Goal: Communication & Community: Answer question/provide support

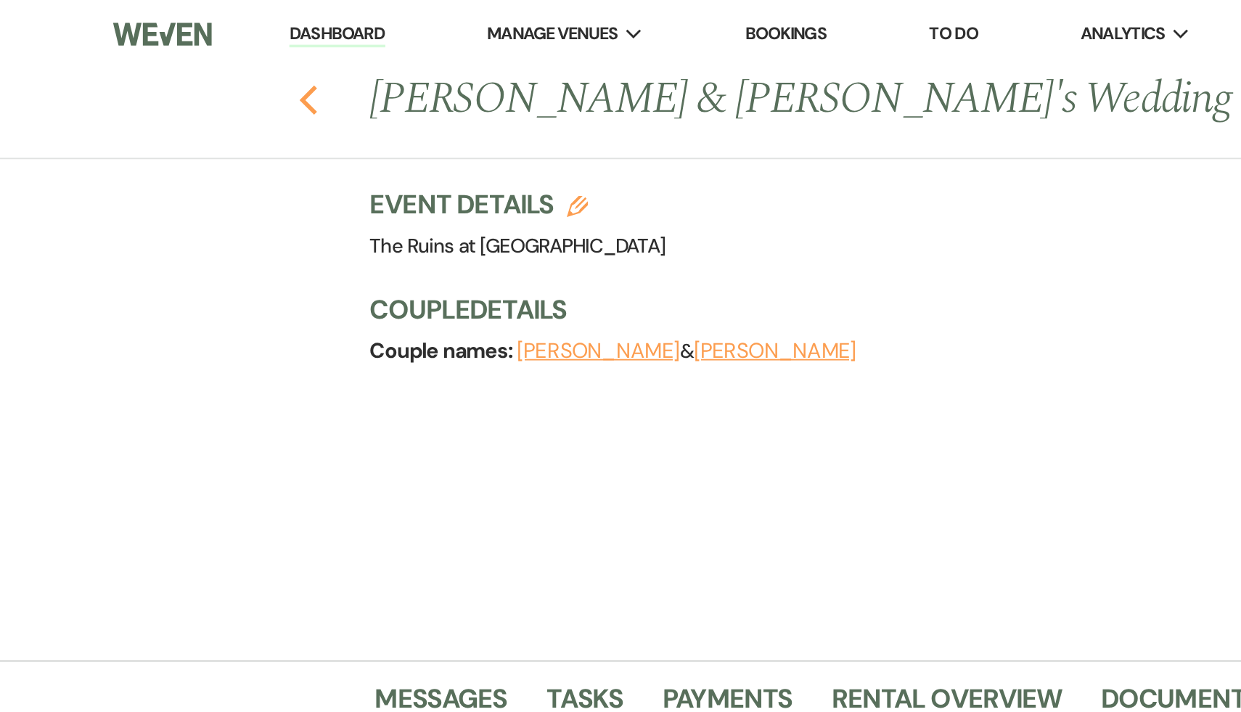
click at [171, 53] on icon "Previous" at bounding box center [170, 54] width 11 height 17
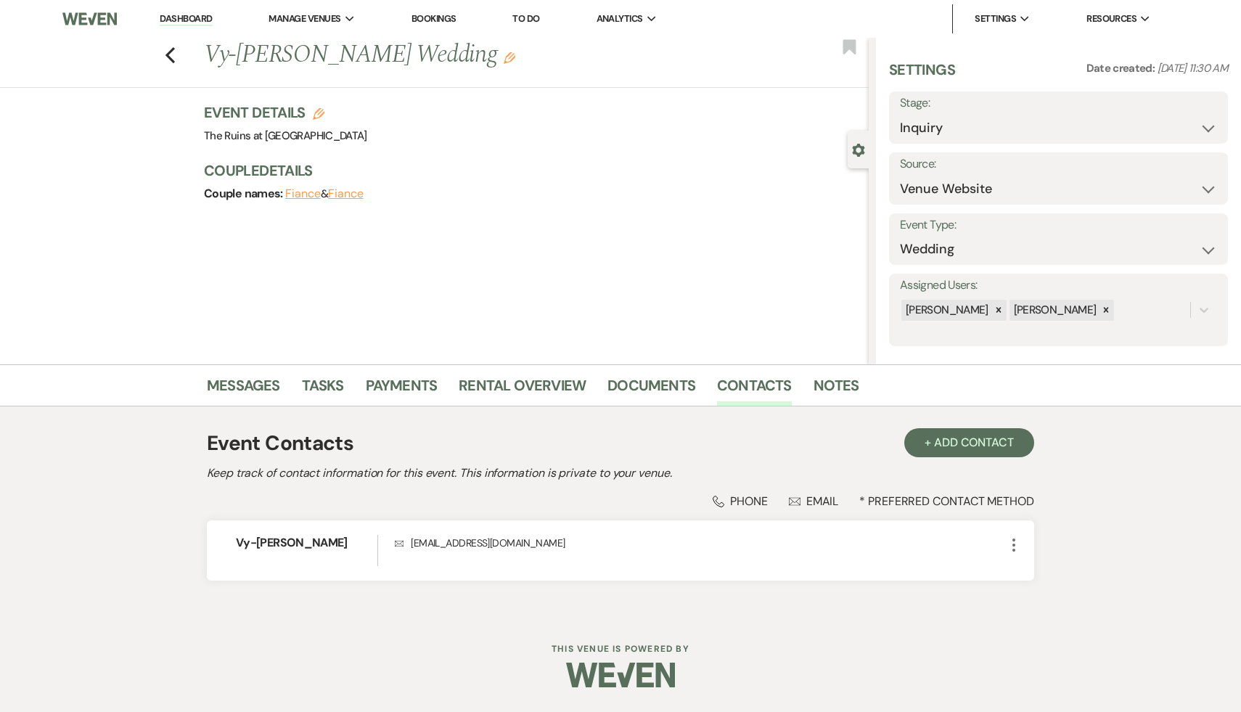
click at [627, 313] on div "Previous Vy-Linh Gale's Wedding Edit Bookmark Gear Settings Settings Date creat…" at bounding box center [434, 201] width 869 height 327
click at [251, 385] on link "Messages" at bounding box center [243, 390] width 73 height 32
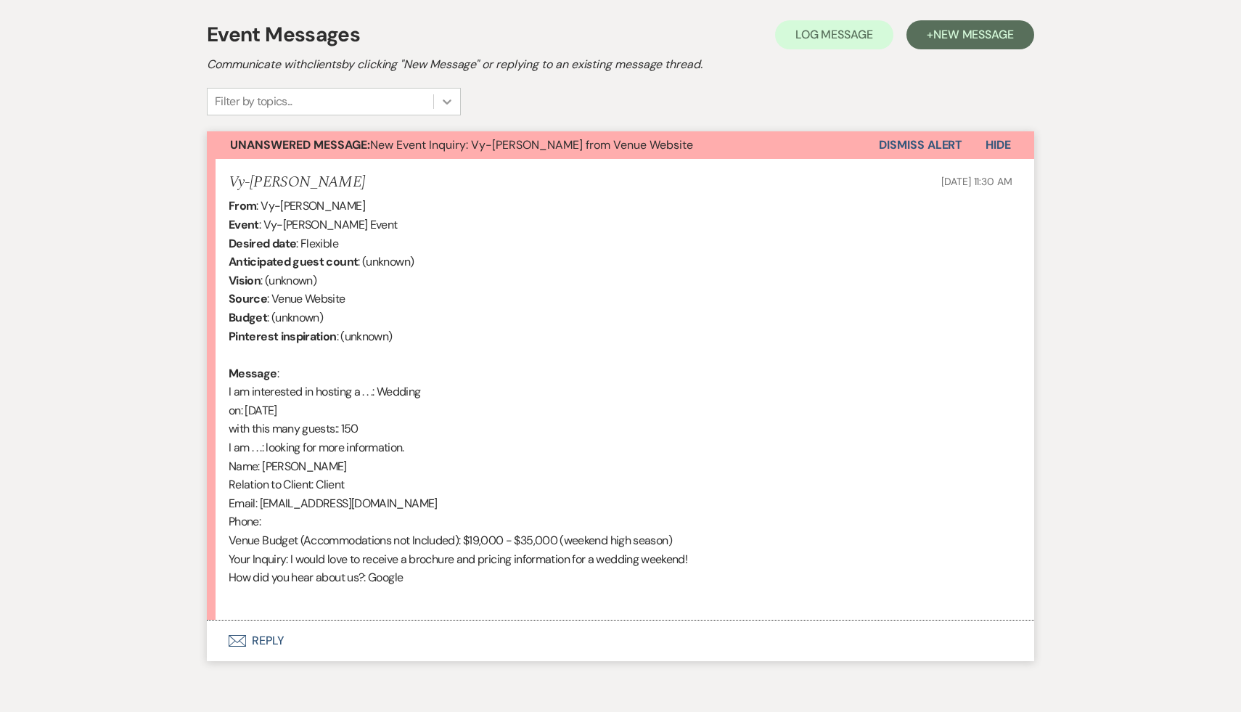
scroll to position [473, 0]
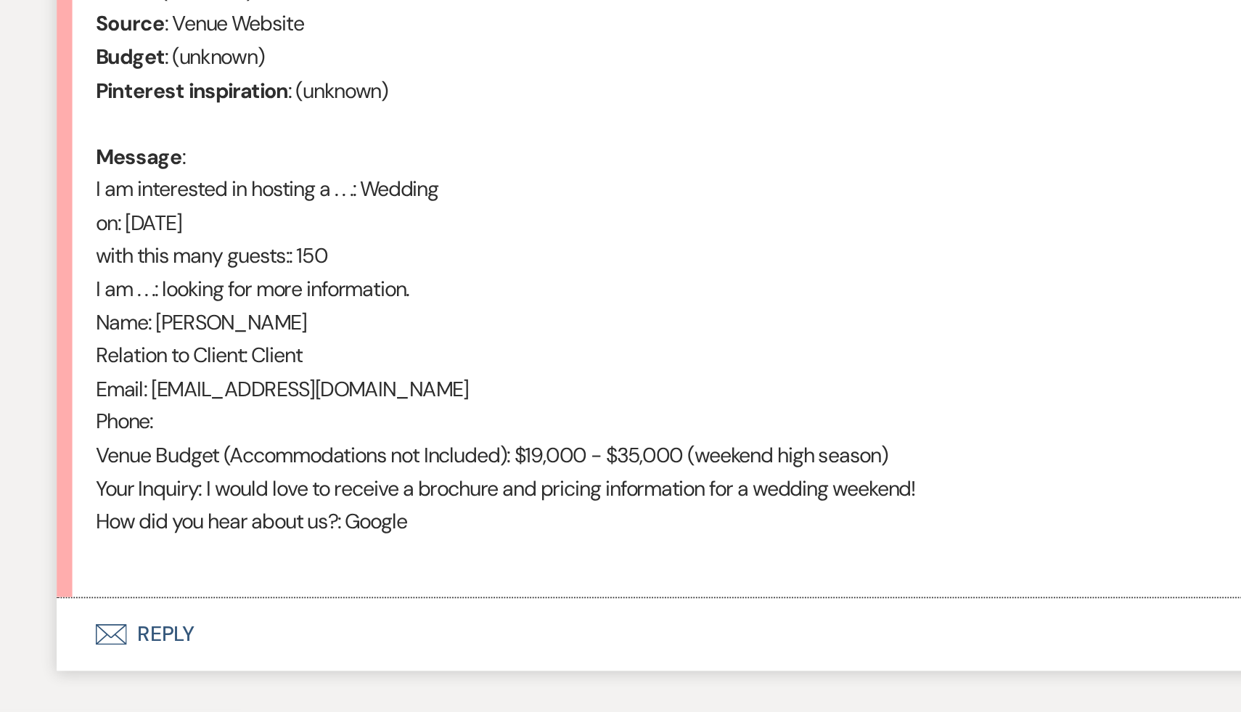
click at [267, 578] on button "Envelope Reply" at bounding box center [620, 576] width 827 height 41
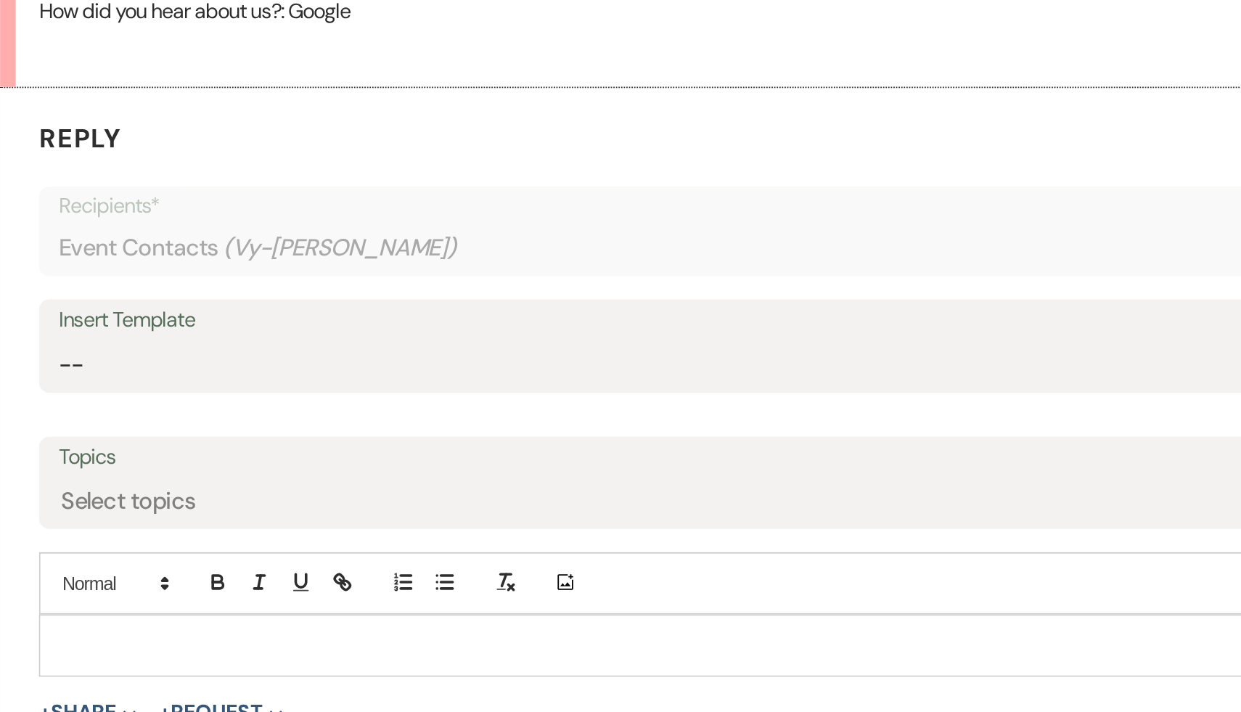
scroll to position [666, 0]
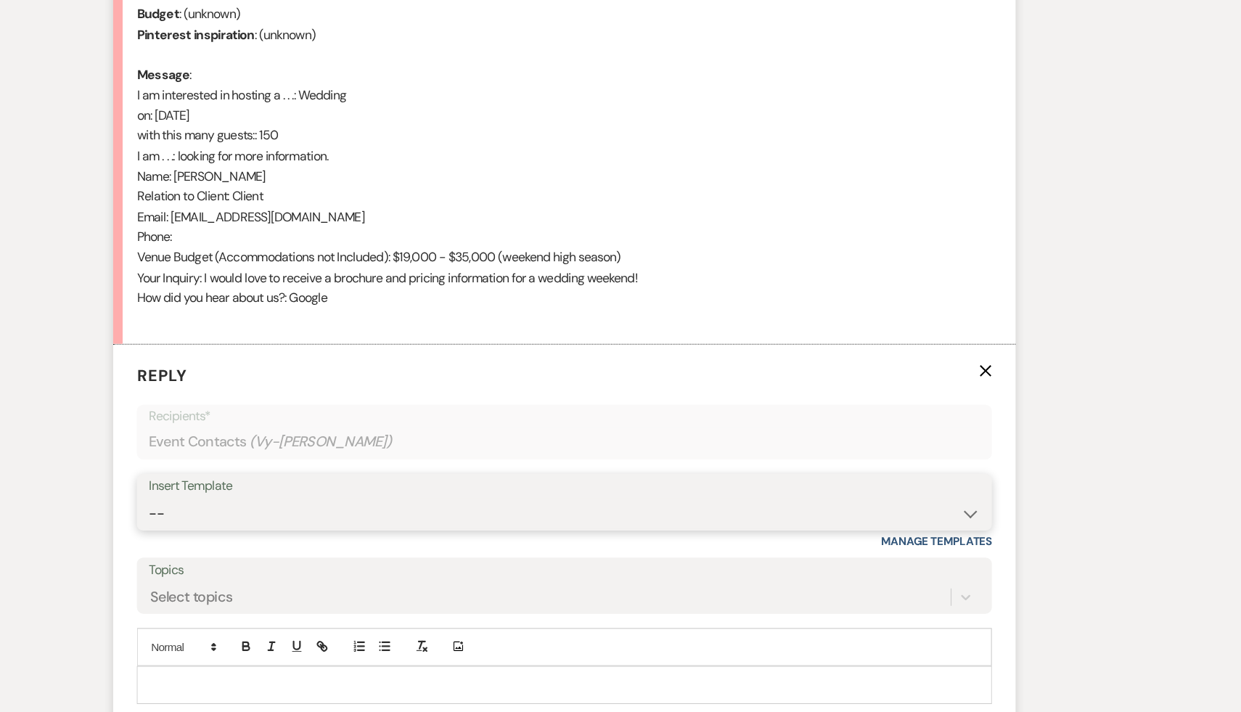
click at [988, 516] on select "-- Weven Planning Portal Introduction (Booked Events) Initial Inquiry Response …" at bounding box center [620, 518] width 762 height 28
select select "566"
click at [239, 504] on select "-- Weven Planning Portal Introduction (Booked Events) Initial Inquiry Response …" at bounding box center [620, 518] width 762 height 28
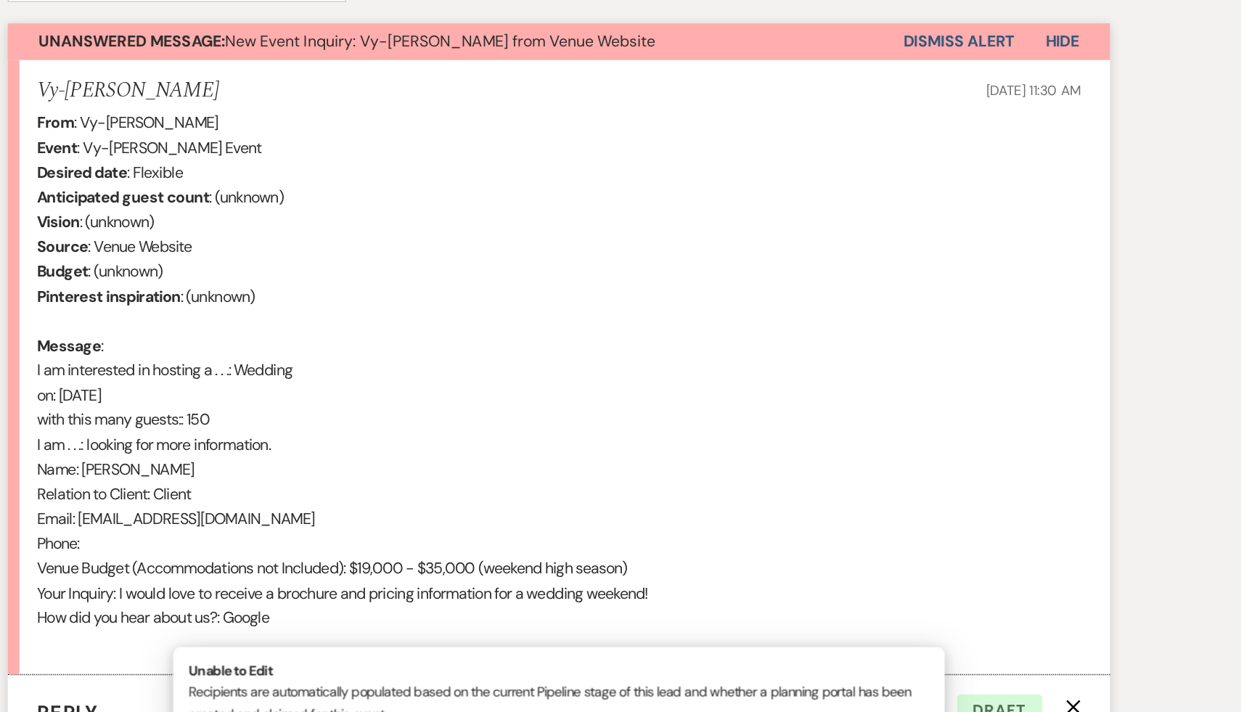
scroll to position [481, 0]
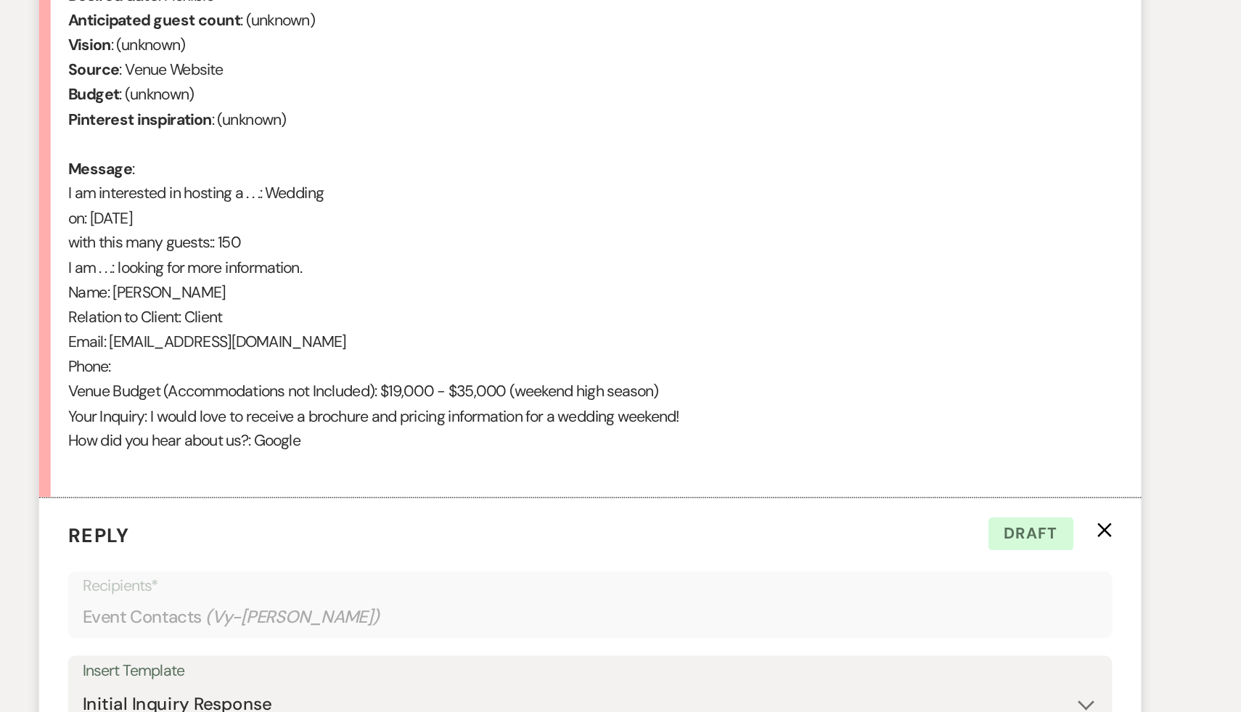
click at [749, 446] on div "From : Vy-Linh Gale Event : Vy-Linh Gale's Event Desired date : Flexible Antici…" at bounding box center [621, 328] width 784 height 409
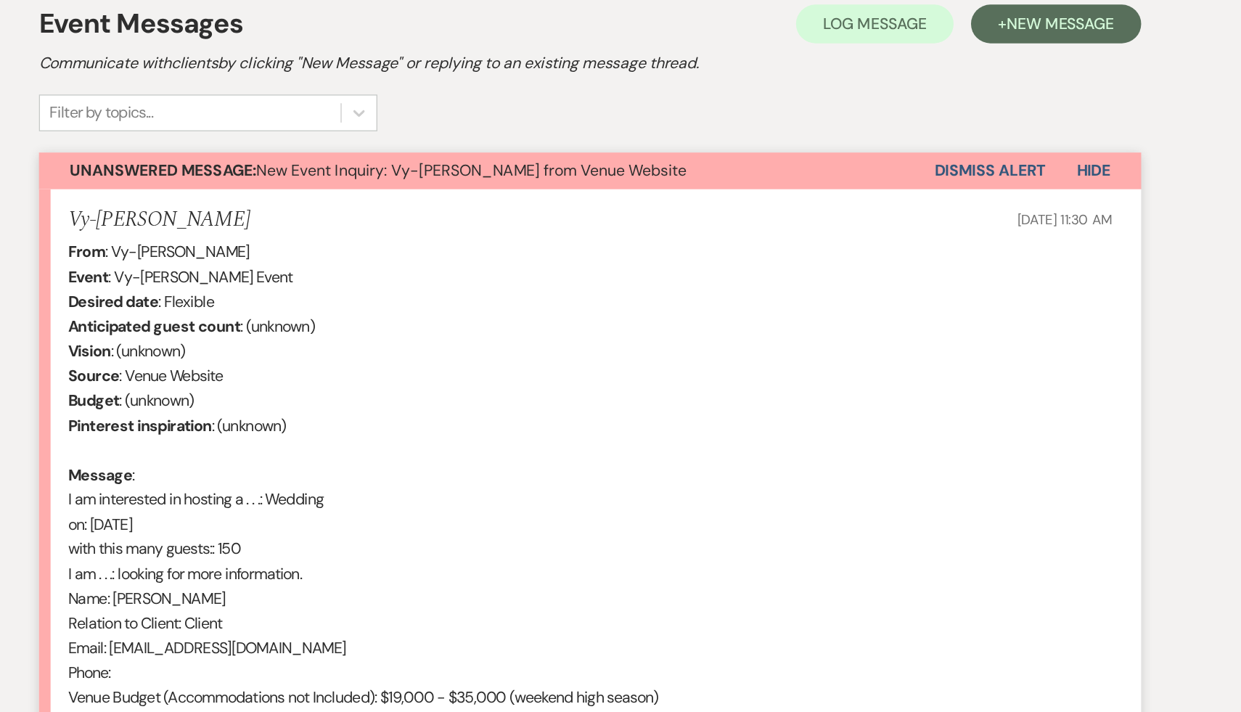
scroll to position [418, 0]
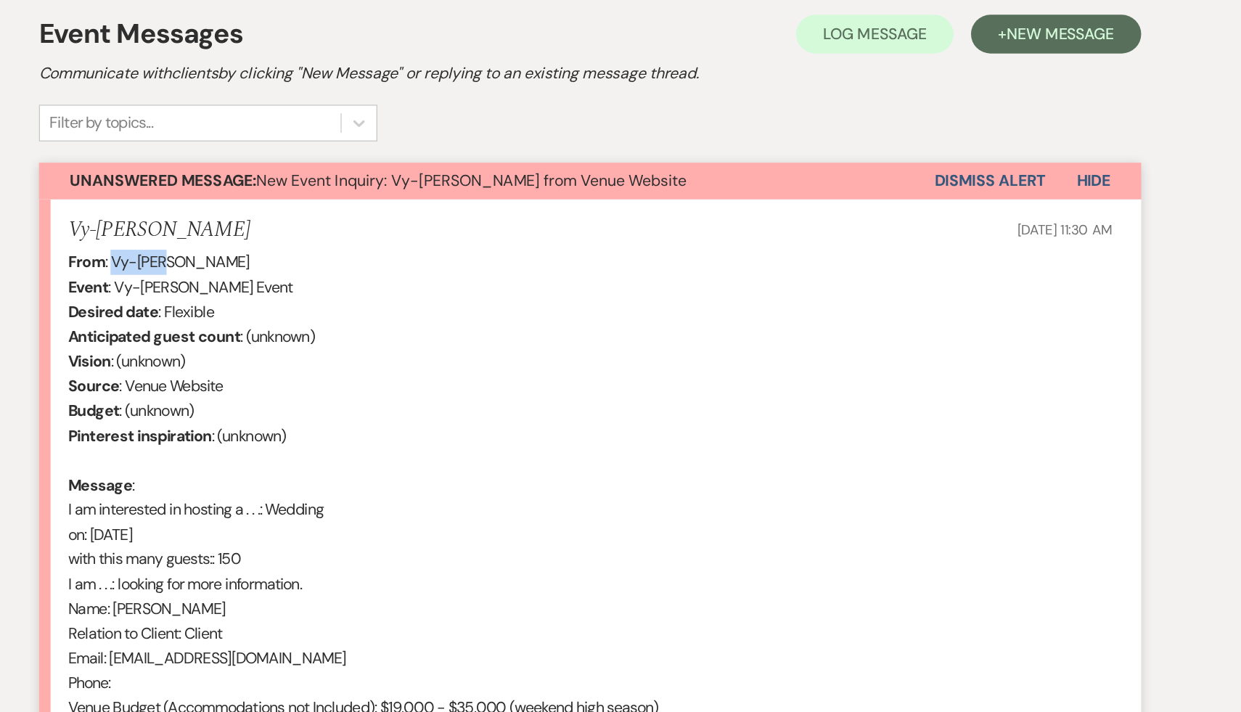
drag, startPoint x: 300, startPoint y: 197, endPoint x: 262, endPoint y: 194, distance: 38.5
click at [262, 194] on div "From : Vy-Linh Gale Event : Vy-Linh Gale's Event Desired date : Flexible Antici…" at bounding box center [621, 391] width 784 height 409
copy div "Vy-Linh"
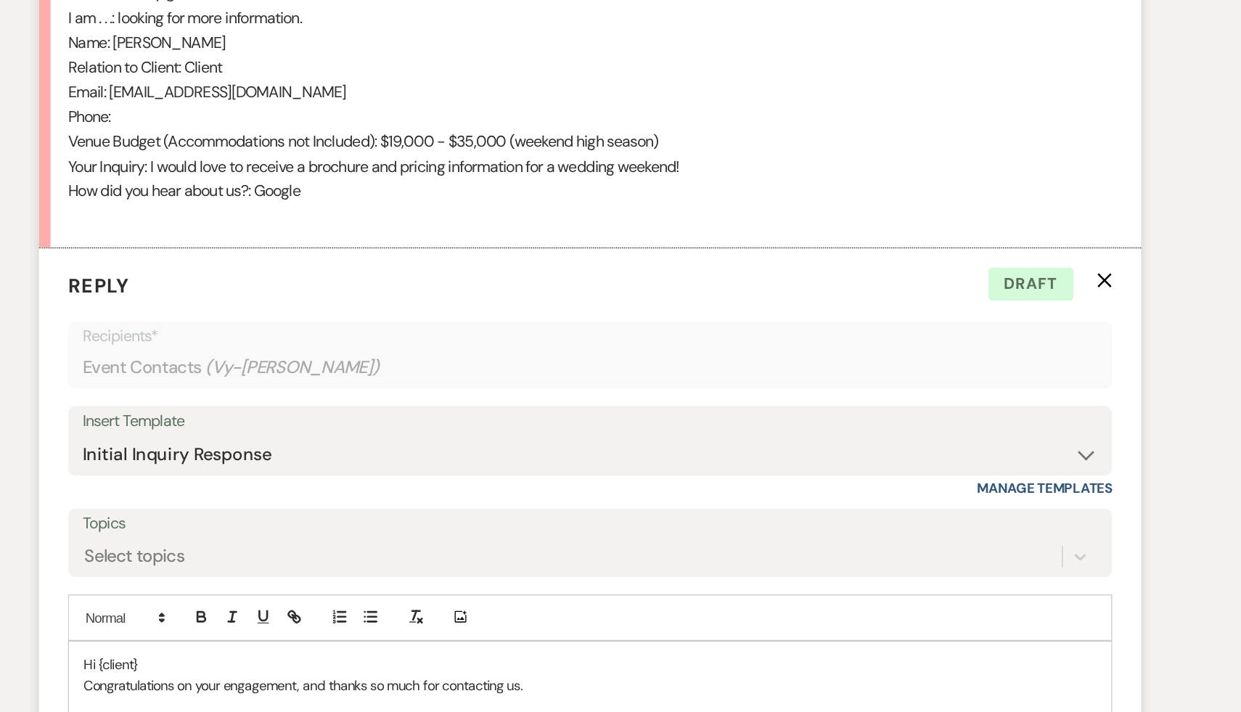
scroll to position [685, 0]
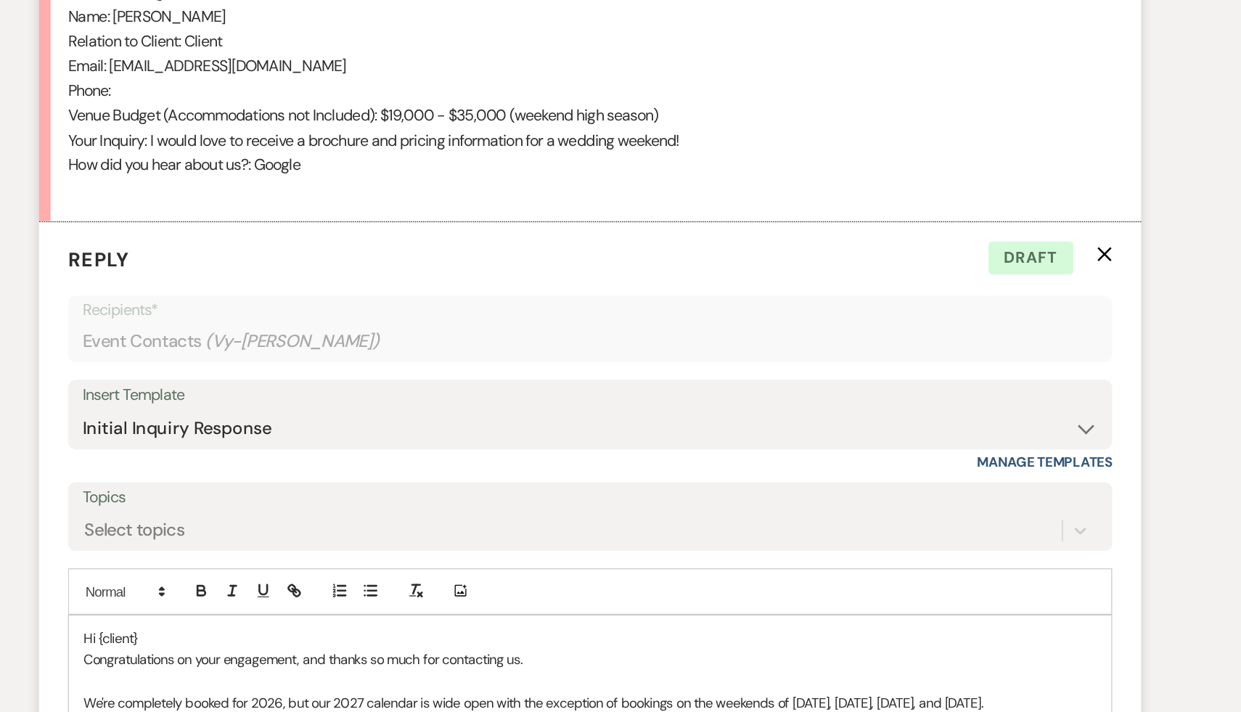
click at [303, 654] on p "Hi {client}" at bounding box center [620, 656] width 760 height 16
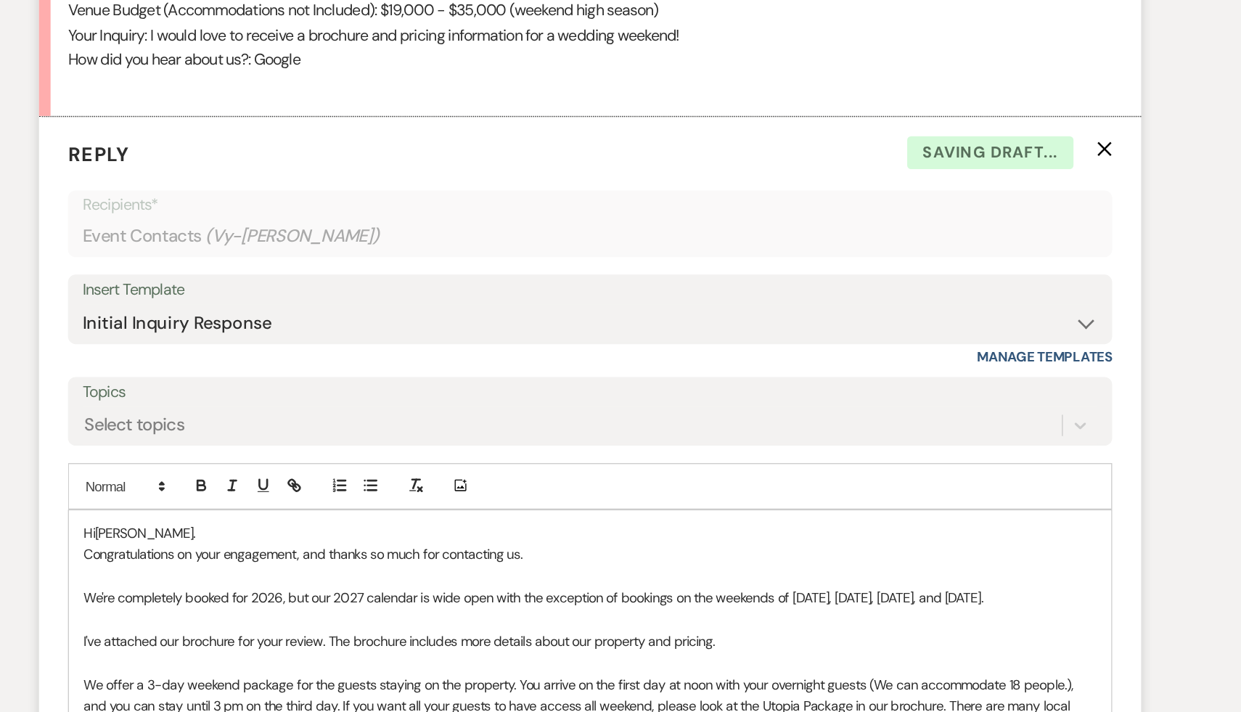
scroll to position [766, 0]
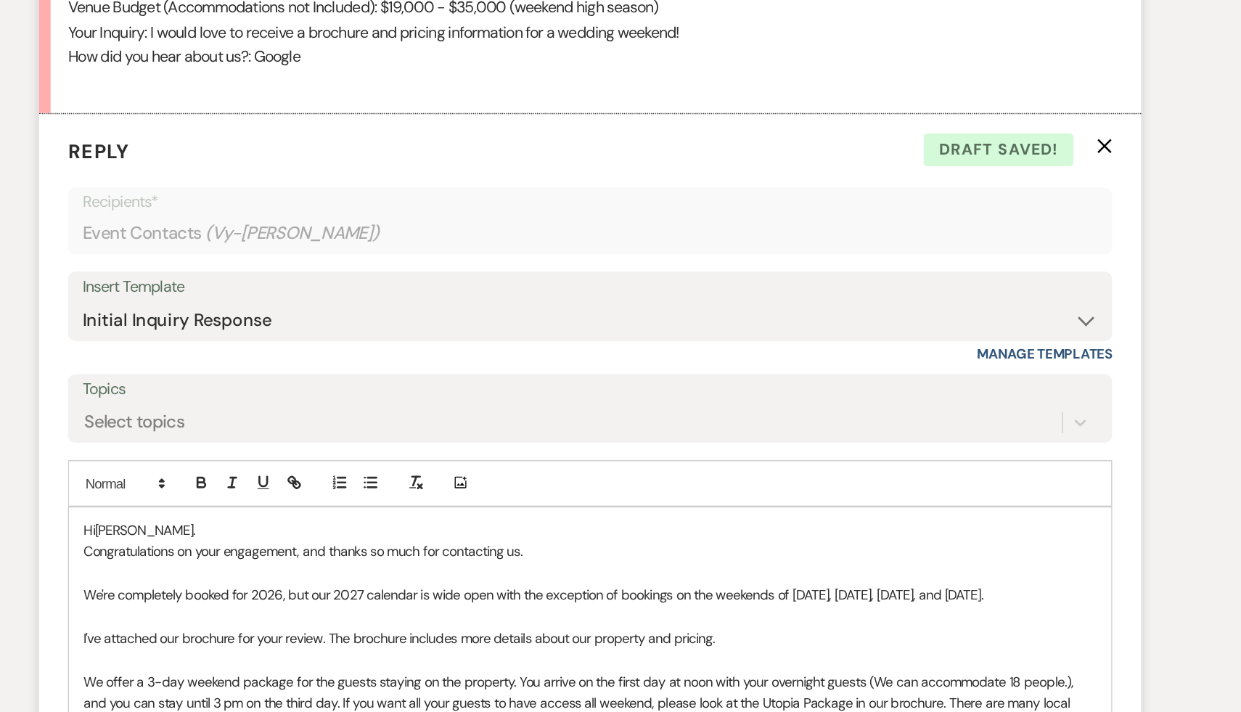
click at [414, 620] on p "We're completely booked for 2026, but our 2027 calendar is wide open with the e…" at bounding box center [620, 623] width 760 height 16
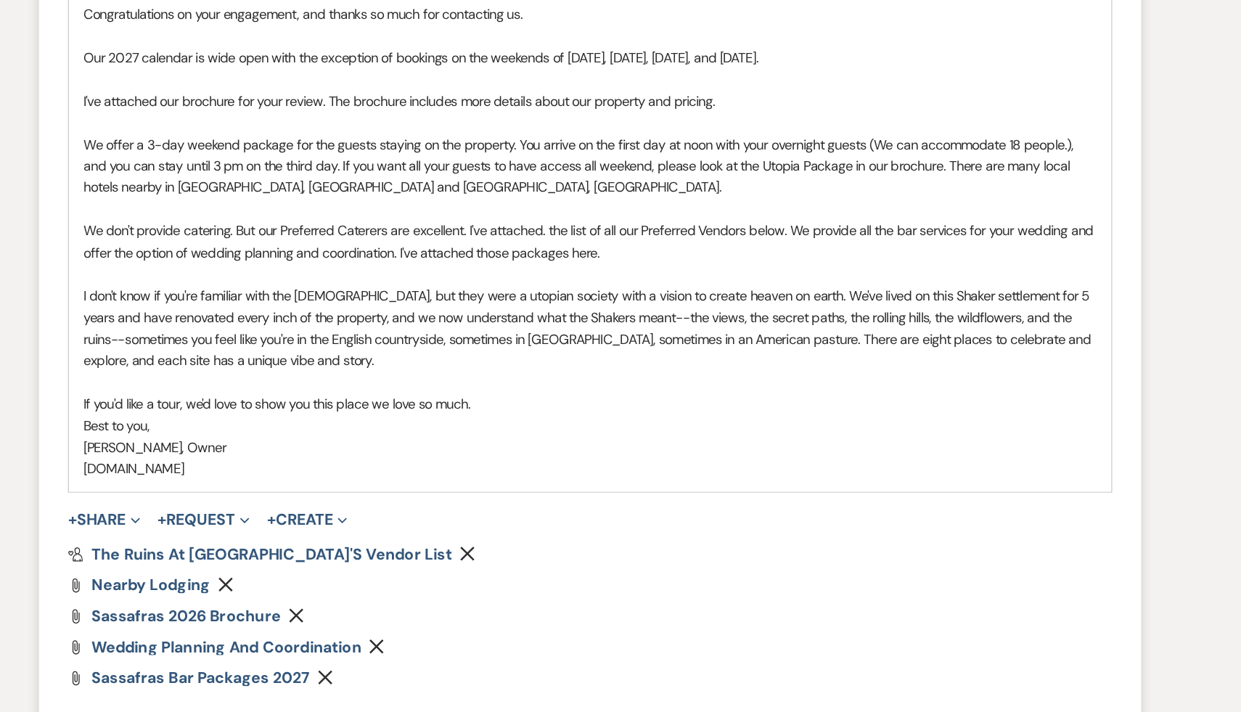
scroll to position [1279, 0]
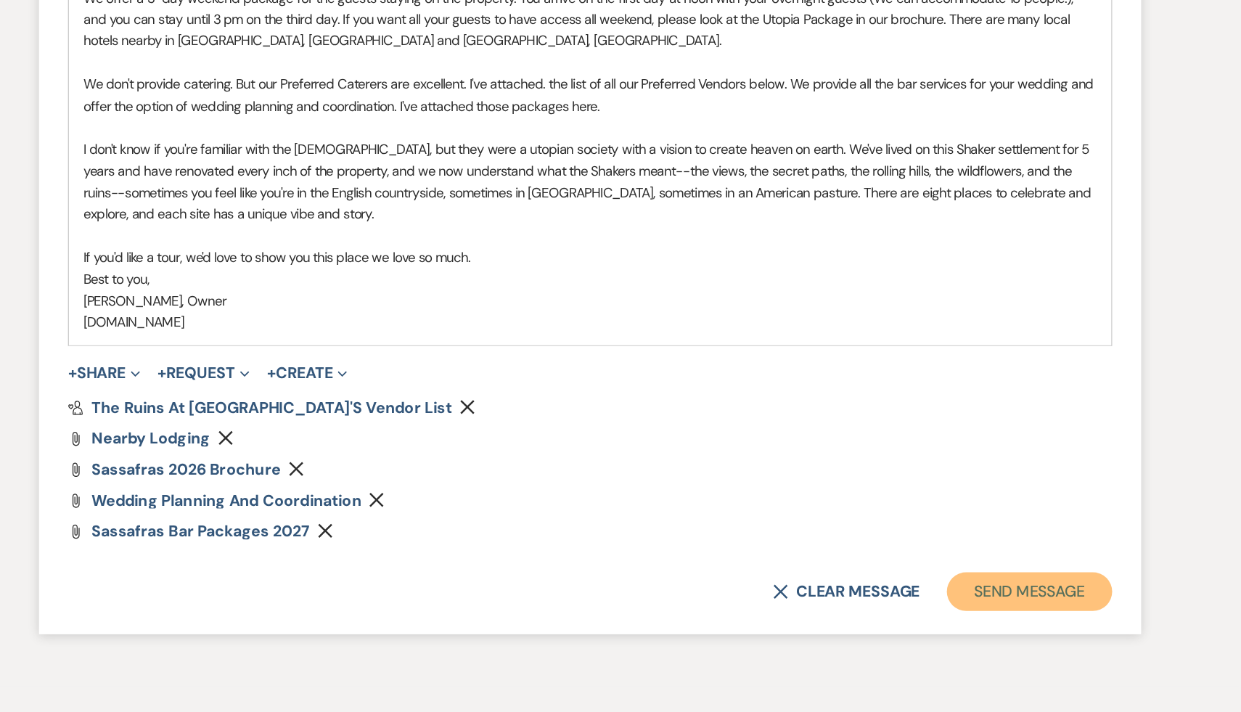
click at [955, 619] on button "Send Message" at bounding box center [950, 621] width 124 height 29
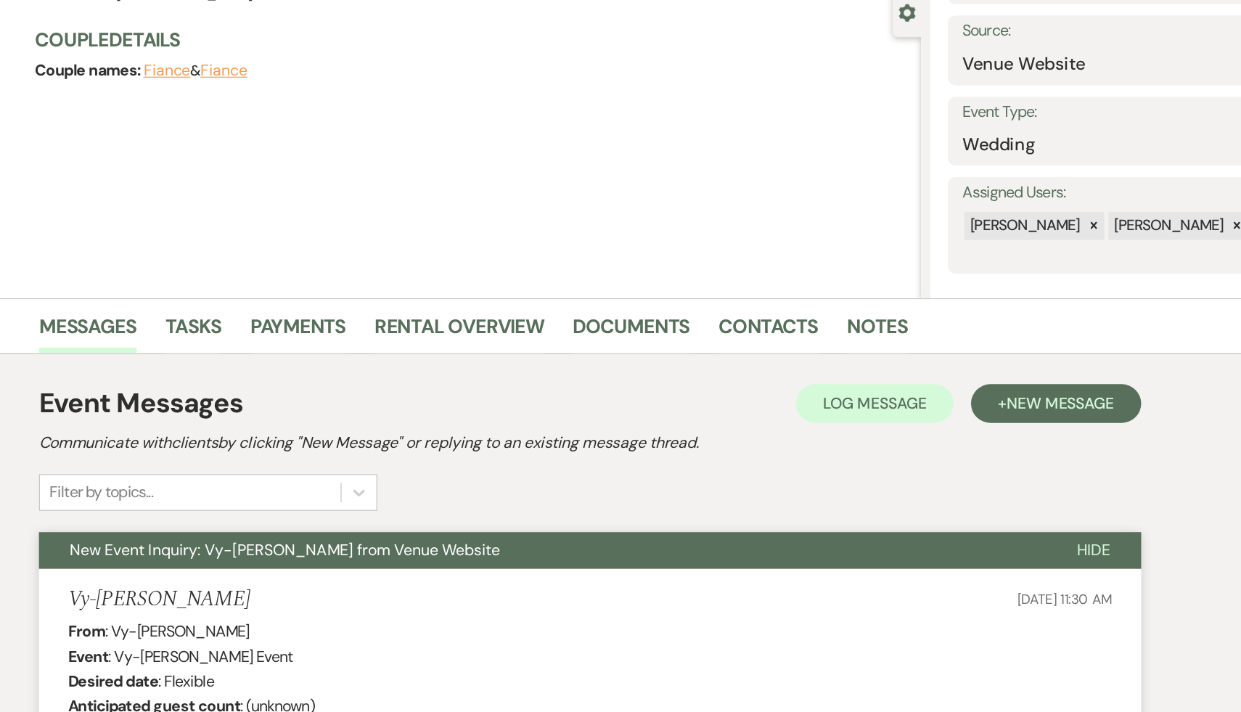
scroll to position [0, 0]
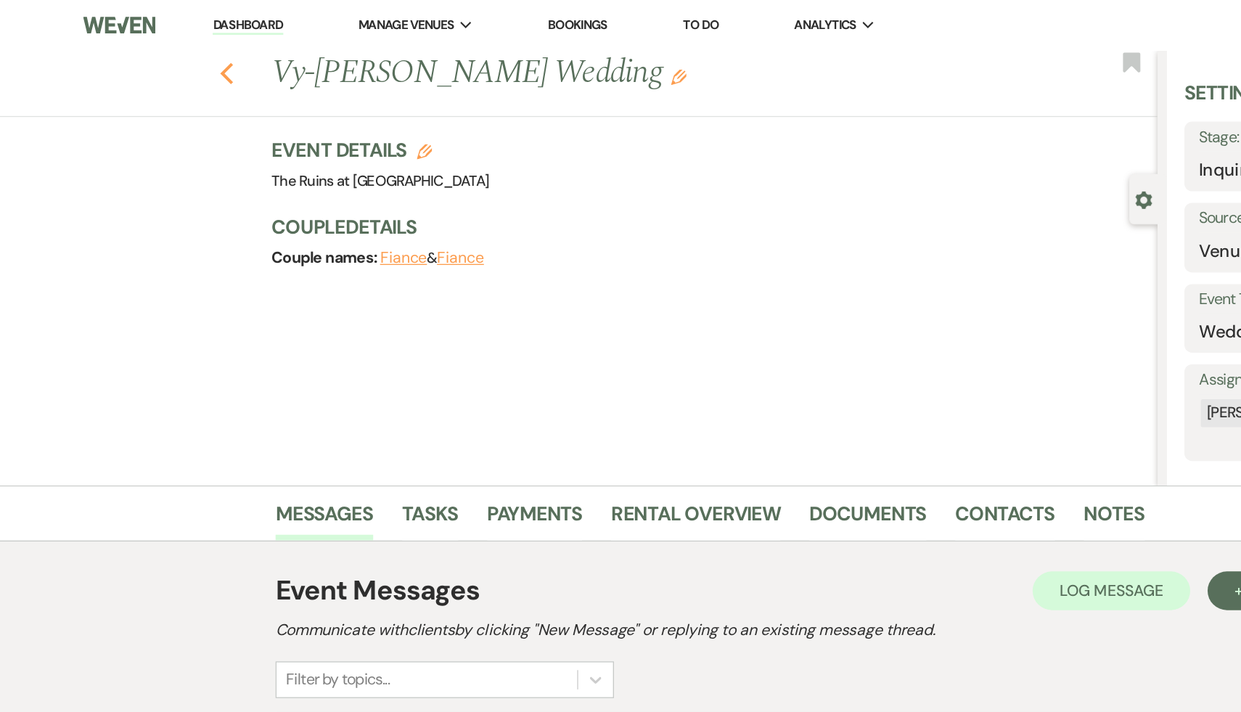
click at [168, 49] on icon "Previous" at bounding box center [170, 54] width 11 height 17
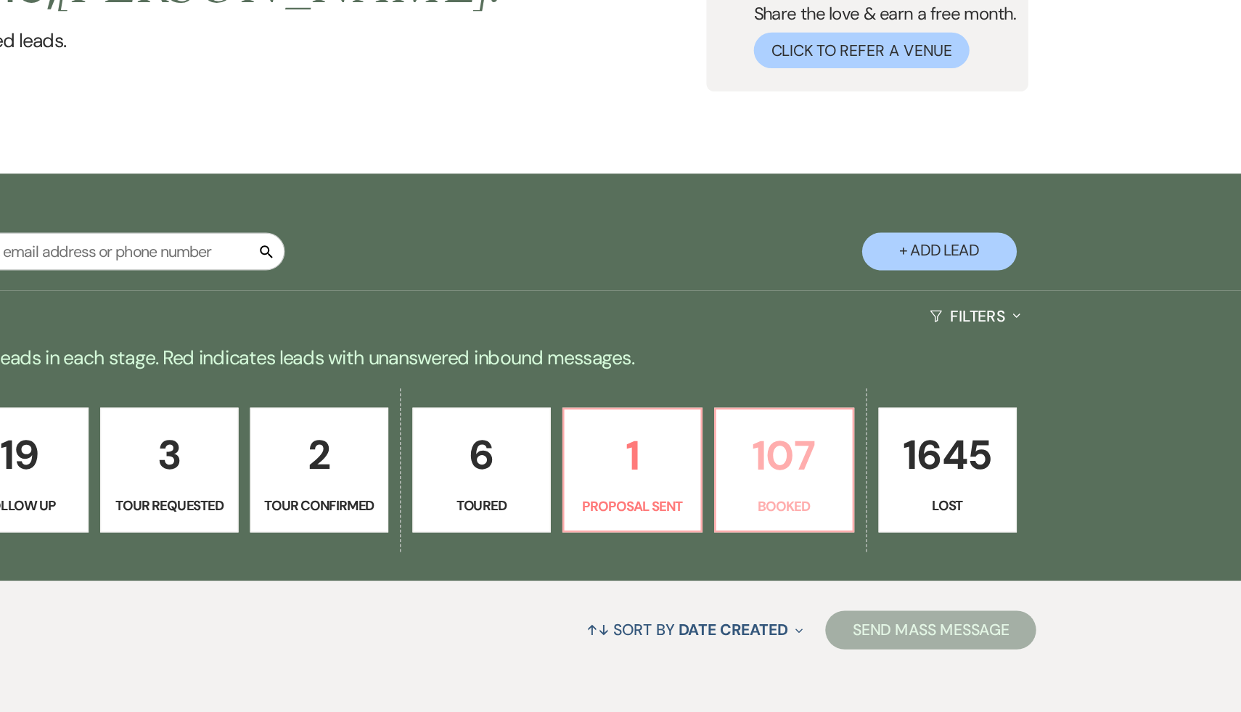
click at [879, 478] on p "107" at bounding box center [897, 485] width 85 height 49
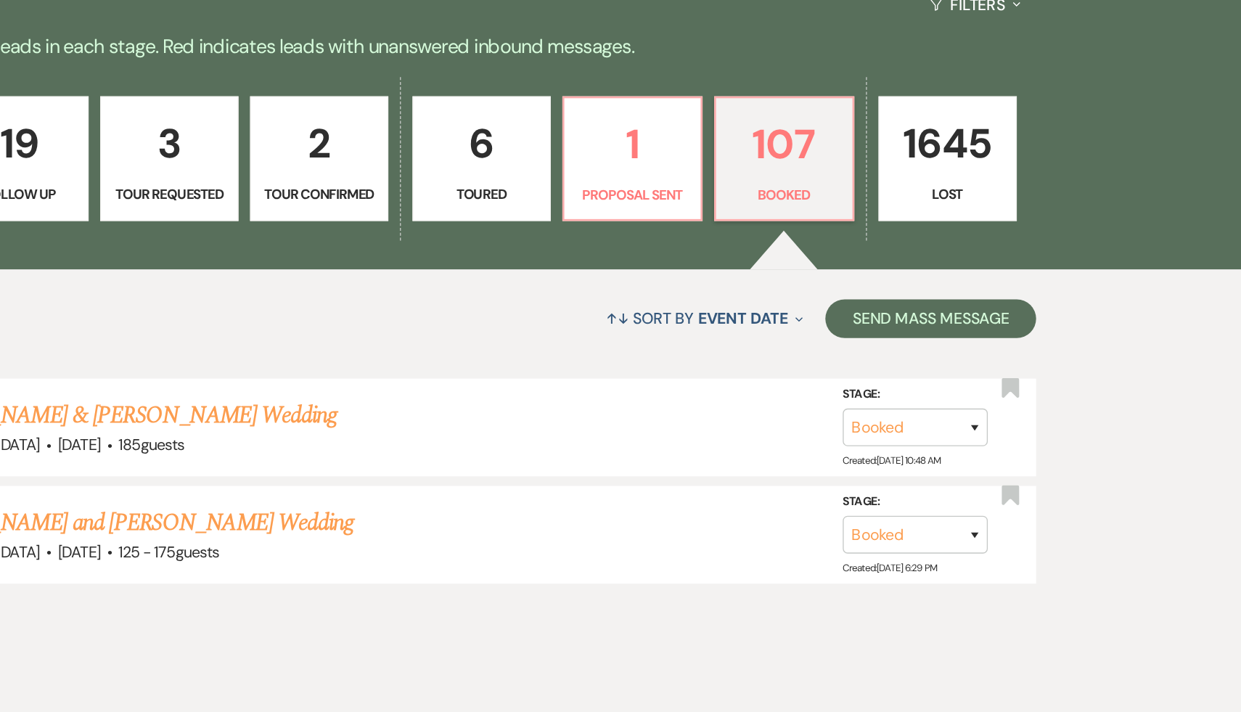
scroll to position [200, 0]
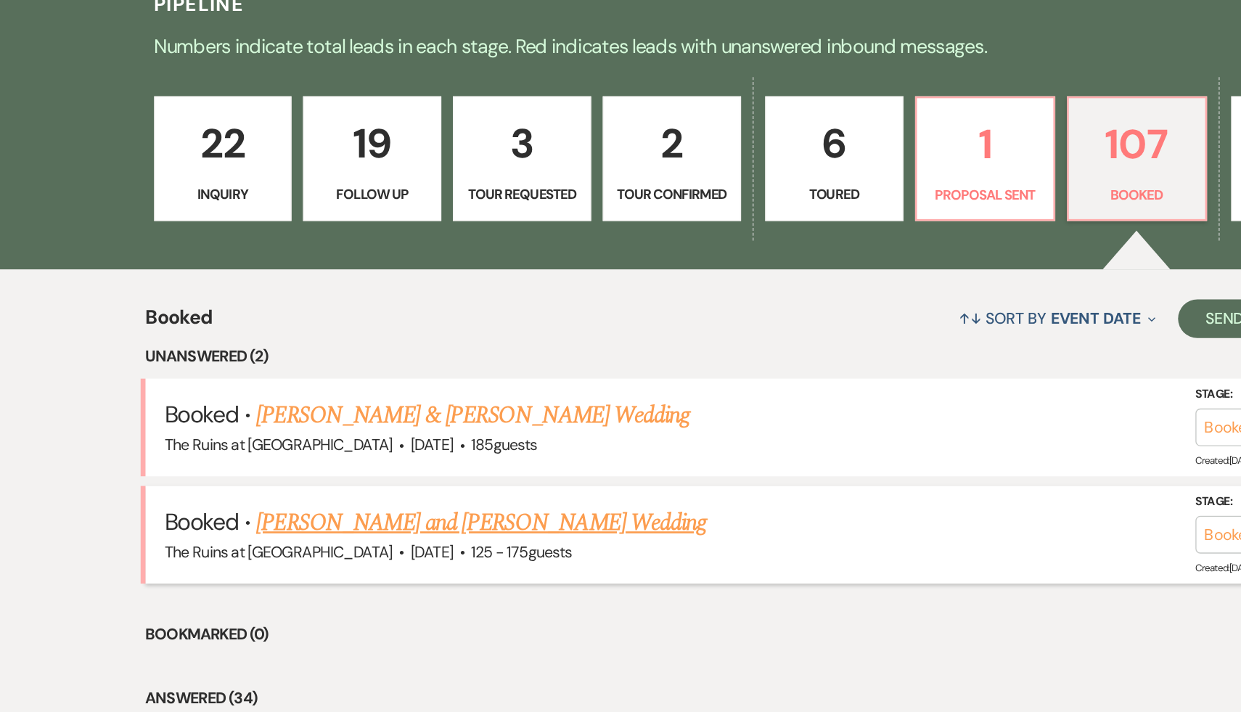
click at [456, 570] on link "[PERSON_NAME] and [PERSON_NAME] Wedding" at bounding box center [406, 570] width 338 height 26
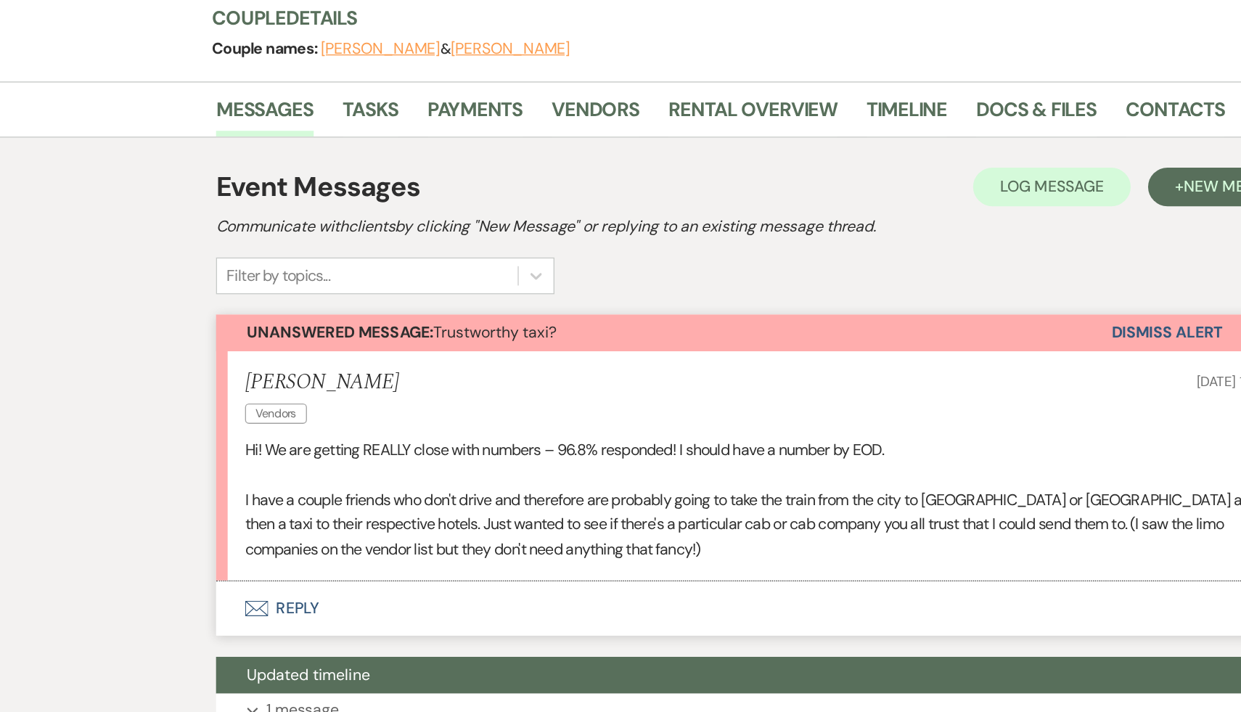
scroll to position [200, 0]
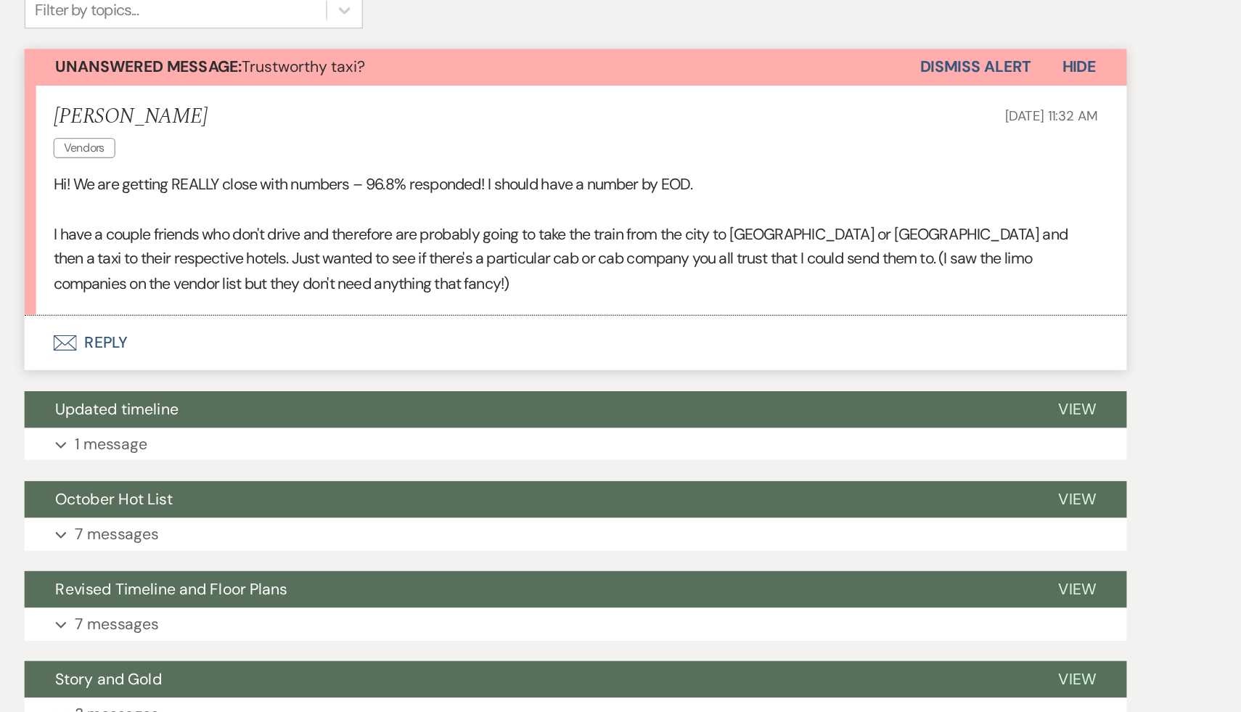
click at [431, 421] on button "Envelope Reply" at bounding box center [620, 434] width 827 height 41
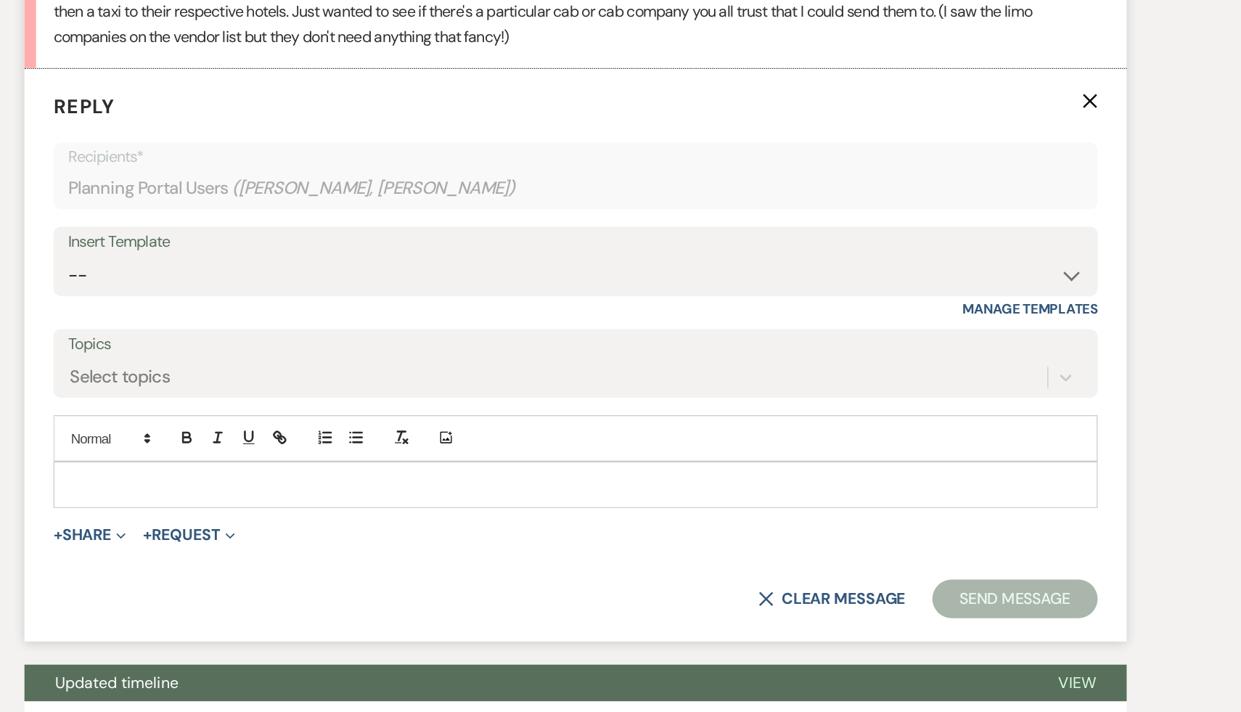
scroll to position [384, 0]
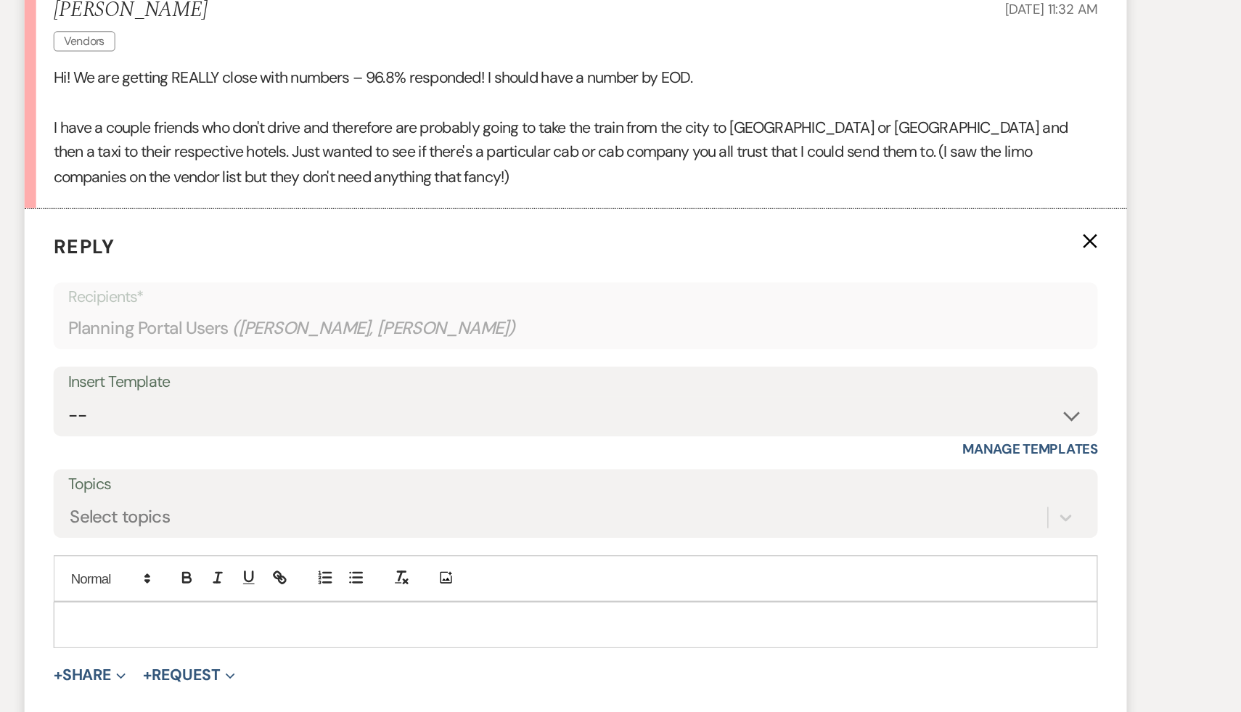
click at [698, 212] on p "I have a couple friends who don't drive and therefore are probably going to tak…" at bounding box center [621, 188] width 784 height 56
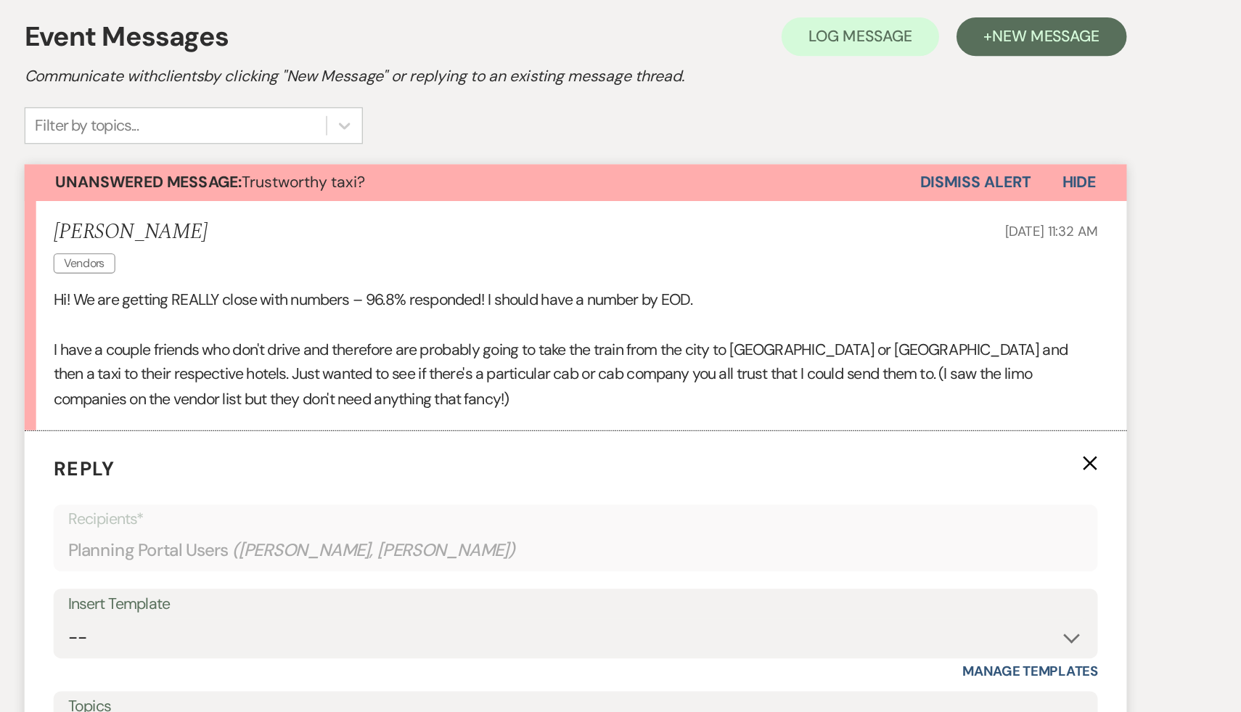
scroll to position [248, 0]
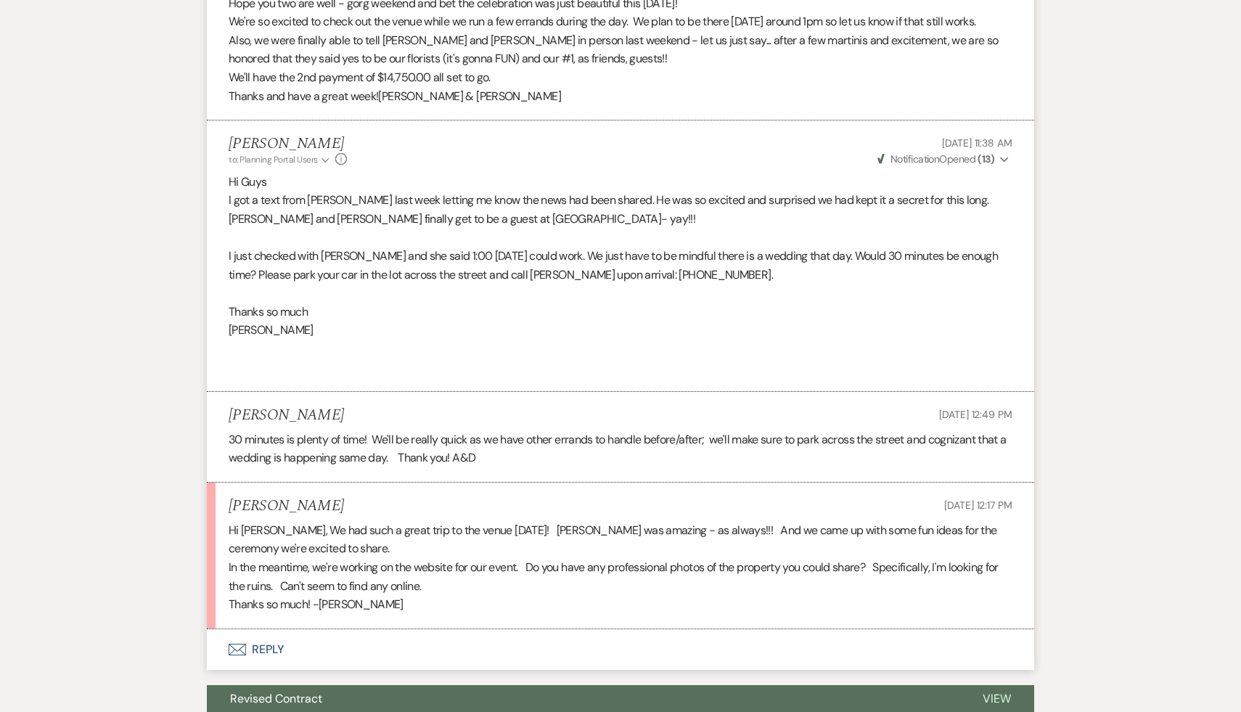
scroll to position [2115, 0]
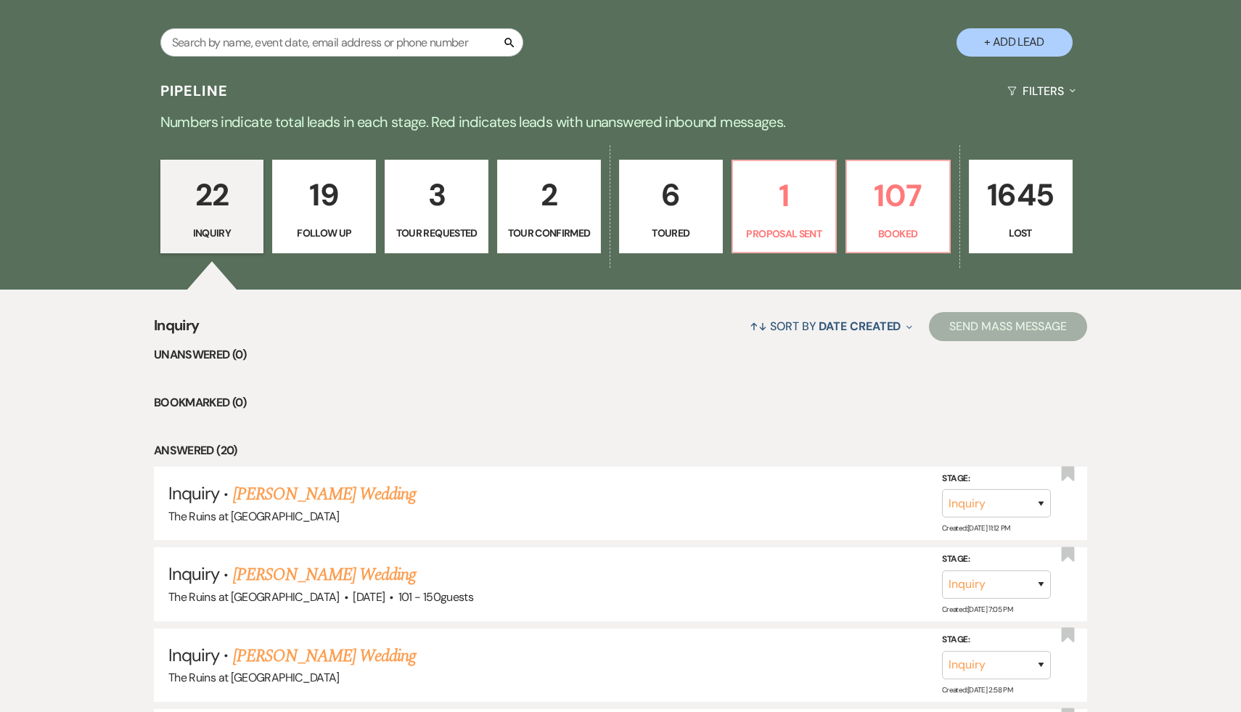
click at [327, 197] on p "19" at bounding box center [324, 195] width 85 height 49
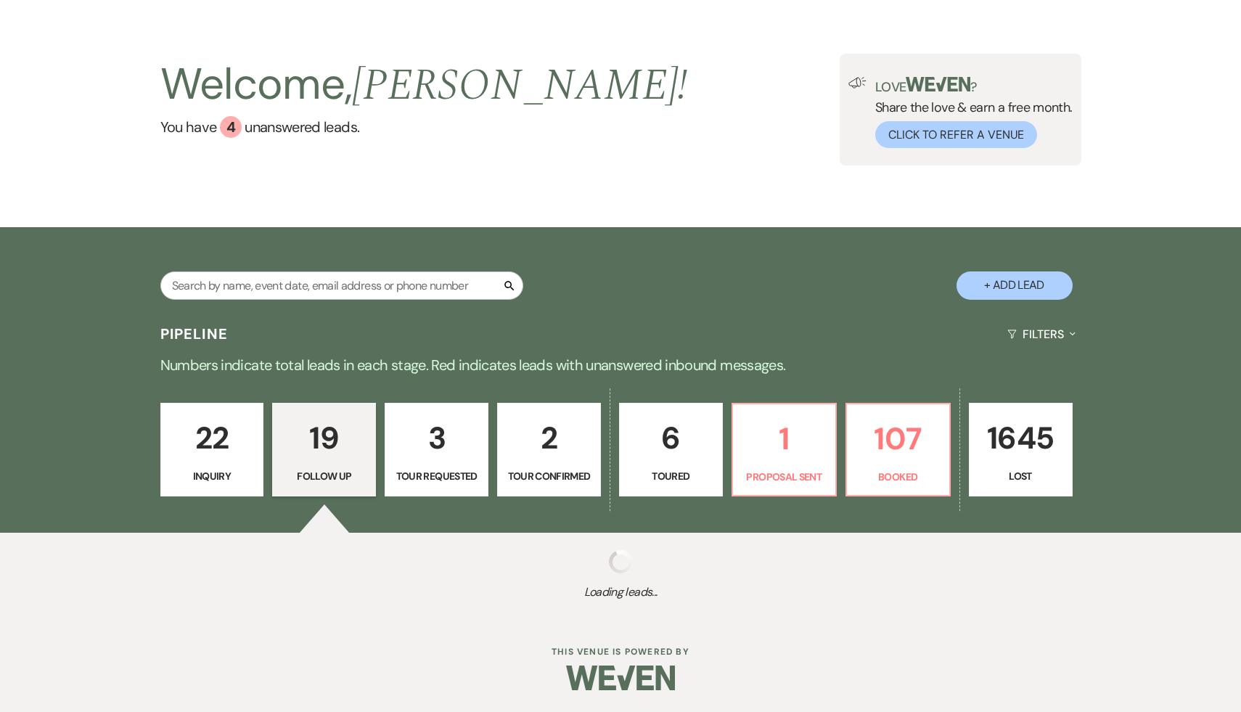
select select "9"
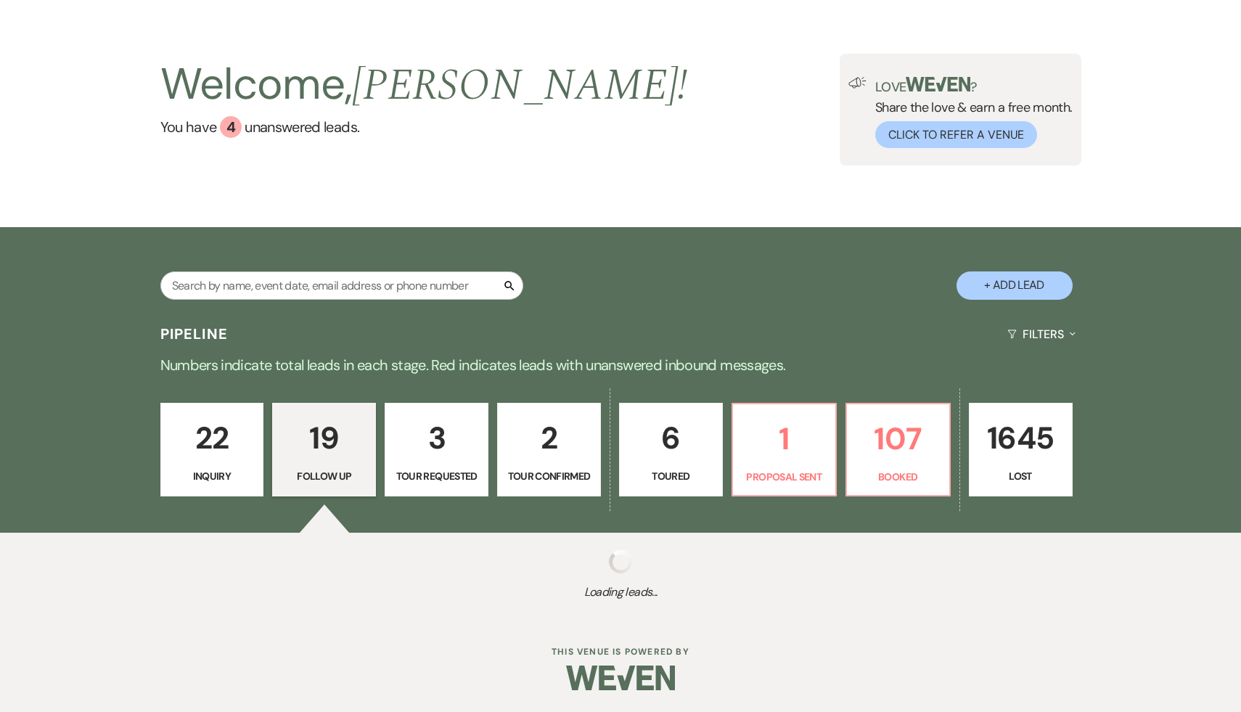
select select "9"
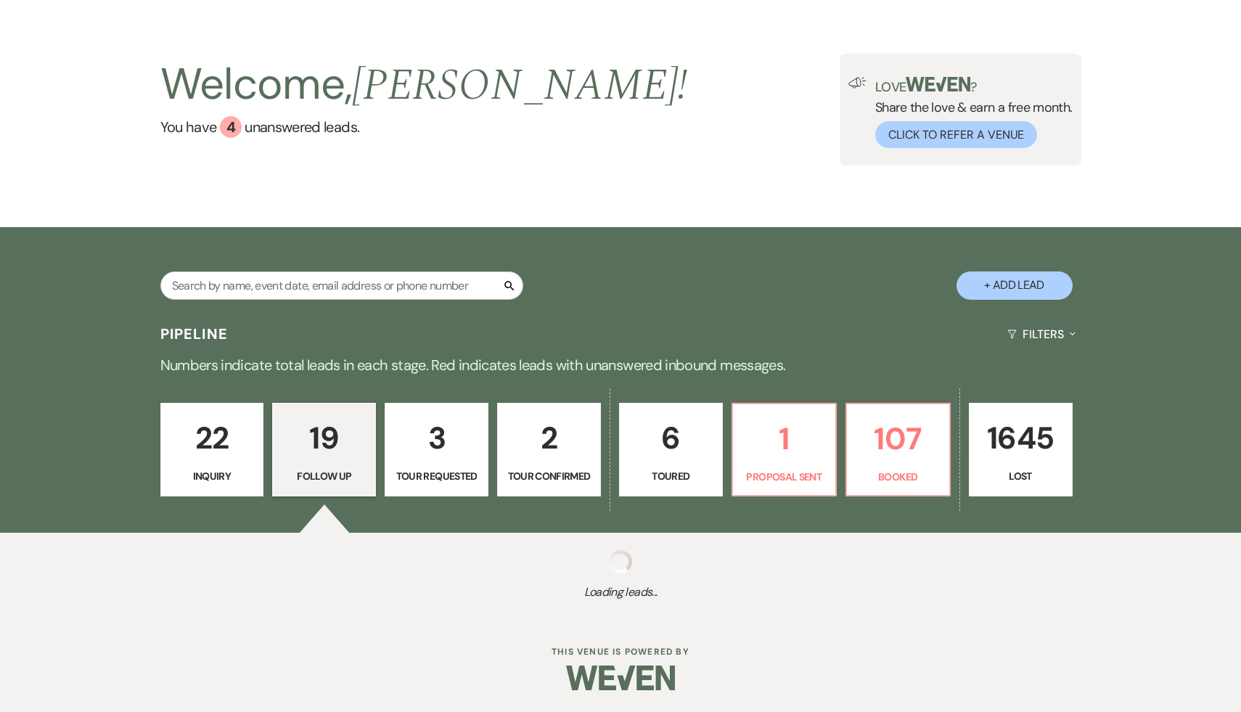
select select "9"
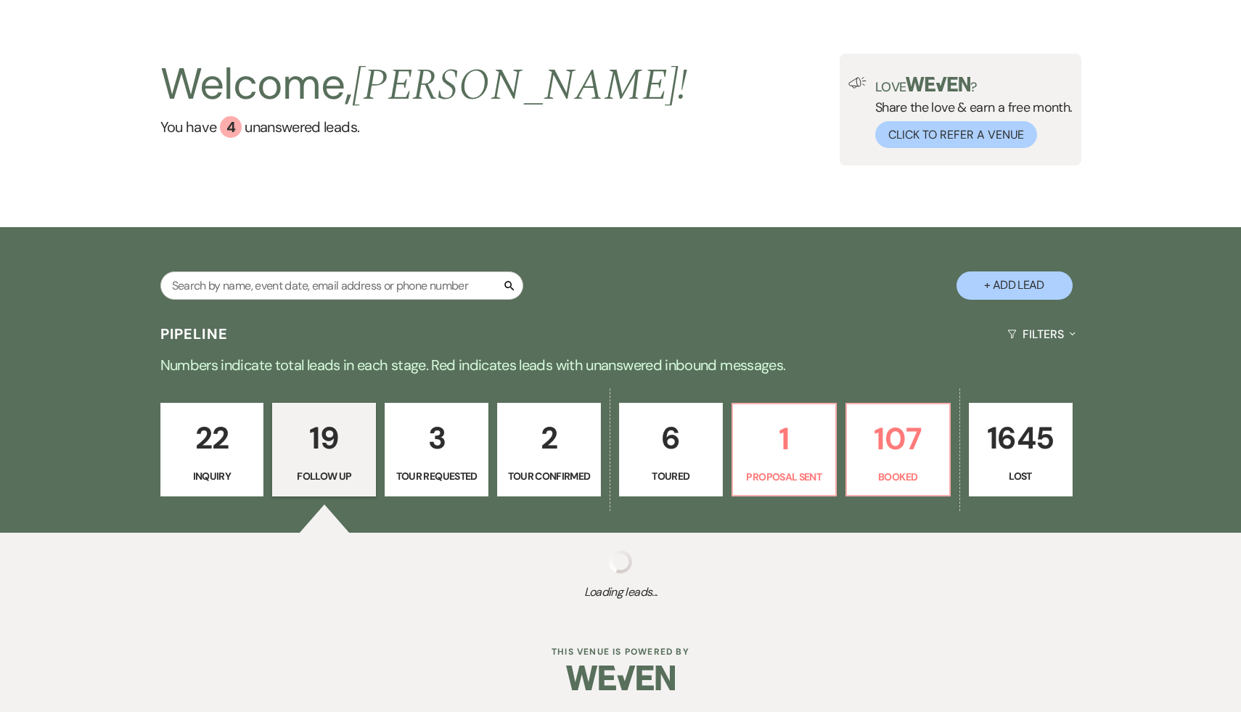
select select "9"
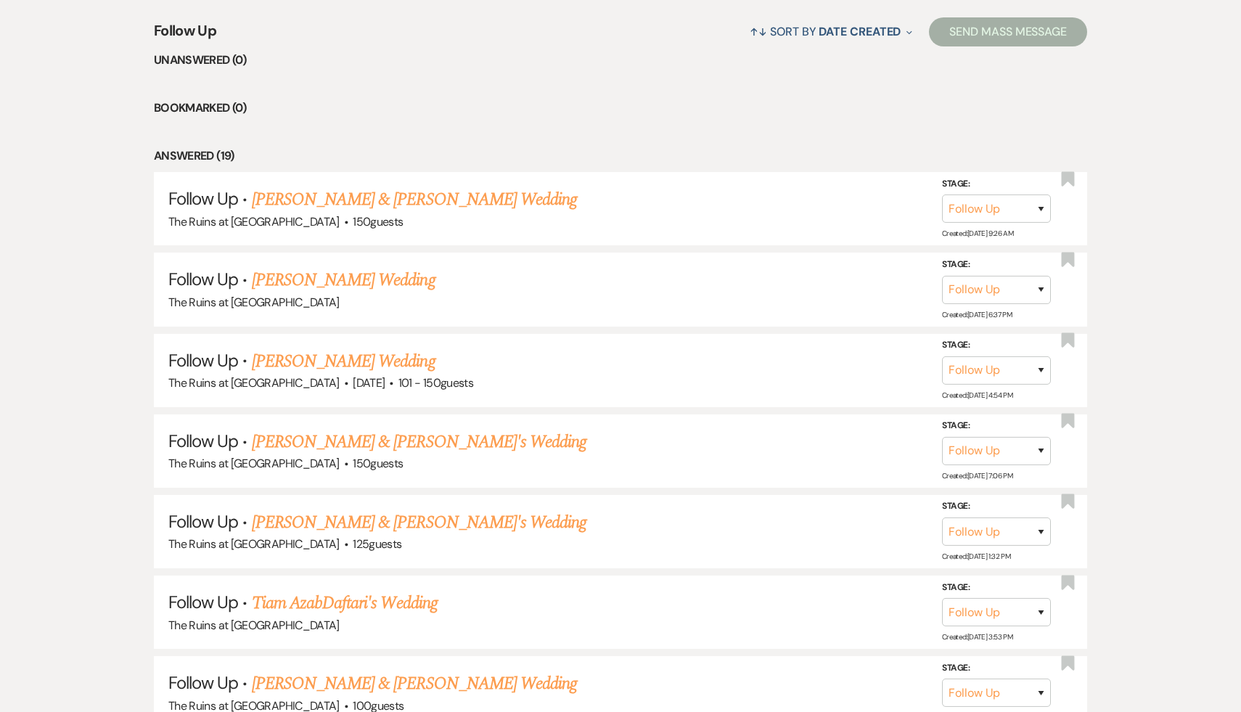
scroll to position [346, 0]
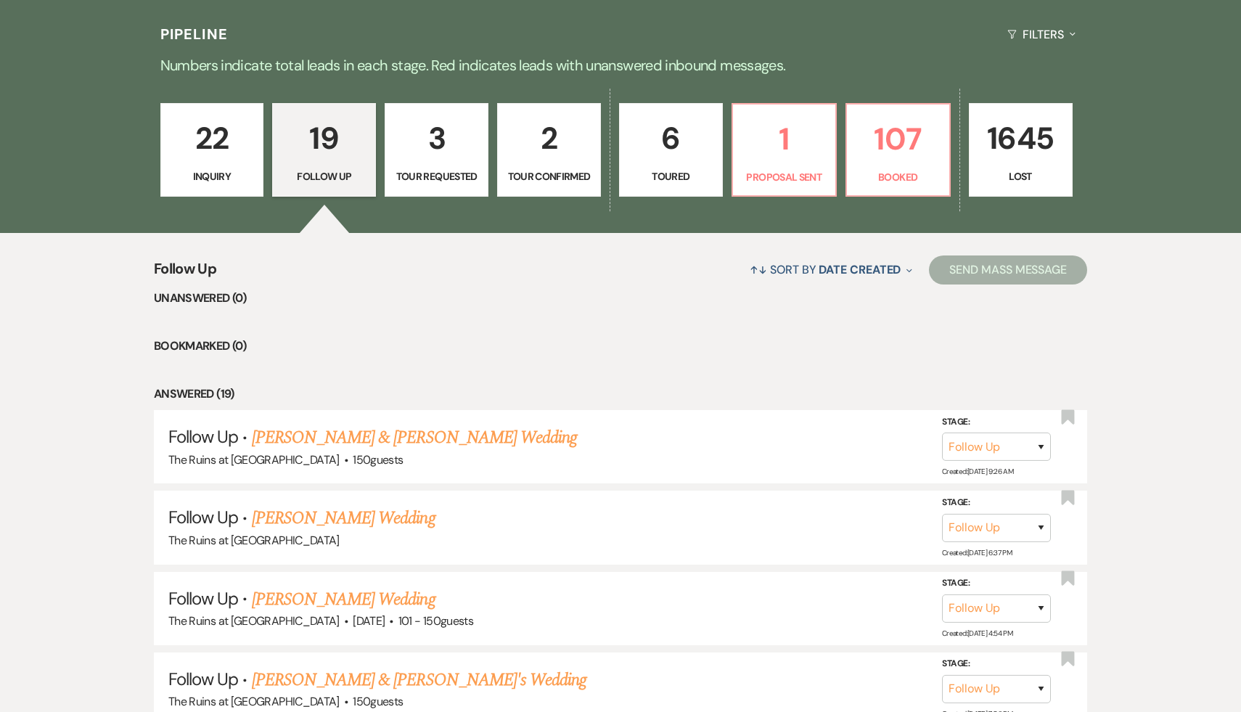
click at [432, 148] on p "3" at bounding box center [436, 138] width 85 height 49
select select "2"
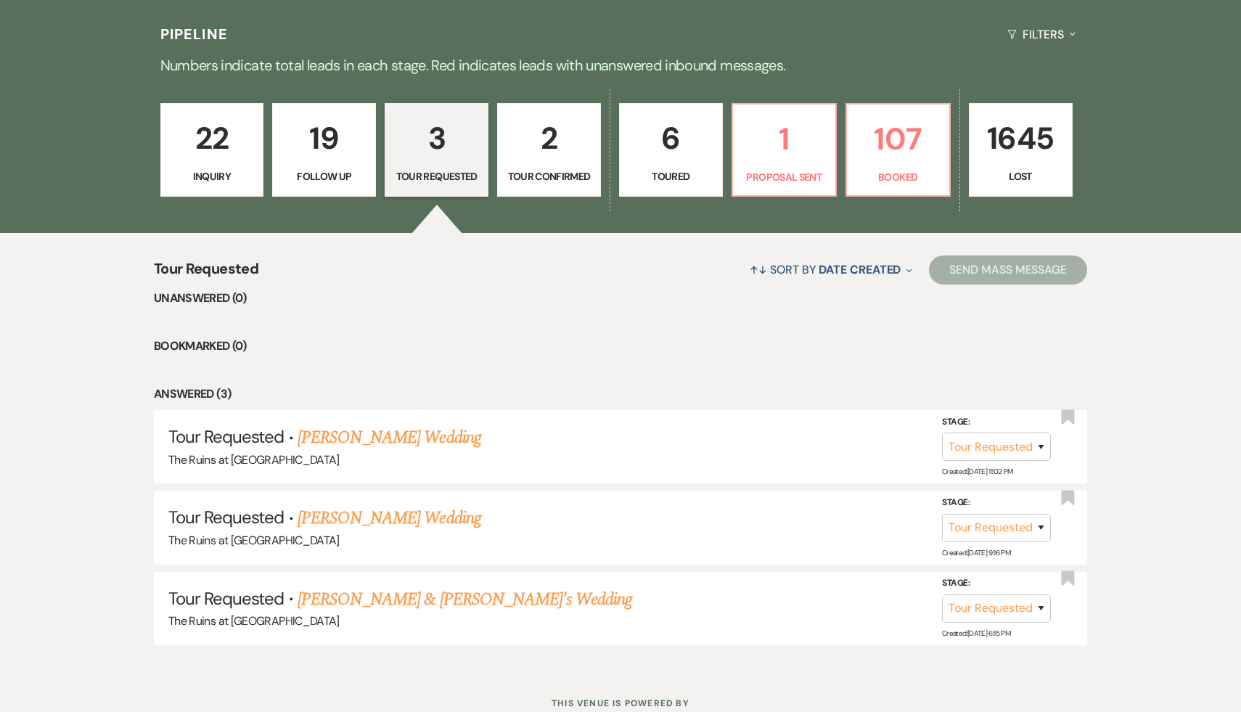
scroll to position [348, 0]
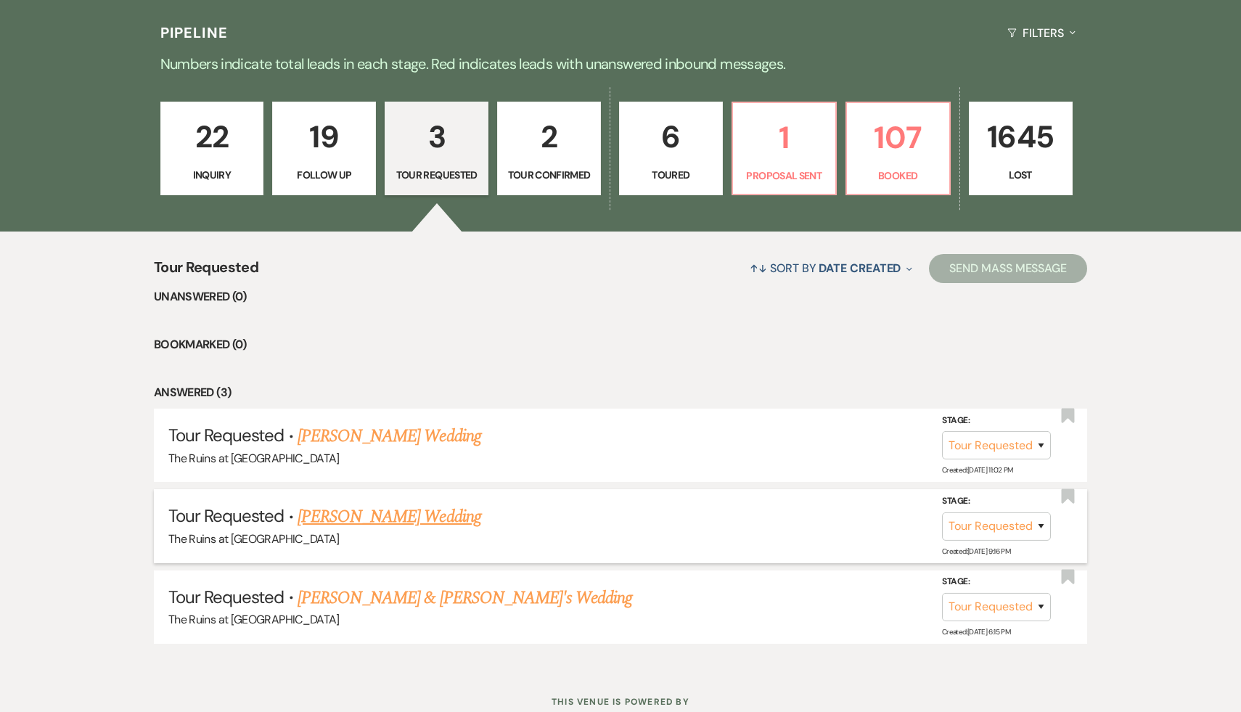
click at [388, 520] on link "[PERSON_NAME] Wedding" at bounding box center [390, 517] width 184 height 26
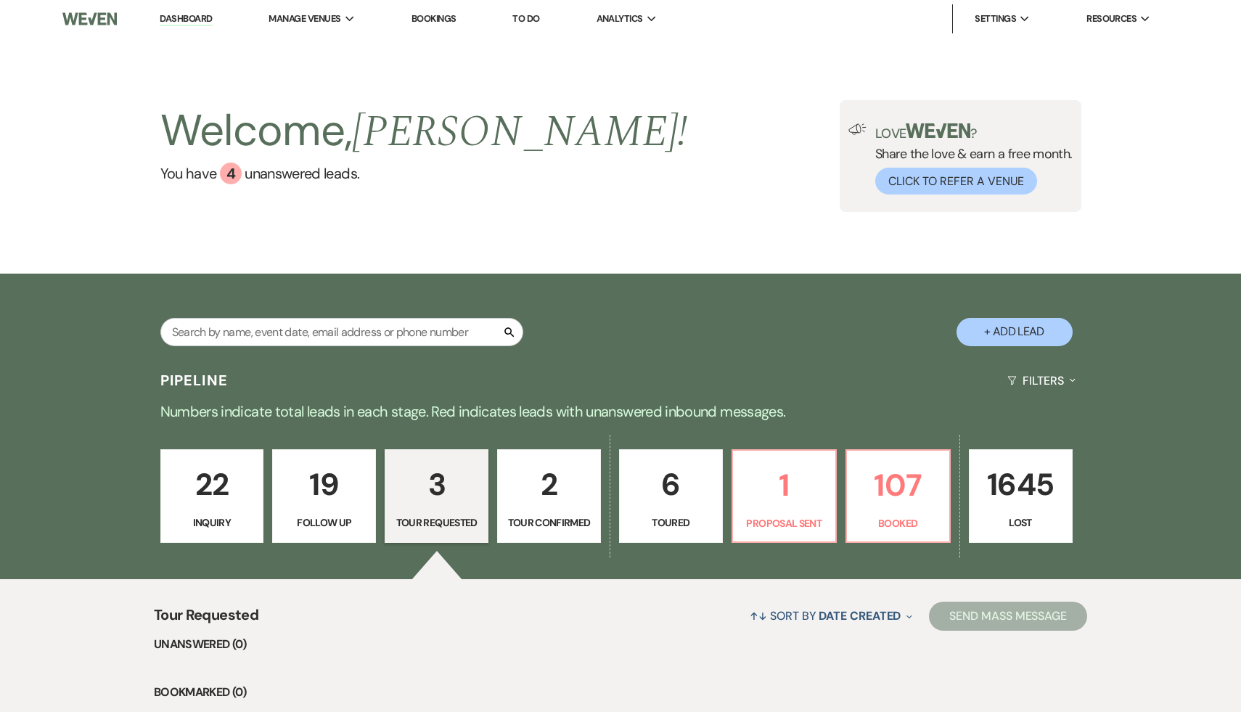
select select "2"
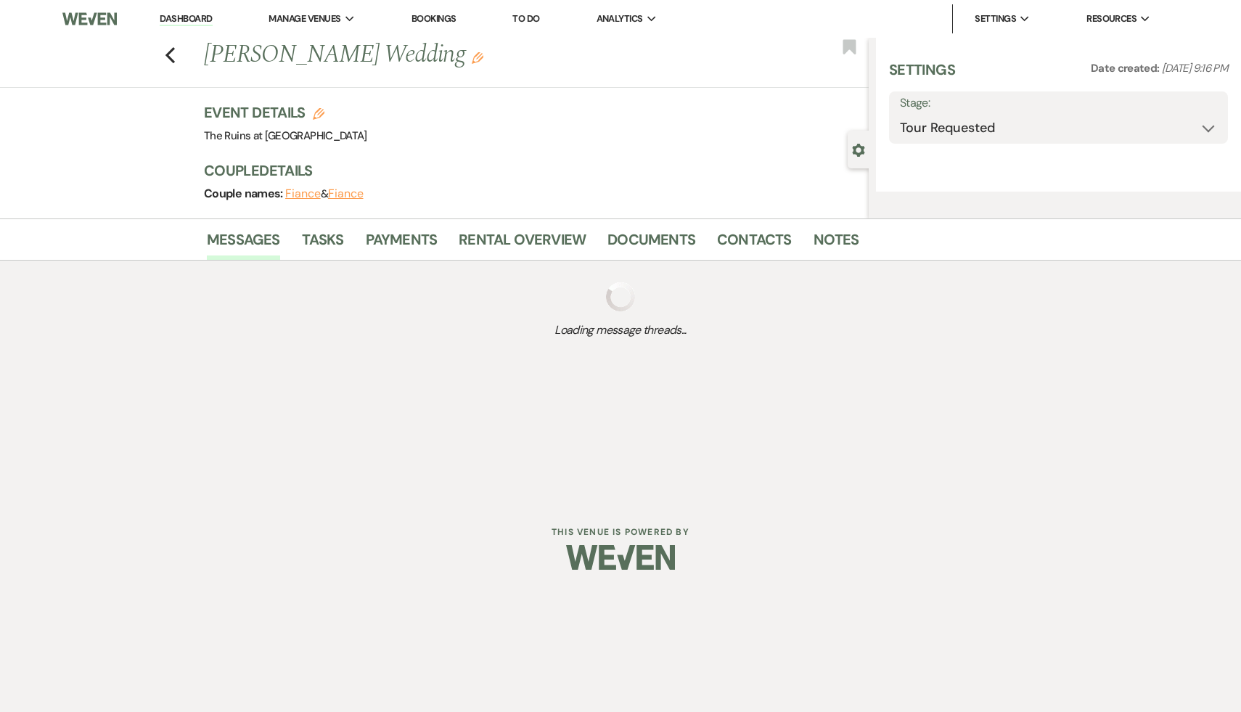
select select "5"
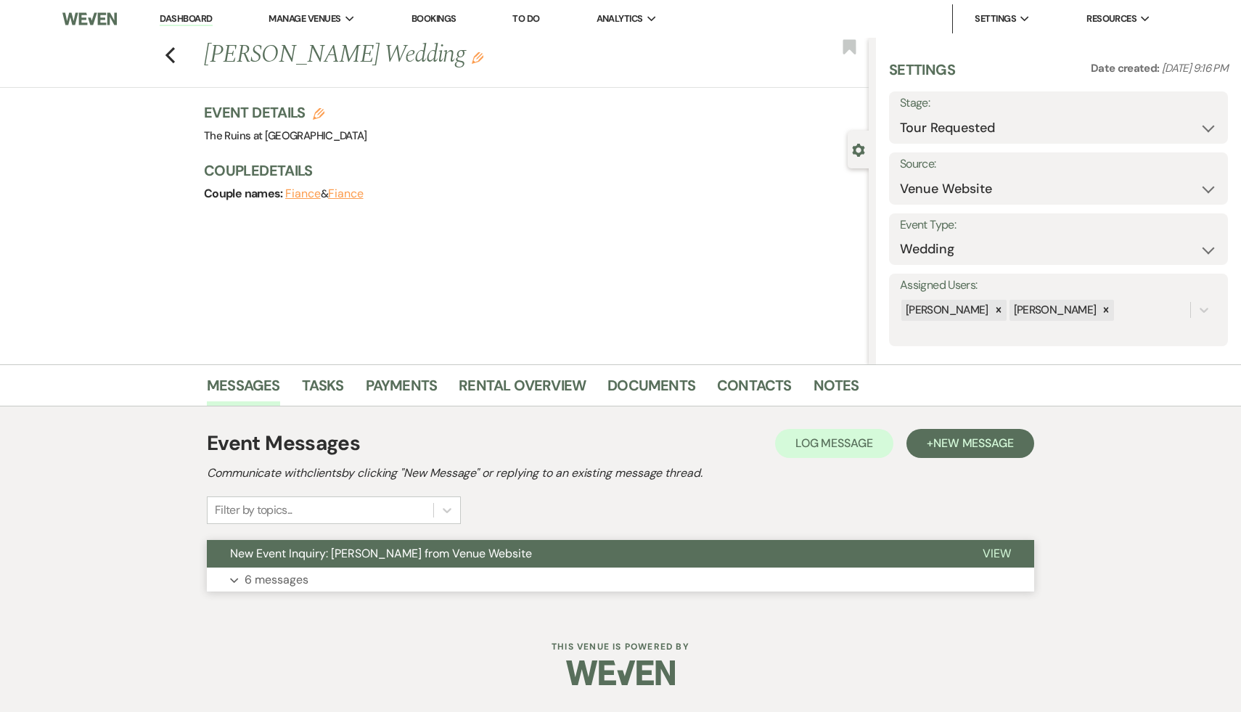
click at [389, 560] on span "New Event Inquiry: Dinea Frasca from Venue Website" at bounding box center [381, 553] width 302 height 15
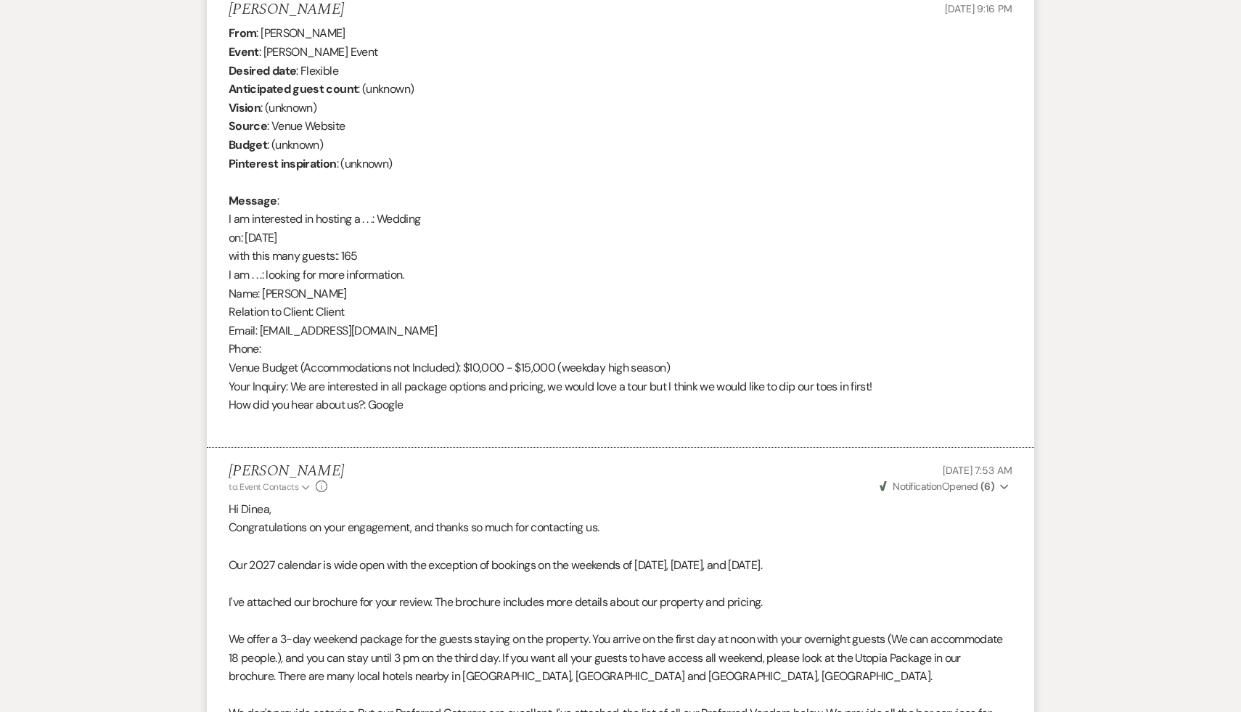
scroll to position [350, 0]
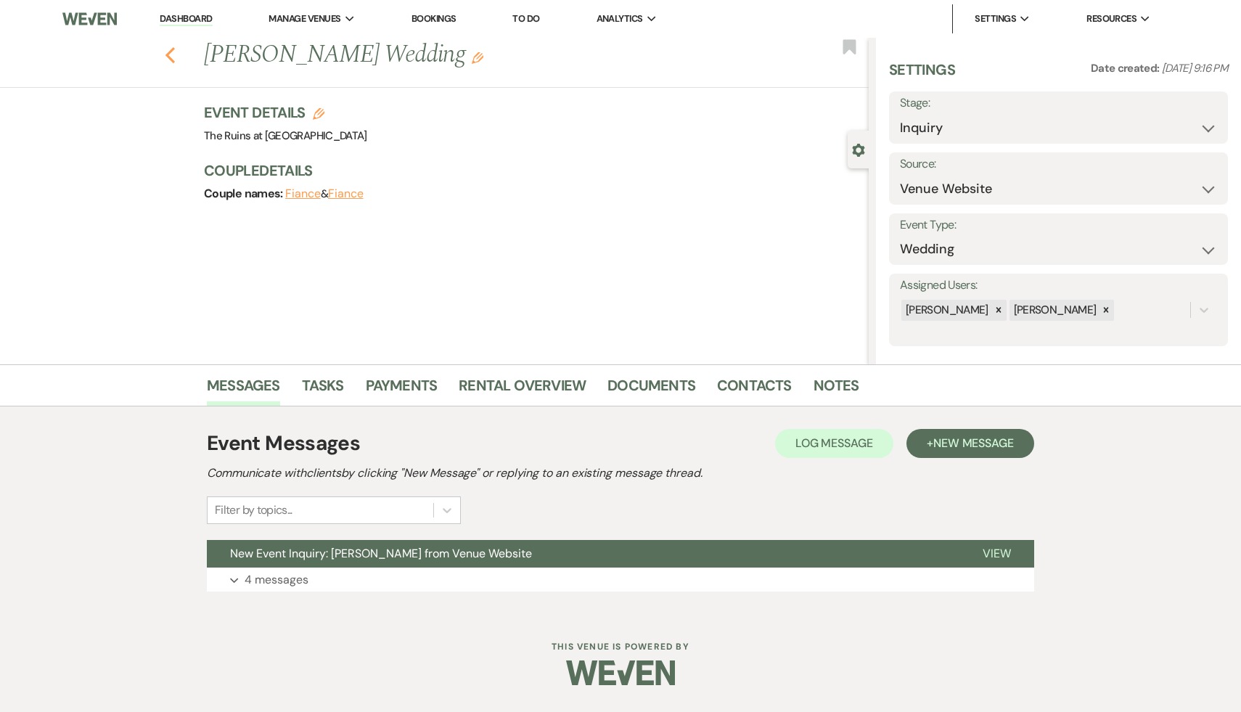
click at [169, 44] on button "Previous" at bounding box center [170, 54] width 11 height 20
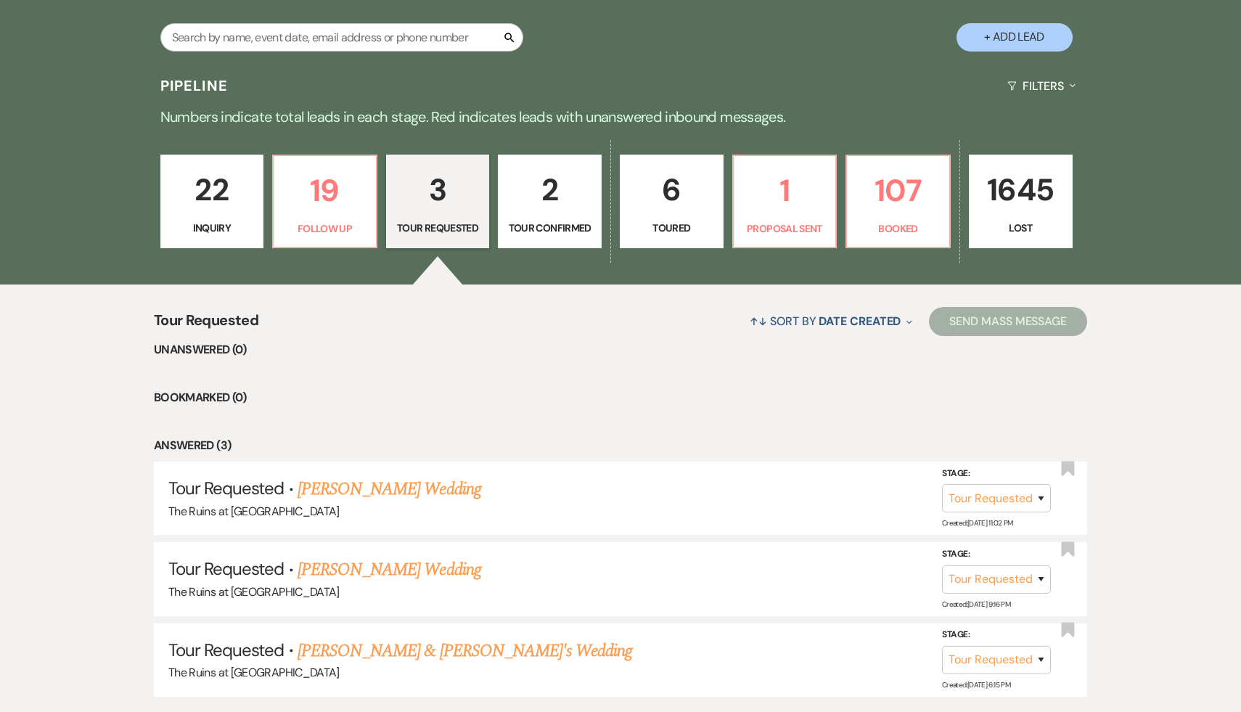
scroll to position [300, 0]
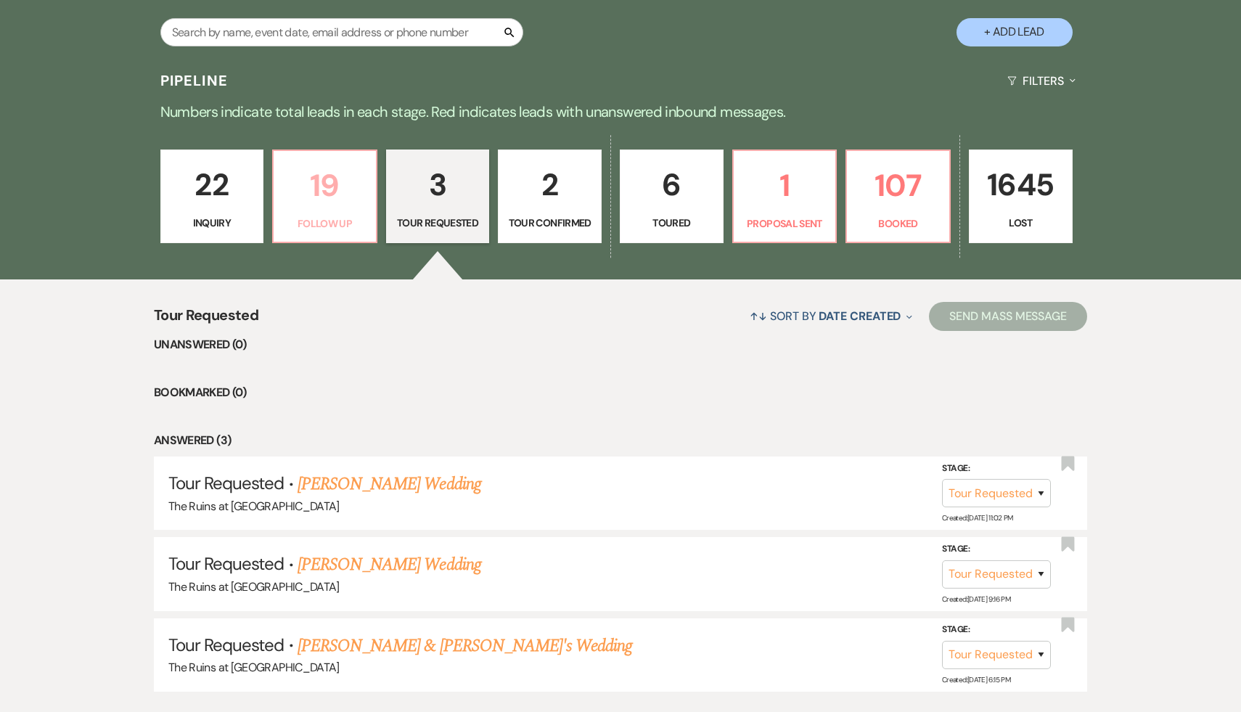
click at [340, 182] on p "19" at bounding box center [324, 185] width 85 height 49
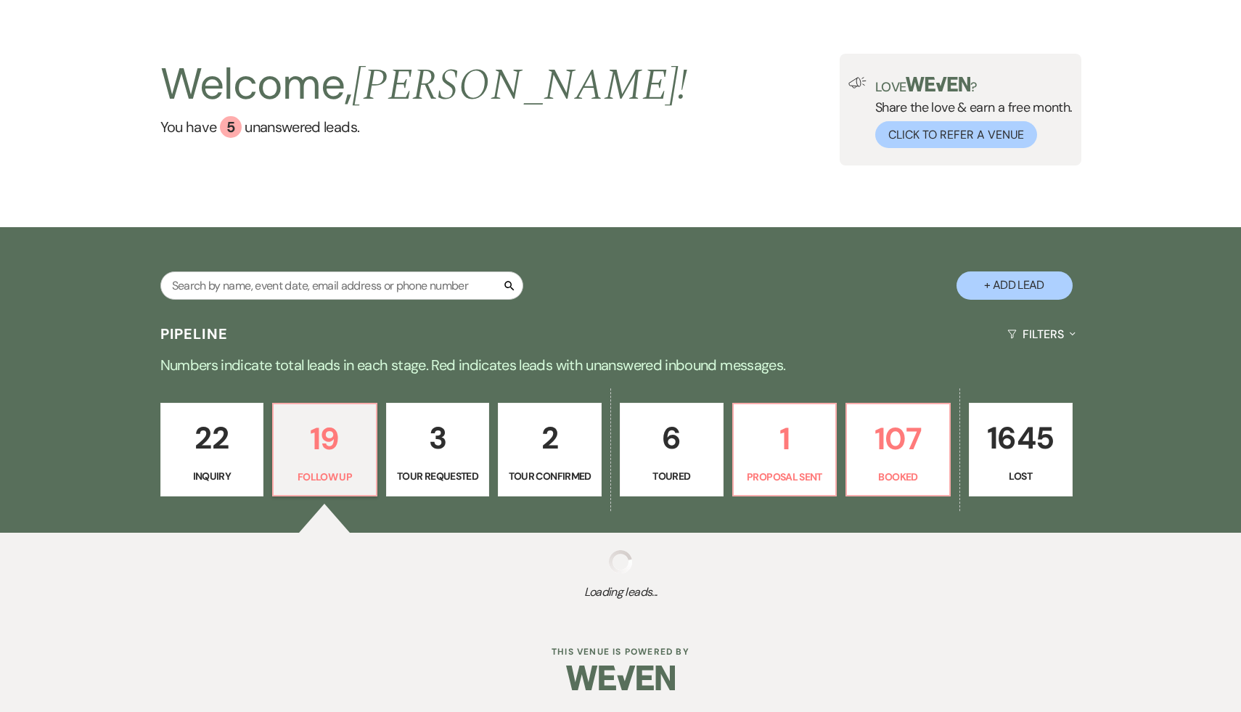
scroll to position [300, 0]
select select "9"
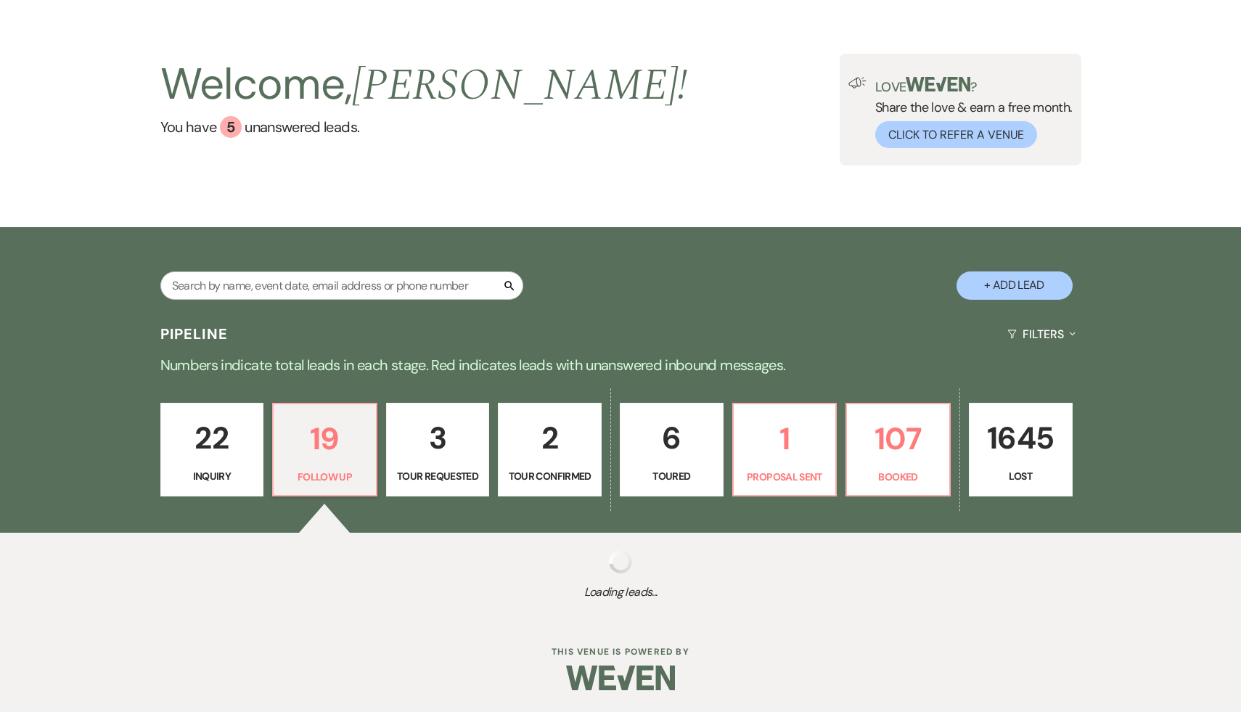
select select "9"
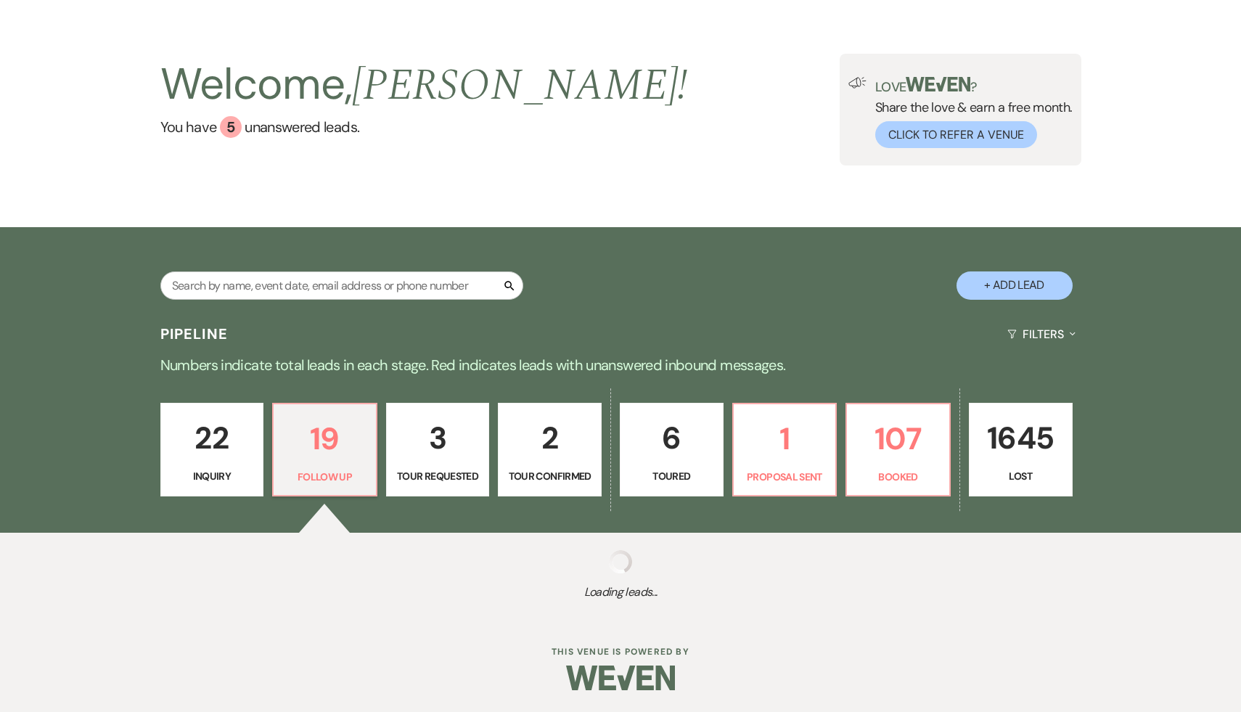
select select "9"
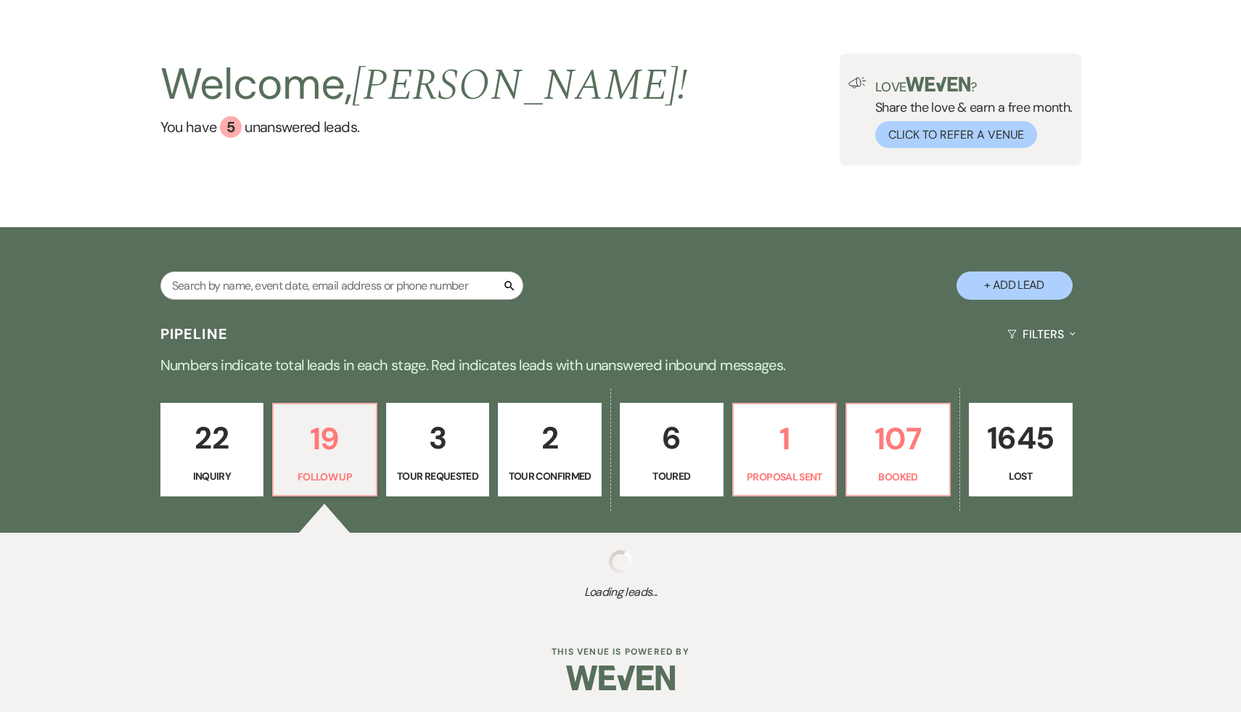
select select "9"
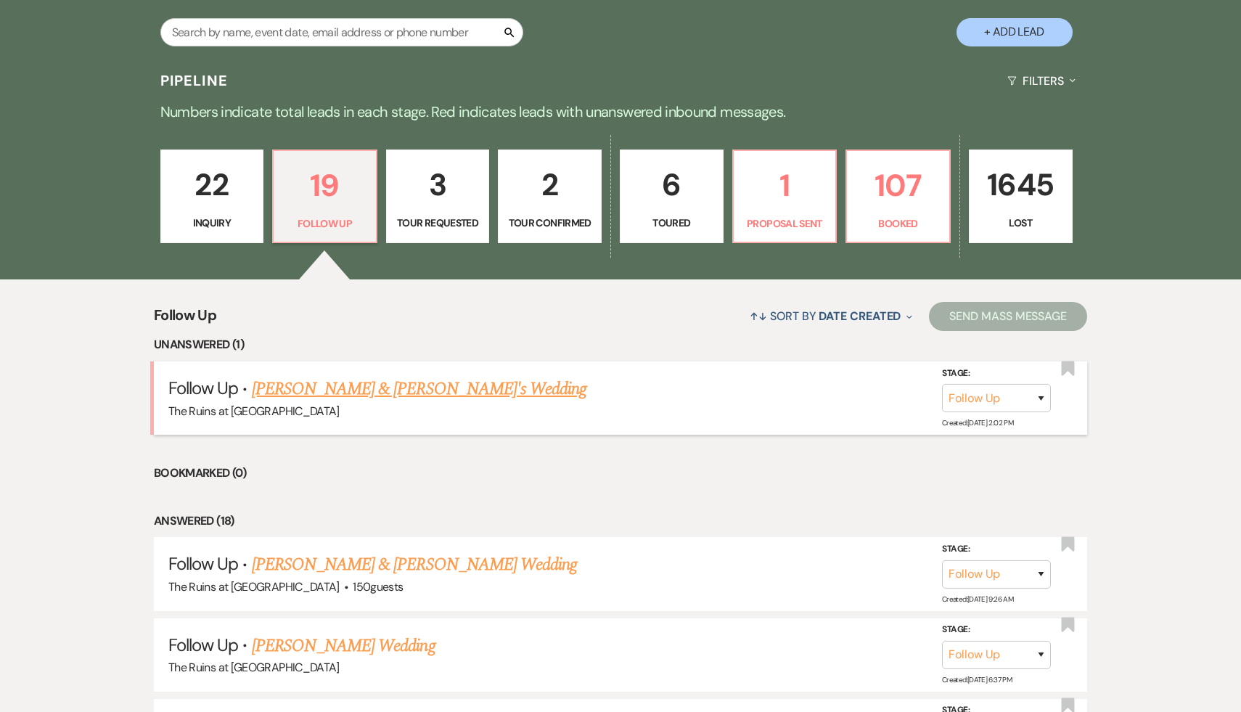
click at [356, 389] on link "[PERSON_NAME] & [PERSON_NAME]'s Wedding" at bounding box center [419, 389] width 335 height 26
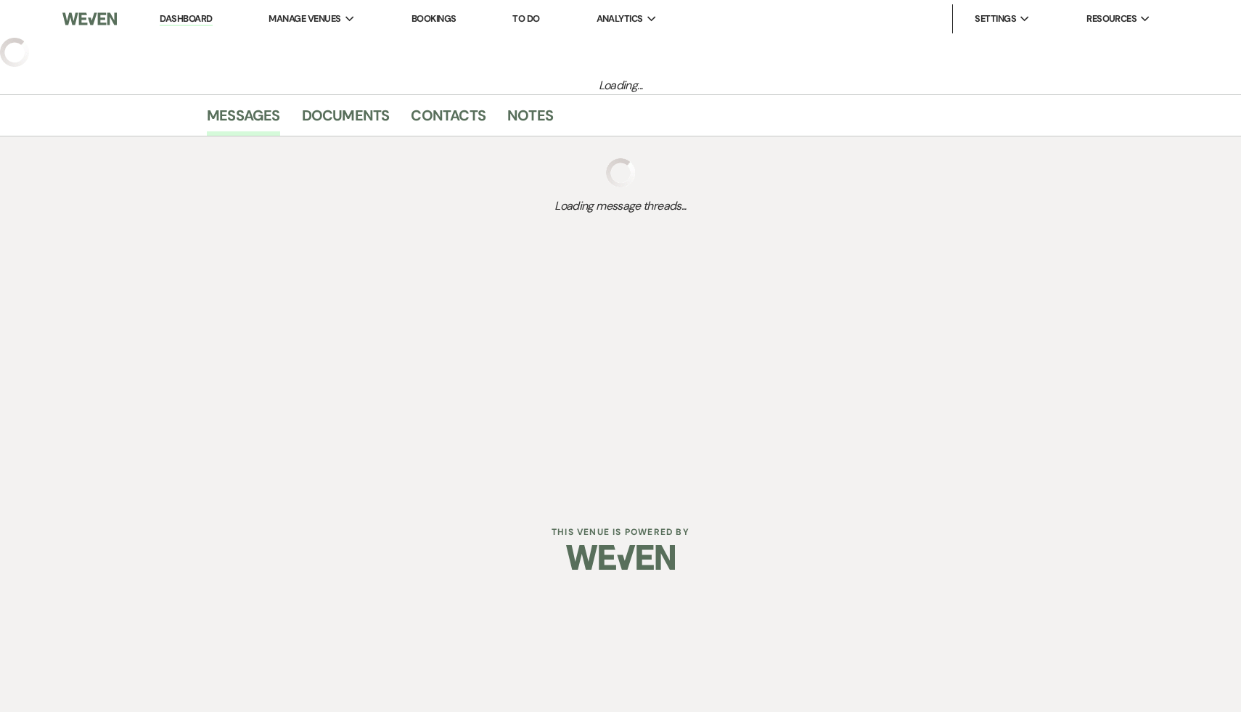
select select "9"
select select "6"
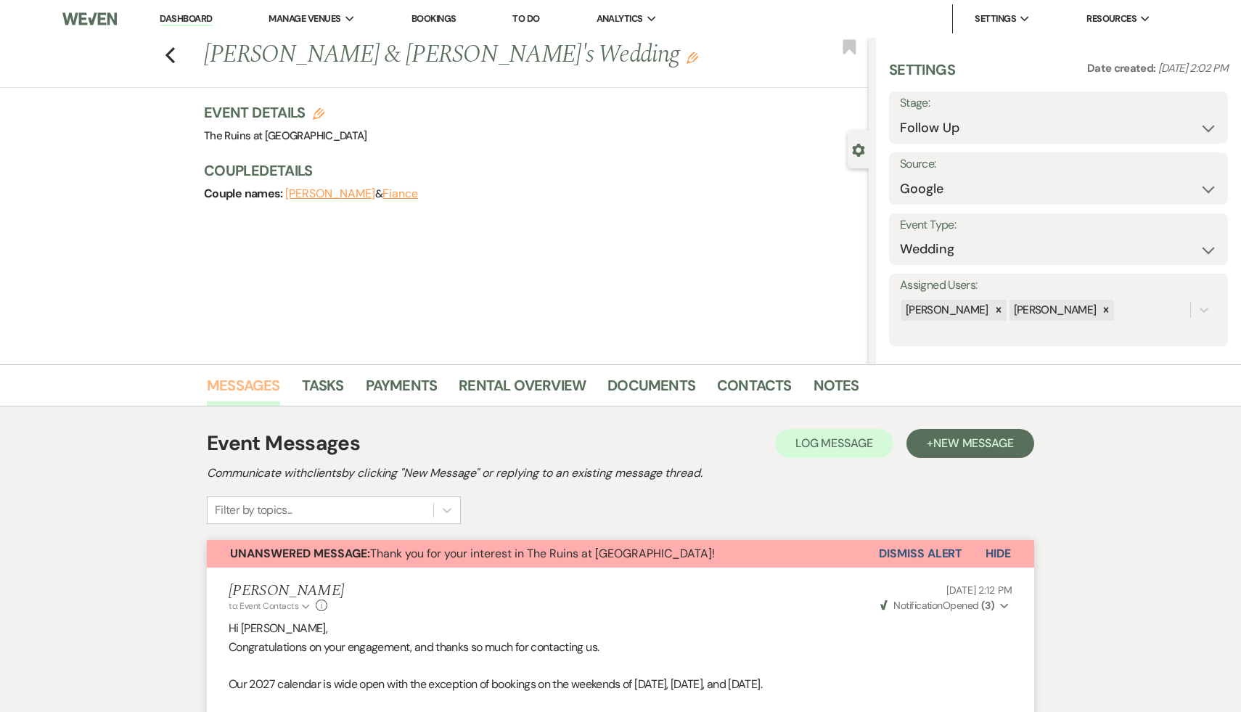
click at [237, 383] on link "Messages" at bounding box center [243, 390] width 73 height 32
click at [171, 52] on use "button" at bounding box center [169, 55] width 9 height 16
select select "9"
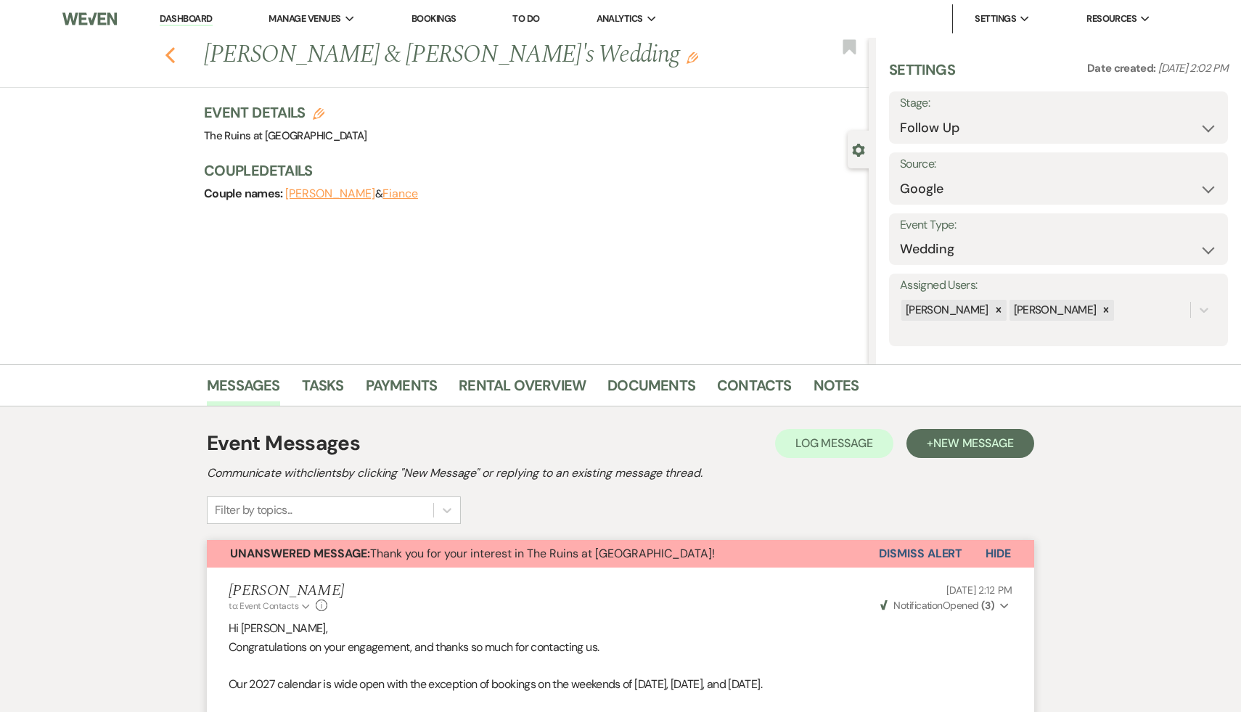
select select "9"
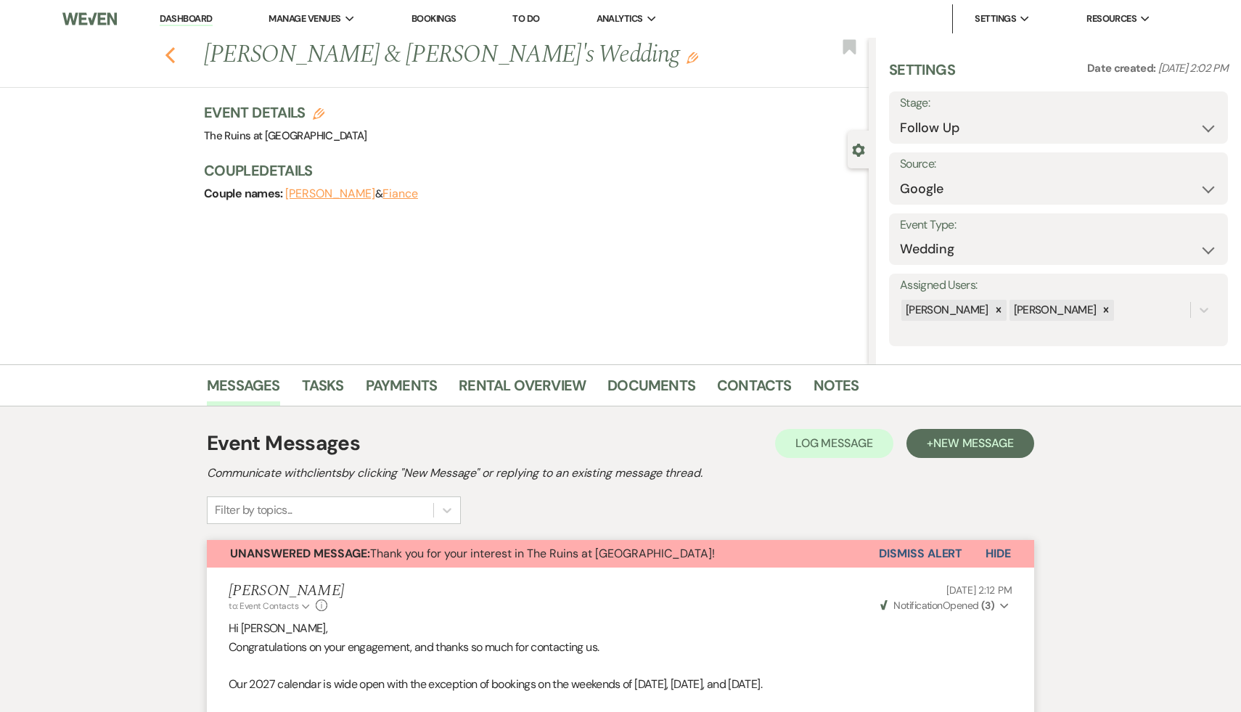
select select "9"
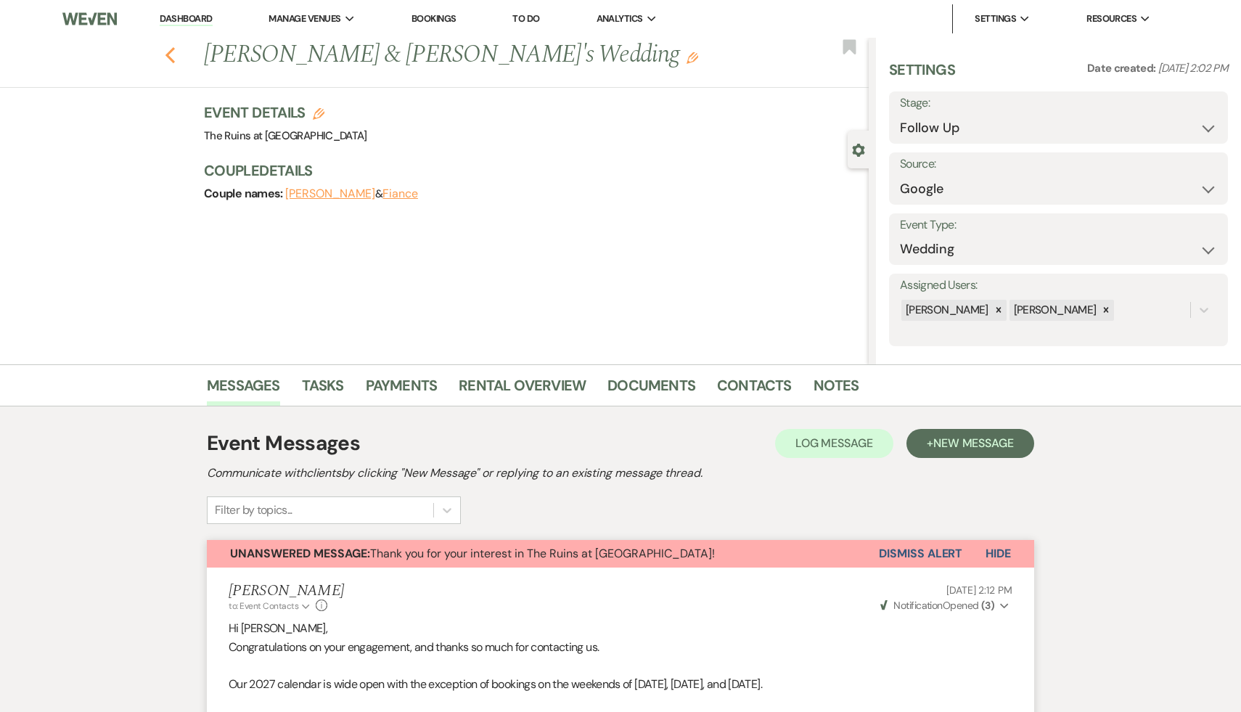
select select "9"
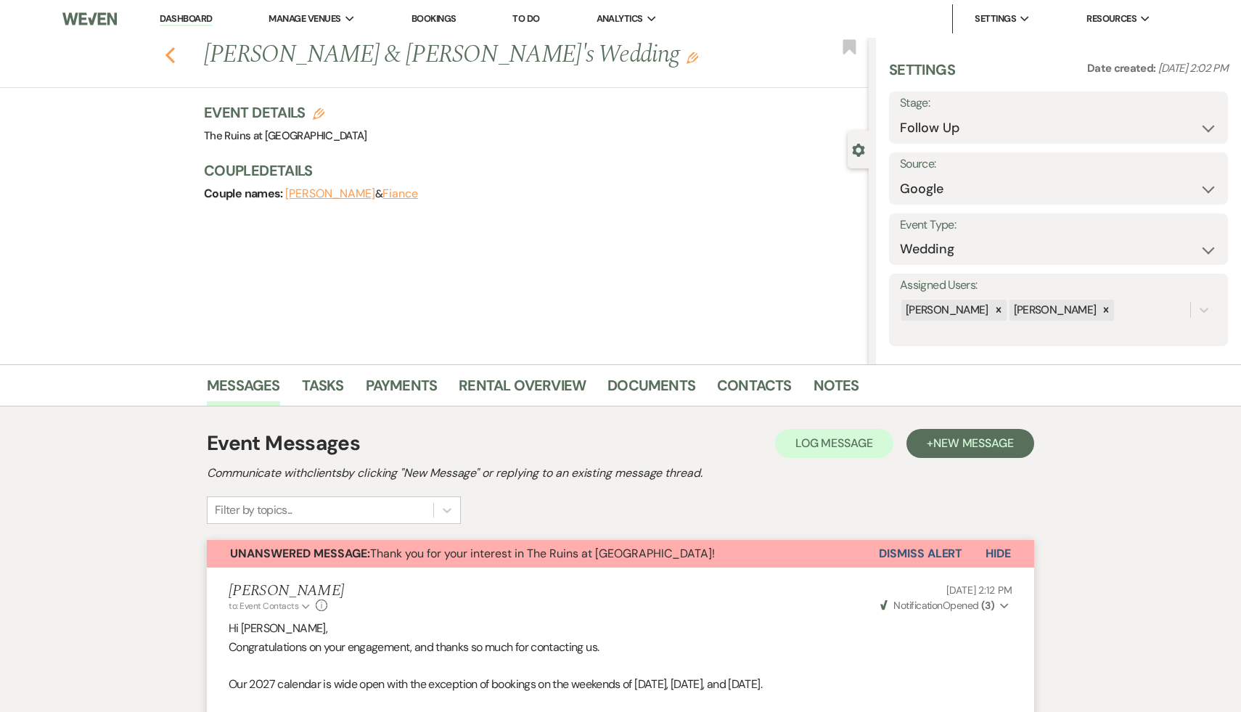
select select "9"
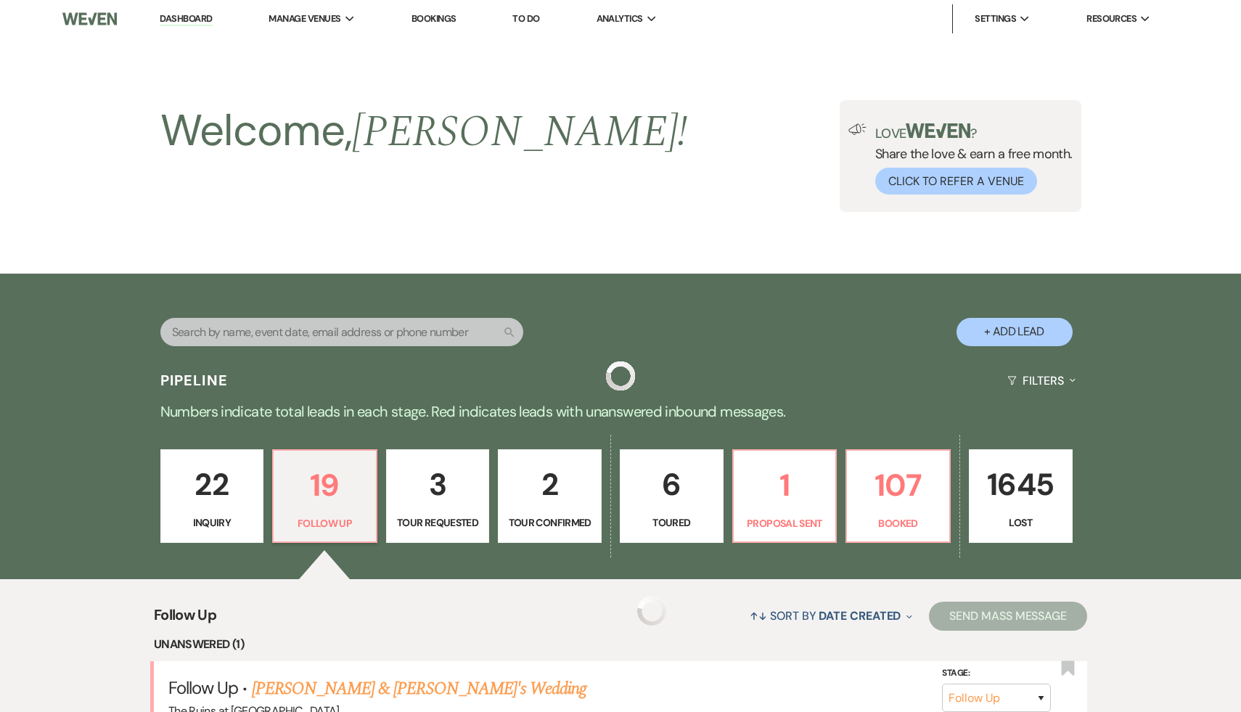
scroll to position [300, 0]
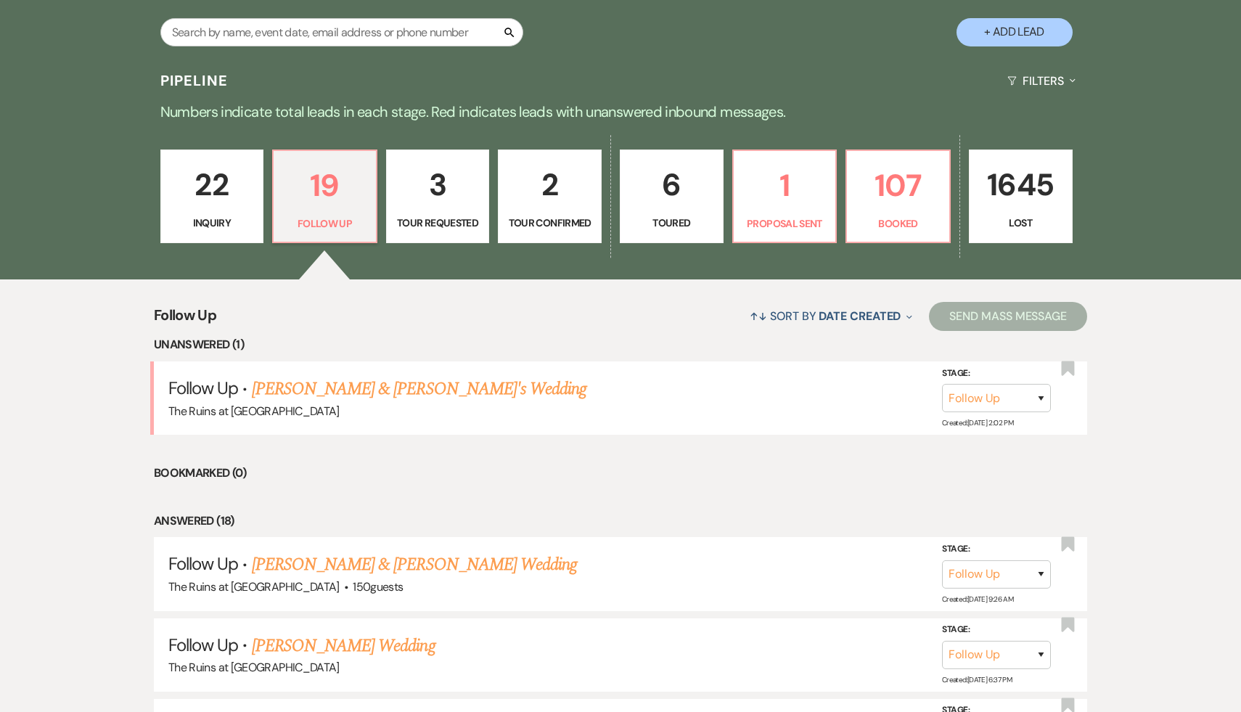
click at [544, 185] on p "2" at bounding box center [549, 184] width 85 height 49
select select "4"
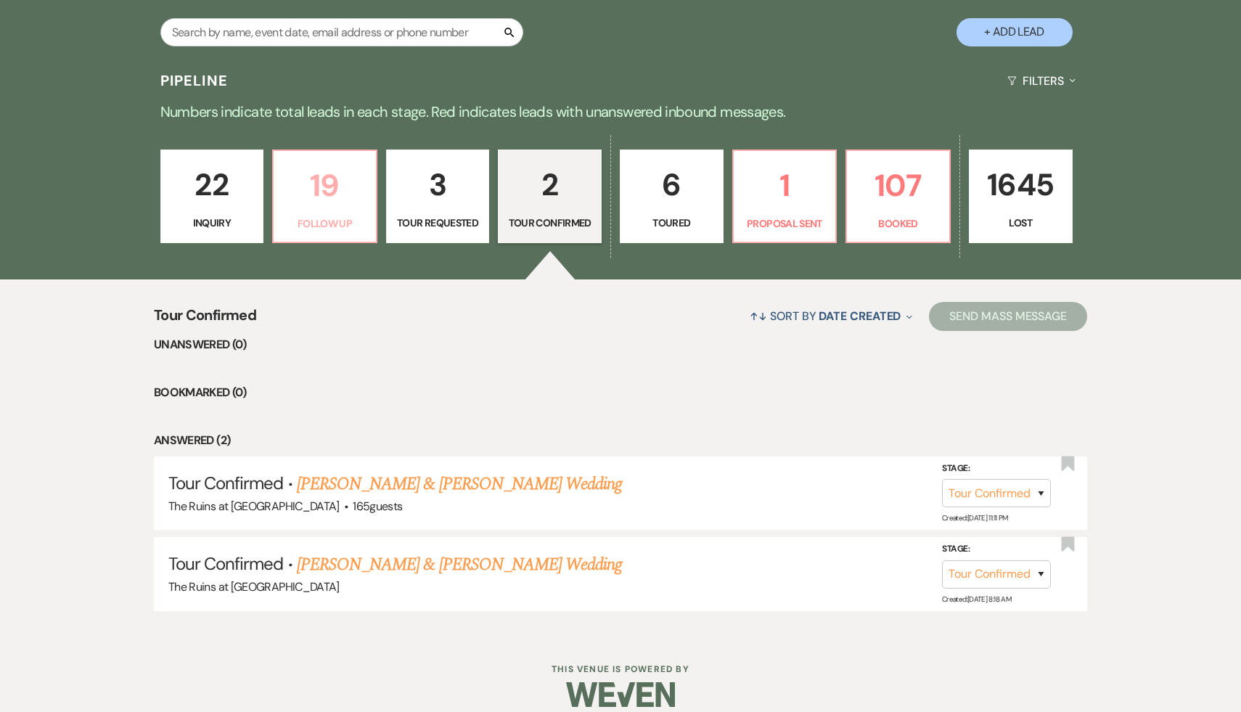
click at [328, 189] on p "19" at bounding box center [324, 185] width 85 height 49
select select "9"
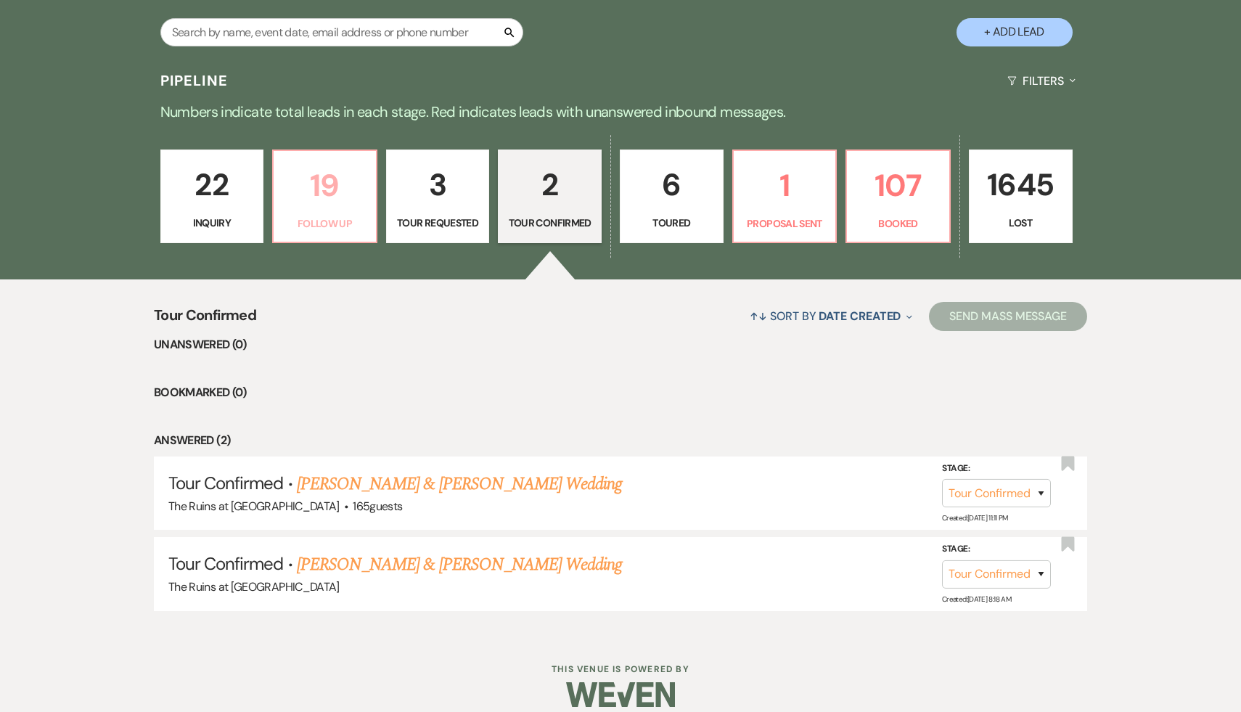
select select "9"
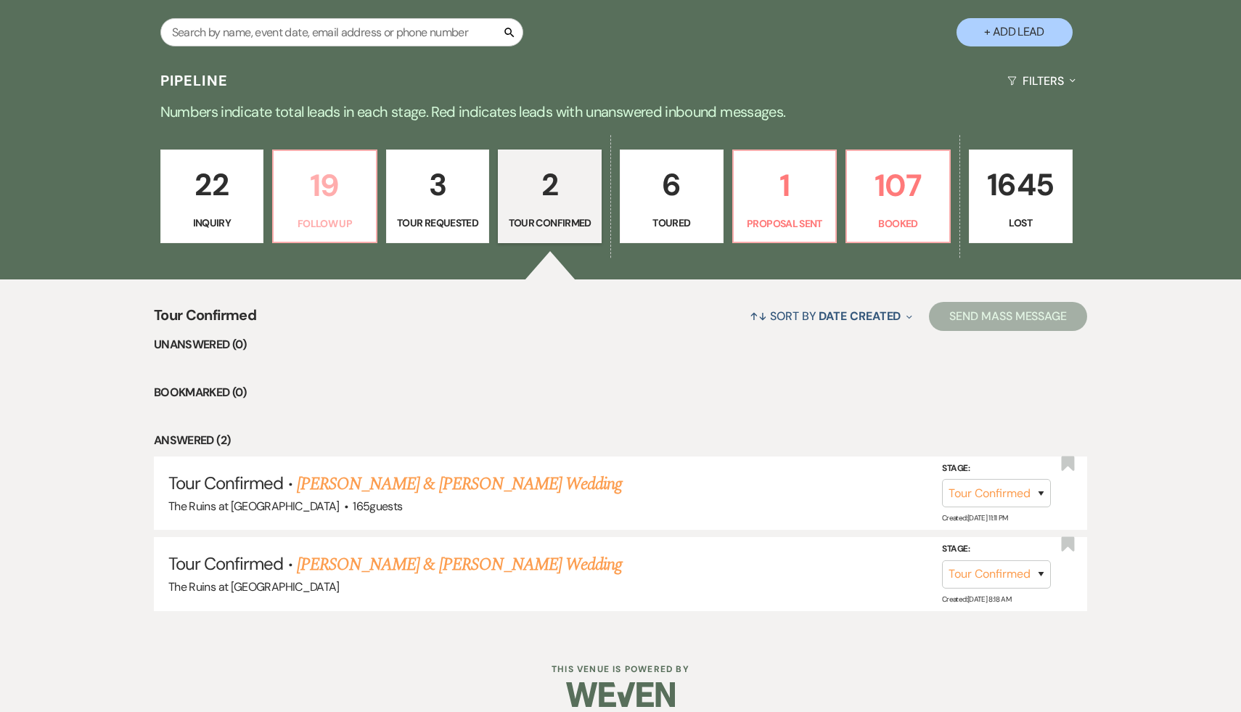
select select "9"
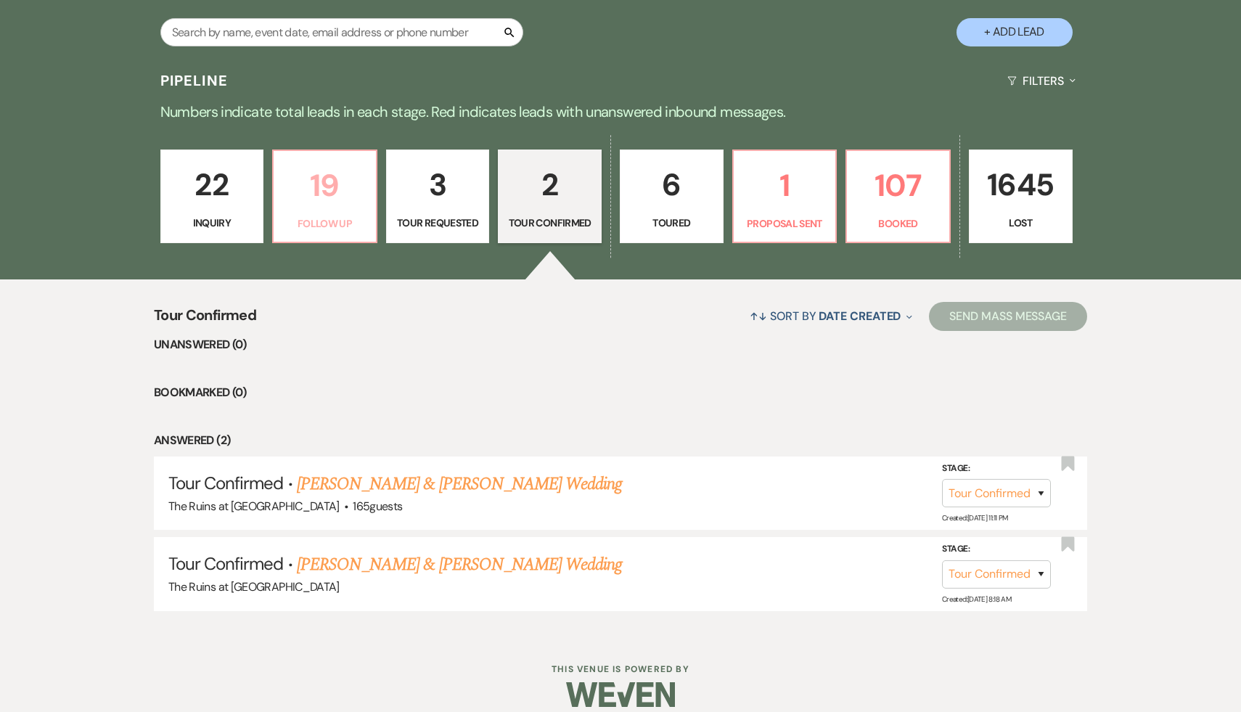
select select "9"
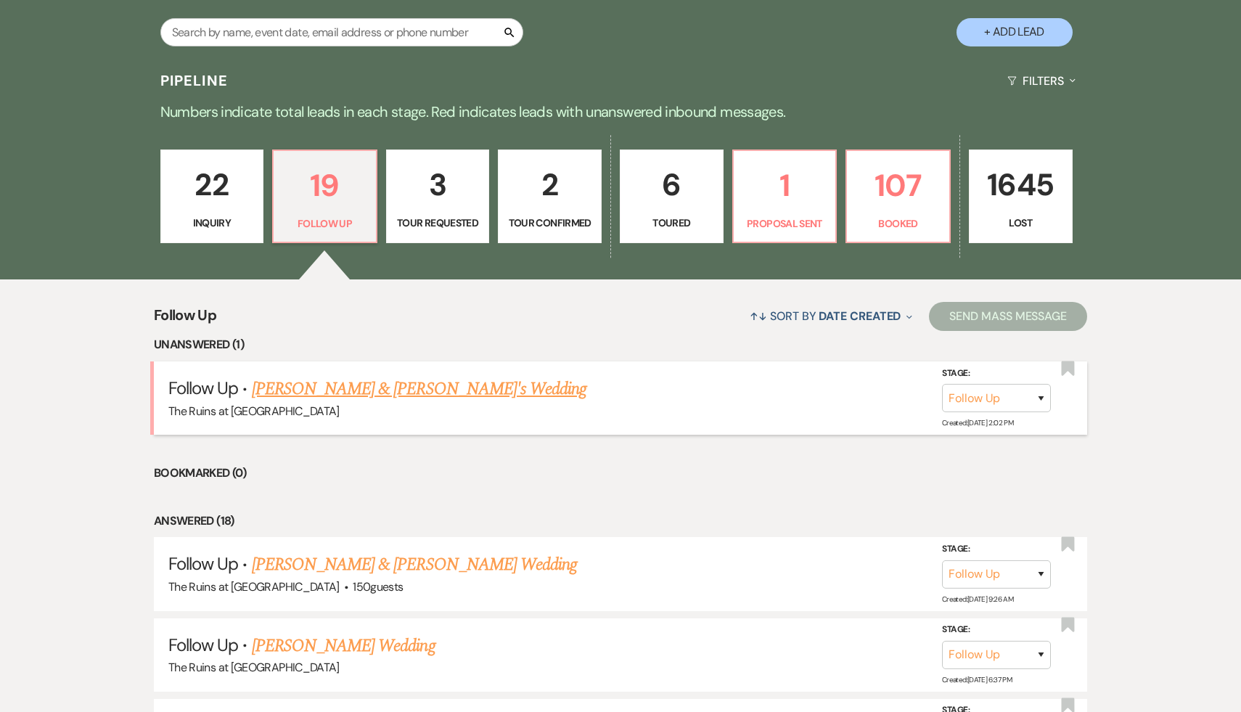
click at [383, 395] on link "[PERSON_NAME] & [PERSON_NAME]'s Wedding" at bounding box center [419, 389] width 335 height 26
select select "9"
select select "6"
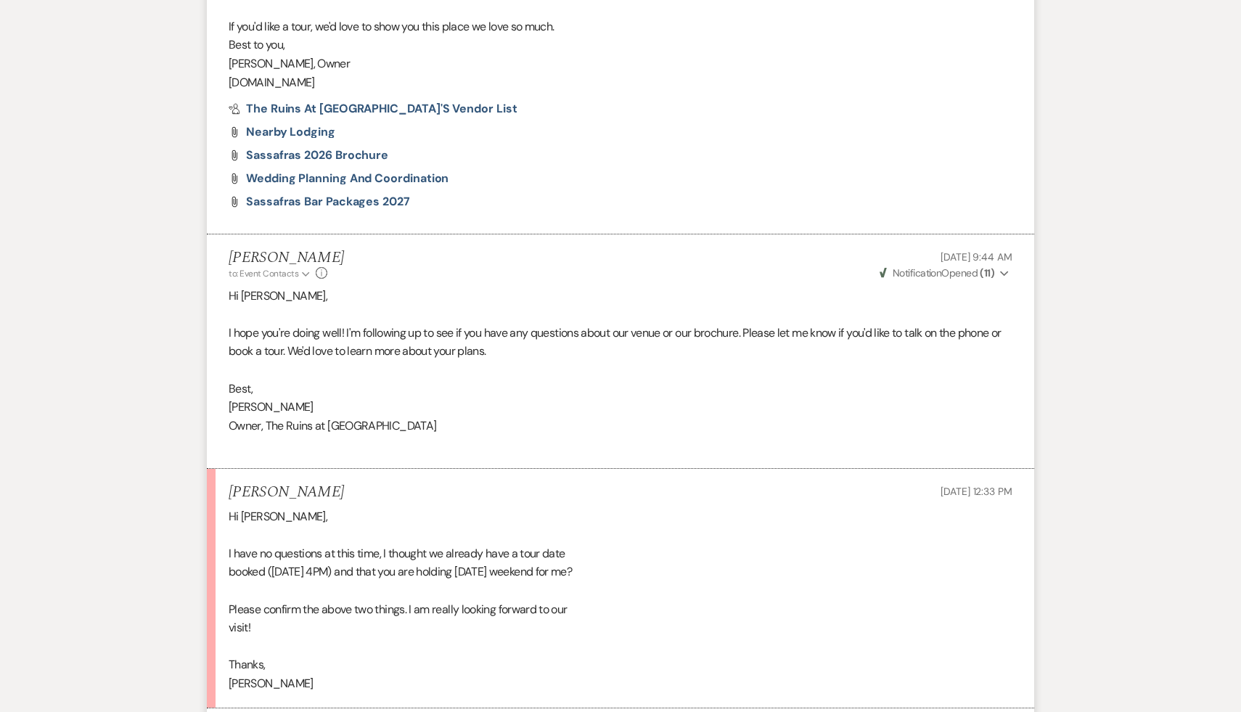
scroll to position [1236, 0]
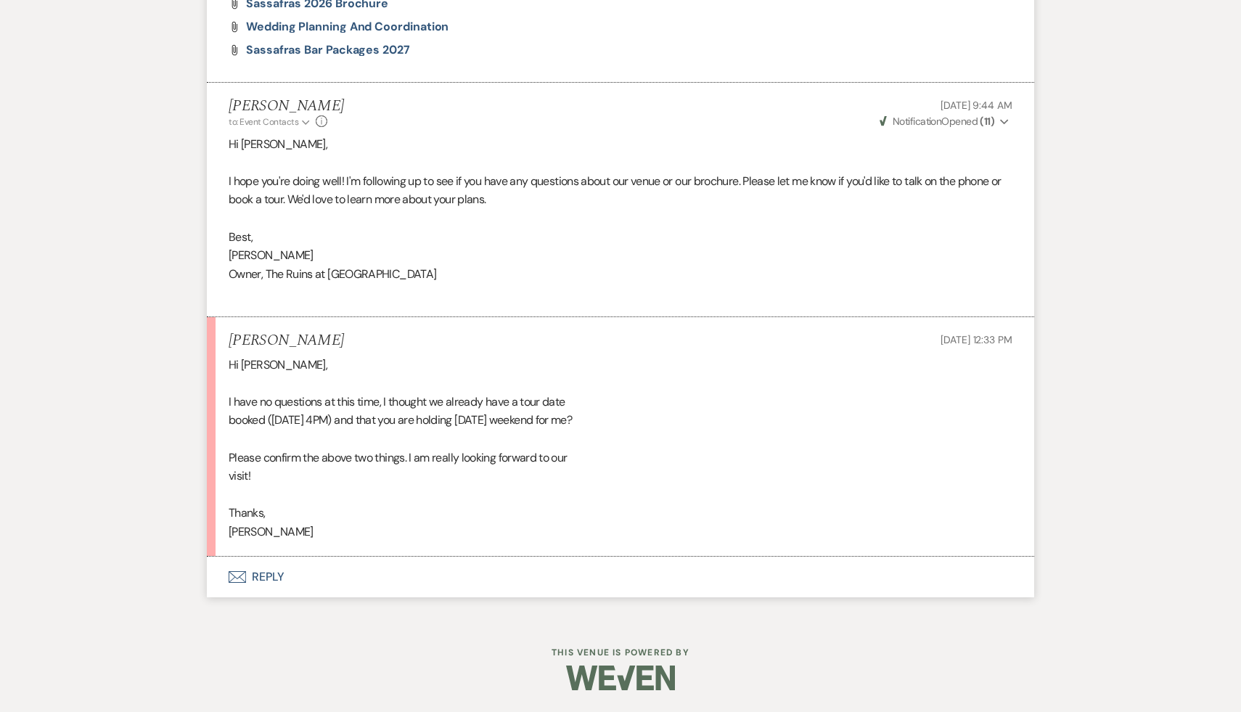
click at [275, 573] on button "Envelope Reply" at bounding box center [620, 577] width 827 height 41
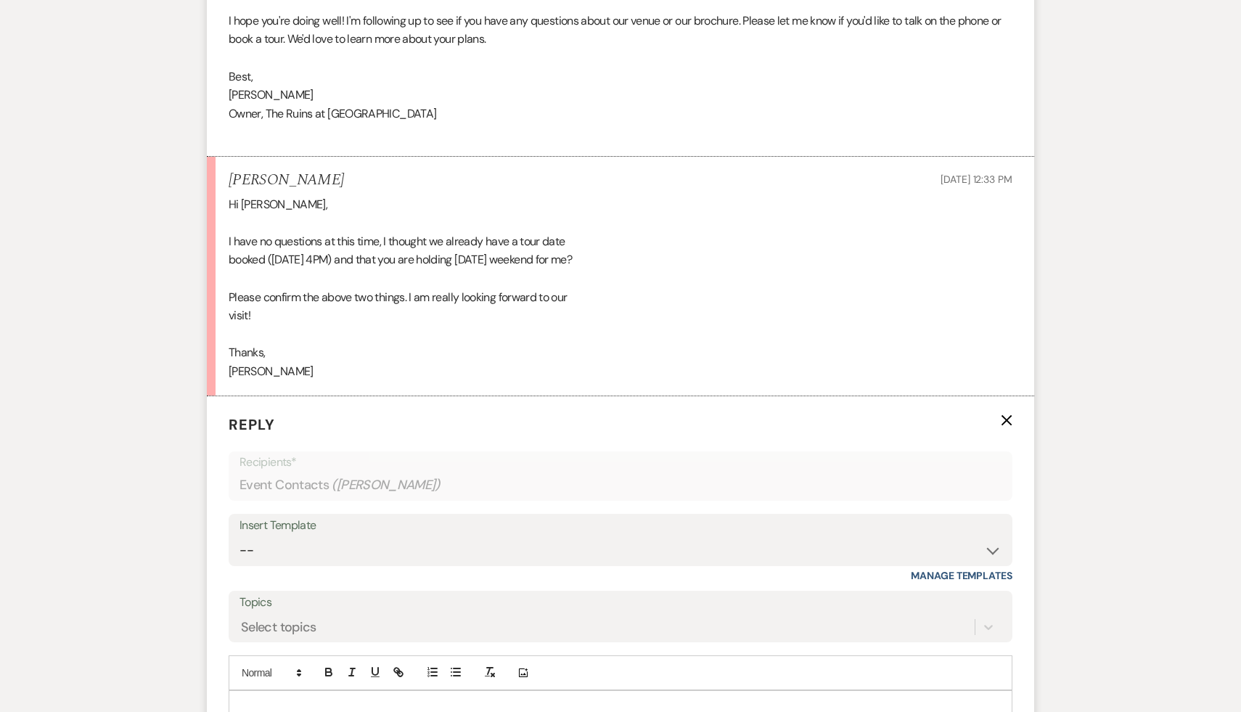
scroll to position [1513, 0]
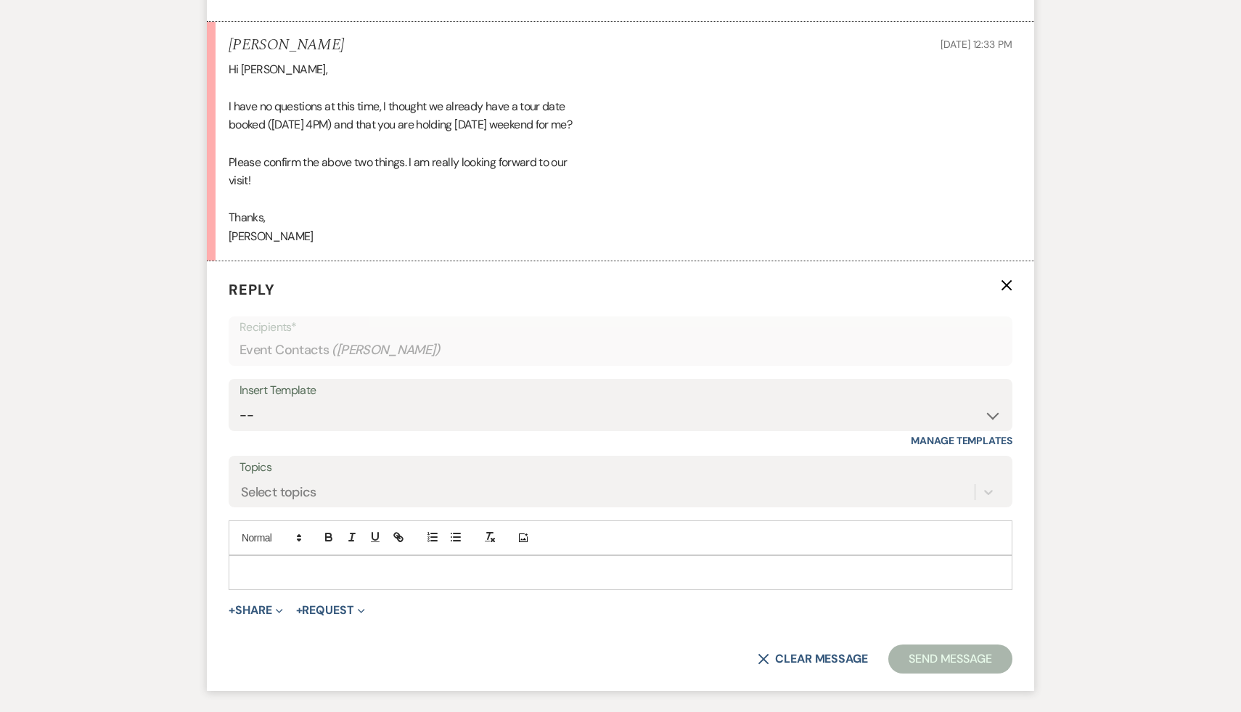
click at [416, 580] on p at bounding box center [620, 573] width 760 height 16
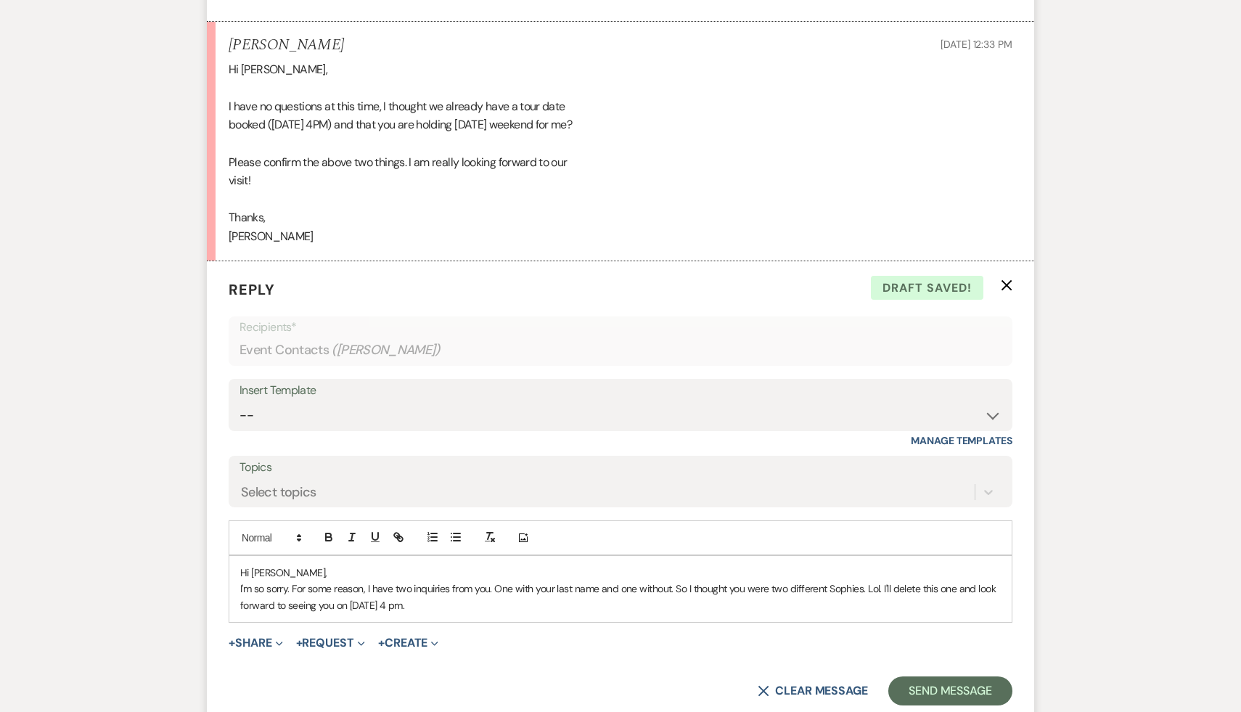
click at [542, 672] on form "Reply X Draft saved! Recipients* Event Contacts ( [PERSON_NAME] ) Insert Templa…" at bounding box center [620, 492] width 827 height 462
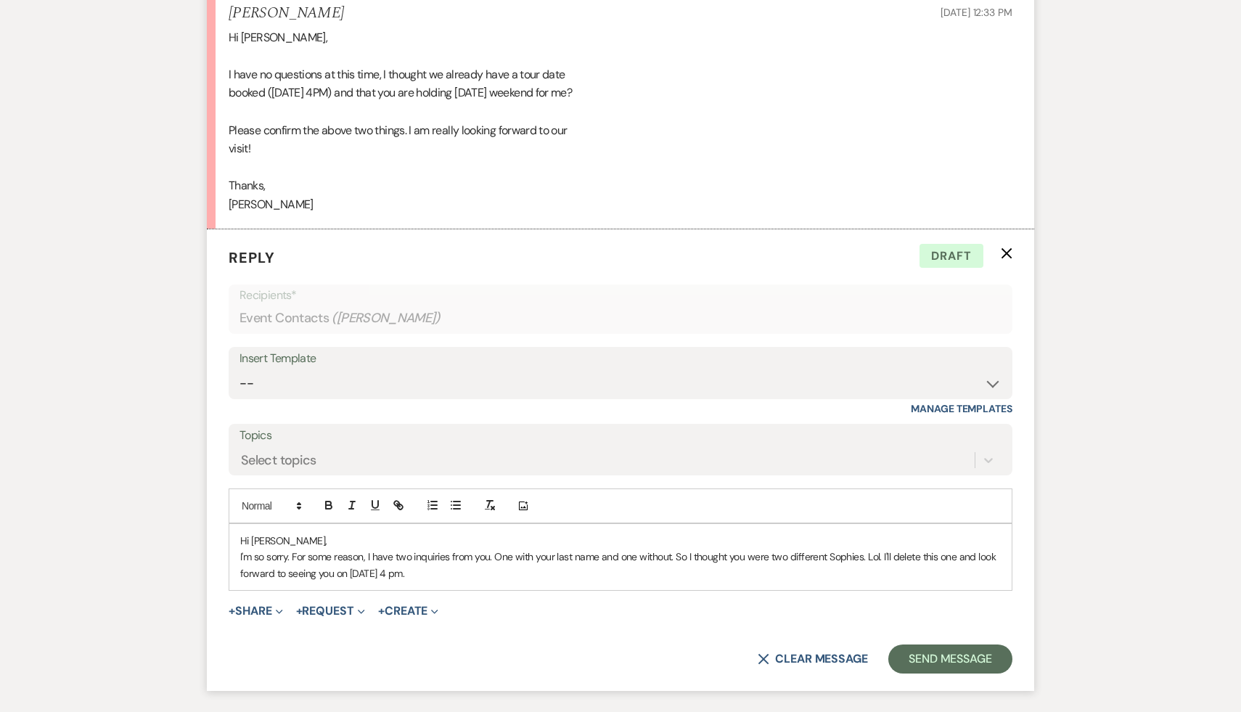
scroll to position [1544, 0]
click at [459, 582] on p "I'm so sorry. For some reason, I have two inquiries from you. One with your las…" at bounding box center [620, 565] width 760 height 33
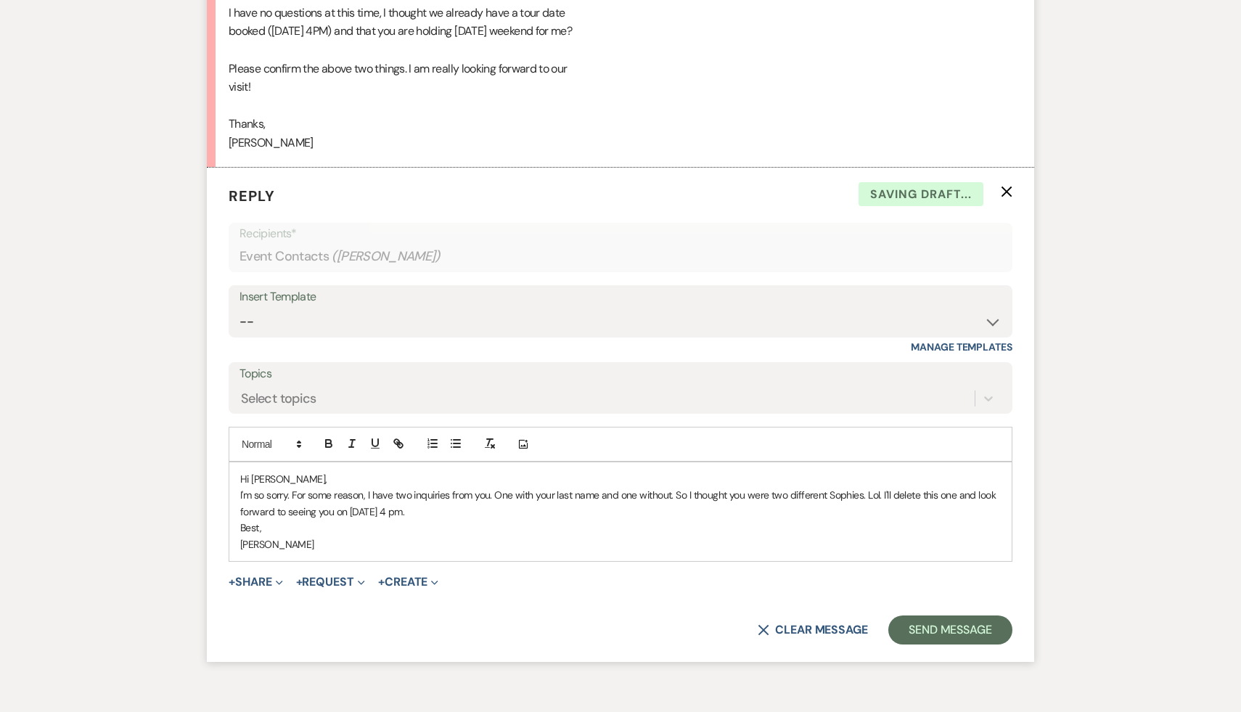
scroll to position [1620, 0]
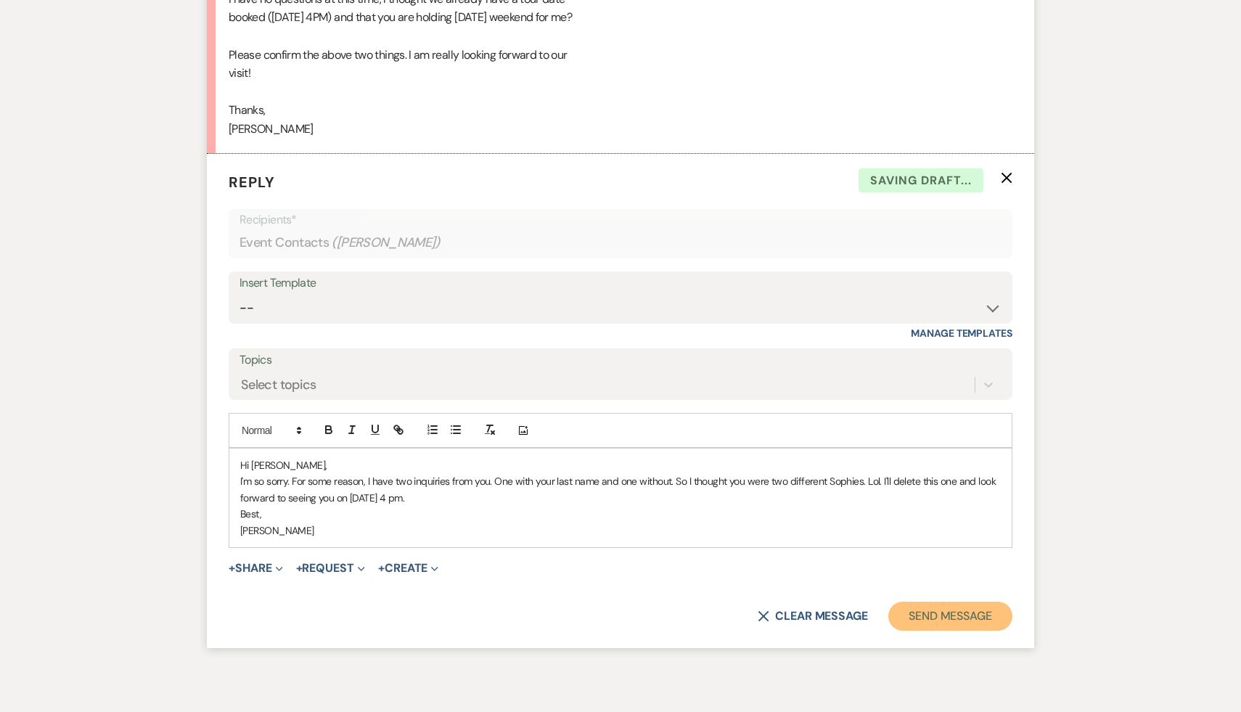
click at [964, 631] on button "Send Message" at bounding box center [950, 616] width 124 height 29
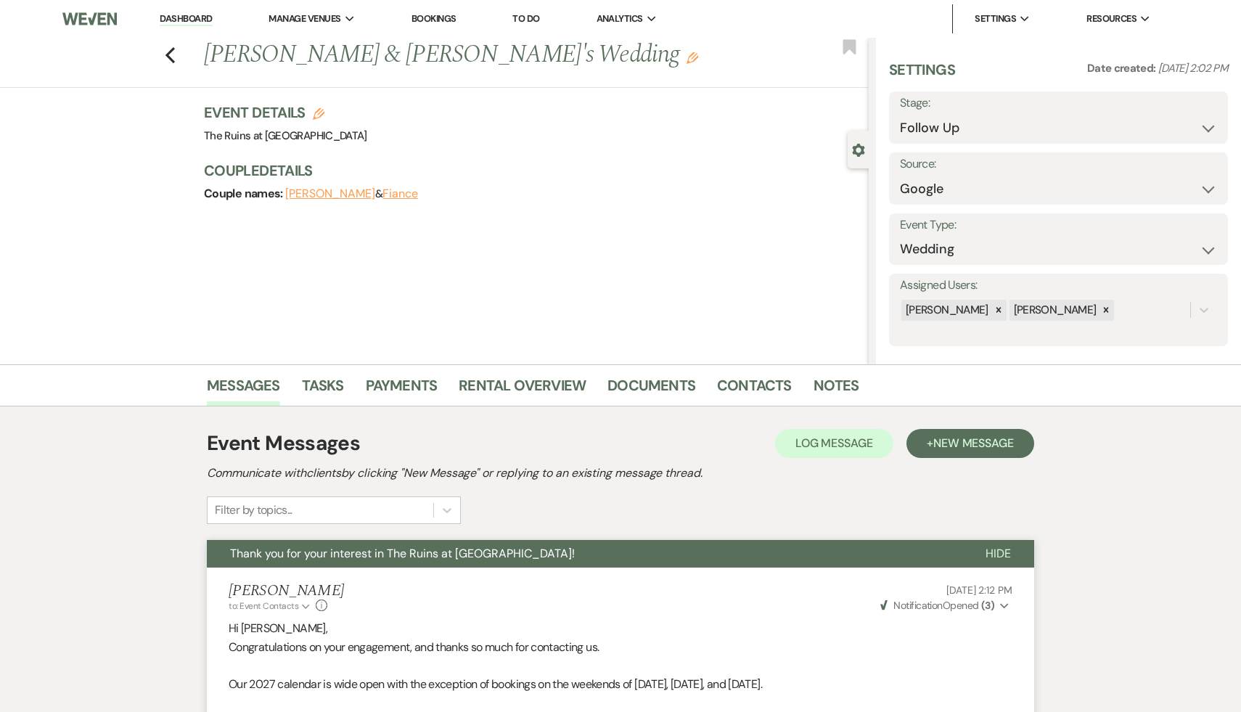
scroll to position [12, 0]
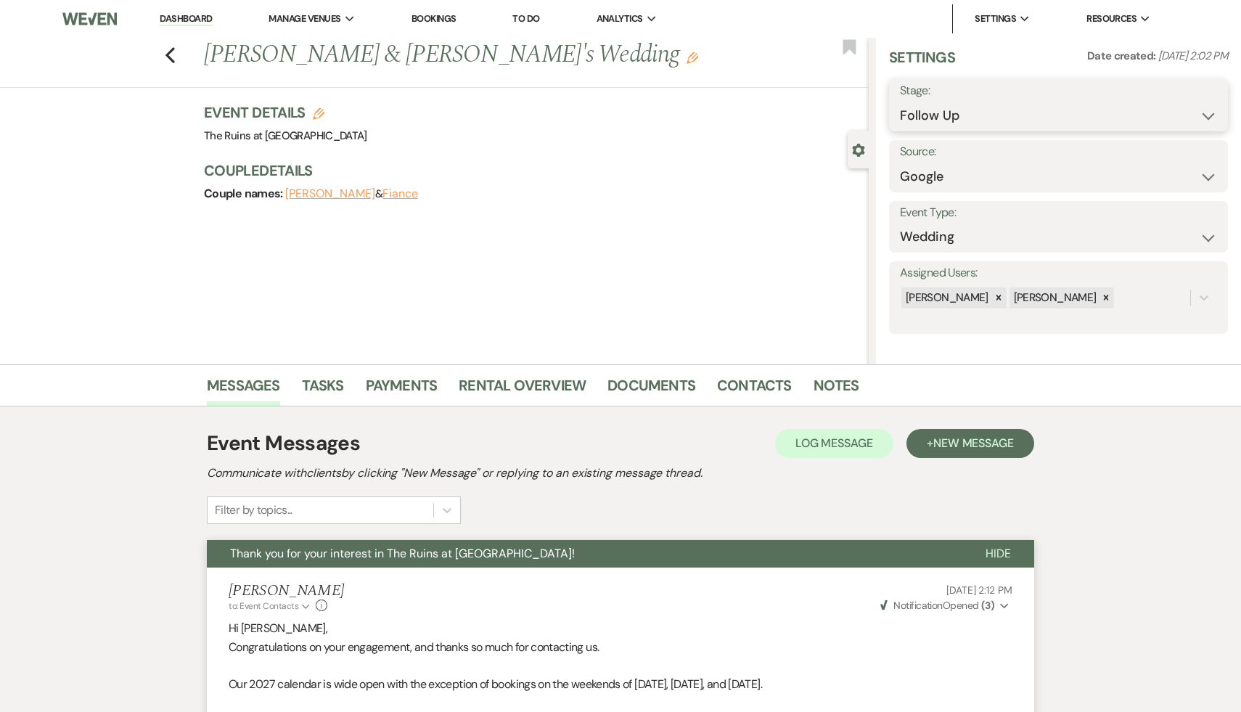
click at [1207, 113] on select "Inquiry Follow Up Tour Requested Tour Confirmed Toured Proposal Sent Booked Lost" at bounding box center [1058, 116] width 317 height 28
click at [1207, 112] on select "Inquiry Follow Up Tour Requested Tour Confirmed Toured Proposal Sent Booked Lost" at bounding box center [1058, 116] width 317 height 28
select select "8"
click at [900, 102] on select "Inquiry Follow Up Tour Requested Tour Confirmed Toured Proposal Sent Booked Lost" at bounding box center [1058, 116] width 317 height 28
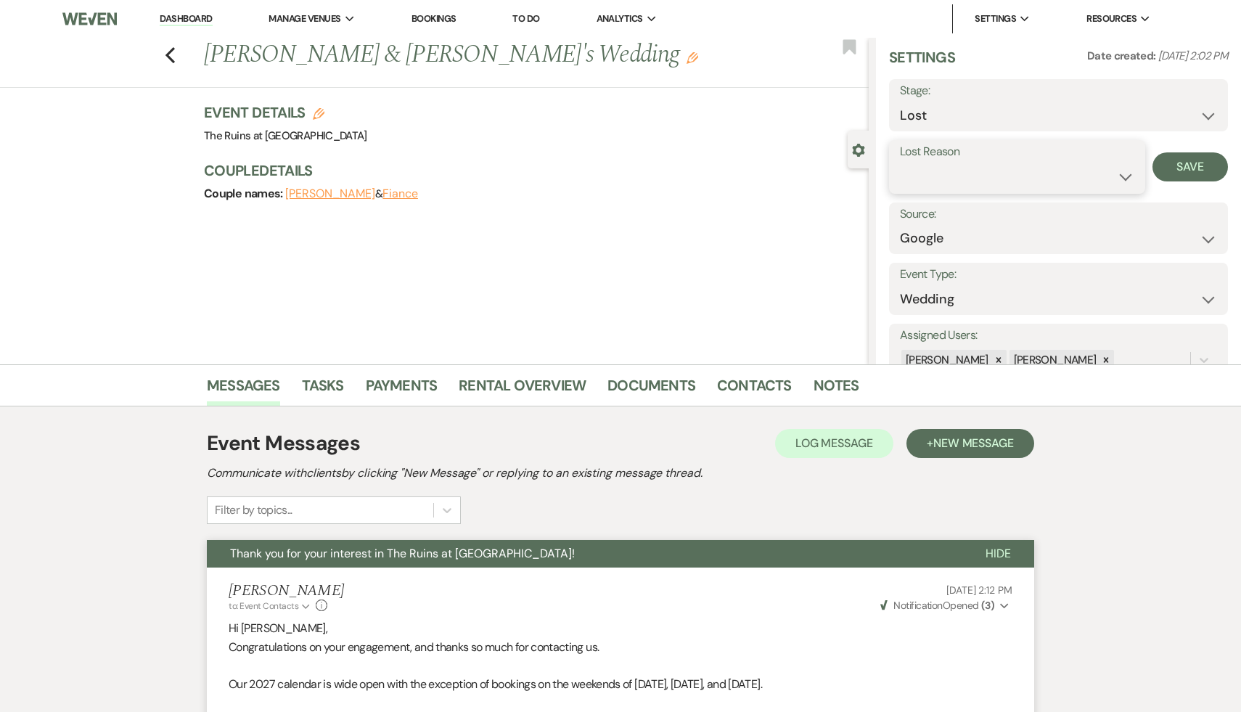
click at [1125, 172] on select "Booked Elsewhere Budget Date Unavailable No Response Not a Good Match Capacity …" at bounding box center [1017, 177] width 234 height 28
select select "4"
click at [900, 163] on select "Booked Elsewhere Budget Date Unavailable No Response Not a Good Match Capacity …" at bounding box center [1017, 177] width 234 height 28
click at [1194, 165] on button "Save" at bounding box center [1189, 166] width 75 height 29
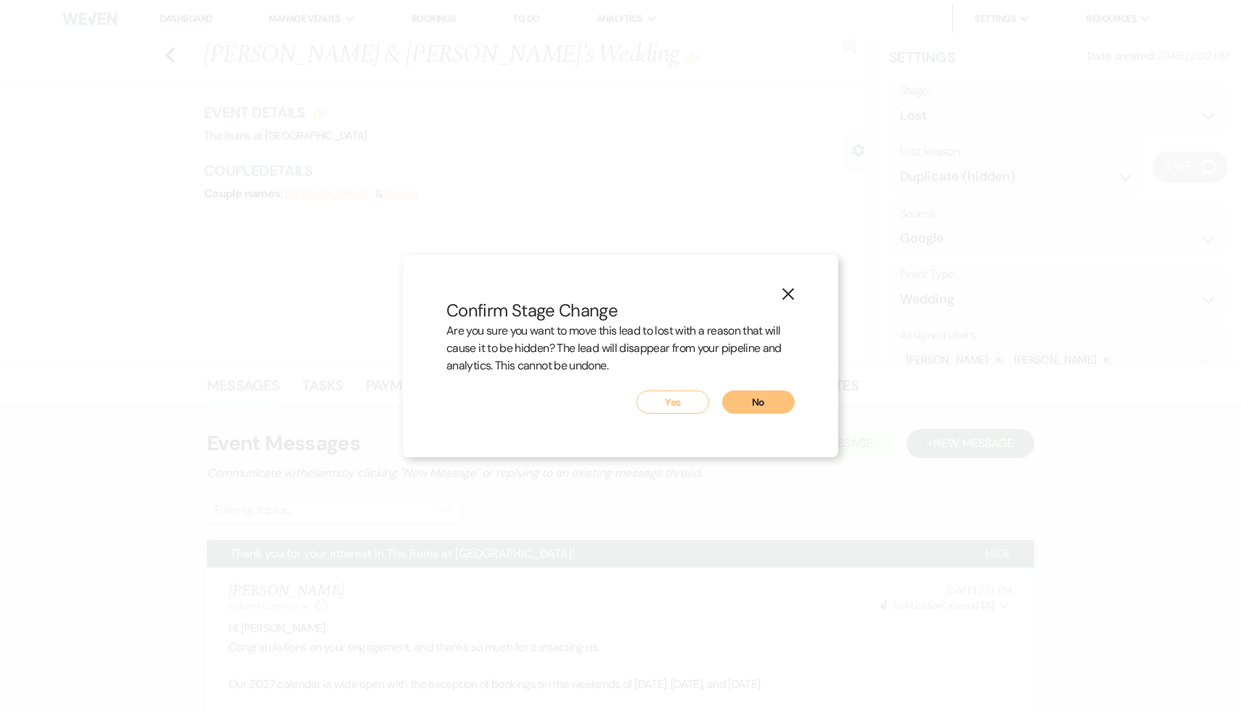
click at [670, 404] on button "Yes" at bounding box center [672, 401] width 73 height 23
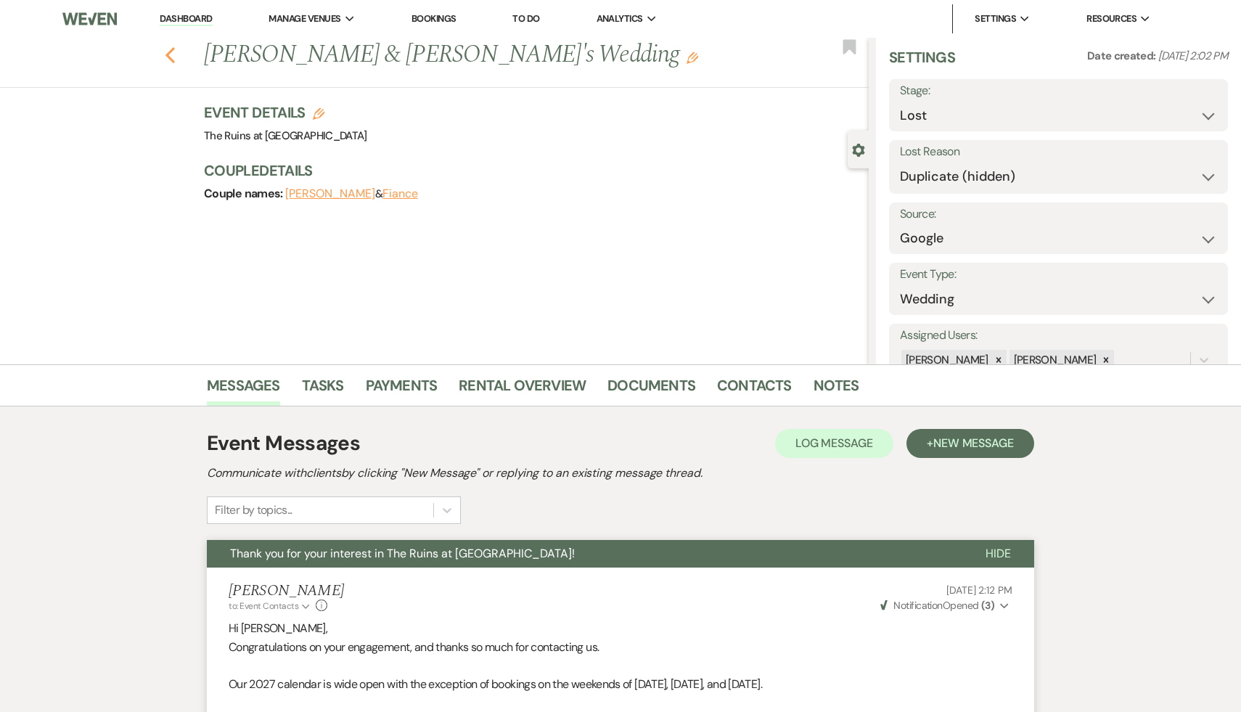
click at [168, 48] on icon "Previous" at bounding box center [170, 54] width 11 height 17
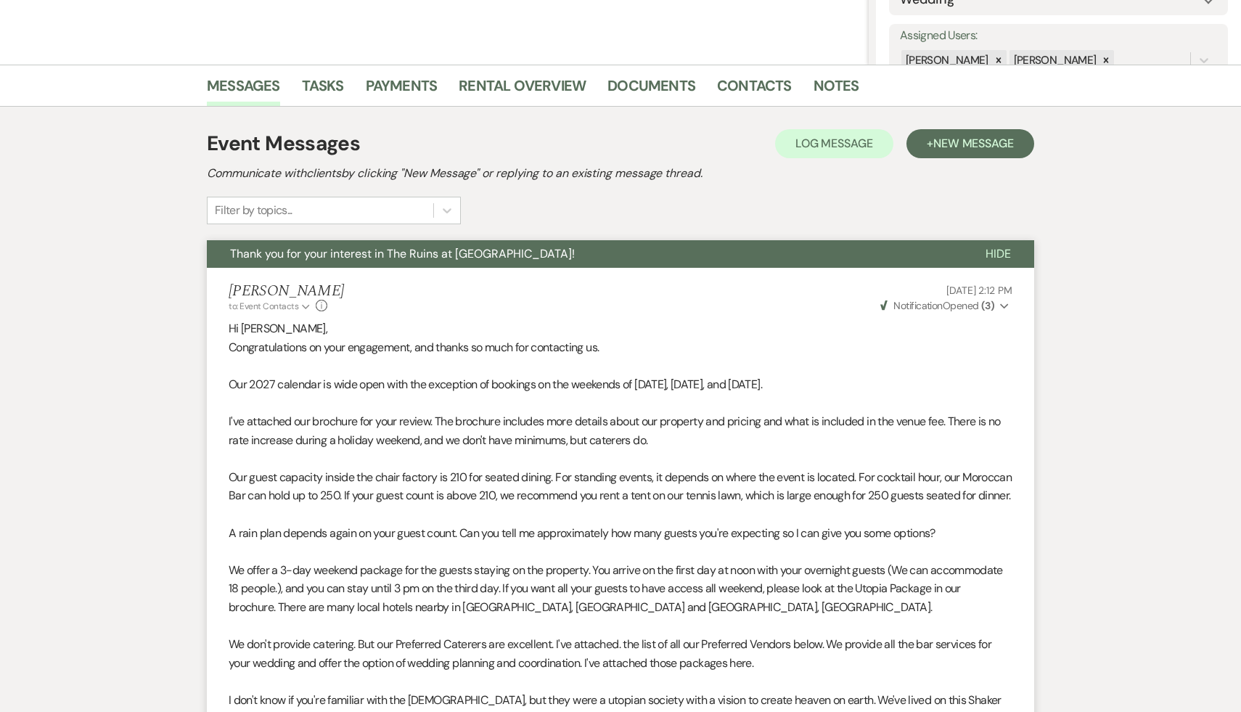
select select "9"
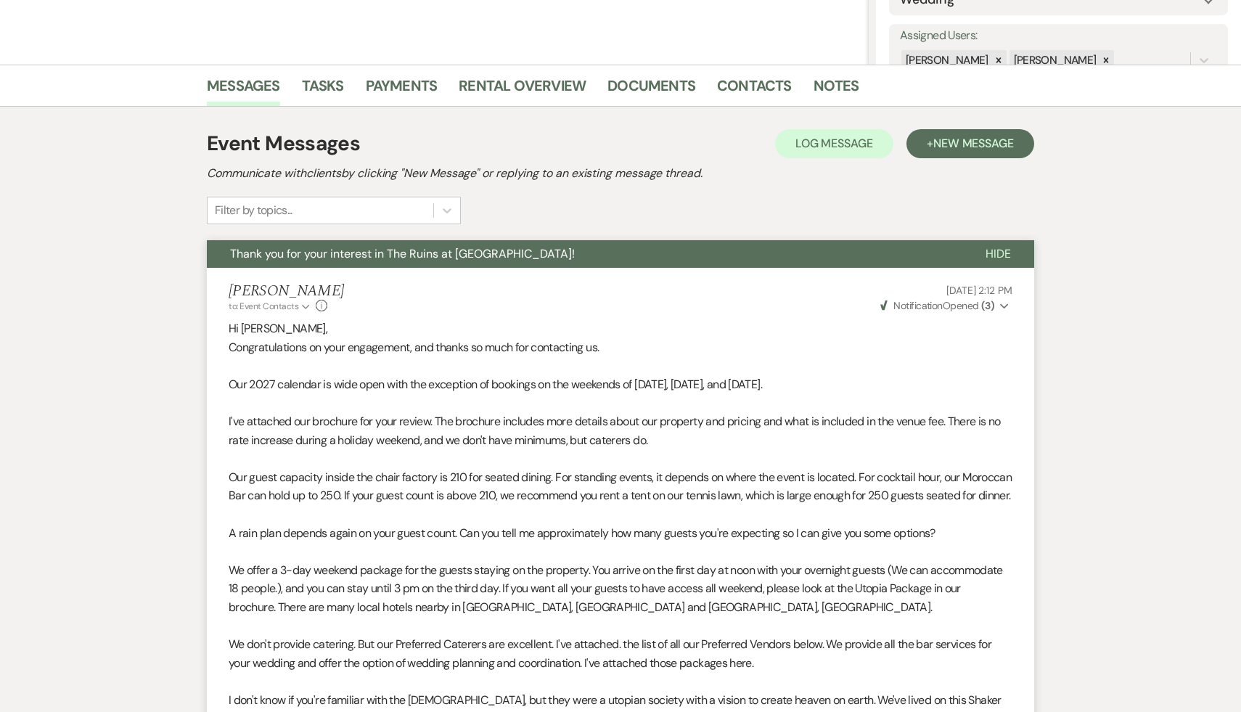
select select "9"
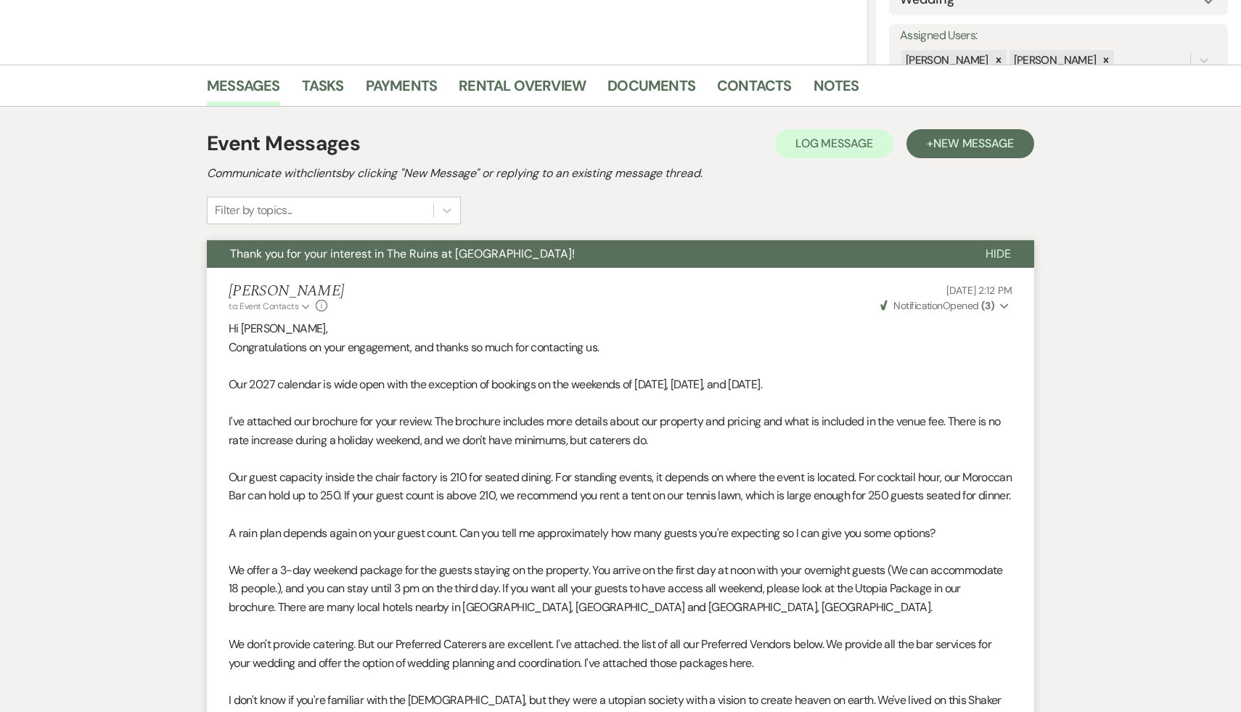
select select "9"
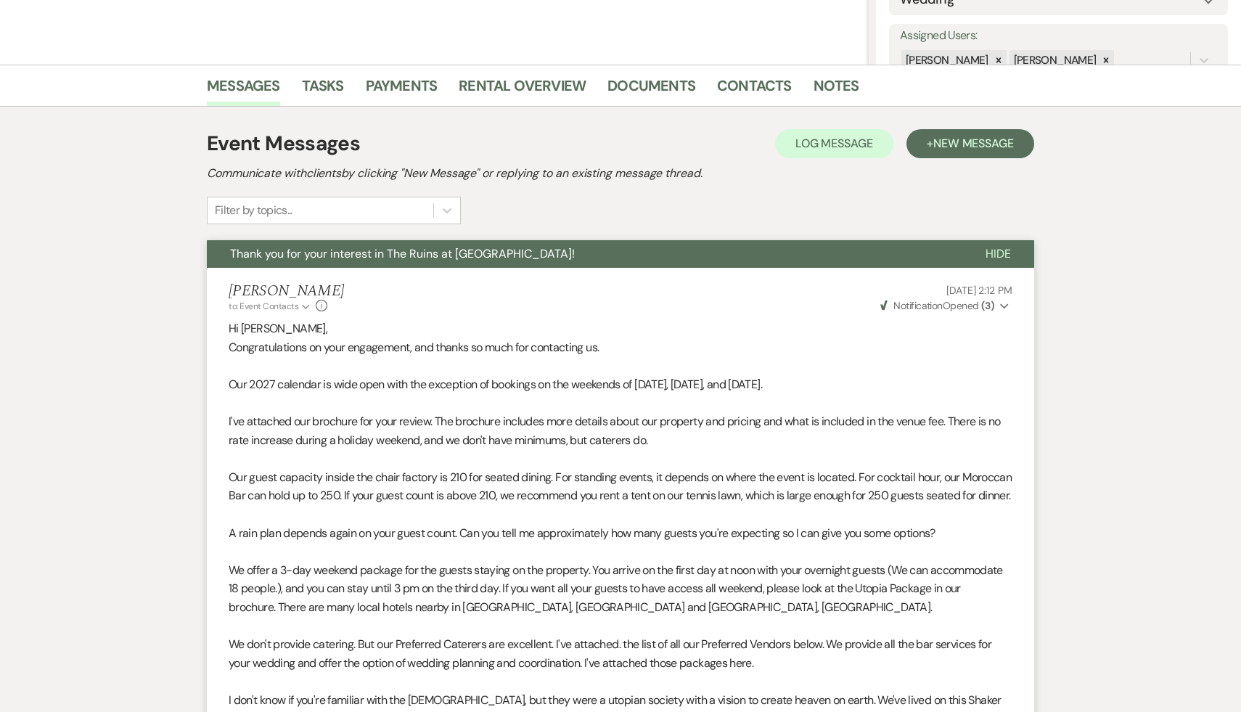
select select "9"
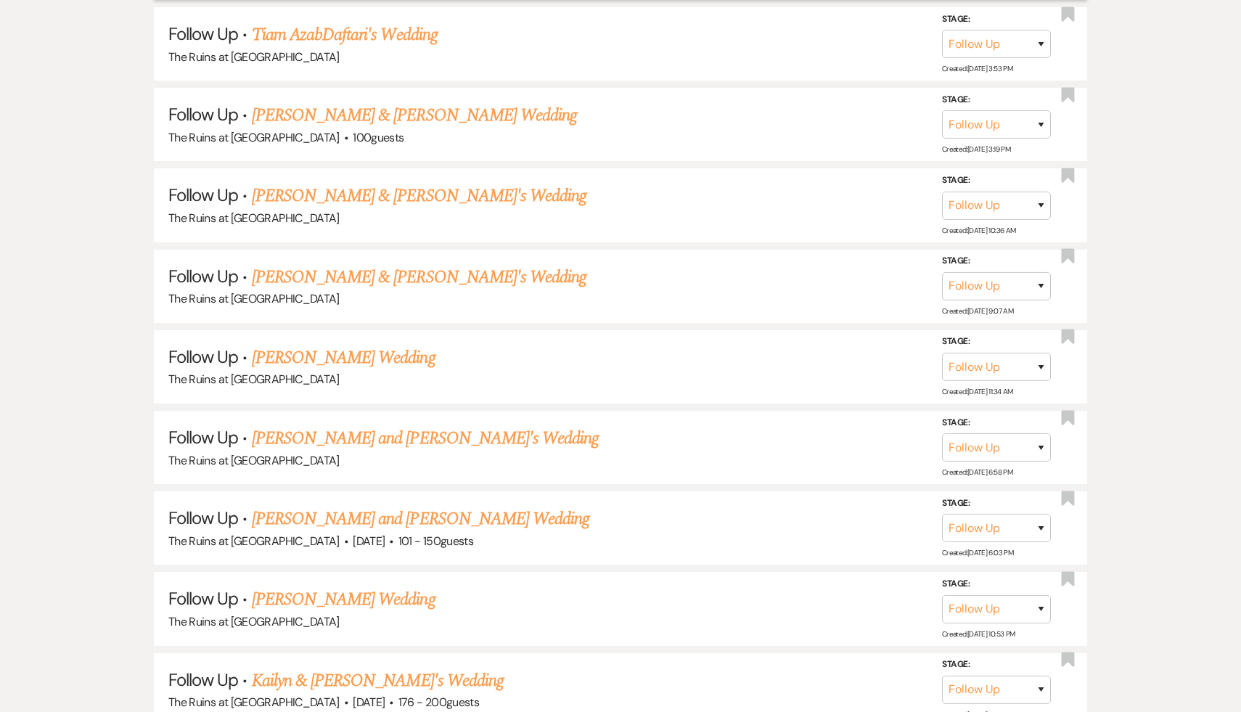
scroll to position [1154, 0]
click at [448, 512] on link "[PERSON_NAME] and [PERSON_NAME] Wedding" at bounding box center [421, 517] width 338 height 26
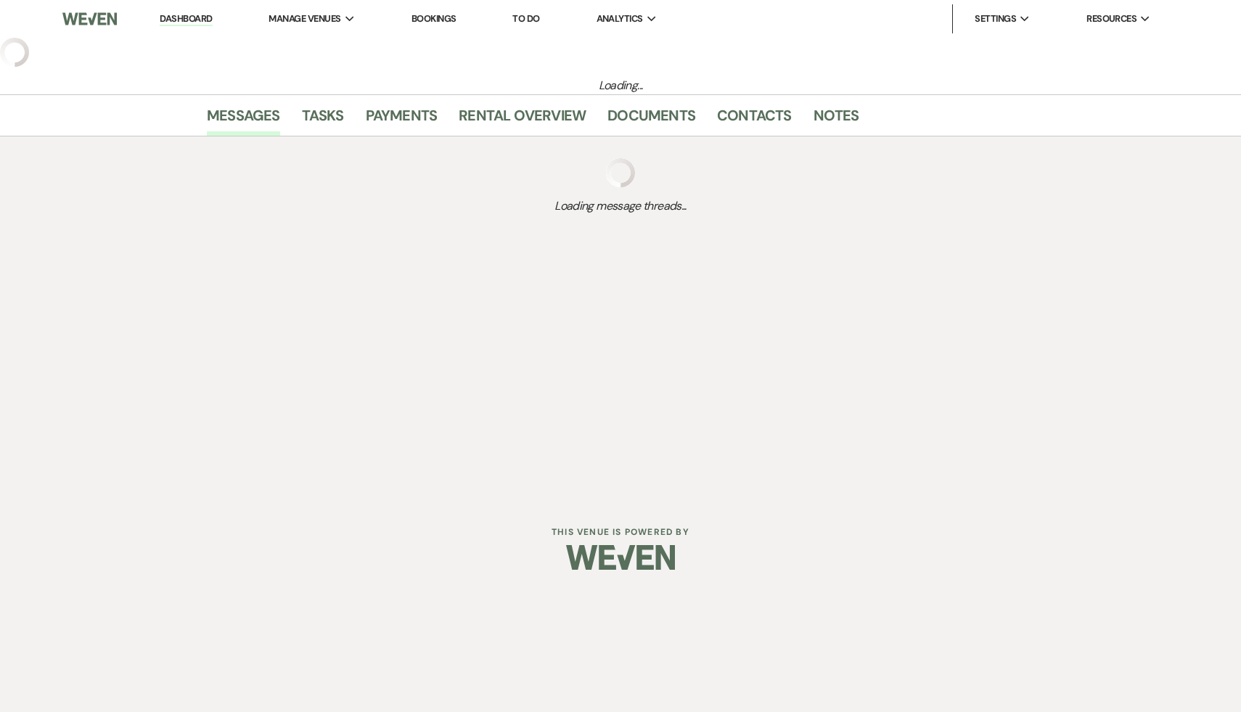
select select "9"
select select "2"
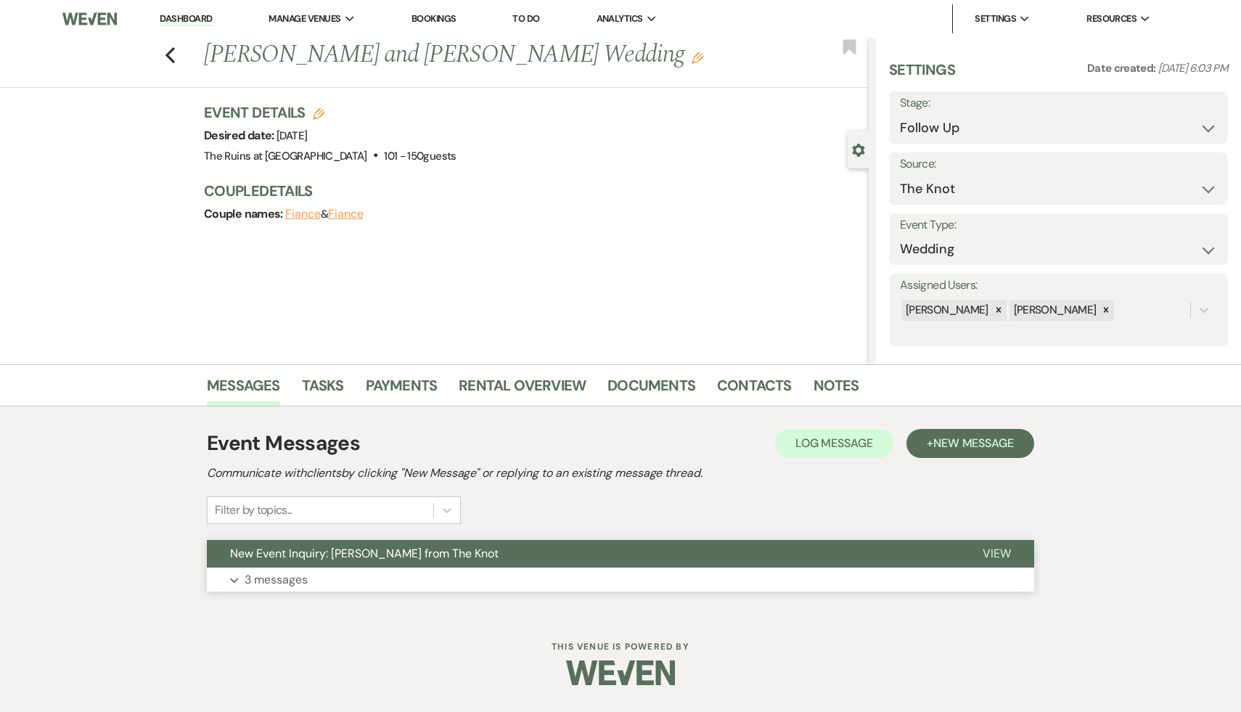
click at [430, 556] on span "New Event Inquiry: [PERSON_NAME] from The Knot" at bounding box center [364, 553] width 268 height 15
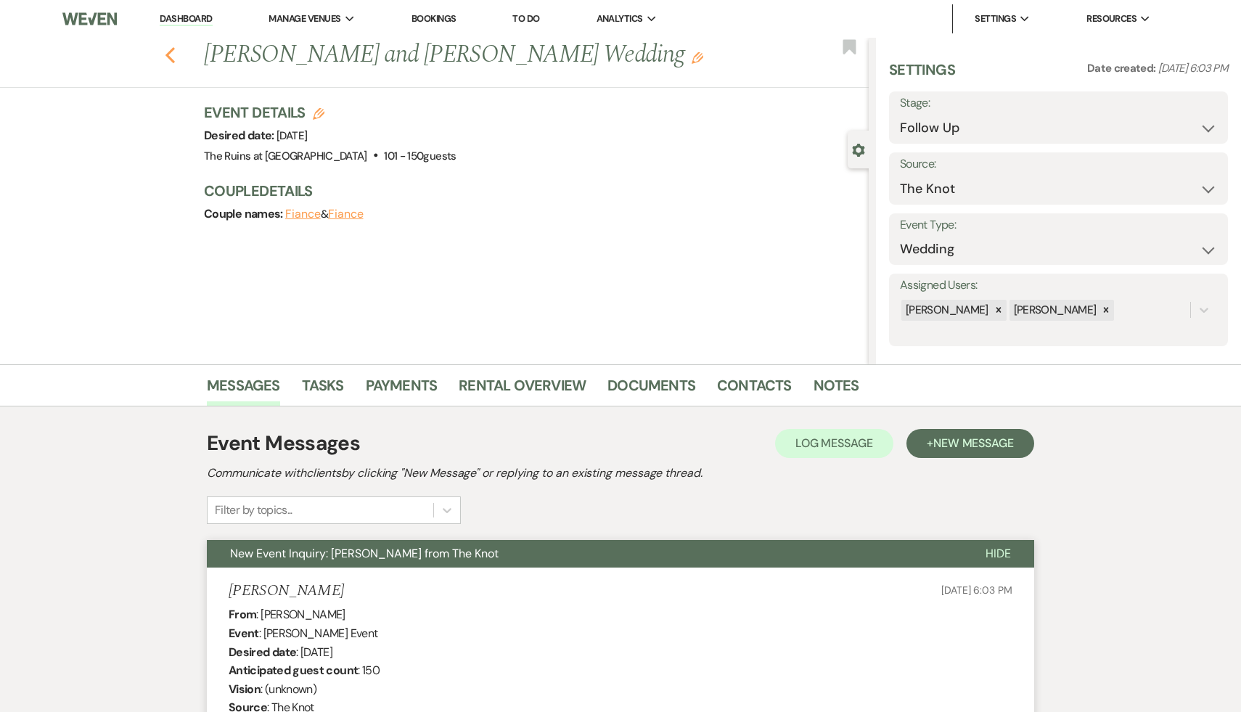
click at [167, 54] on use "button" at bounding box center [169, 55] width 9 height 16
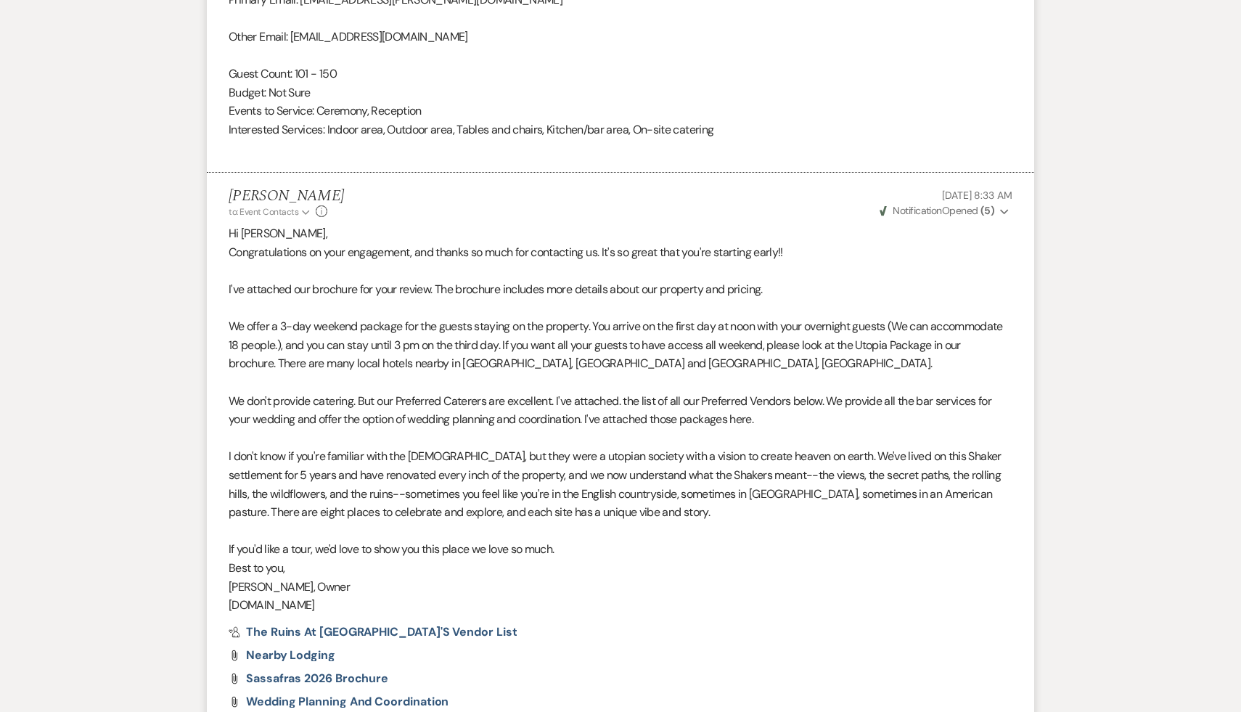
select select "9"
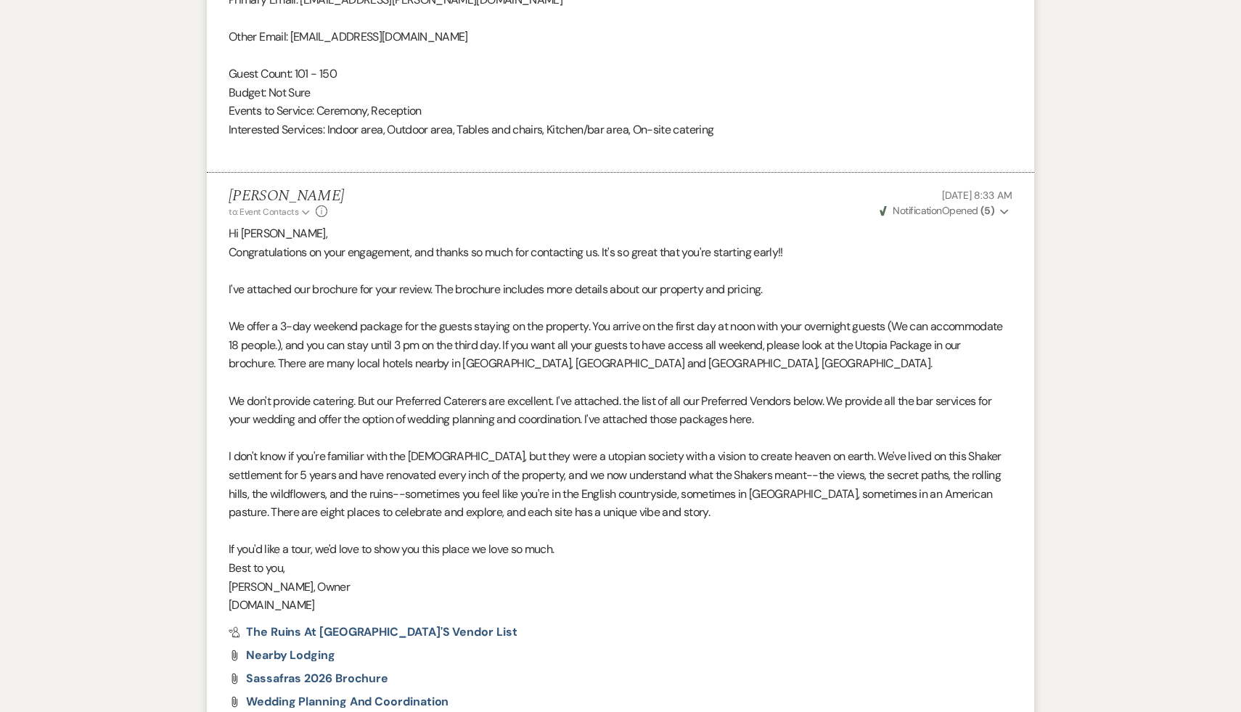
select select "9"
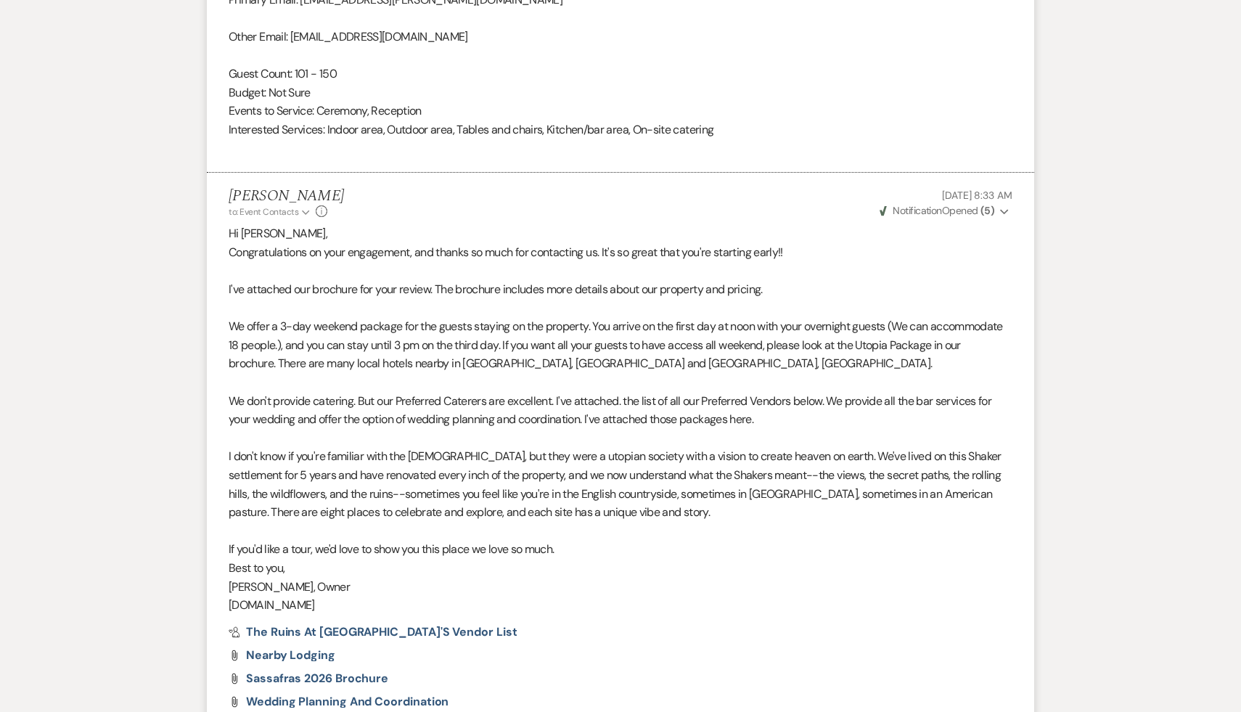
select select "9"
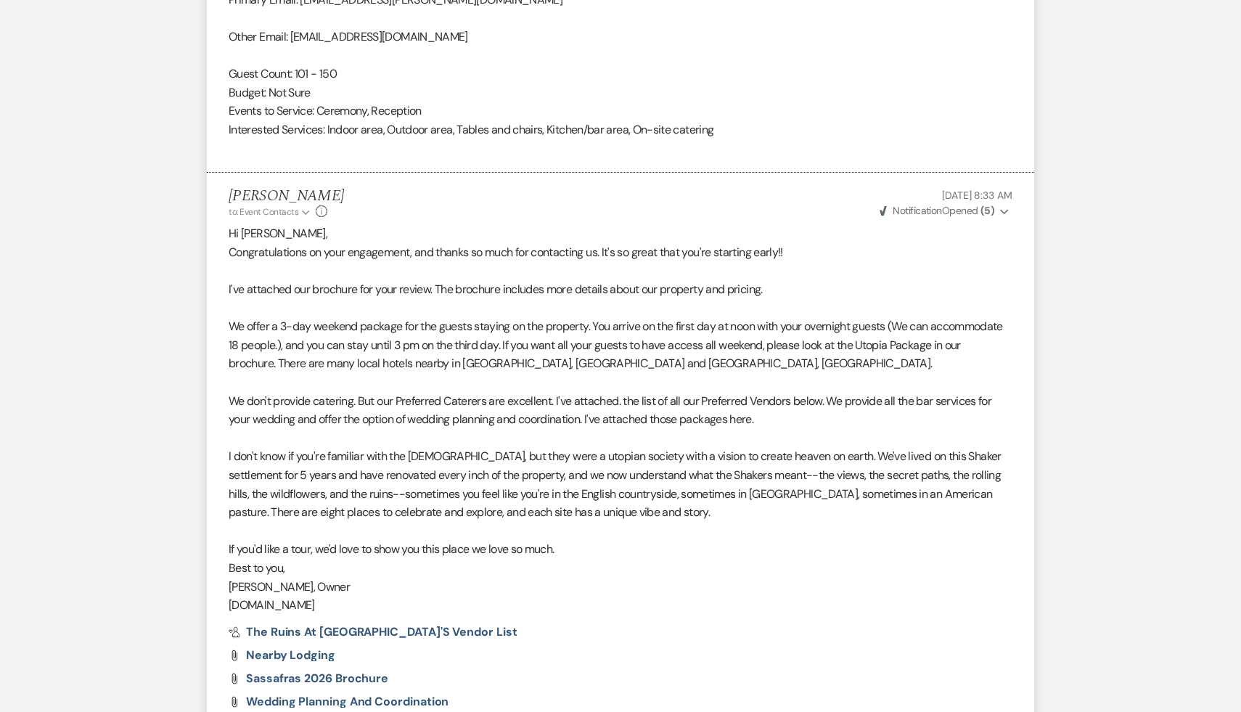
select select "9"
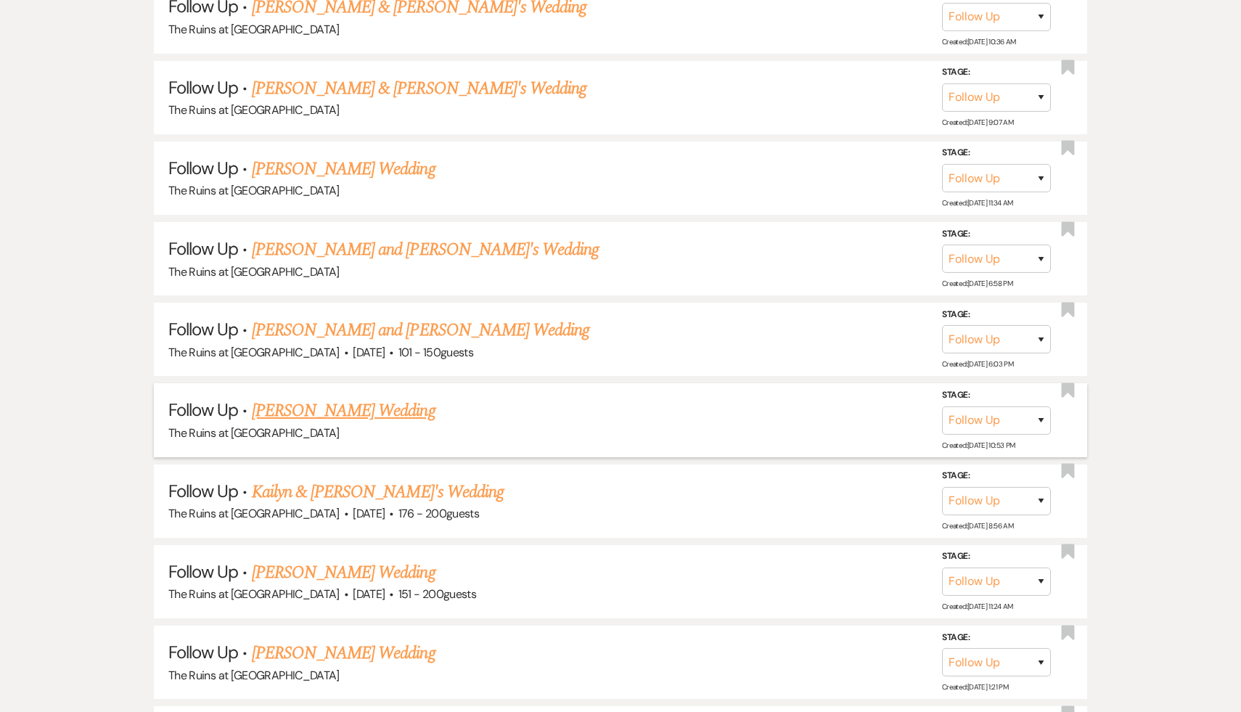
scroll to position [1348, 0]
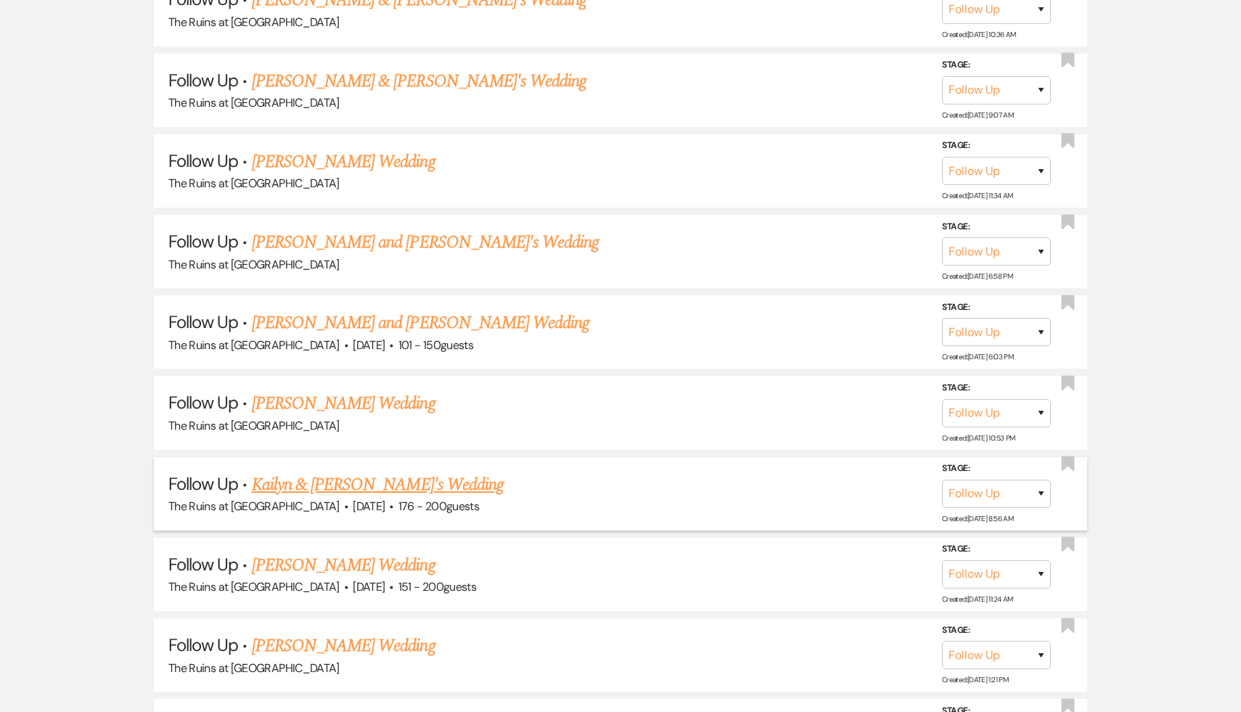
click at [371, 480] on link "Kailyn & [PERSON_NAME]'s Wedding" at bounding box center [378, 485] width 252 height 26
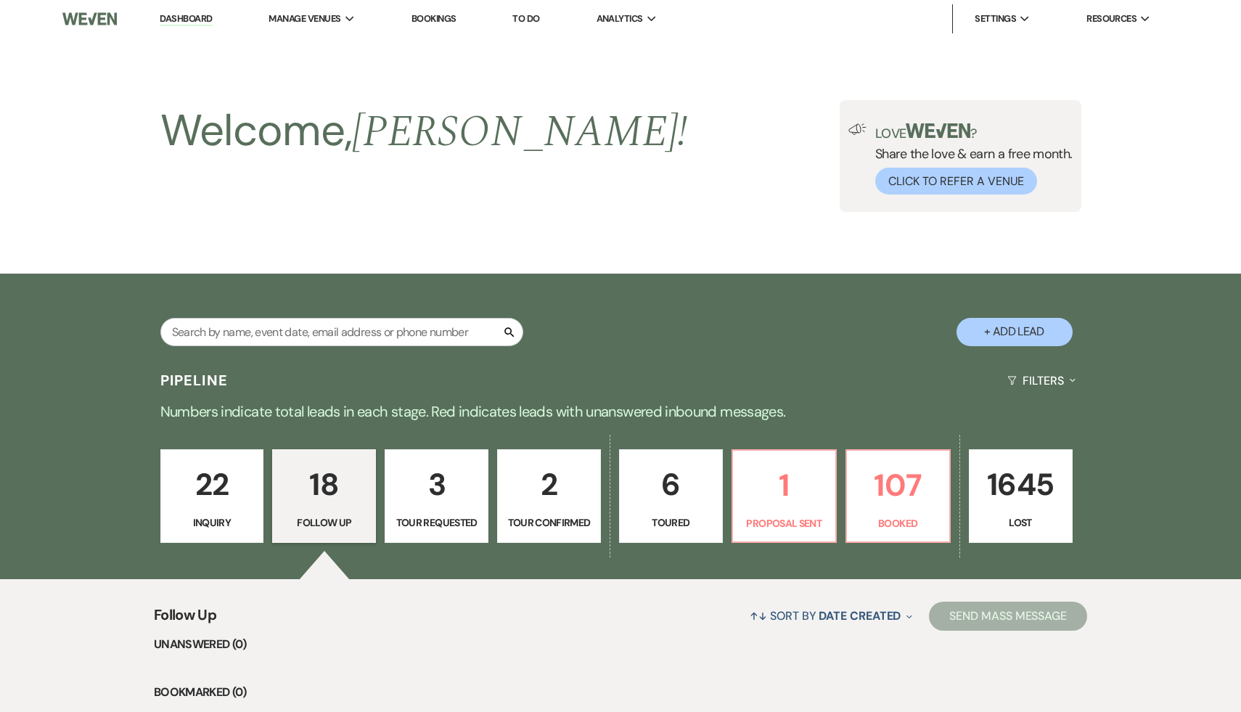
select select "9"
select select "4"
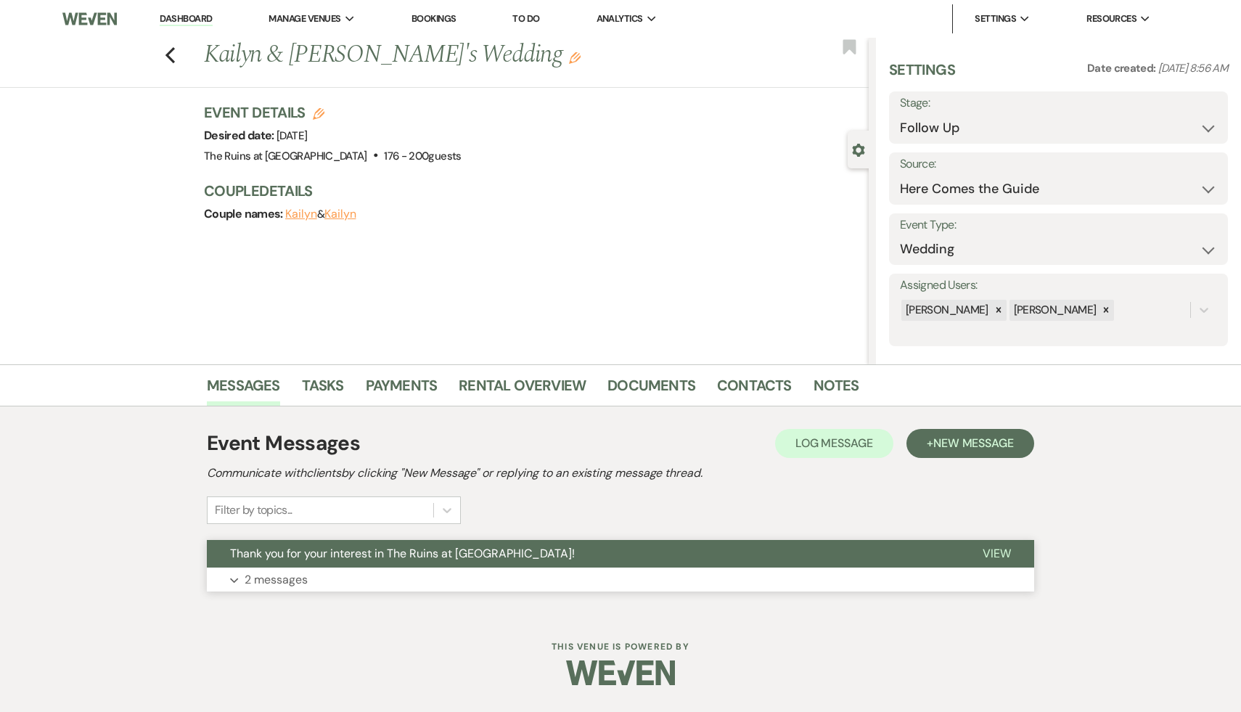
click at [362, 548] on span "Thank you for your interest in The Ruins at [GEOGRAPHIC_DATA]!" at bounding box center [402, 553] width 345 height 15
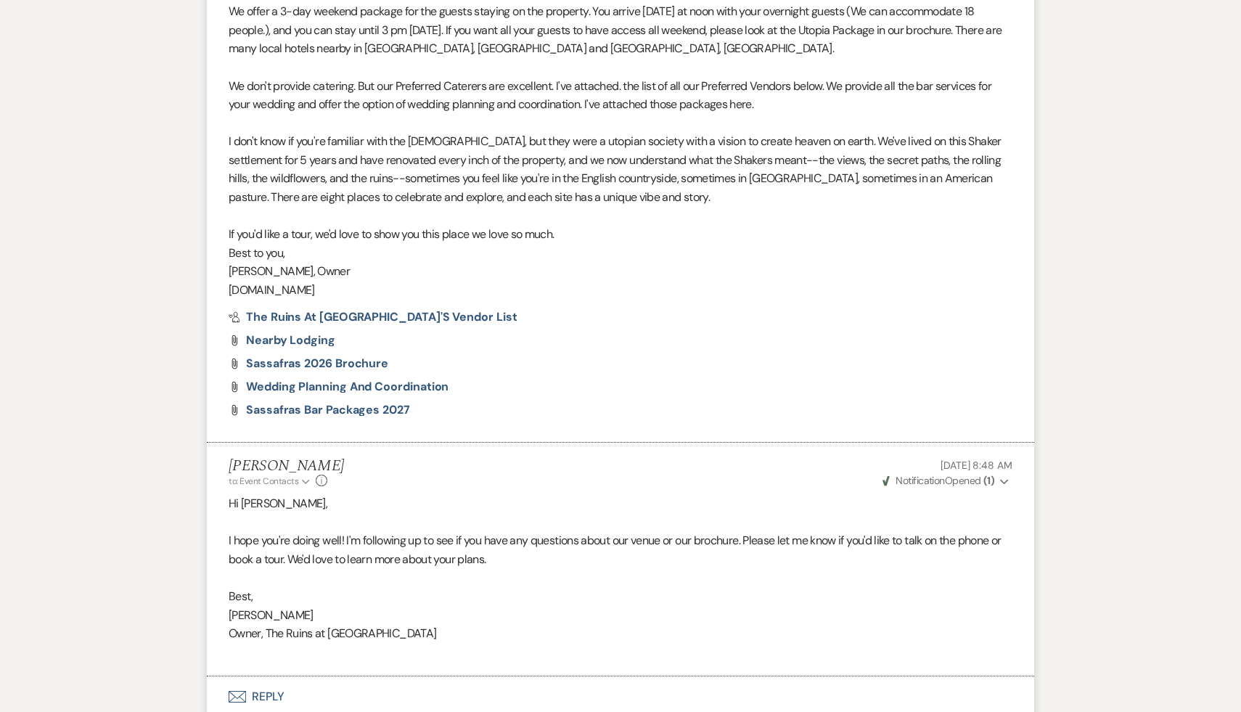
scroll to position [867, 0]
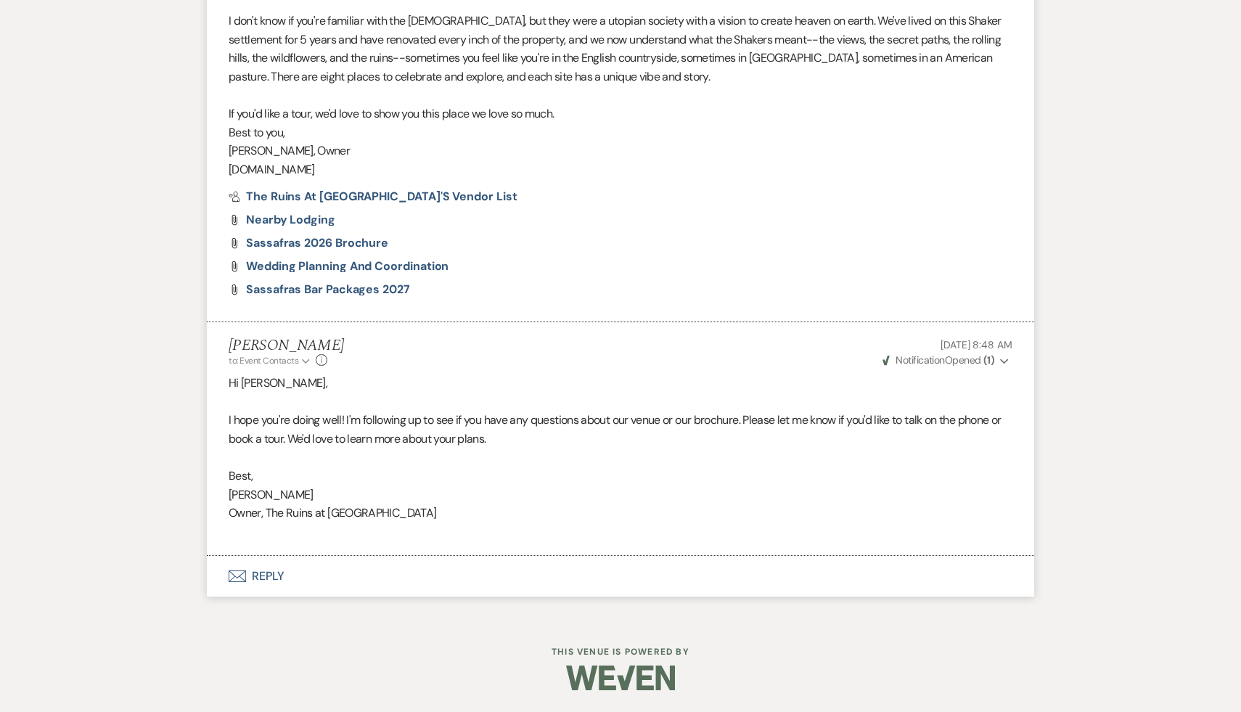
click at [268, 573] on button "Envelope Reply" at bounding box center [620, 576] width 827 height 41
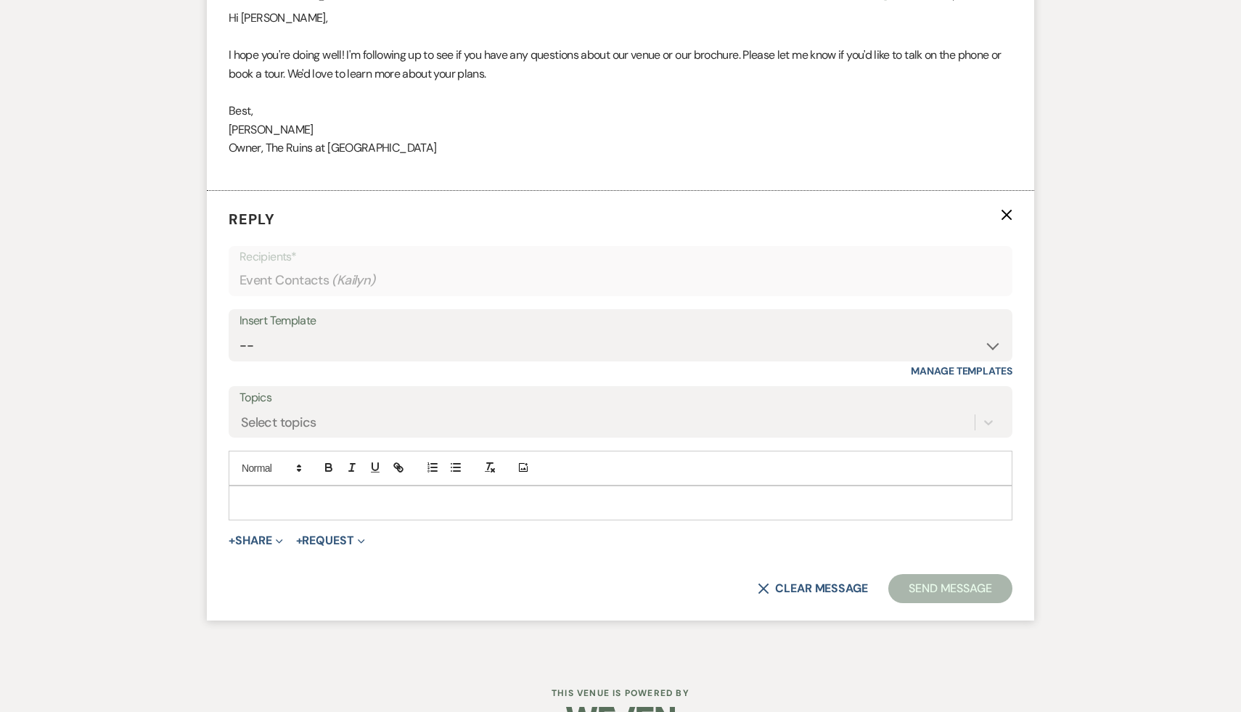
scroll to position [1273, 0]
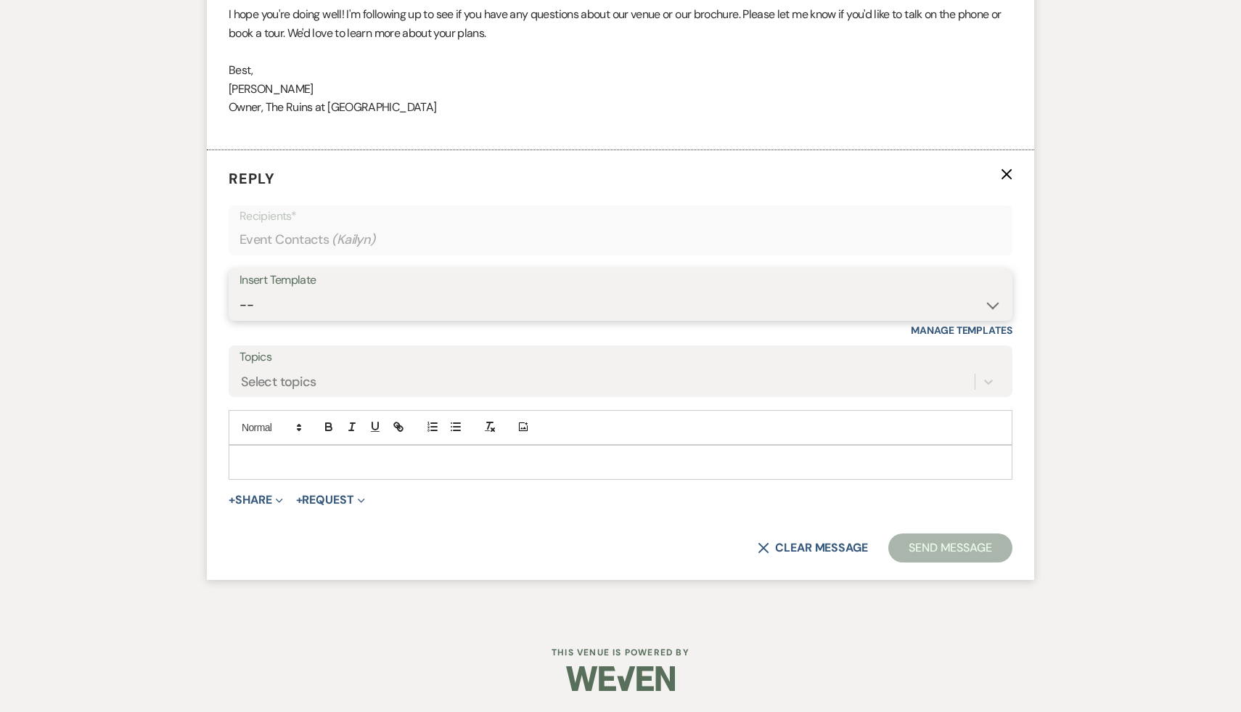
click at [990, 303] on select "-- Weven Planning Portal Introduction (Booked Events) Initial Inquiry Response …" at bounding box center [620, 305] width 762 height 28
select select "1892"
click at [239, 291] on select "-- Weven Planning Portal Introduction (Booked Events) Initial Inquiry Response …" at bounding box center [620, 305] width 762 height 28
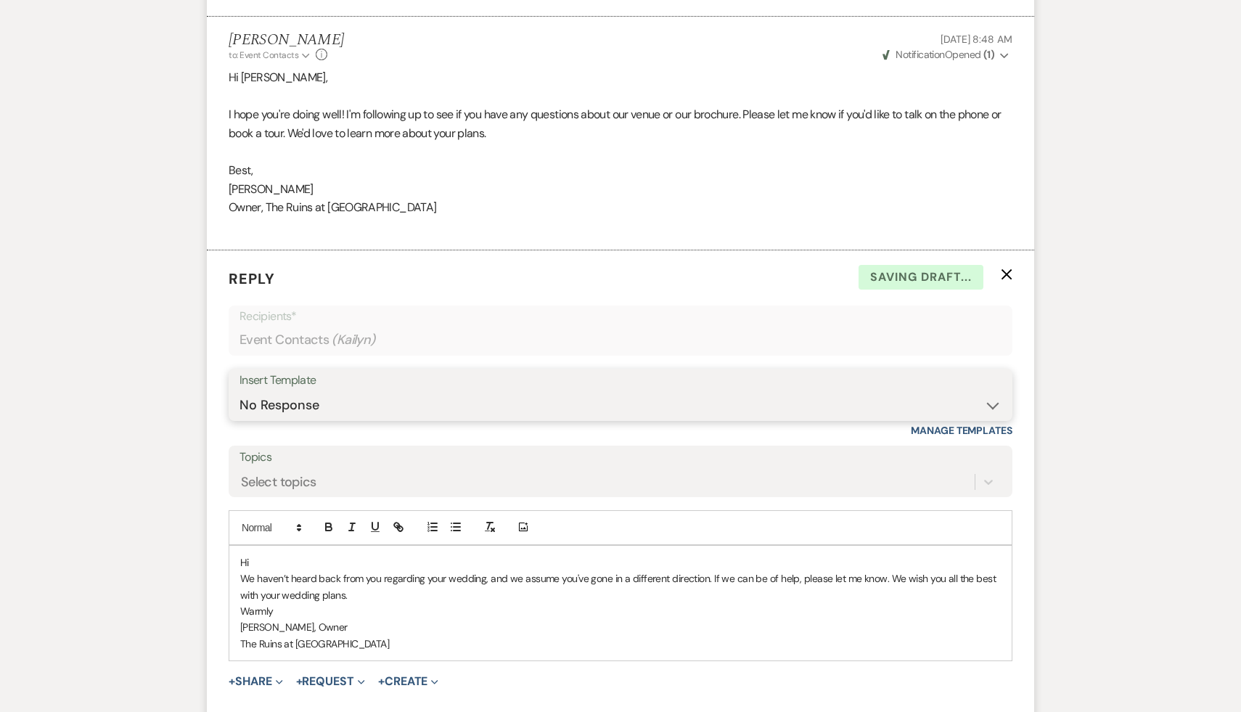
scroll to position [1263, 0]
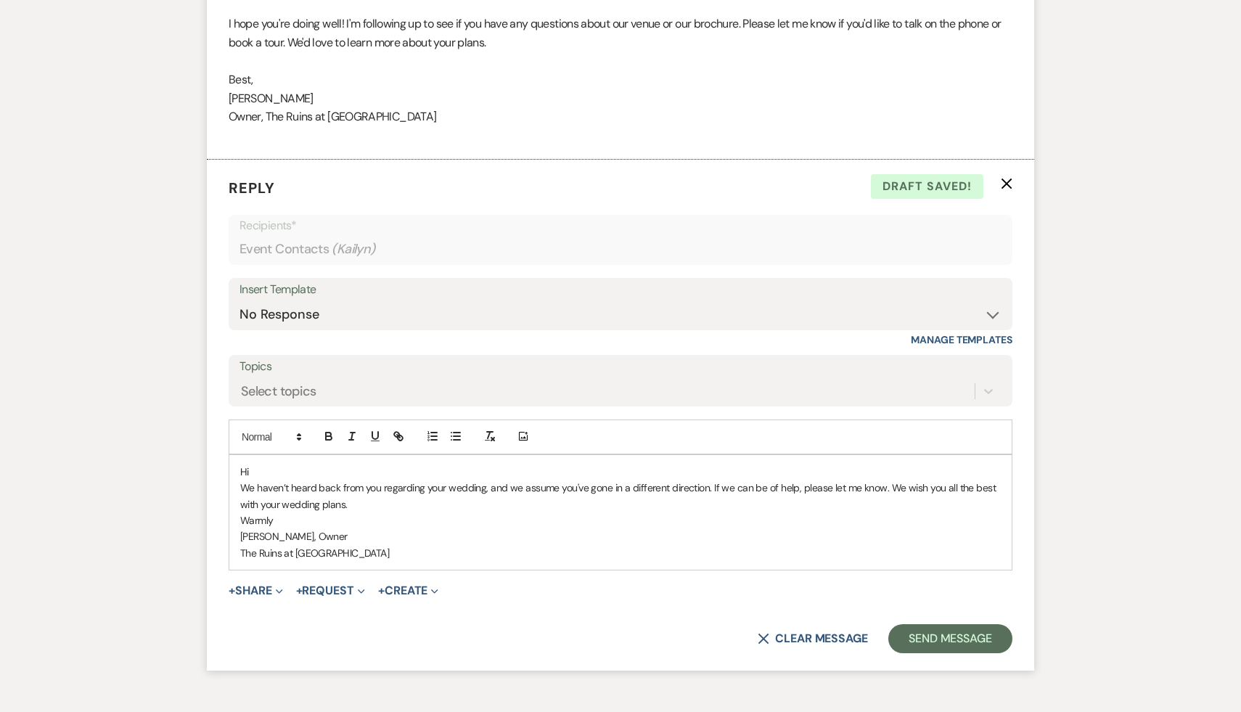
click at [270, 472] on p "Hi" at bounding box center [620, 472] width 760 height 16
click at [951, 637] on button "Send Message" at bounding box center [950, 638] width 124 height 29
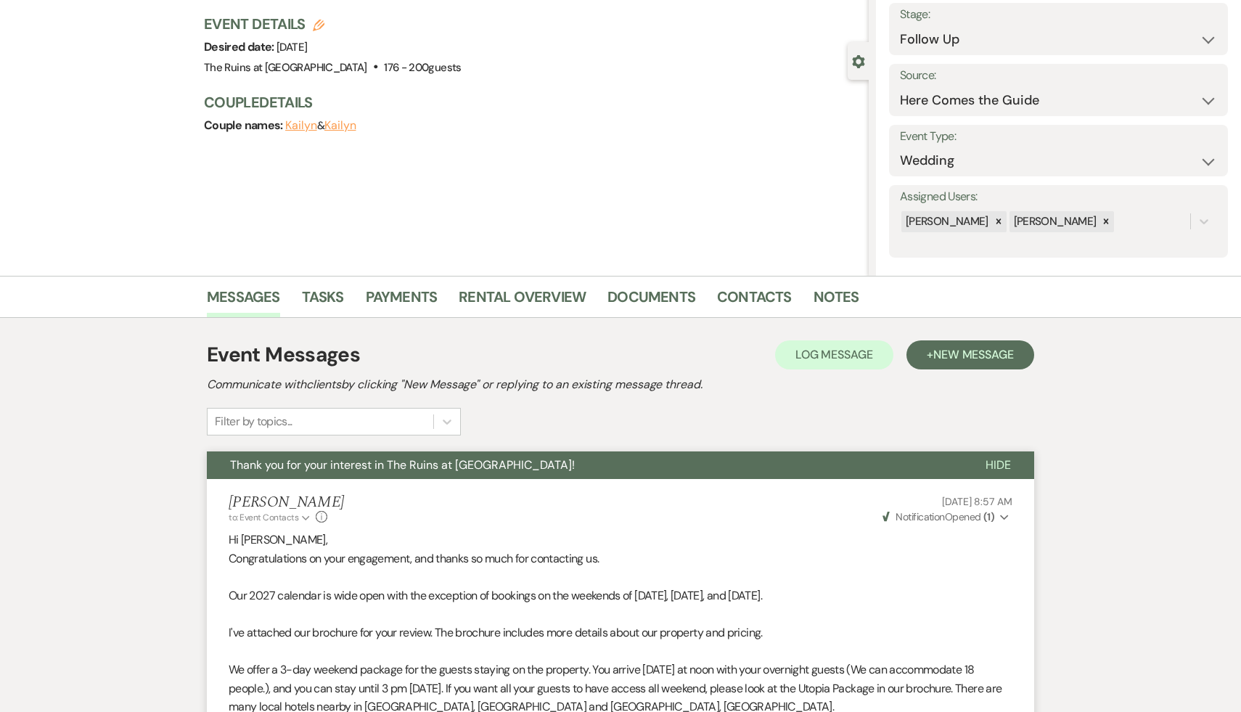
scroll to position [0, 0]
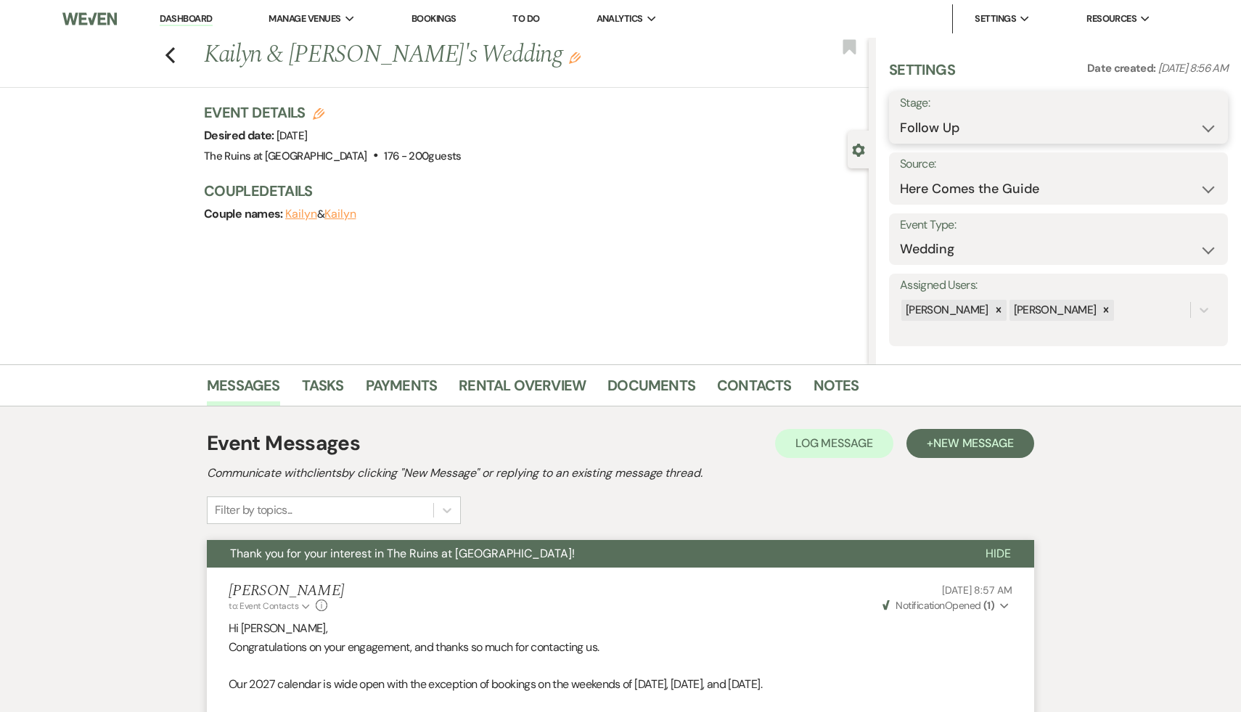
click at [1212, 126] on select "Inquiry Follow Up Tour Requested Tour Confirmed Toured Proposal Sent Booked Lost" at bounding box center [1058, 128] width 317 height 28
select select "8"
click at [900, 114] on select "Inquiry Follow Up Tour Requested Tour Confirmed Toured Proposal Sent Booked Lost" at bounding box center [1058, 128] width 317 height 28
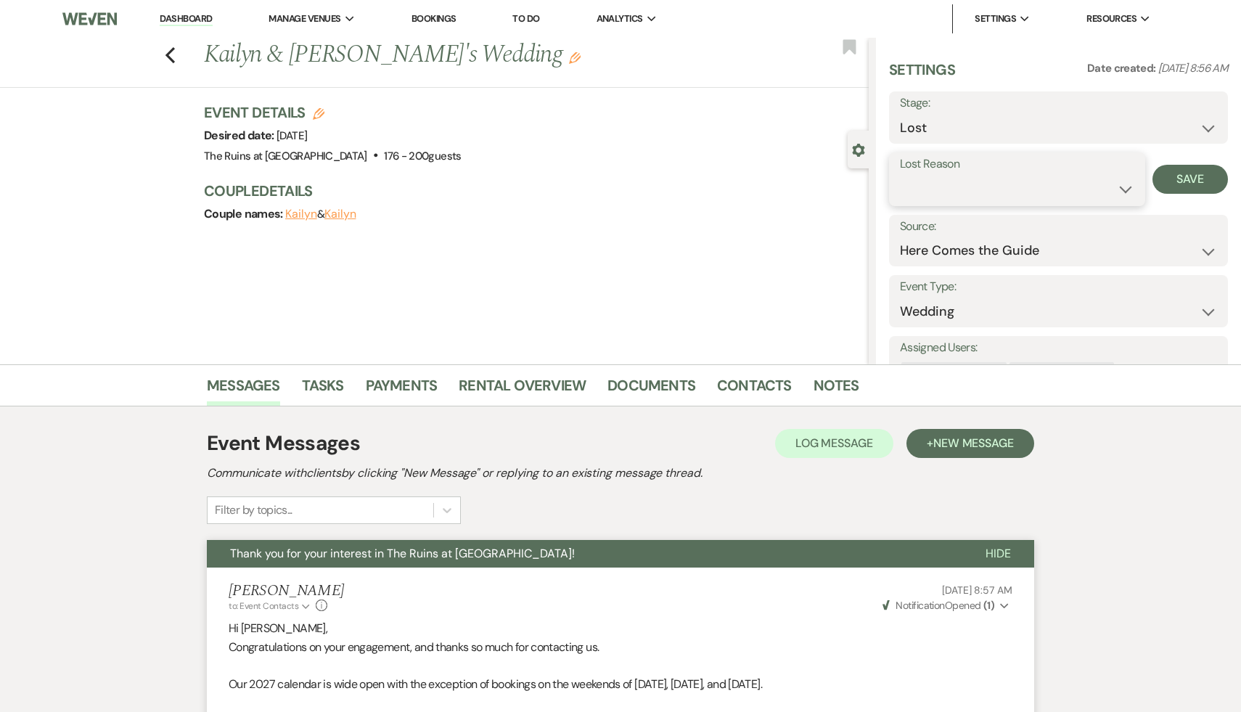
click at [1121, 188] on select "Booked Elsewhere Budget Date Unavailable No Response Not a Good Match Capacity …" at bounding box center [1017, 189] width 234 height 28
select select "5"
click at [900, 175] on select "Booked Elsewhere Budget Date Unavailable No Response Not a Good Match Capacity …" at bounding box center [1017, 189] width 234 height 28
click at [1194, 181] on button "Save" at bounding box center [1189, 179] width 75 height 29
click at [170, 46] on icon "Previous" at bounding box center [170, 54] width 11 height 17
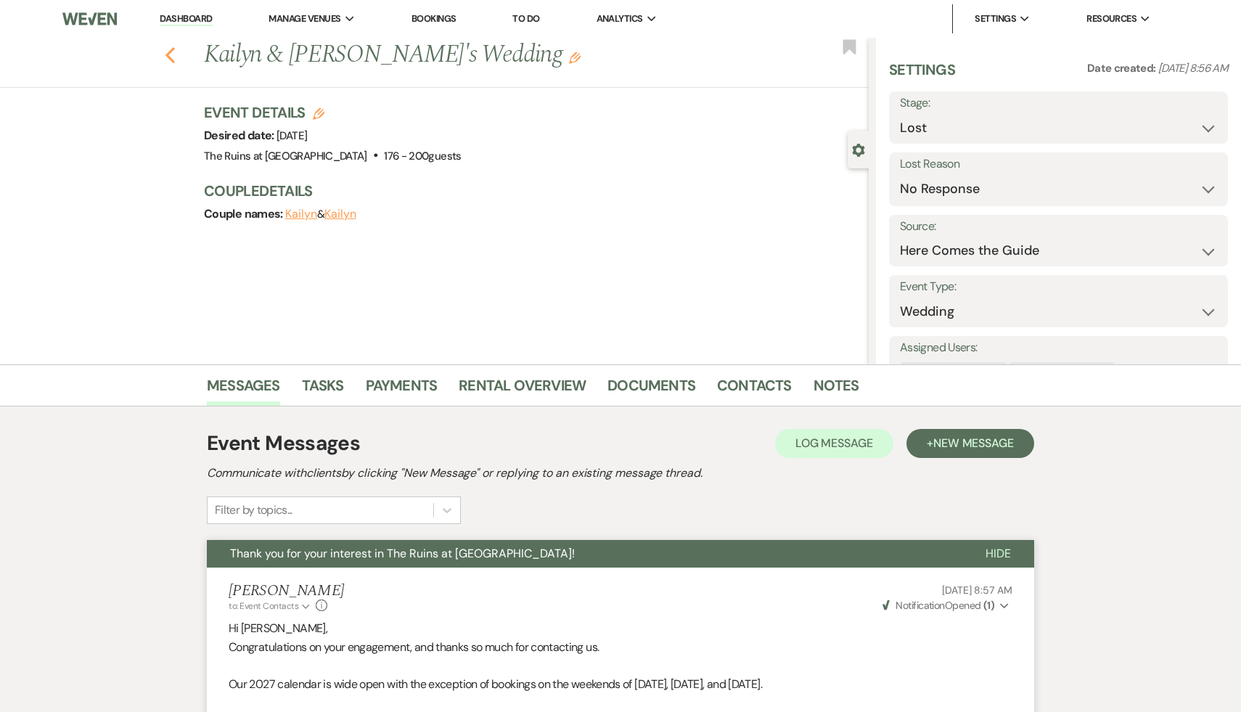
select select "9"
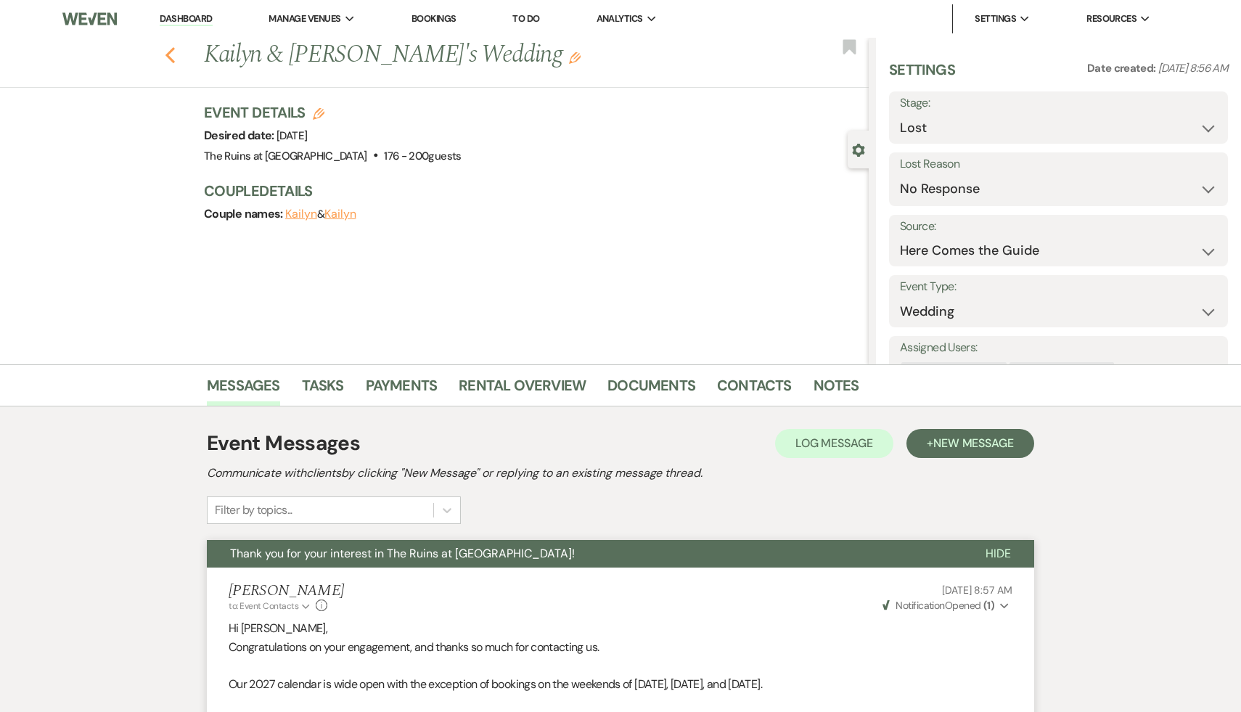
select select "9"
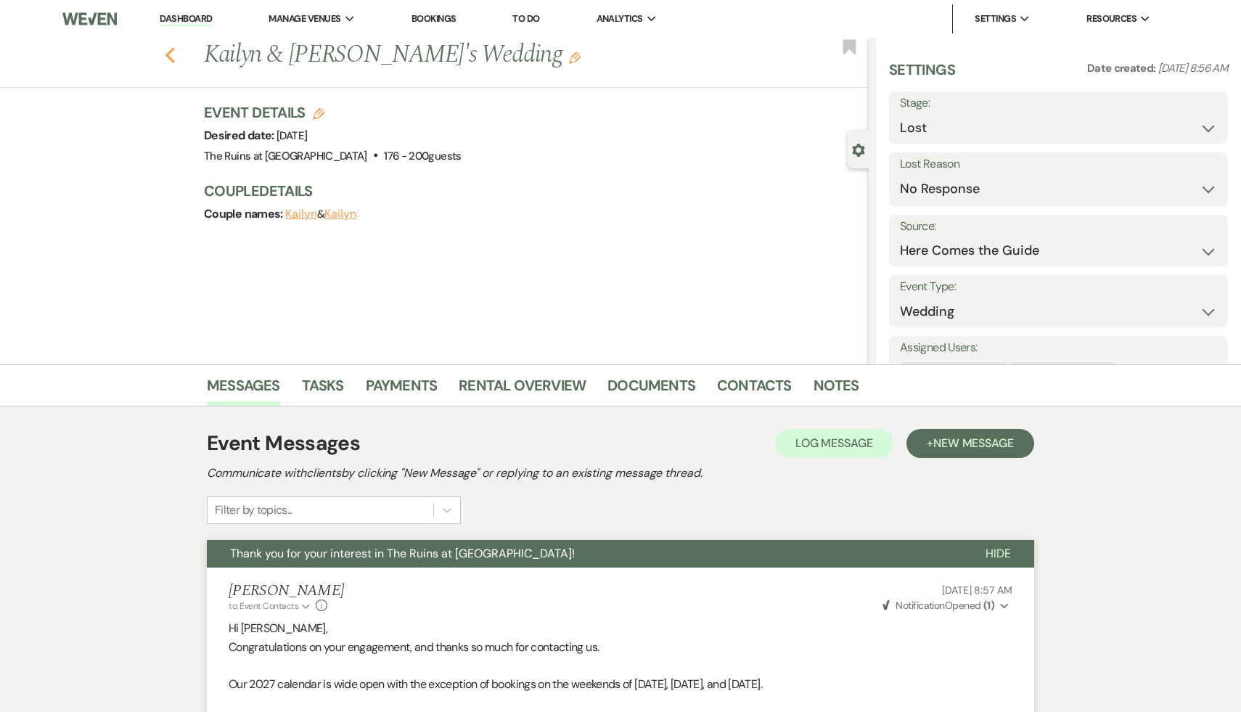
select select "9"
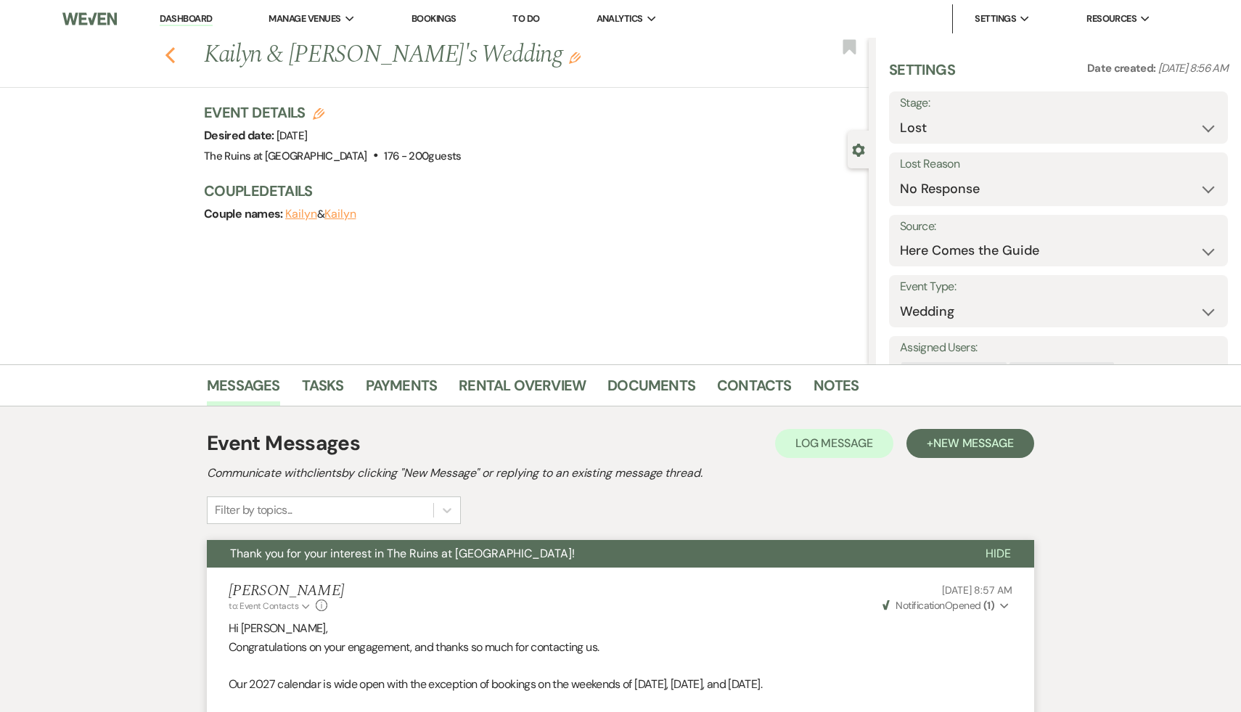
select select "9"
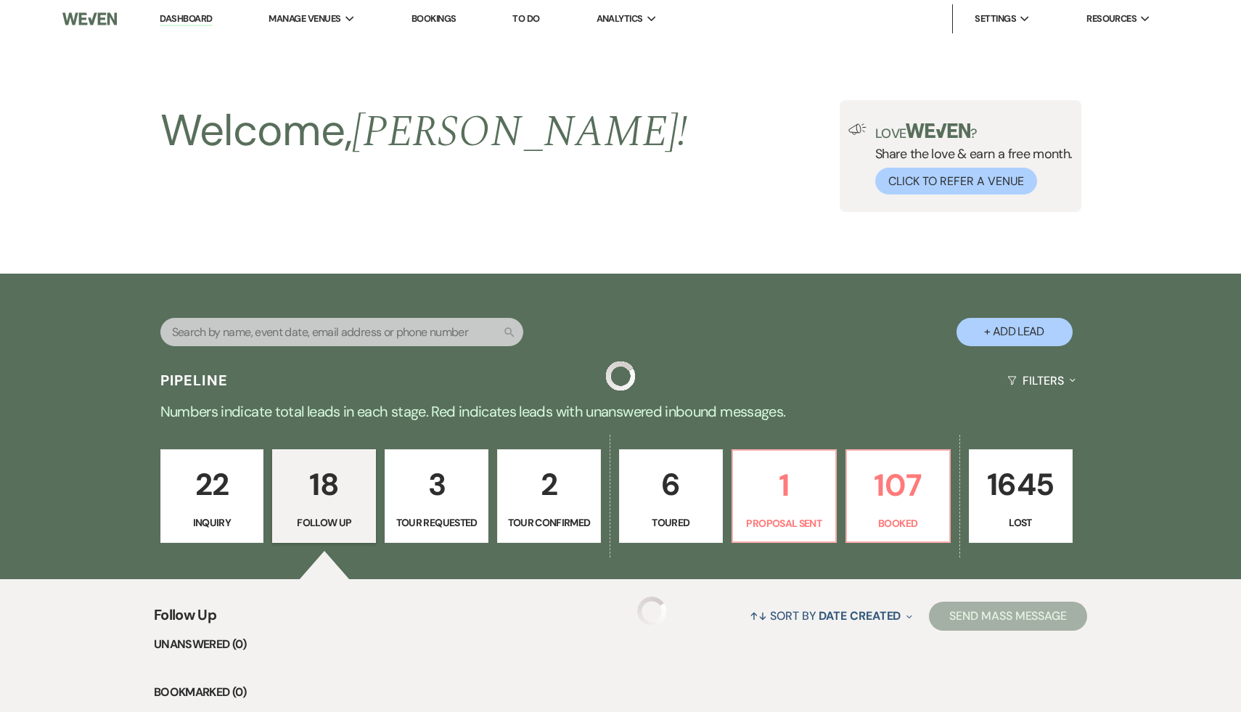
scroll to position [1348, 0]
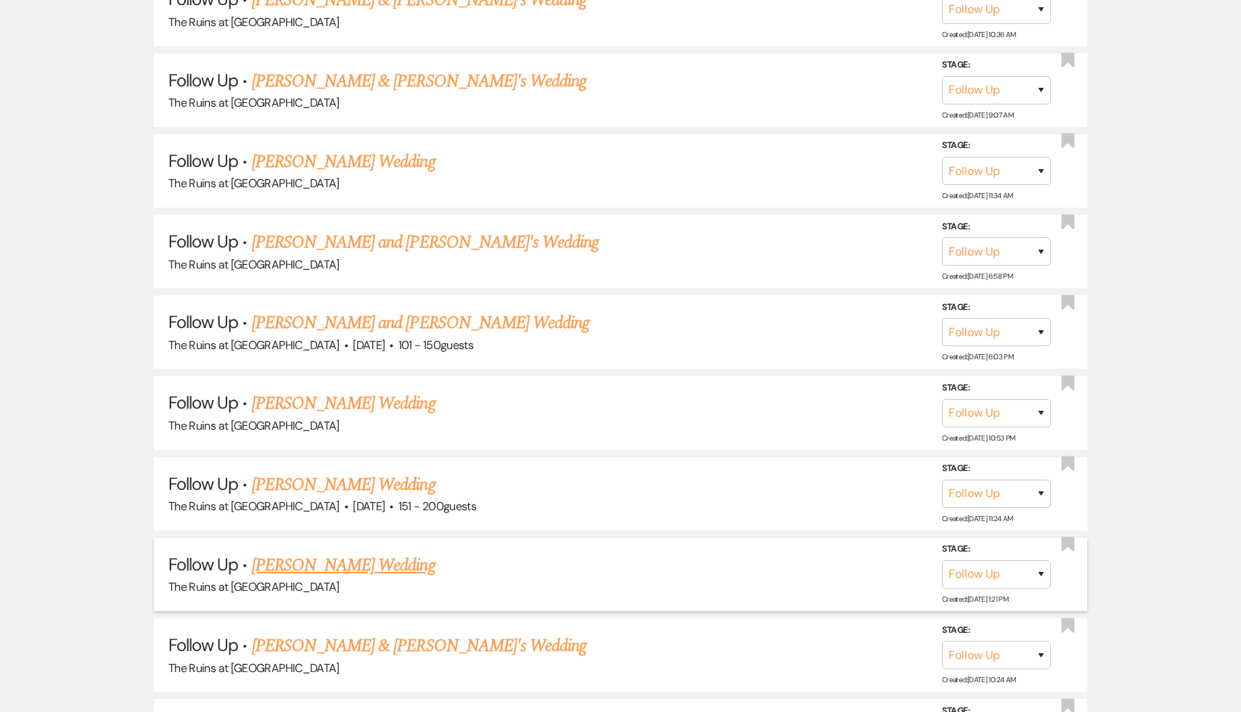
click at [343, 558] on link "[PERSON_NAME] Wedding" at bounding box center [344, 565] width 184 height 26
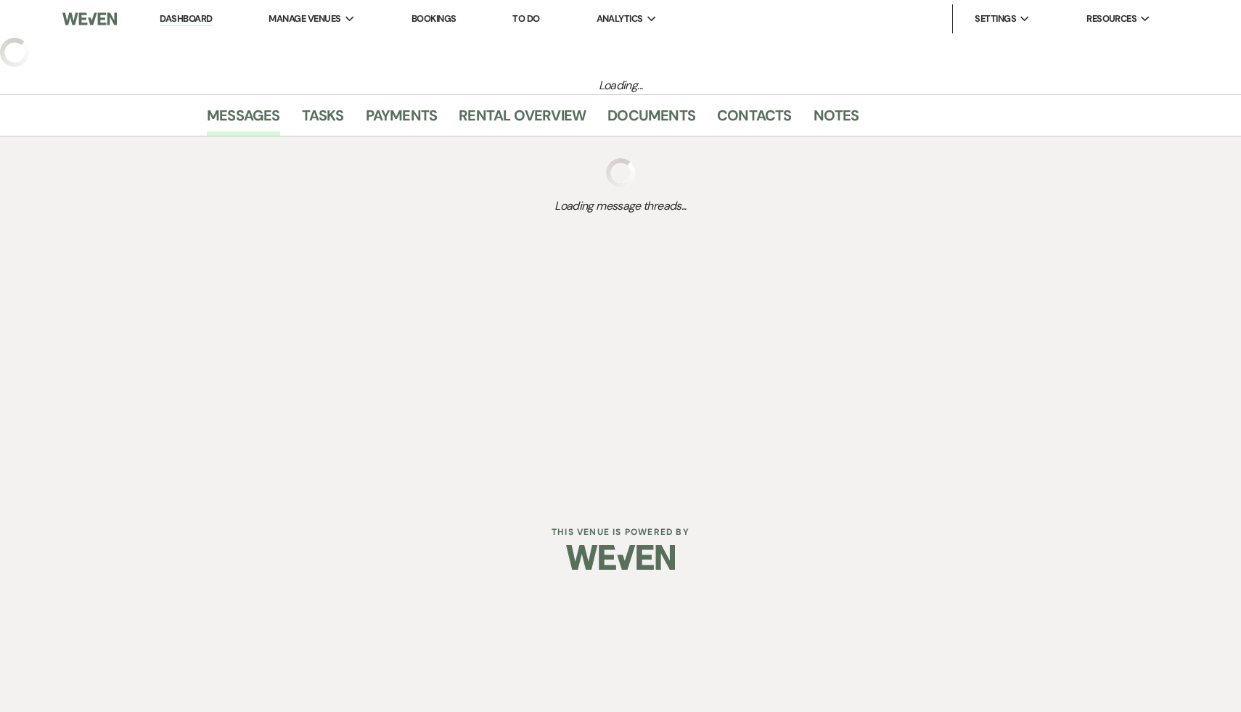
select select "9"
select select "5"
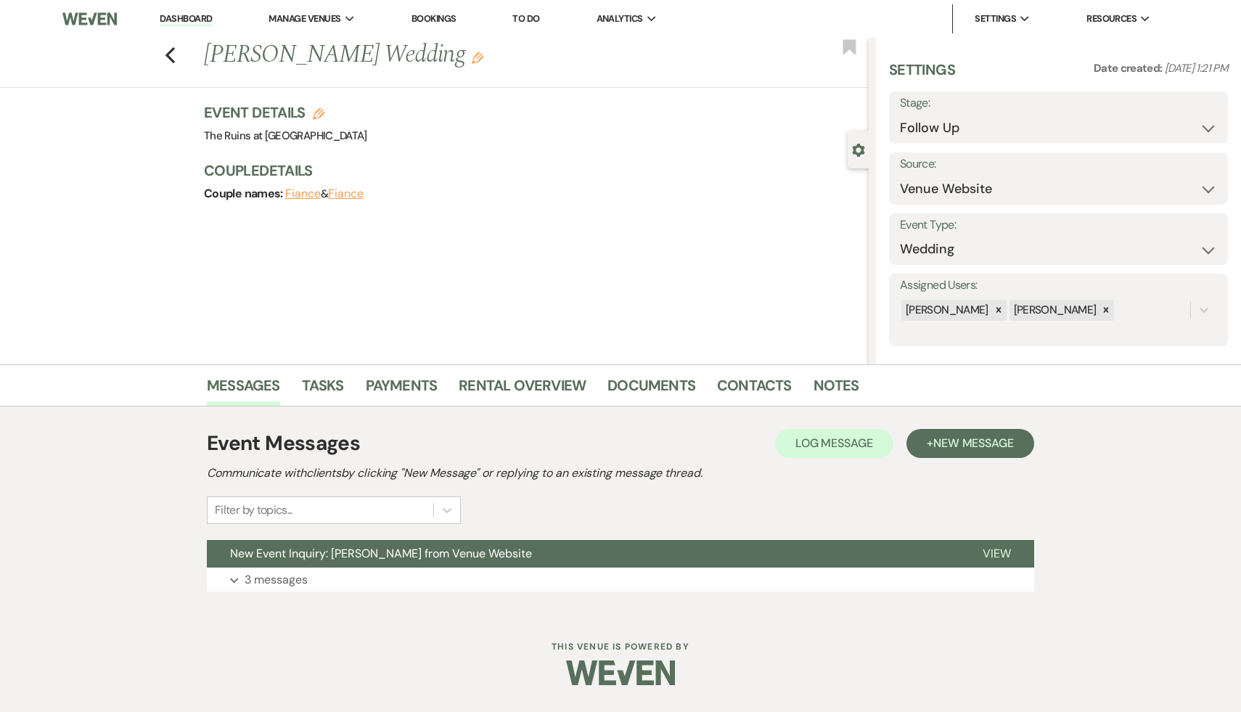
click at [343, 558] on span "New Event Inquiry: [PERSON_NAME] from Venue Website" at bounding box center [381, 553] width 302 height 15
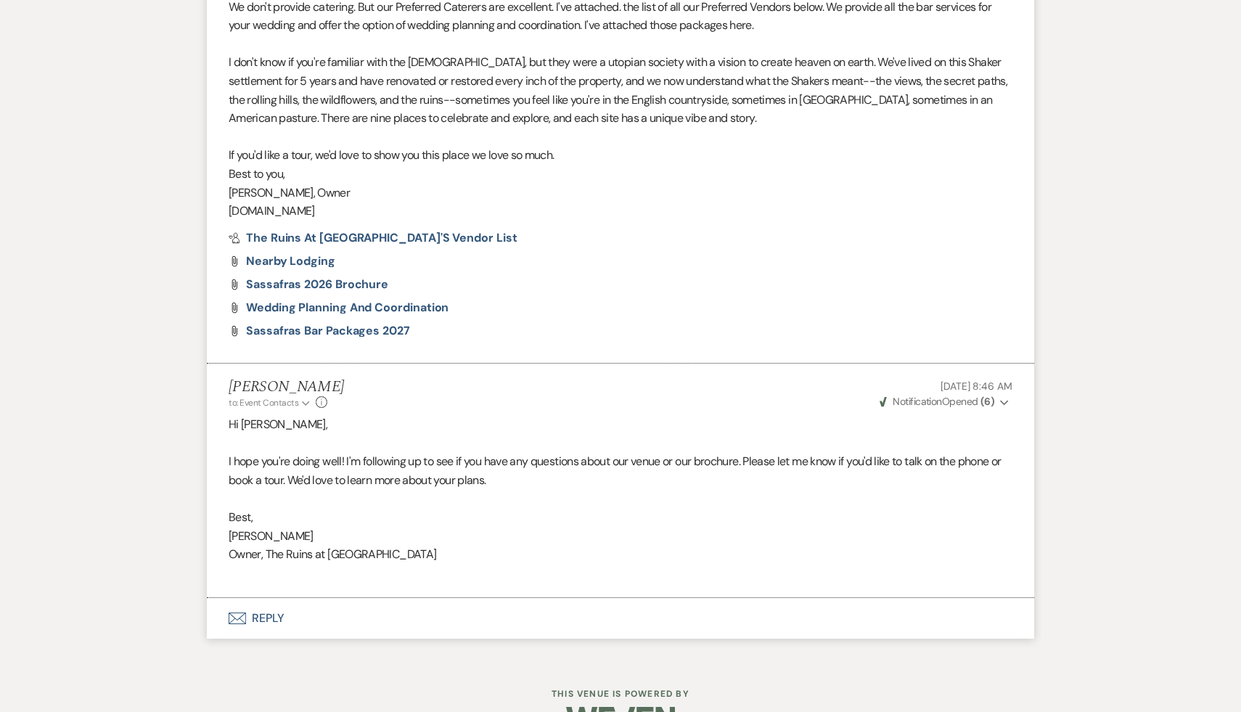
scroll to position [1385, 0]
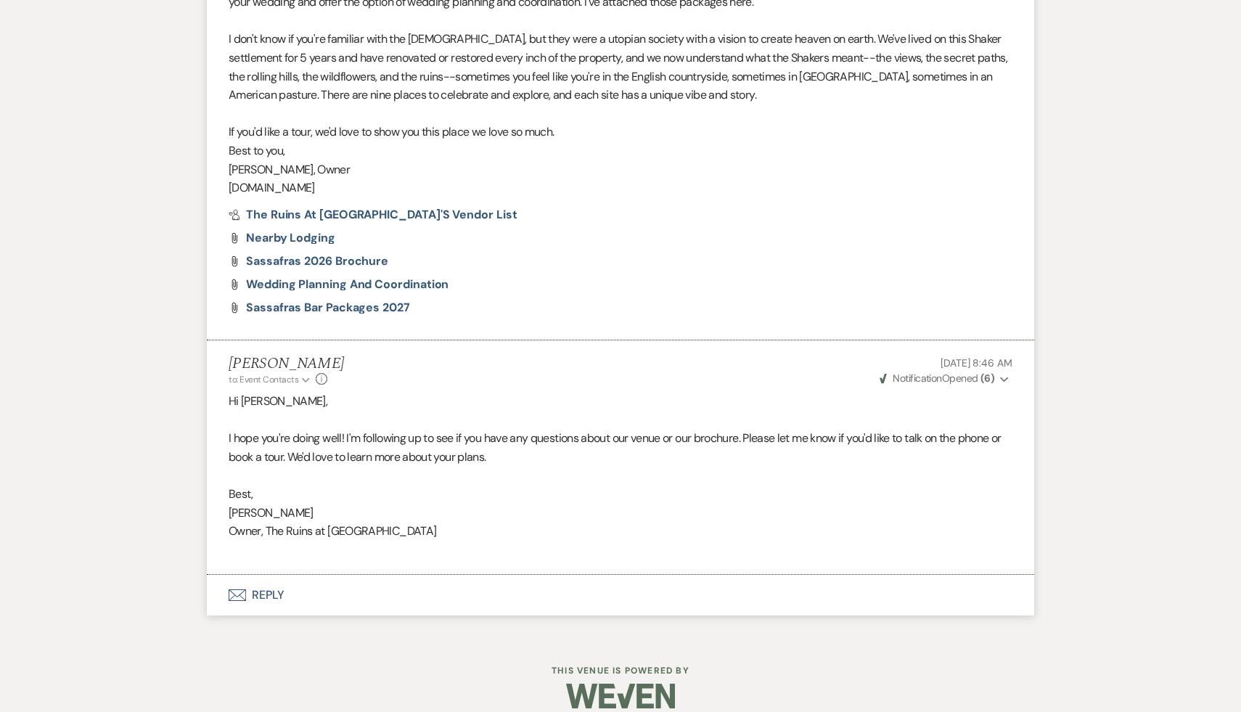
click at [271, 575] on button "Envelope Reply" at bounding box center [620, 595] width 827 height 41
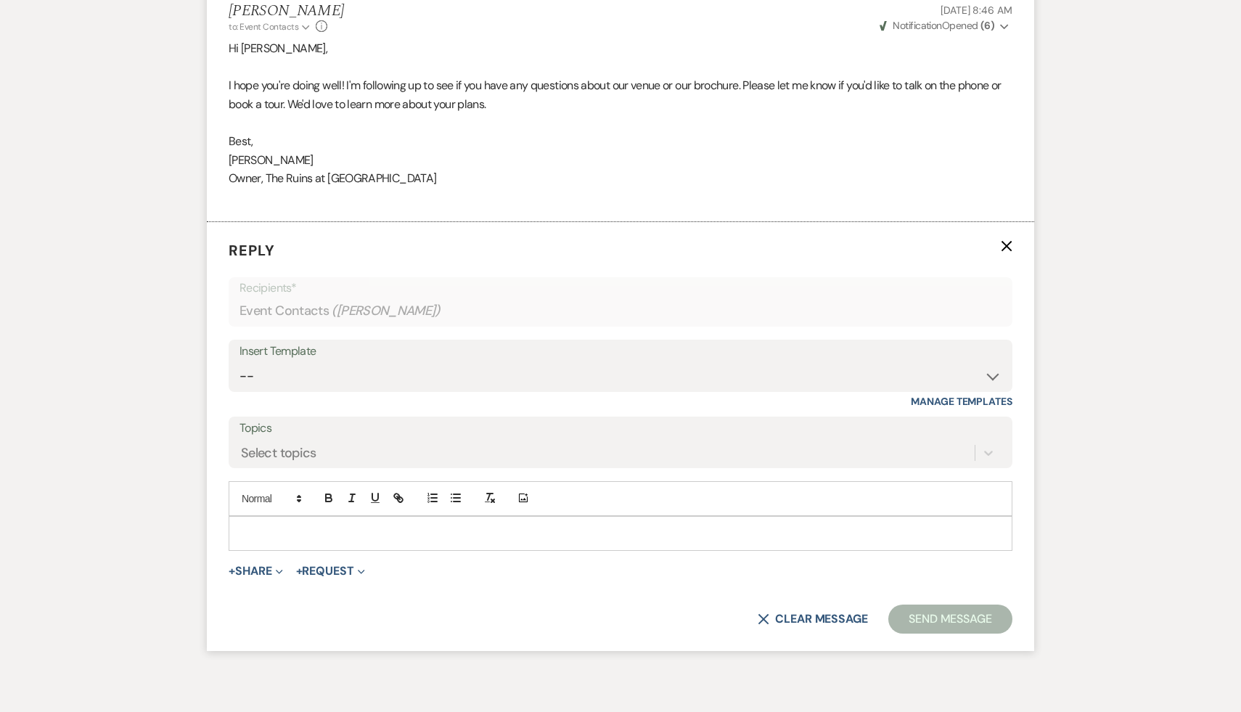
scroll to position [1791, 0]
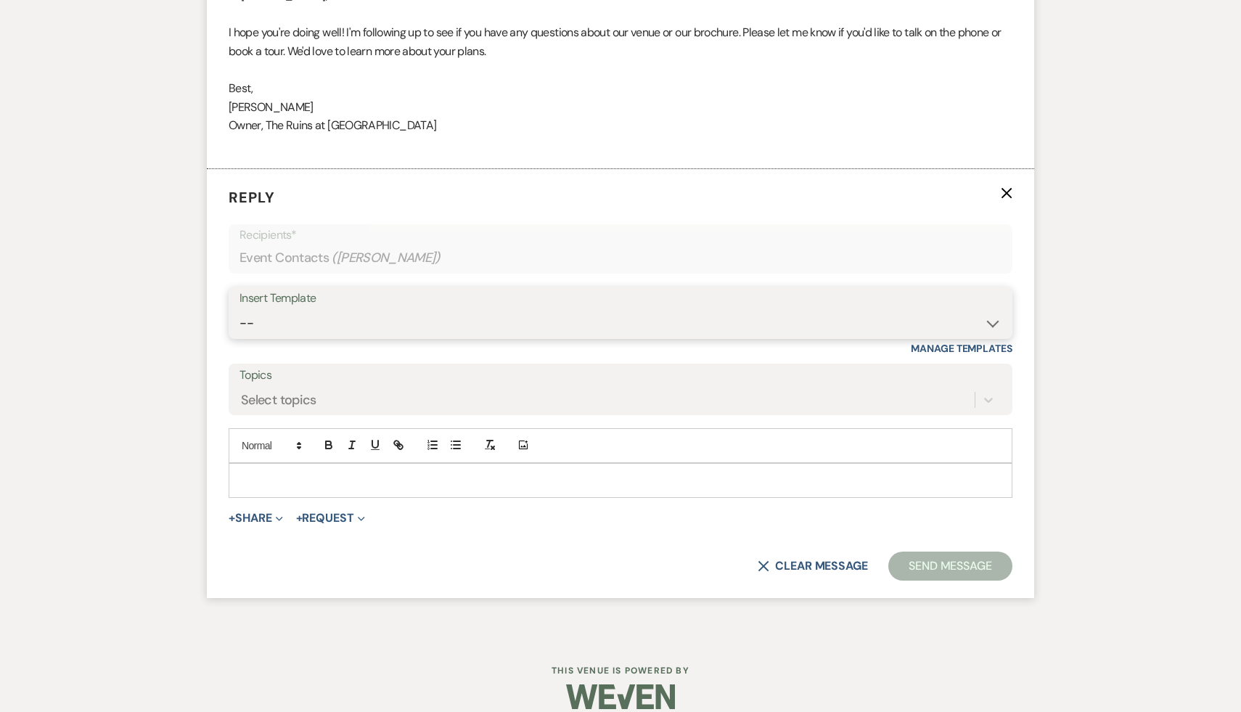
click at [993, 309] on select "-- Weven Planning Portal Introduction (Booked Events) Initial Inquiry Response …" at bounding box center [620, 323] width 762 height 28
select select "1892"
click at [239, 309] on select "-- Weven Planning Portal Introduction (Booked Events) Initial Inquiry Response …" at bounding box center [620, 323] width 762 height 28
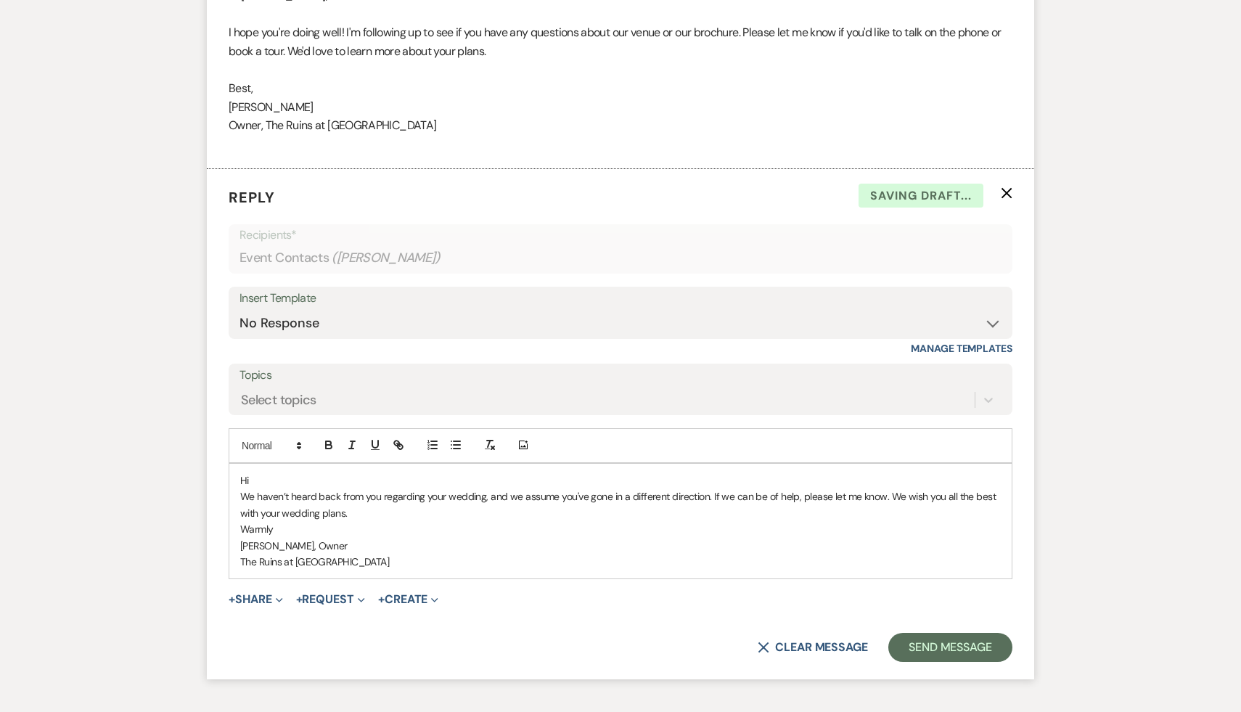
click at [324, 472] on p "Hi" at bounding box center [620, 480] width 760 height 16
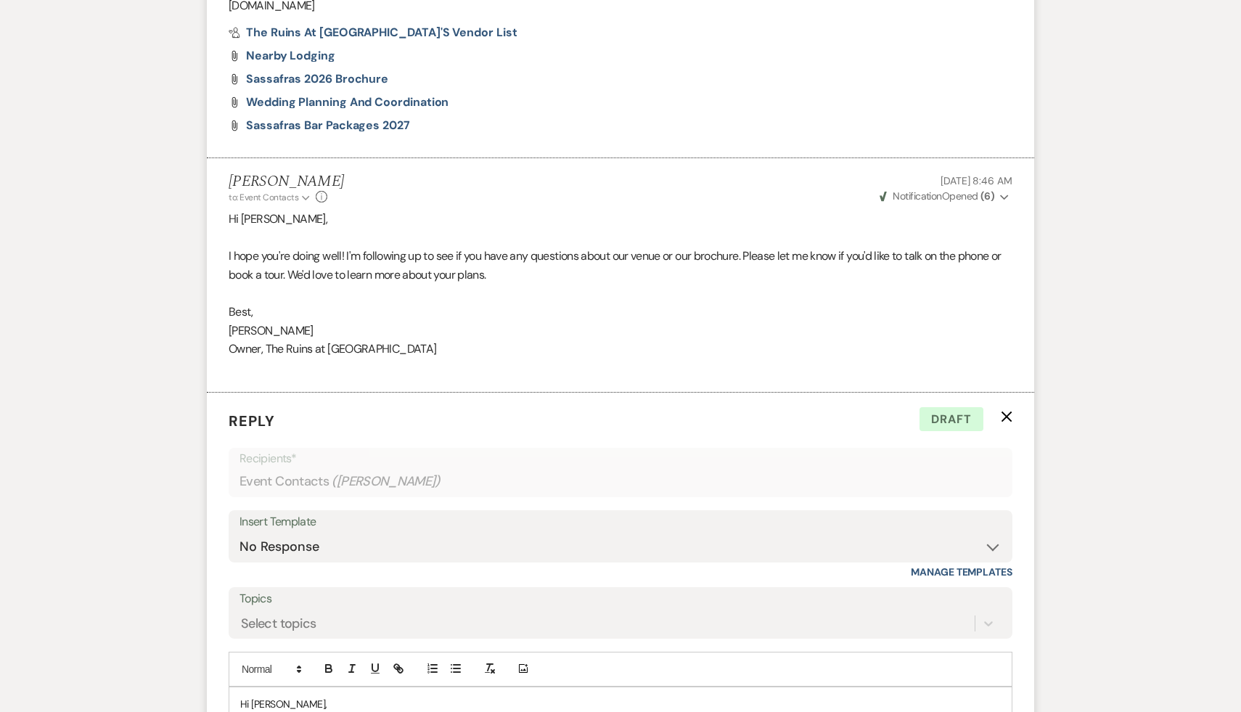
scroll to position [1872, 0]
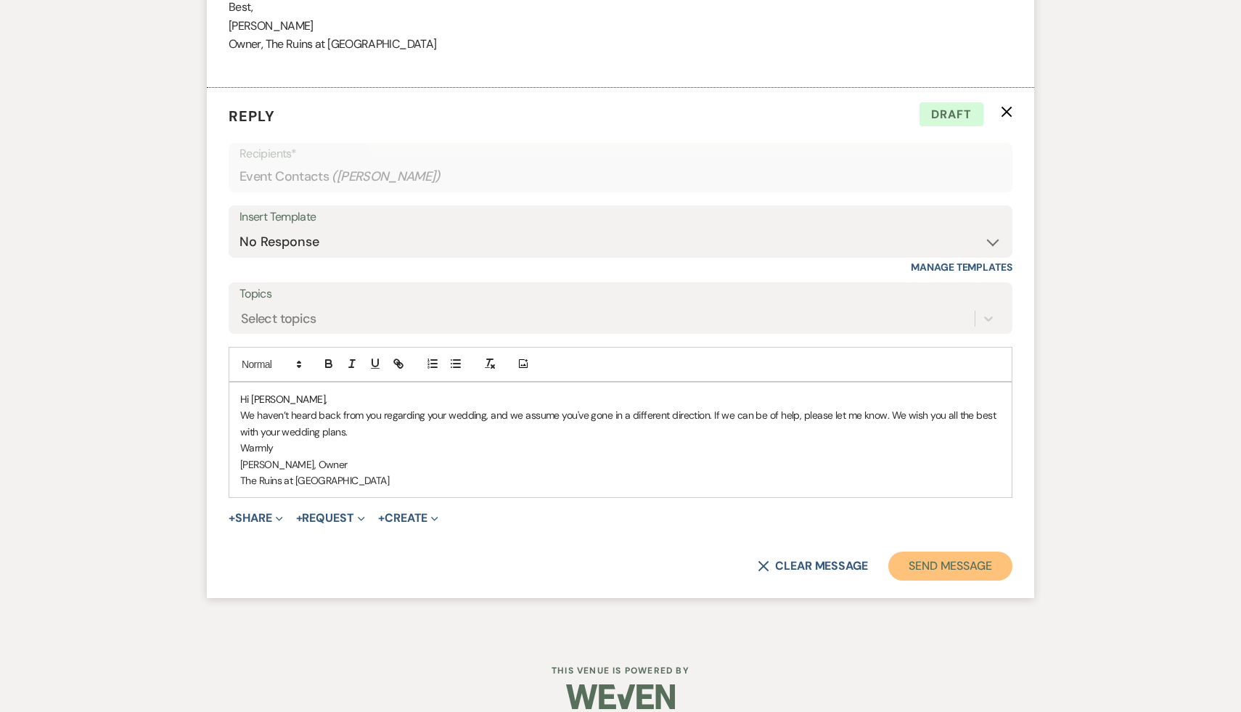
click at [982, 551] on button "Send Message" at bounding box center [950, 565] width 124 height 29
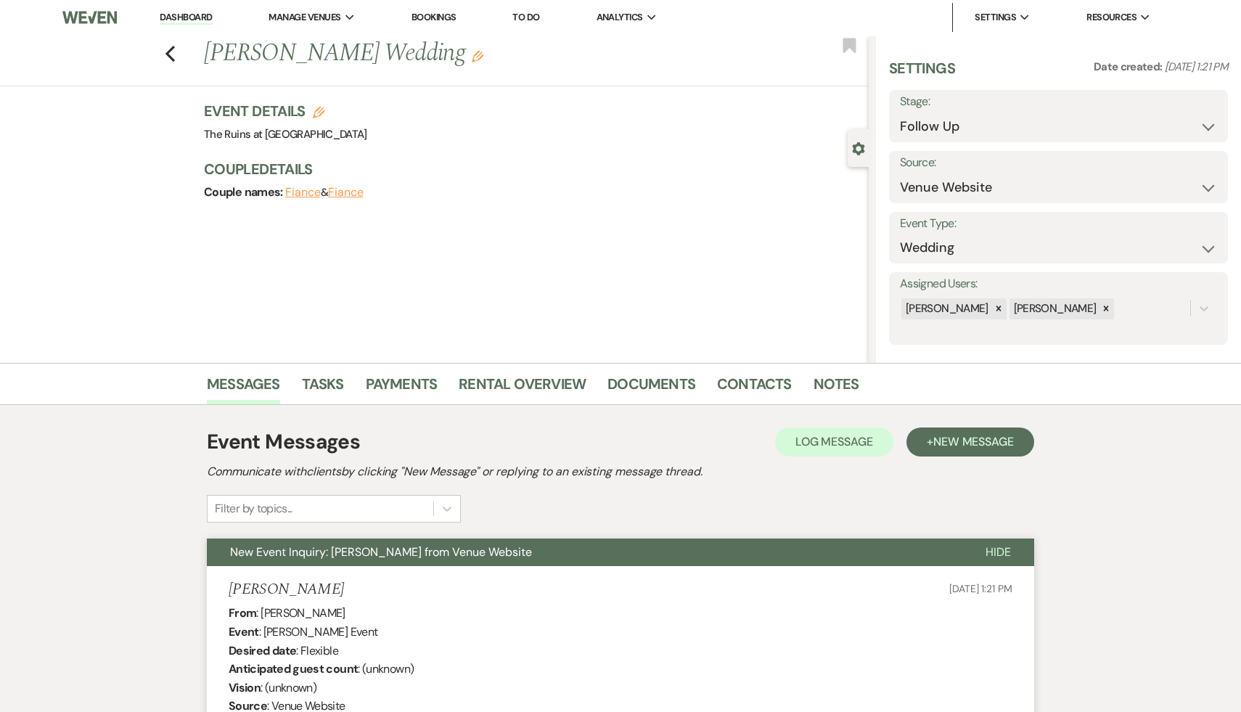
scroll to position [0, 0]
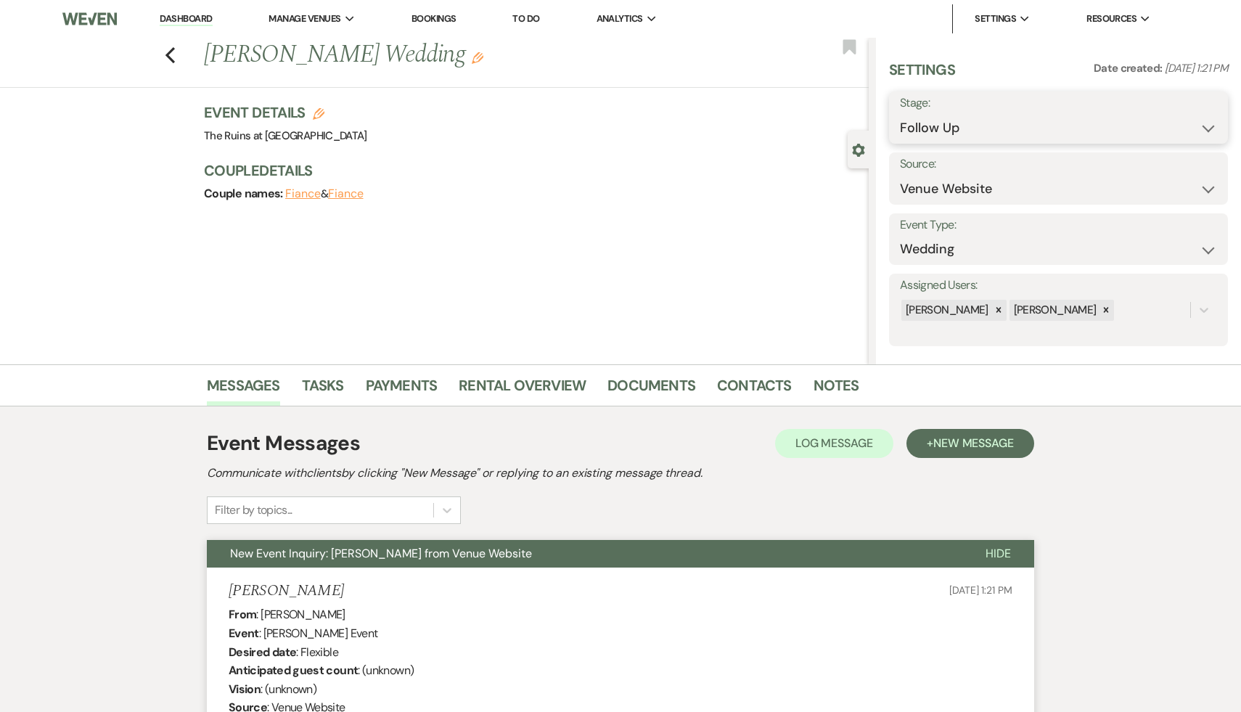
click at [1207, 127] on select "Inquiry Follow Up Tour Requested Tour Confirmed Toured Proposal Sent Booked Lost" at bounding box center [1058, 128] width 317 height 28
select select "8"
click at [900, 114] on select "Inquiry Follow Up Tour Requested Tour Confirmed Toured Proposal Sent Booked Lost" at bounding box center [1058, 128] width 317 height 28
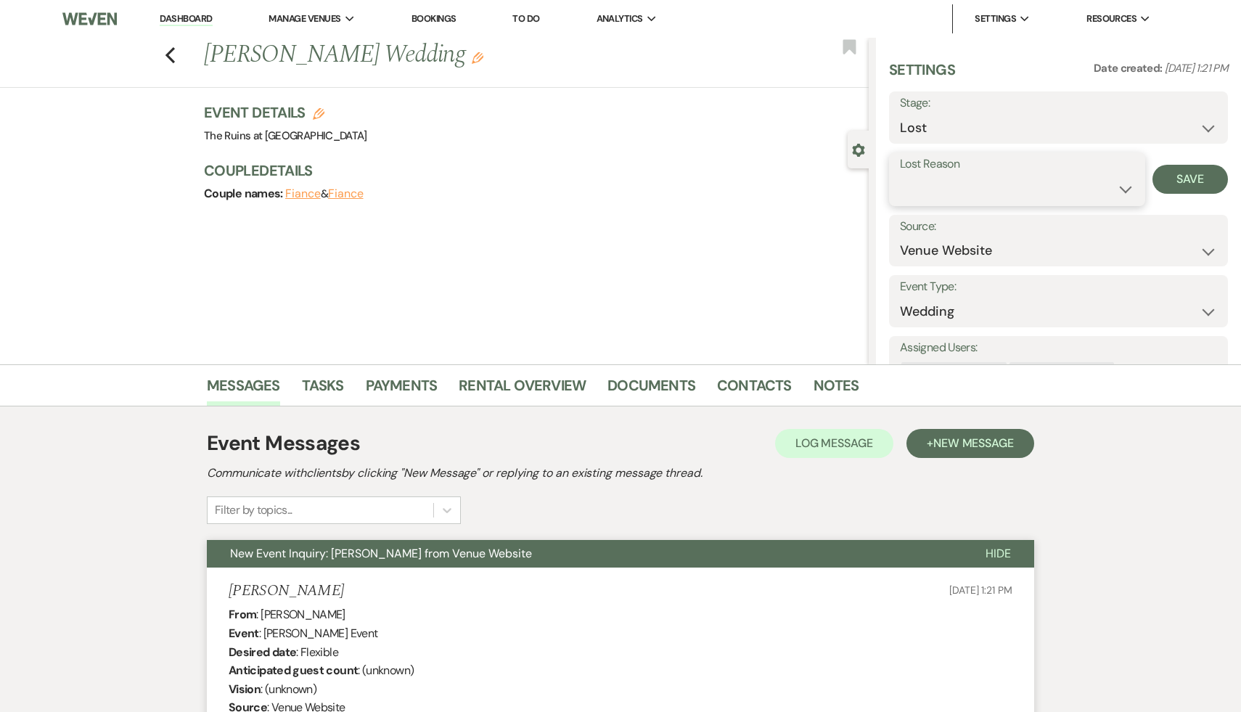
click at [1124, 189] on select "Booked Elsewhere Budget Date Unavailable No Response Not a Good Match Capacity …" at bounding box center [1017, 189] width 234 height 28
select select "5"
click at [900, 175] on select "Booked Elsewhere Budget Date Unavailable No Response Not a Good Match Capacity …" at bounding box center [1017, 189] width 234 height 28
click at [1187, 184] on button "Save" at bounding box center [1189, 179] width 75 height 29
click at [167, 60] on icon "Previous" at bounding box center [170, 54] width 11 height 17
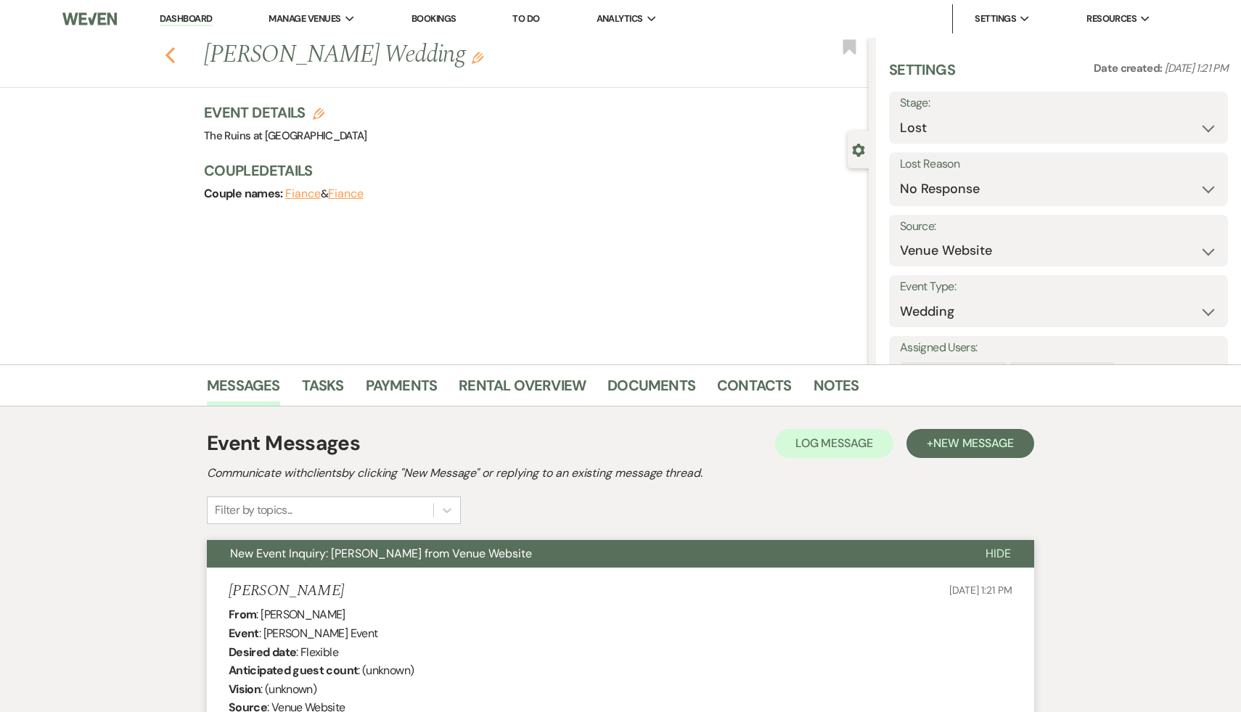
select select "9"
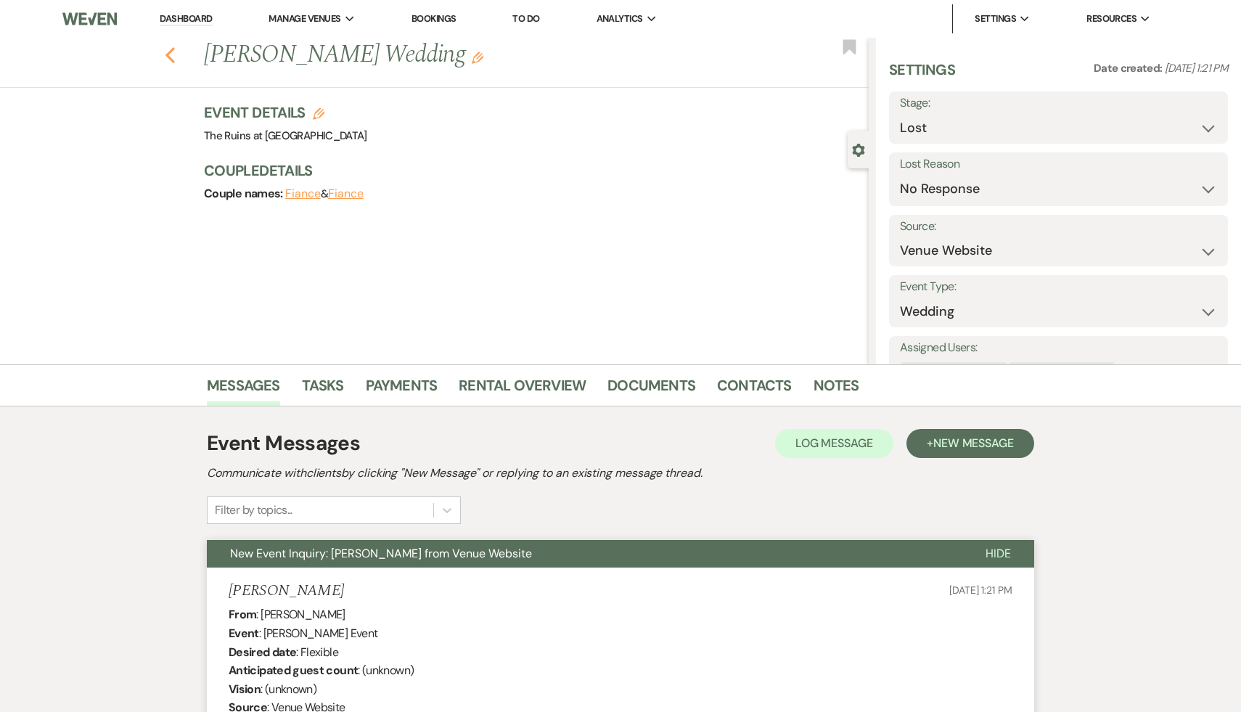
select select "9"
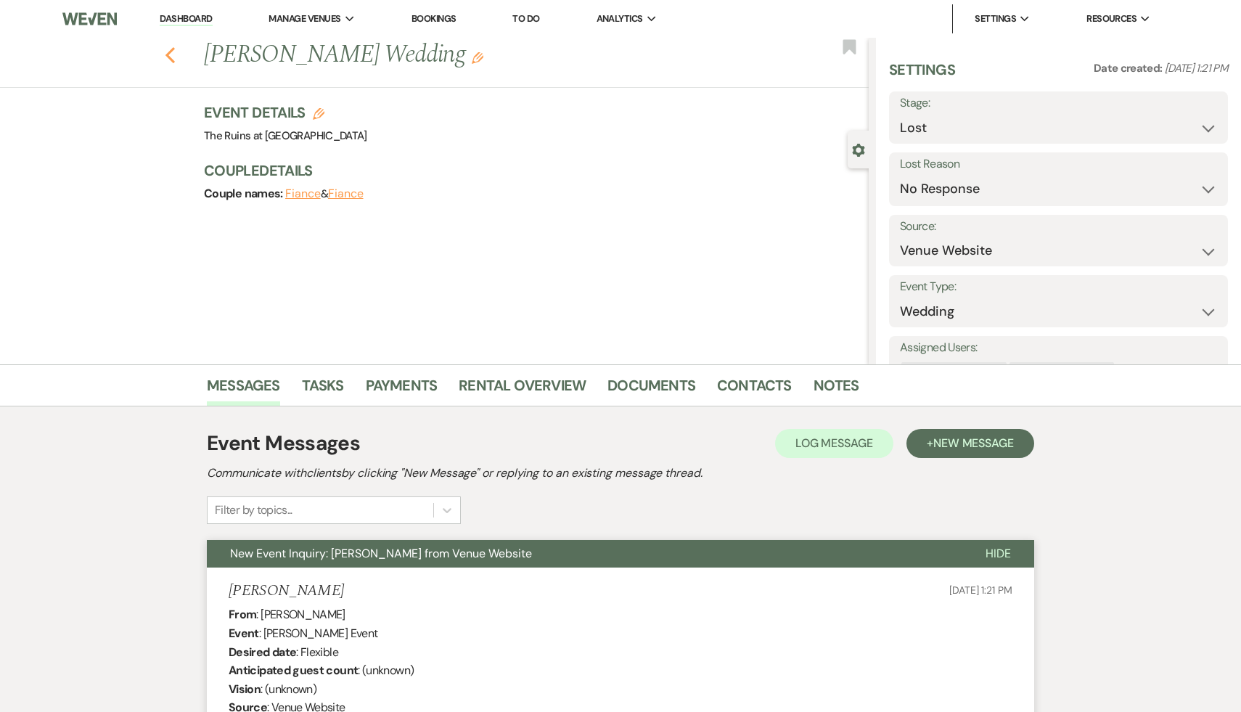
select select "9"
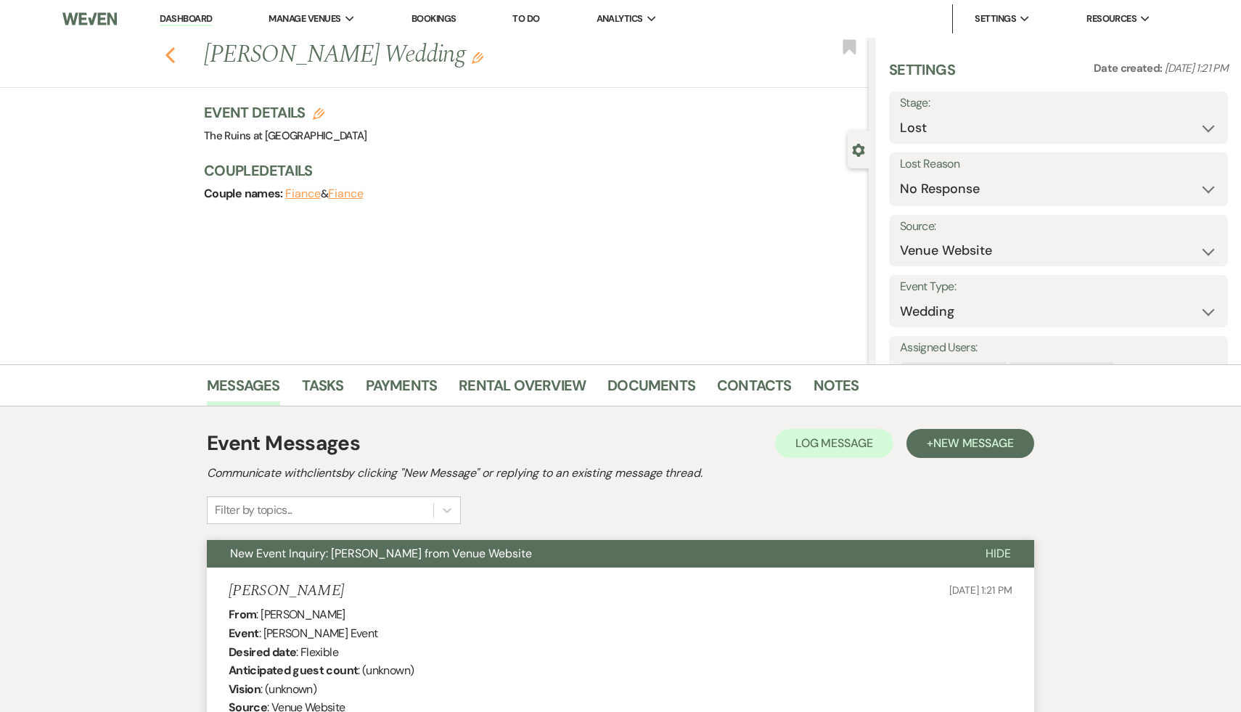
select select "9"
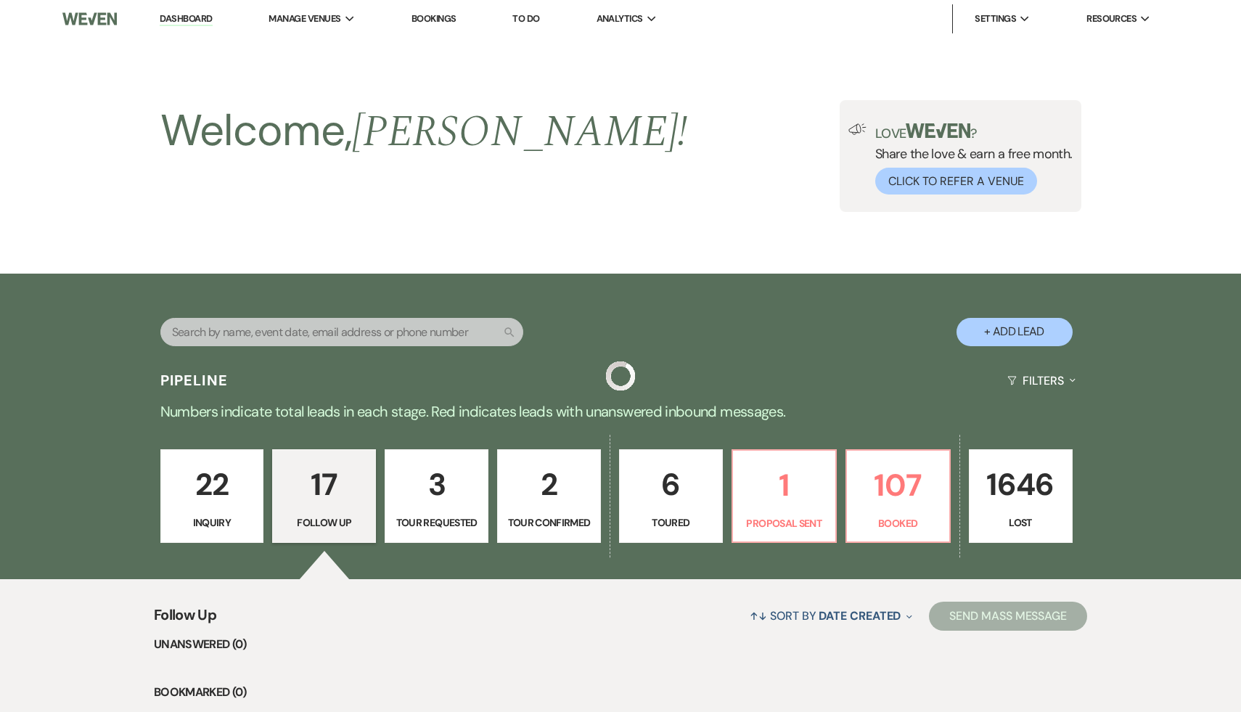
scroll to position [1348, 0]
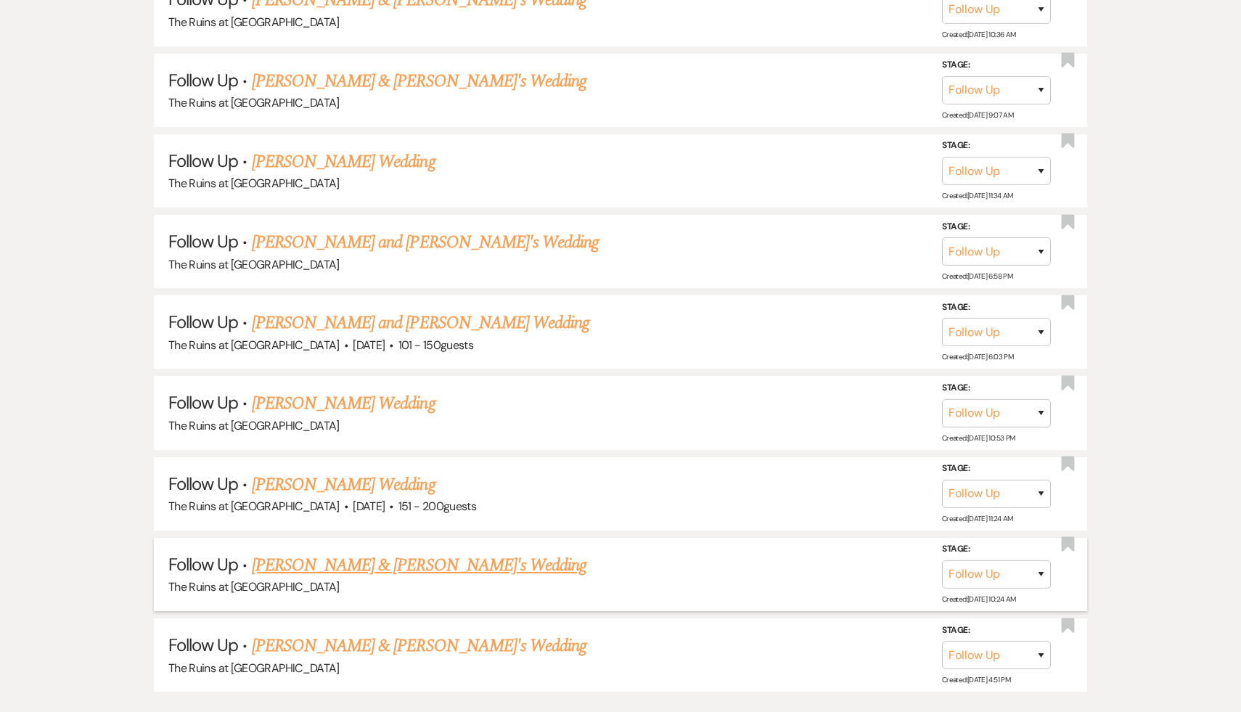
click at [382, 556] on link "[PERSON_NAME] & [PERSON_NAME]'s Wedding" at bounding box center [419, 565] width 335 height 26
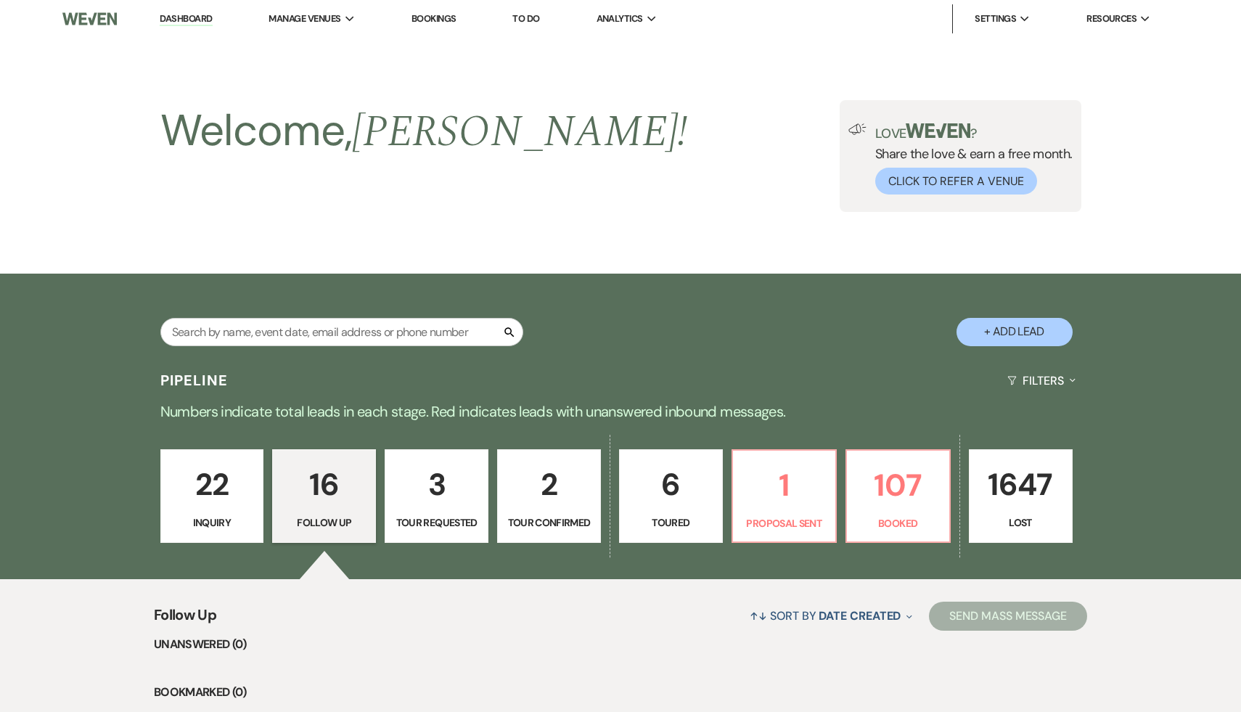
select select "9"
select select "6"
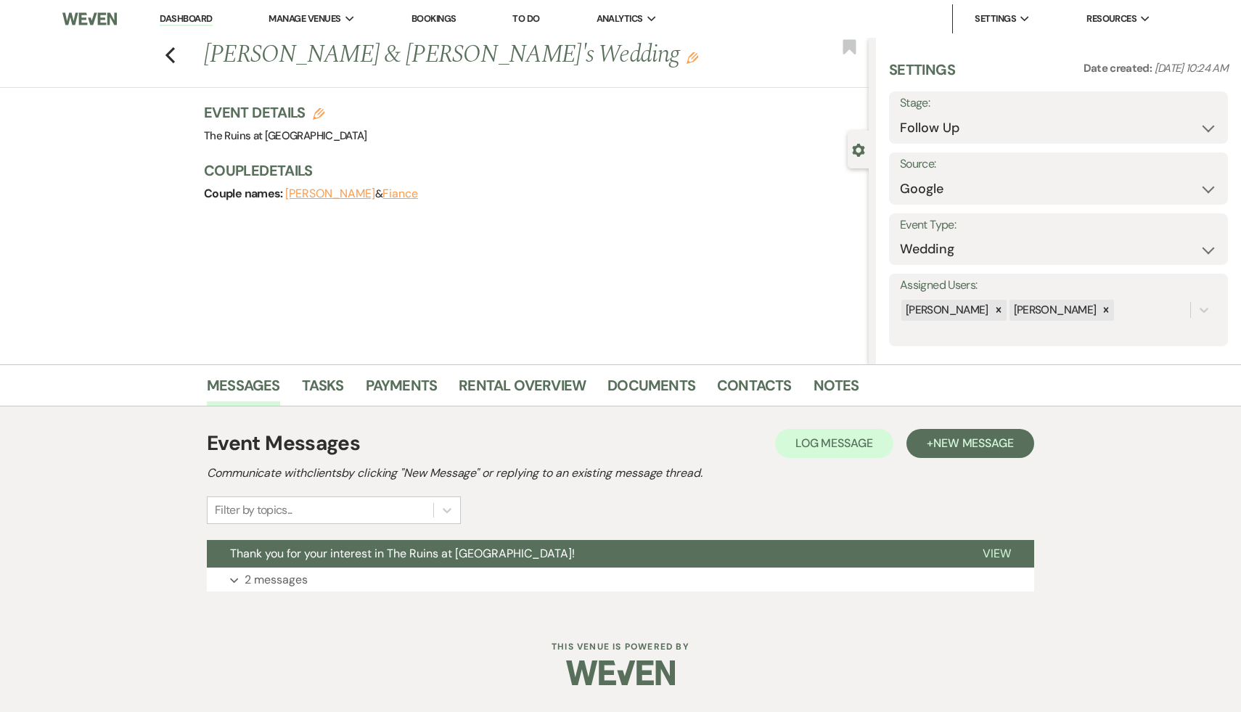
click at [382, 556] on span "Thank you for your interest in The Ruins at [GEOGRAPHIC_DATA]!" at bounding box center [402, 553] width 345 height 15
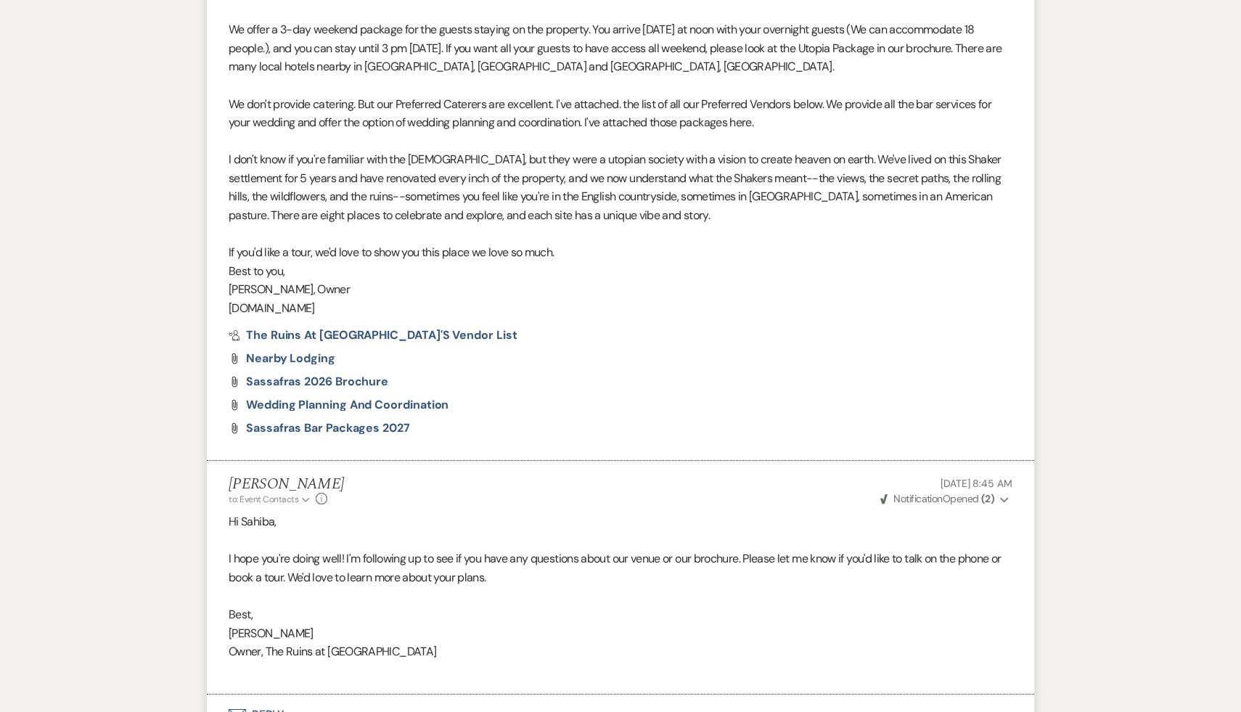
scroll to position [842, 0]
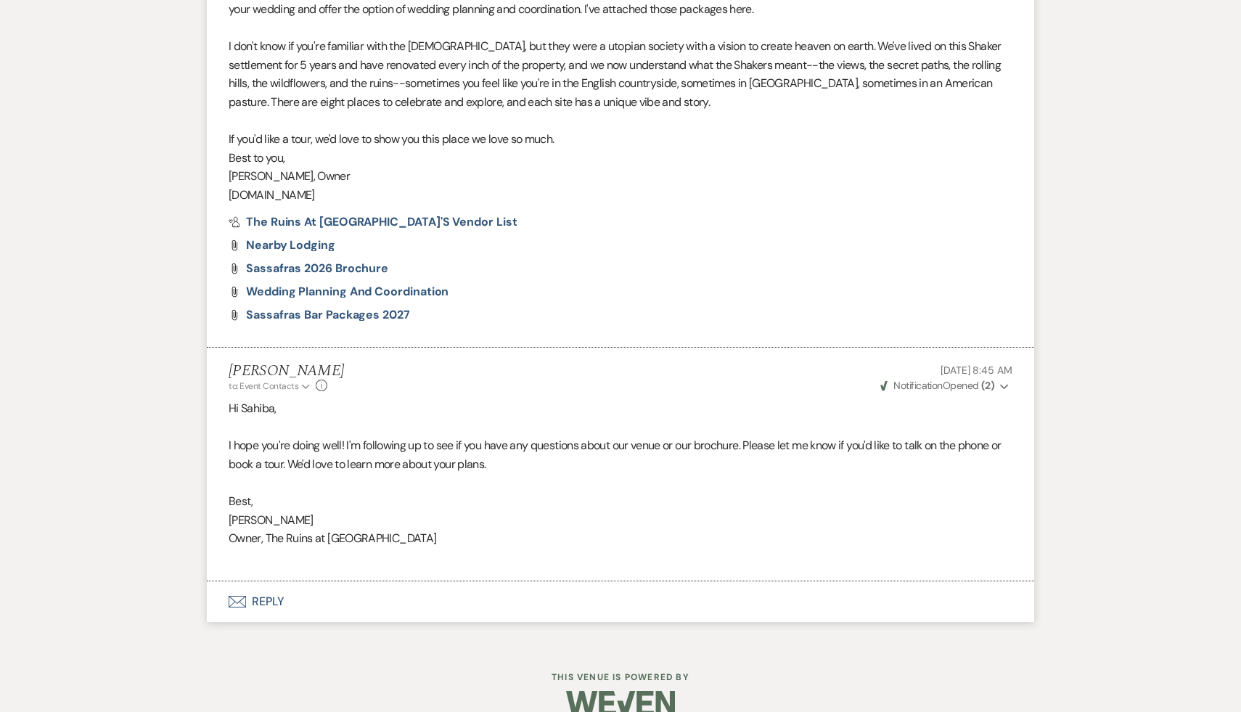
click at [271, 599] on button "Envelope Reply" at bounding box center [620, 601] width 827 height 41
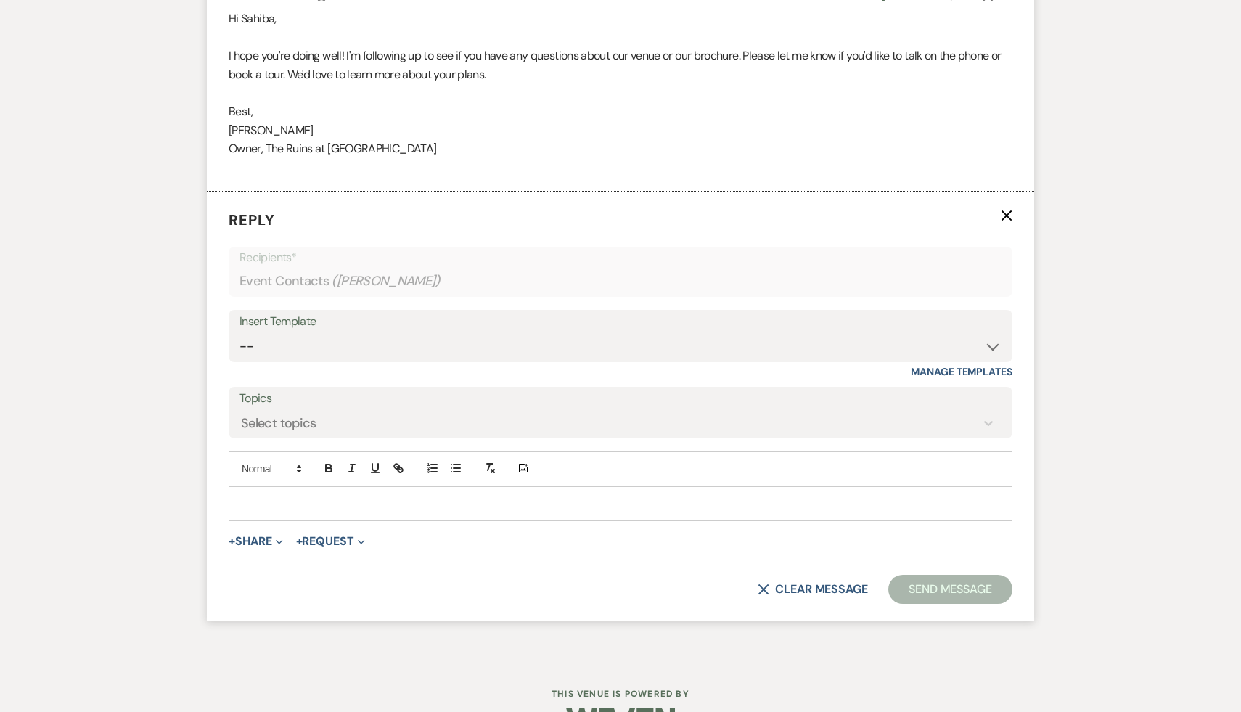
scroll to position [1273, 0]
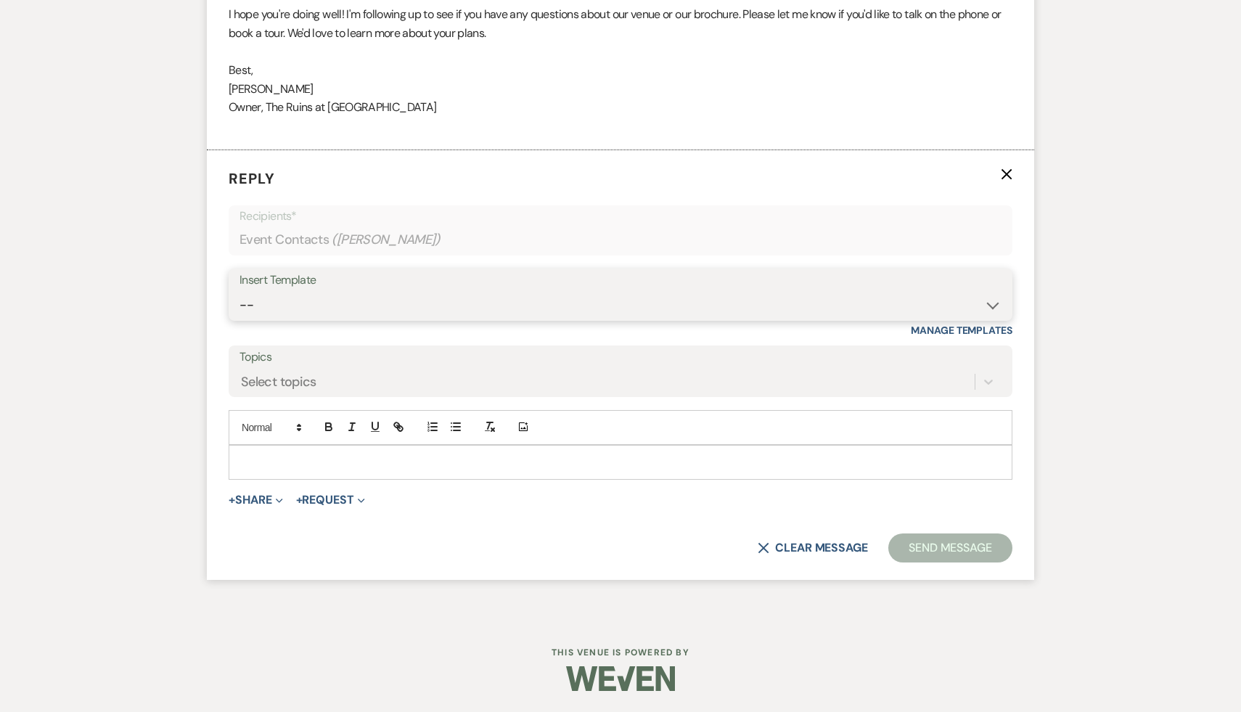
click at [991, 300] on select "-- Weven Planning Portal Introduction (Booked Events) Initial Inquiry Response …" at bounding box center [620, 305] width 762 height 28
select select "1892"
click at [239, 291] on select "-- Weven Planning Portal Introduction (Booked Events) Initial Inquiry Response …" at bounding box center [620, 305] width 762 height 28
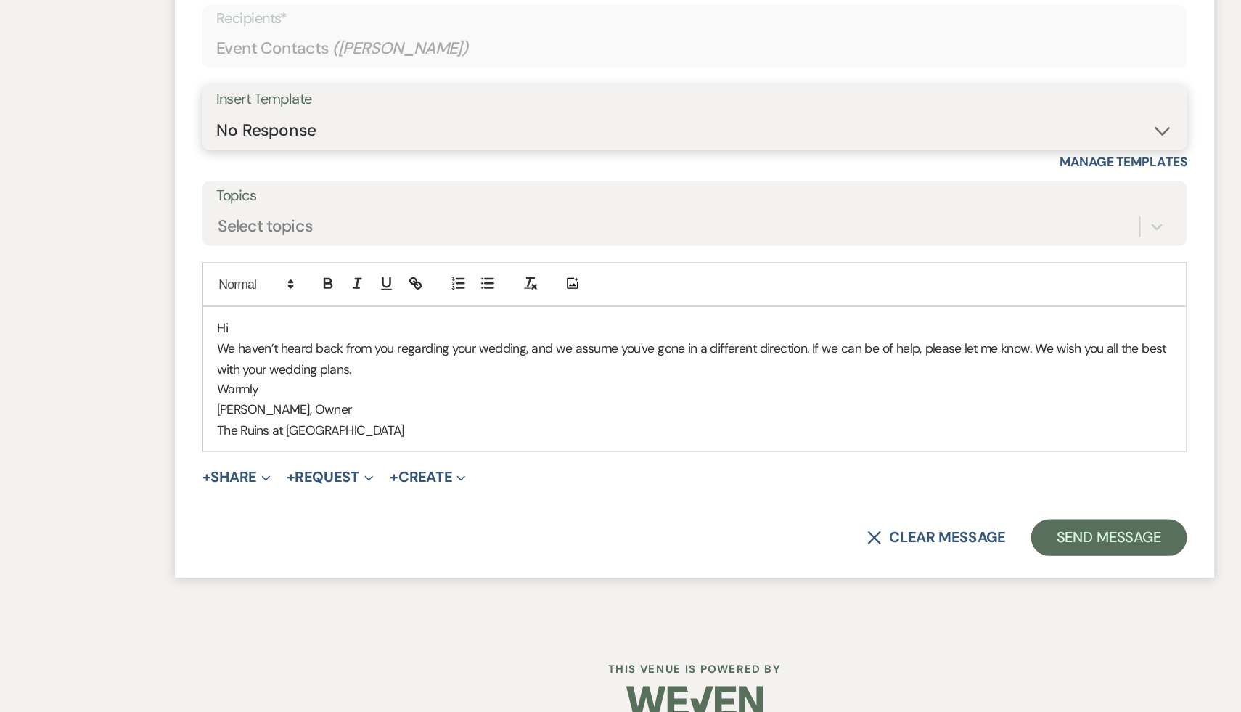
scroll to position [1354, 0]
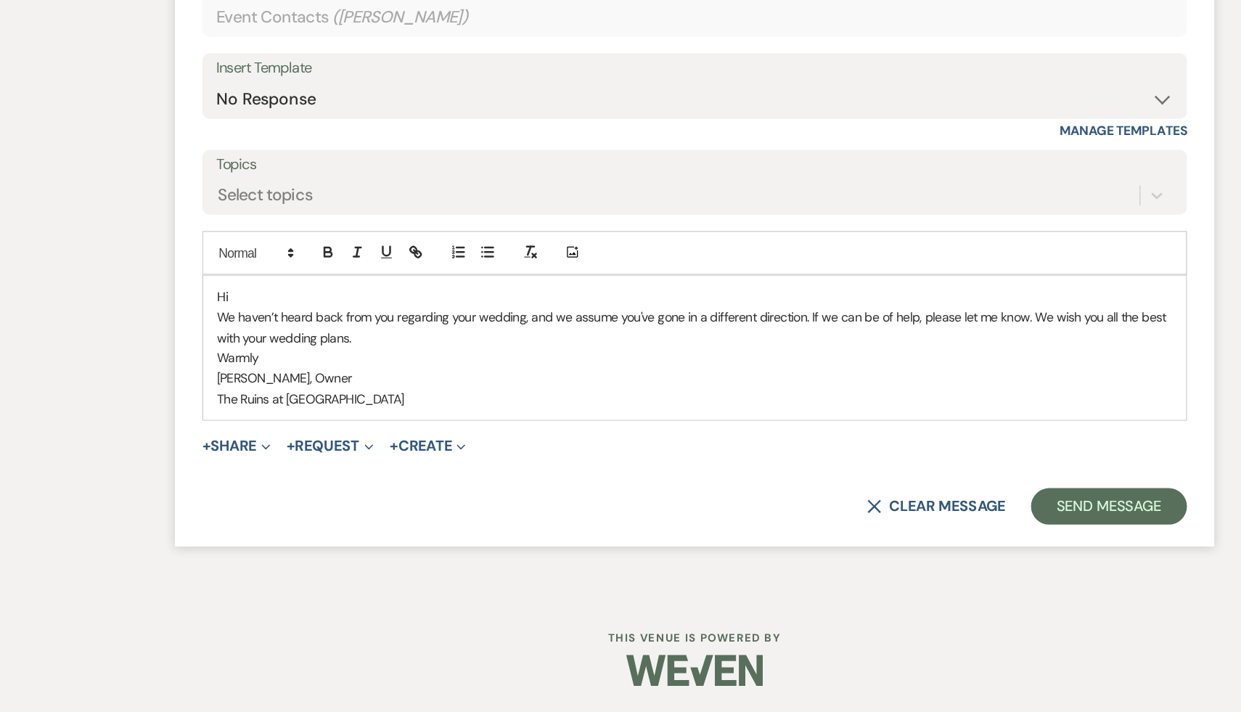
click at [268, 382] on p "Hi" at bounding box center [620, 381] width 760 height 16
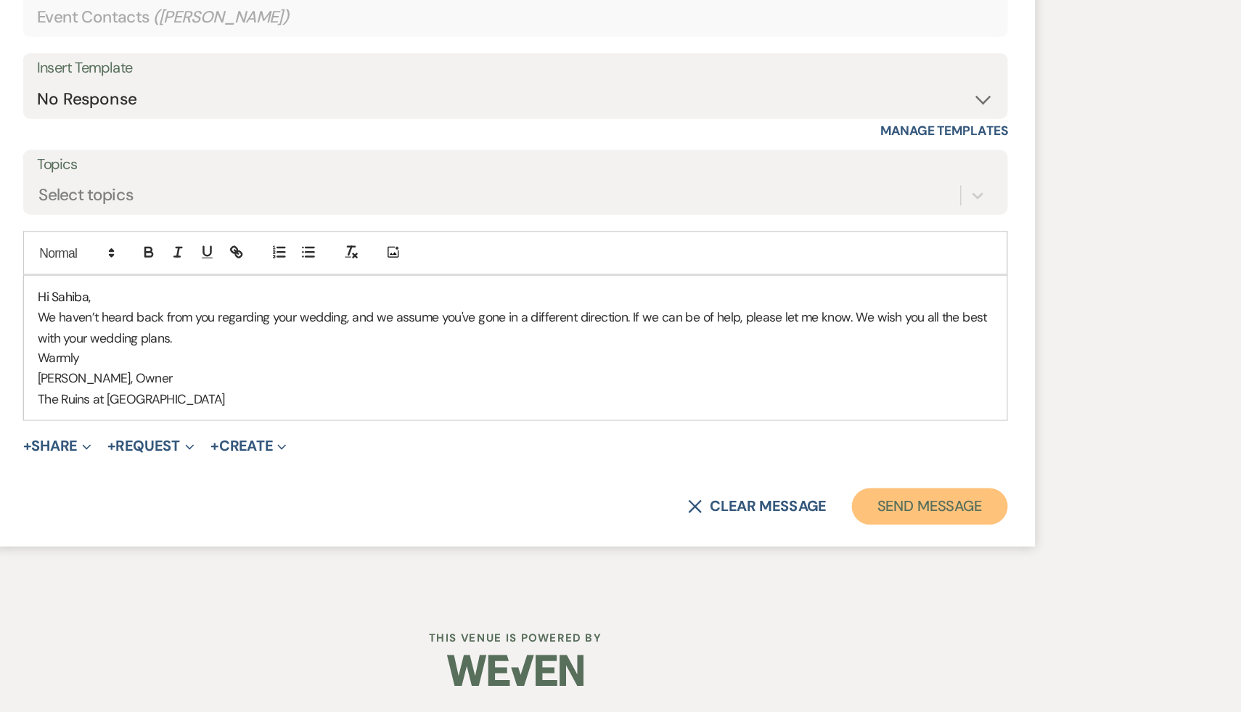
click at [988, 538] on button "Send Message" at bounding box center [950, 547] width 124 height 29
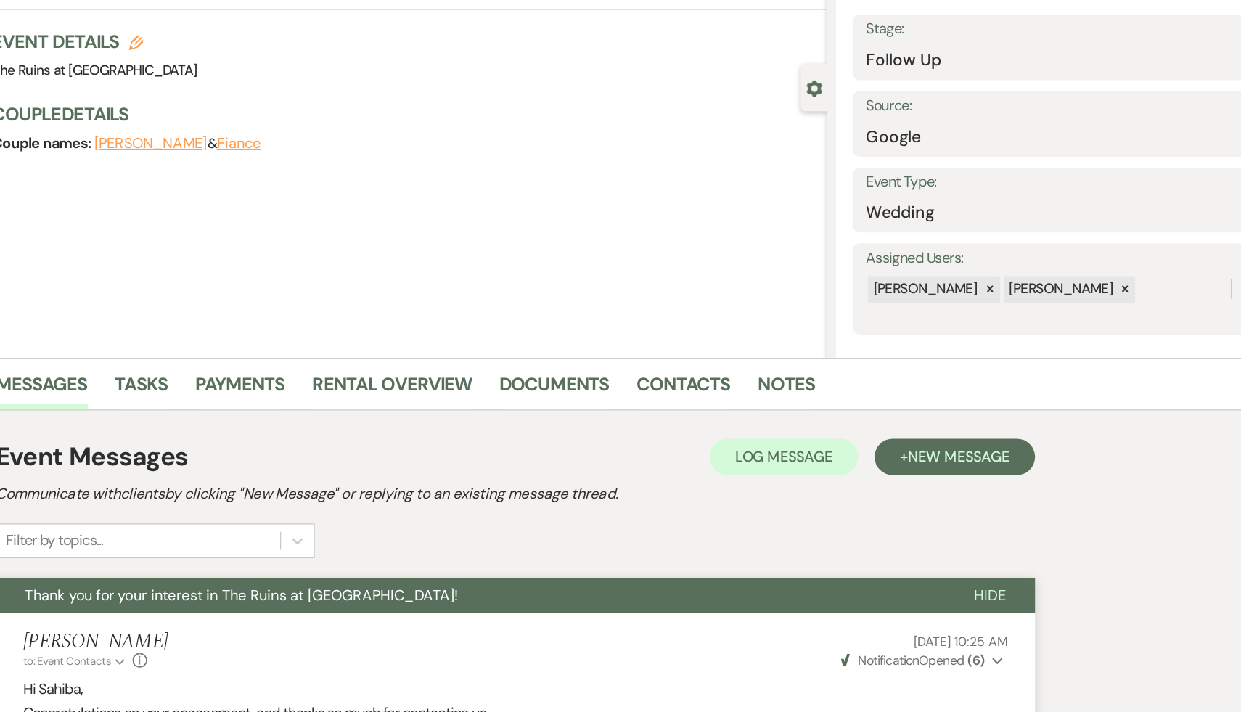
scroll to position [0, 0]
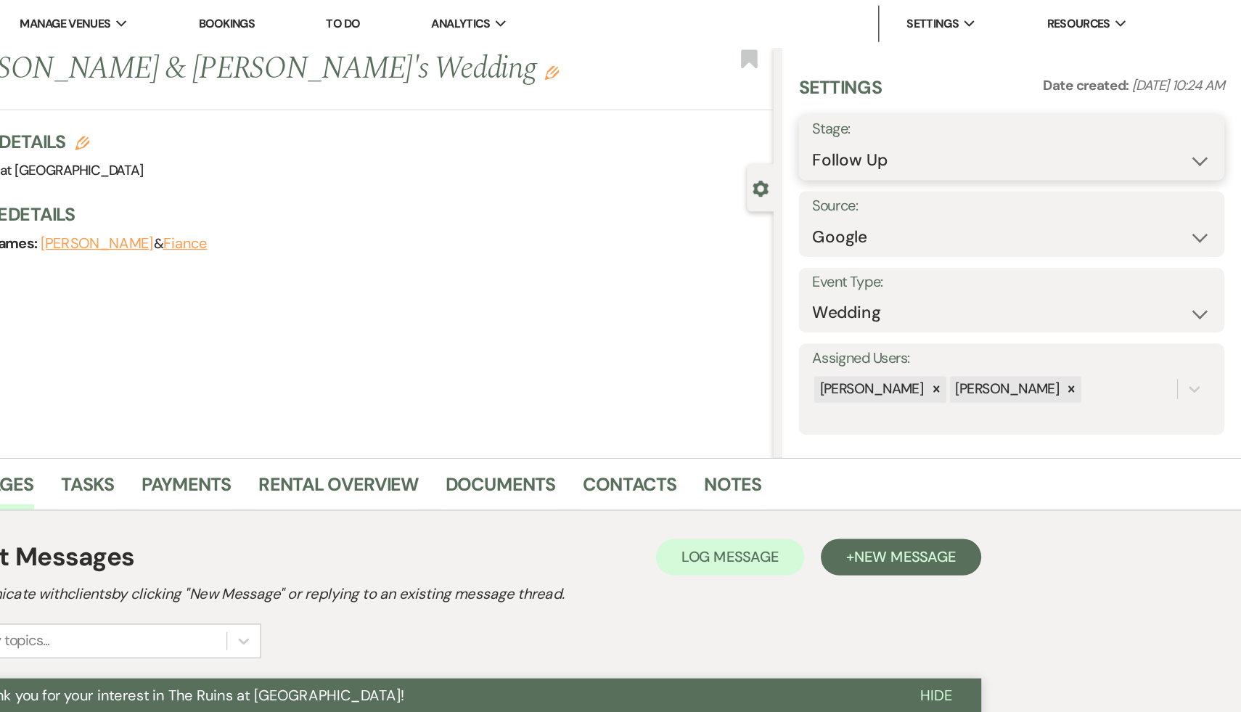
click at [1209, 124] on select "Inquiry Follow Up Tour Requested Tour Confirmed Toured Proposal Sent Booked Lost" at bounding box center [1058, 128] width 317 height 28
select select "8"
click at [900, 114] on select "Inquiry Follow Up Tour Requested Tour Confirmed Toured Proposal Sent Booked Lost" at bounding box center [1058, 128] width 317 height 28
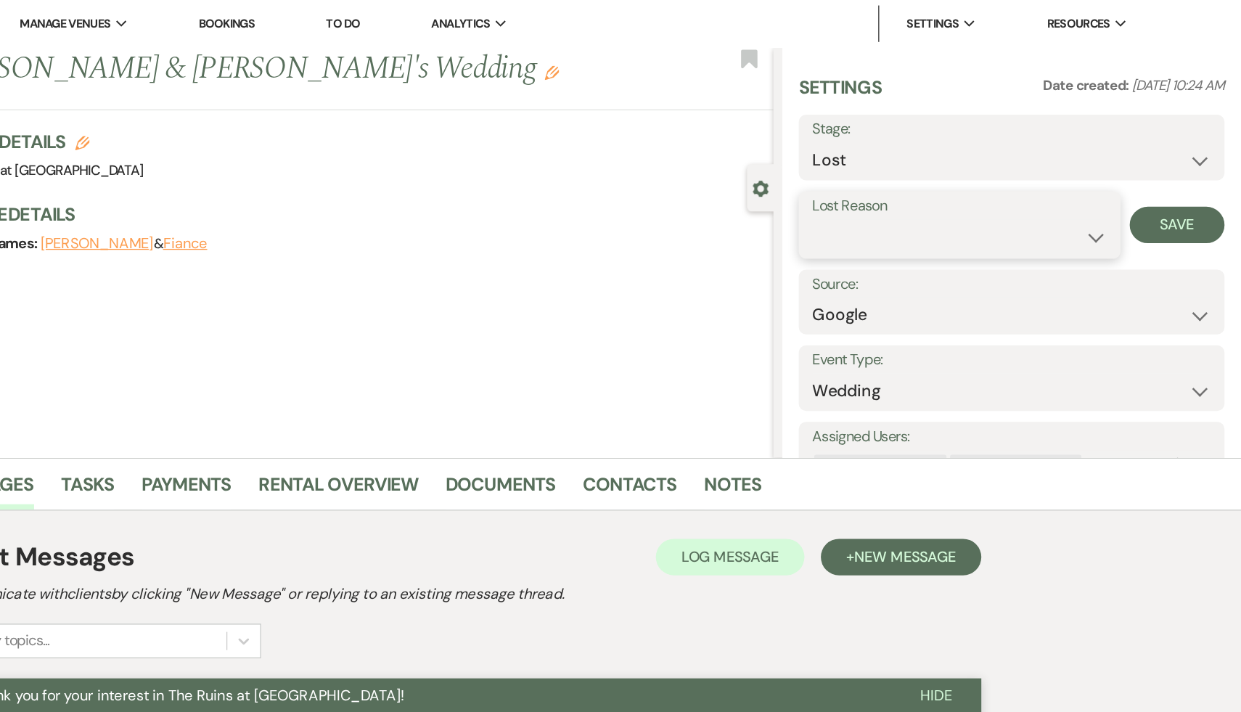
click at [1122, 186] on select "Booked Elsewhere Budget Date Unavailable No Response Not a Good Match Capacity …" at bounding box center [1017, 189] width 234 height 28
select select "5"
click at [900, 175] on select "Booked Elsewhere Budget Date Unavailable No Response Not a Good Match Capacity …" at bounding box center [1017, 189] width 234 height 28
click at [1204, 179] on button "Save" at bounding box center [1189, 179] width 75 height 29
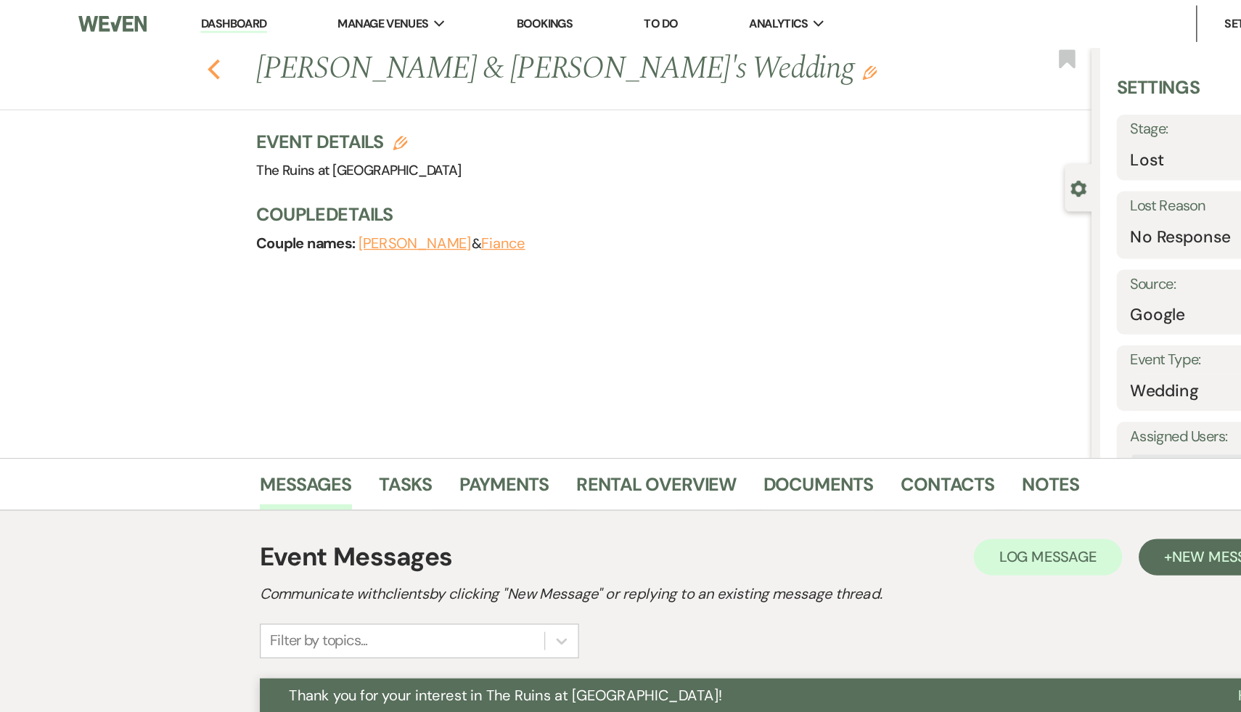
click at [168, 50] on icon "Previous" at bounding box center [170, 54] width 11 height 17
select select "9"
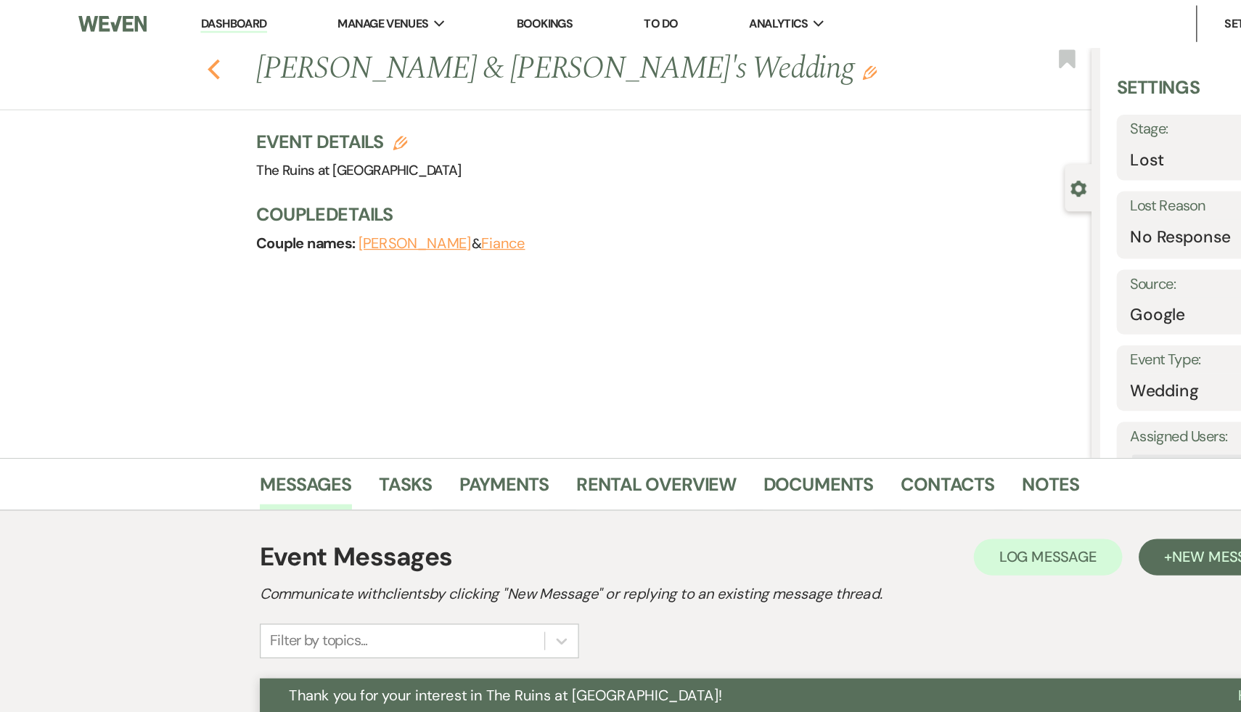
select select "9"
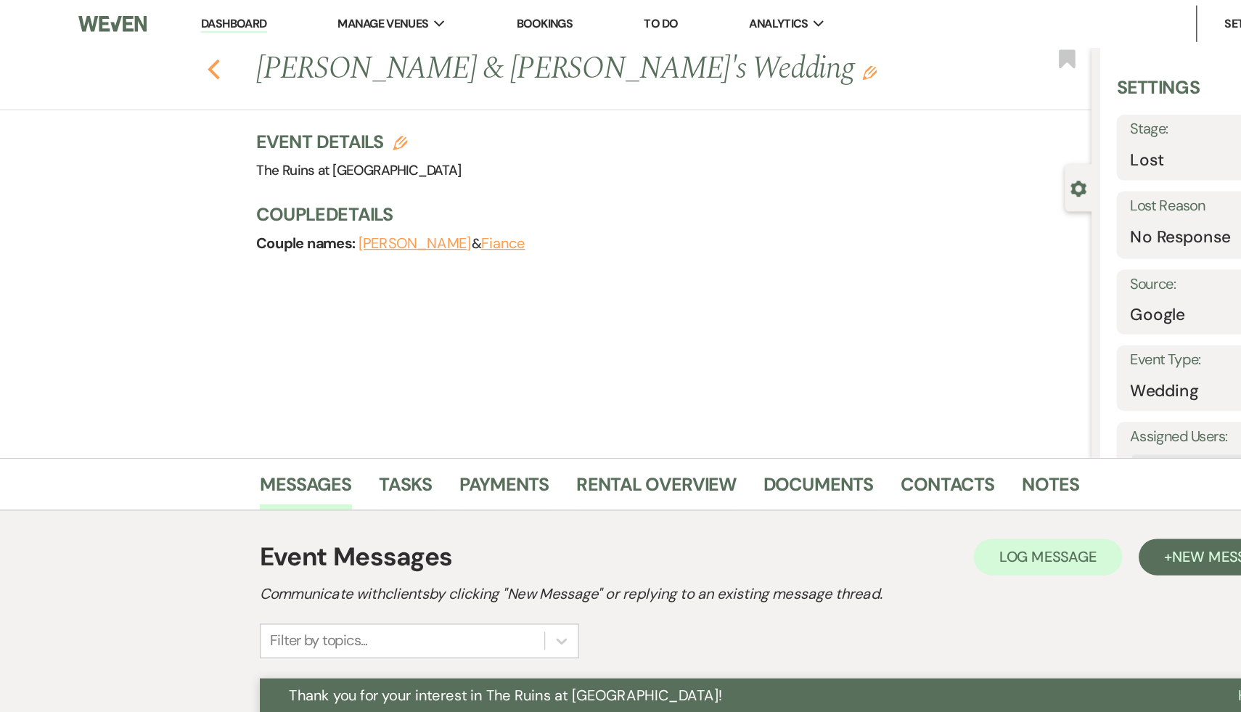
select select "9"
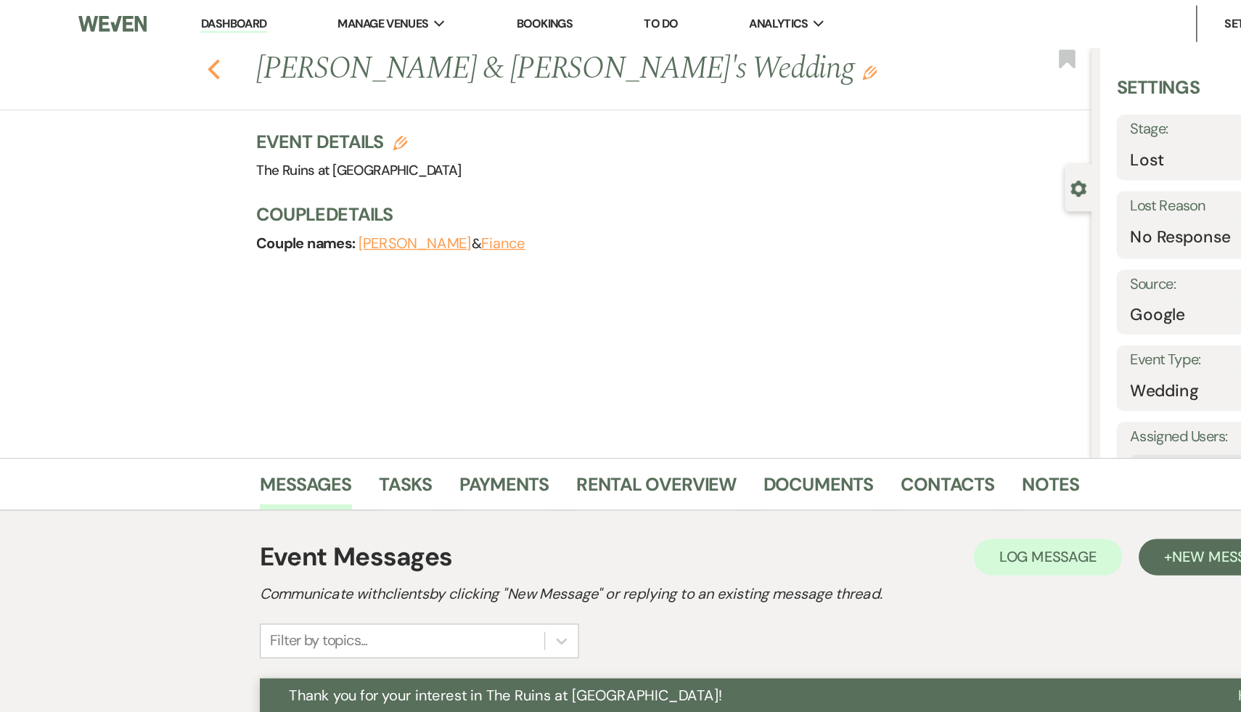
select select "9"
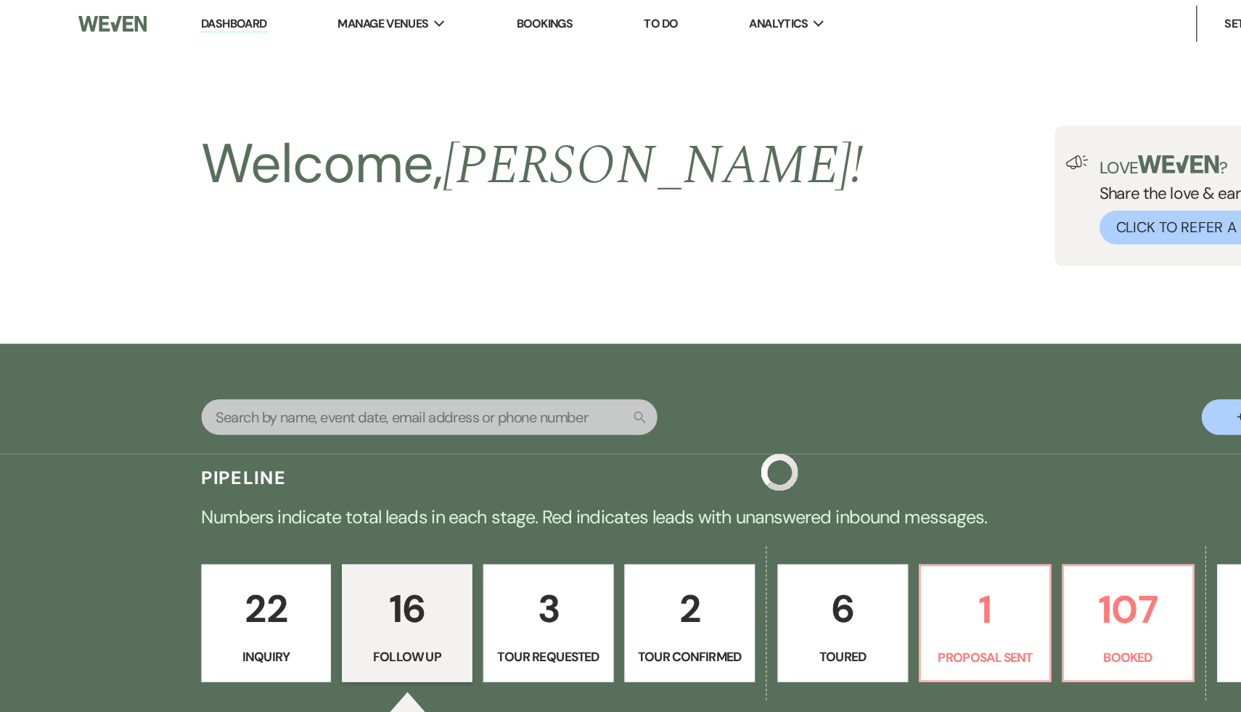
scroll to position [1348, 0]
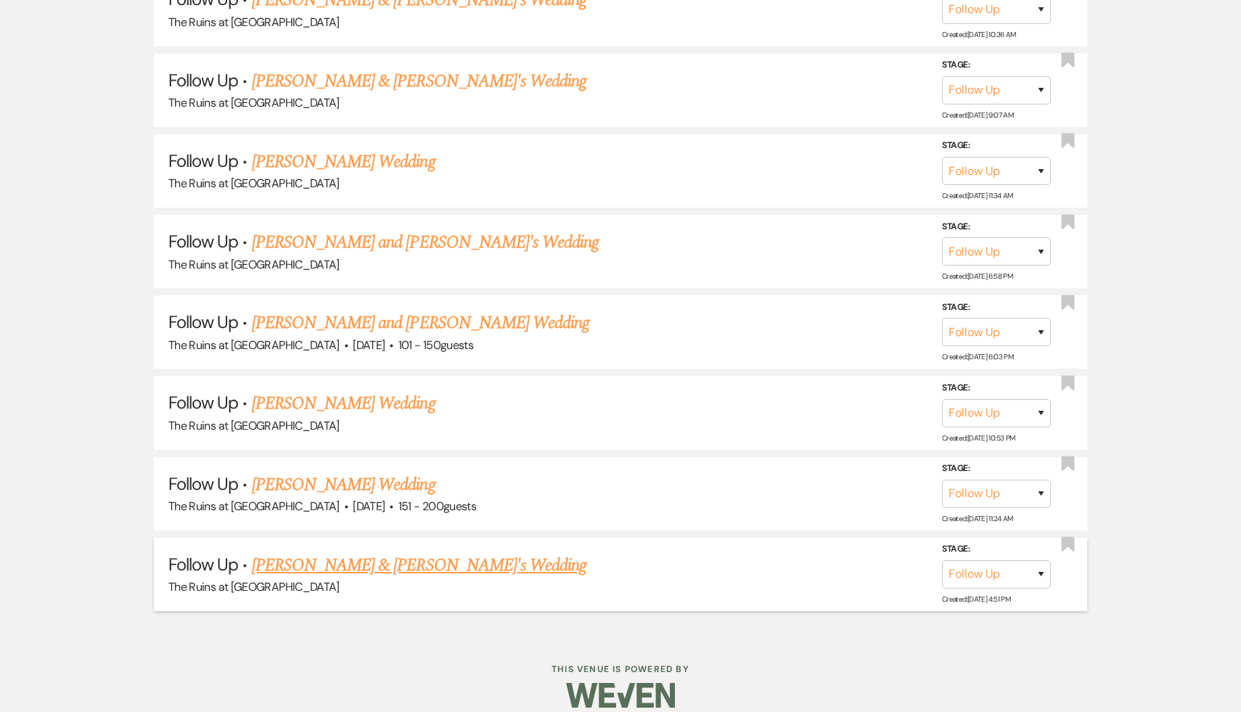
click at [358, 552] on link "[PERSON_NAME] & [PERSON_NAME]'s Wedding" at bounding box center [419, 565] width 335 height 26
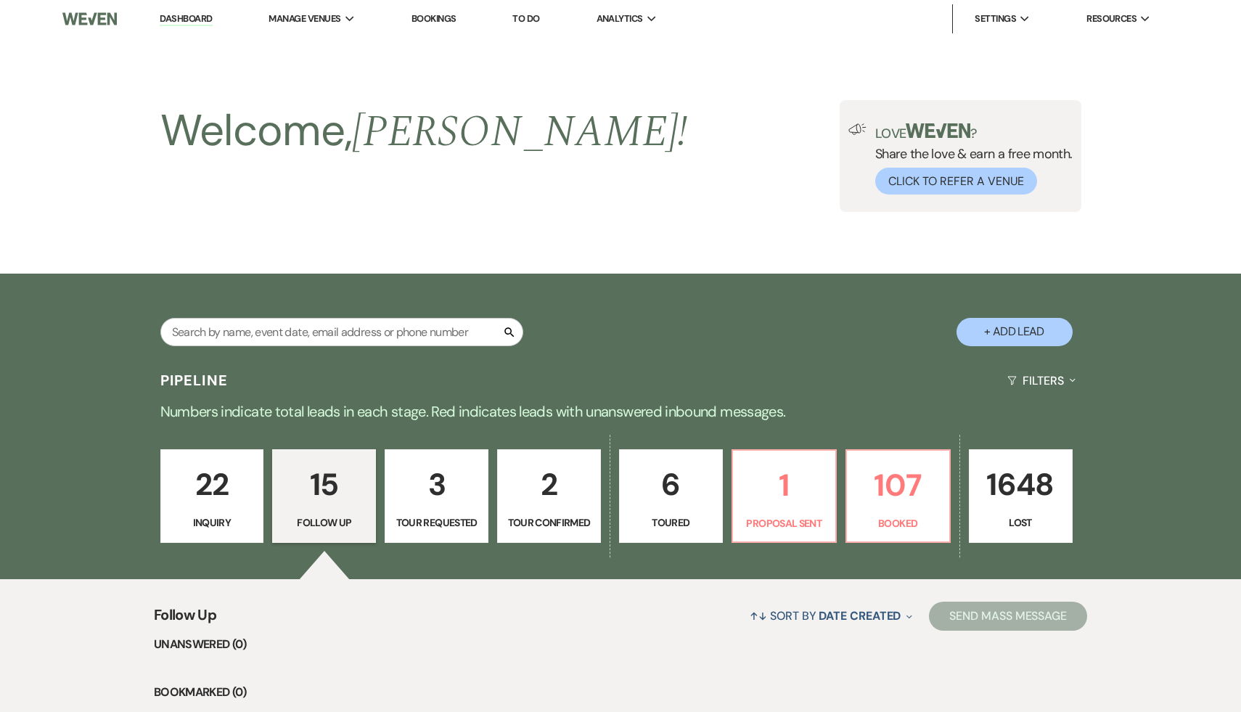
select select "9"
select select "17"
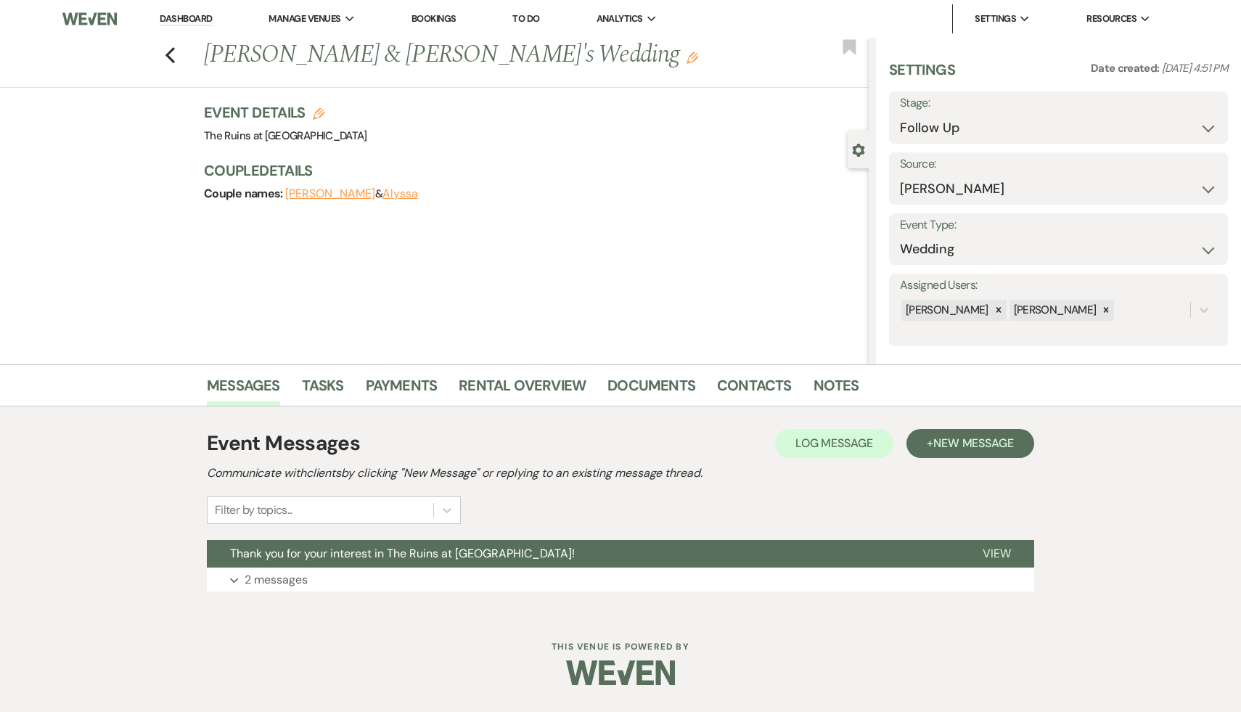
click at [358, 552] on span "Thank you for your interest in The Ruins at [GEOGRAPHIC_DATA]!" at bounding box center [402, 553] width 345 height 15
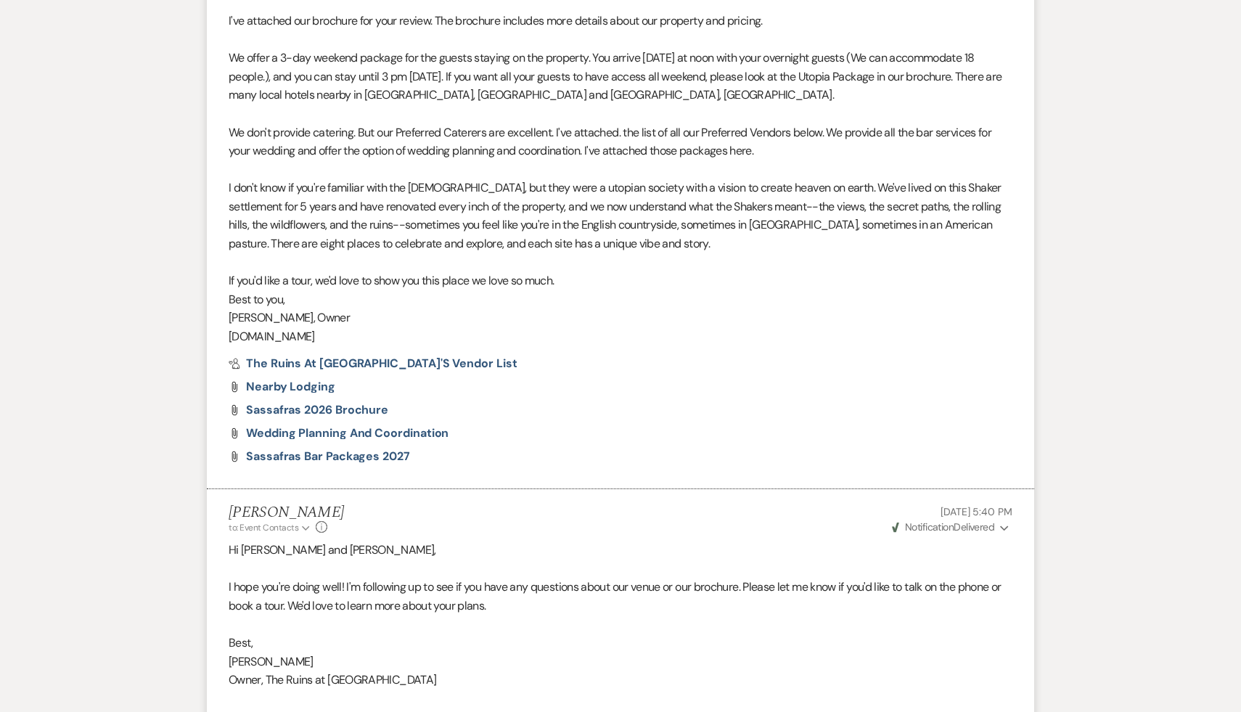
scroll to position [867, 0]
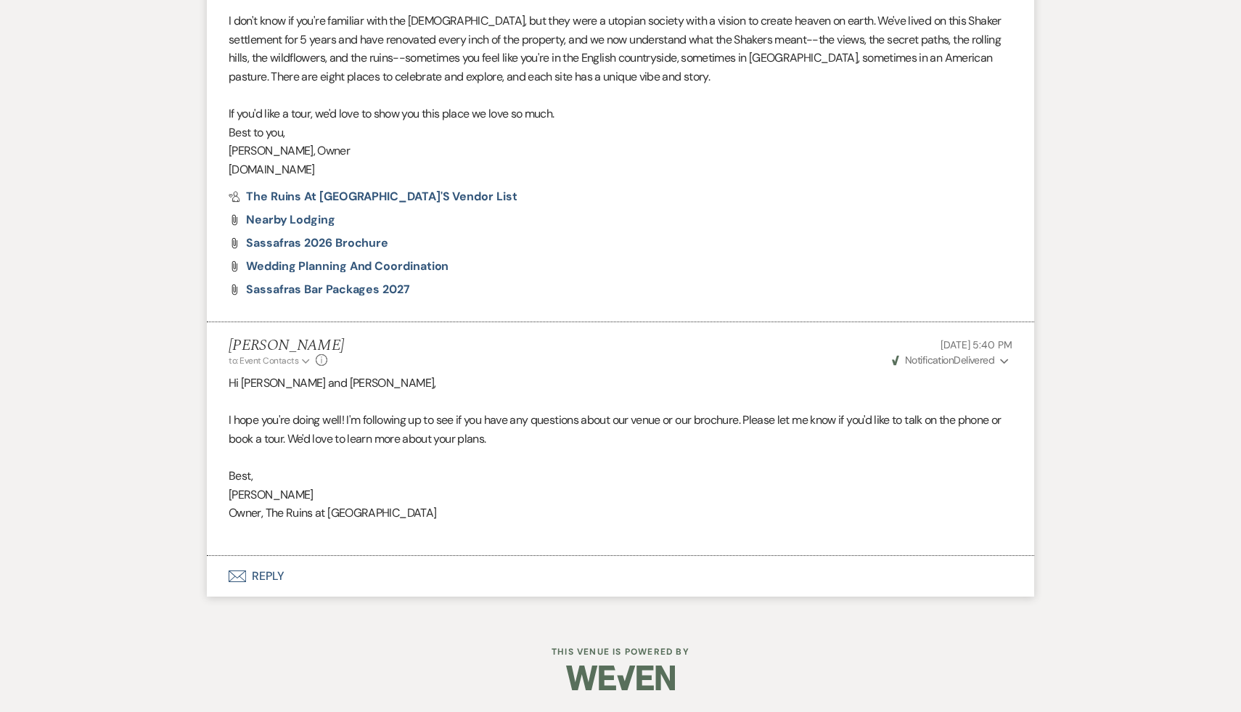
click at [263, 575] on button "Envelope Reply" at bounding box center [620, 576] width 827 height 41
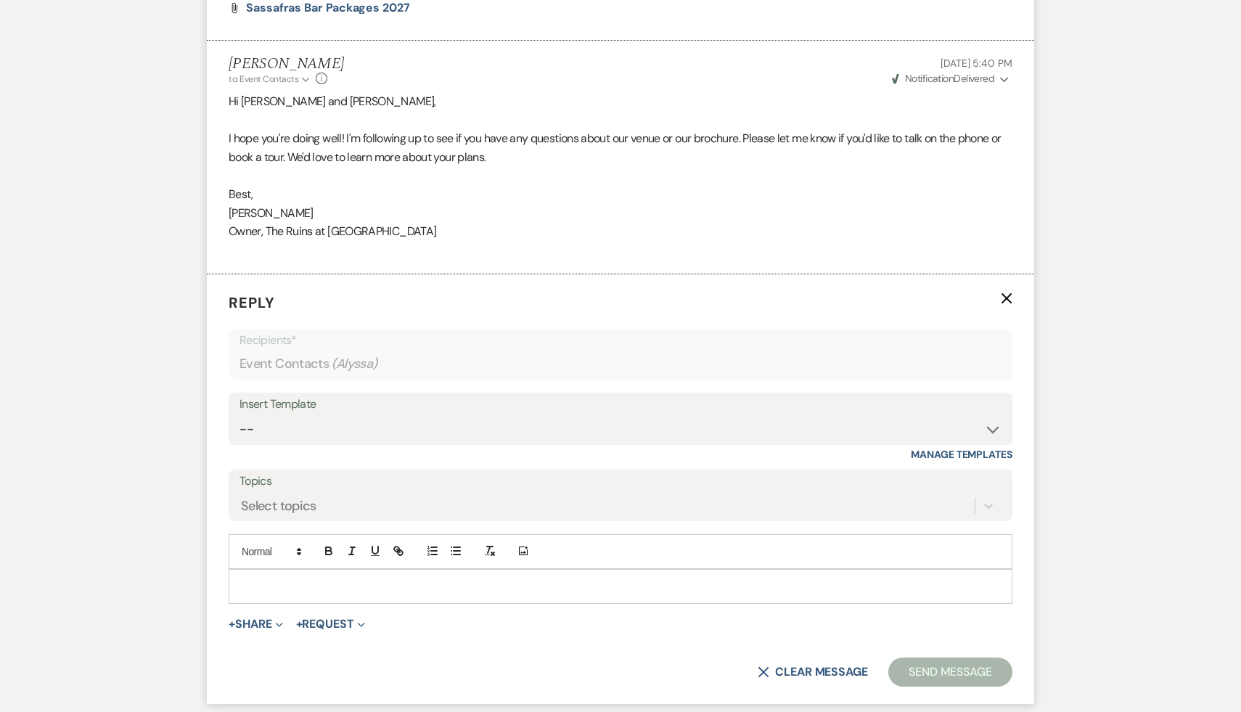
scroll to position [1075, 0]
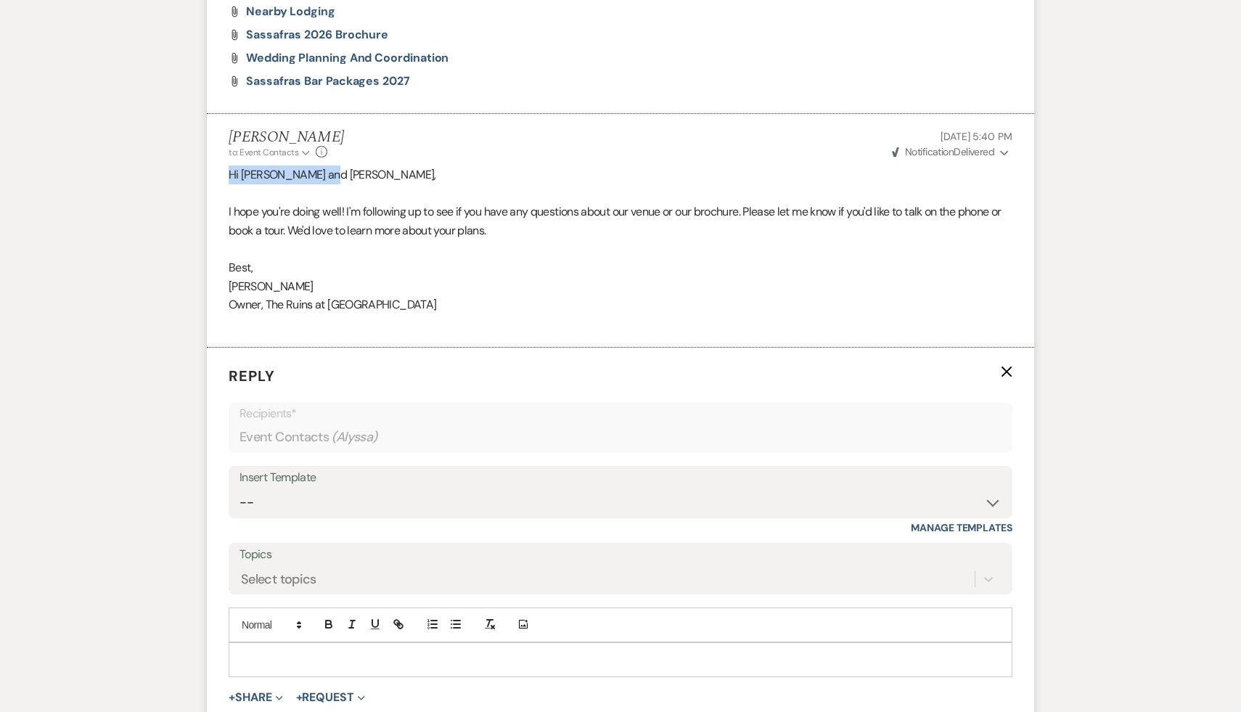
drag, startPoint x: 375, startPoint y: 171, endPoint x: 150, endPoint y: 181, distance: 225.1
click at [150, 181] on div "Messages Tasks Payments Rental Overview Documents Contacts Notes Event Messages…" at bounding box center [620, 52] width 1241 height 1527
copy p "Hi [PERSON_NAME] and [PERSON_NAME],"
click at [994, 496] on select "-- Weven Planning Portal Introduction (Booked Events) Initial Inquiry Response …" at bounding box center [620, 502] width 762 height 28
select select "1892"
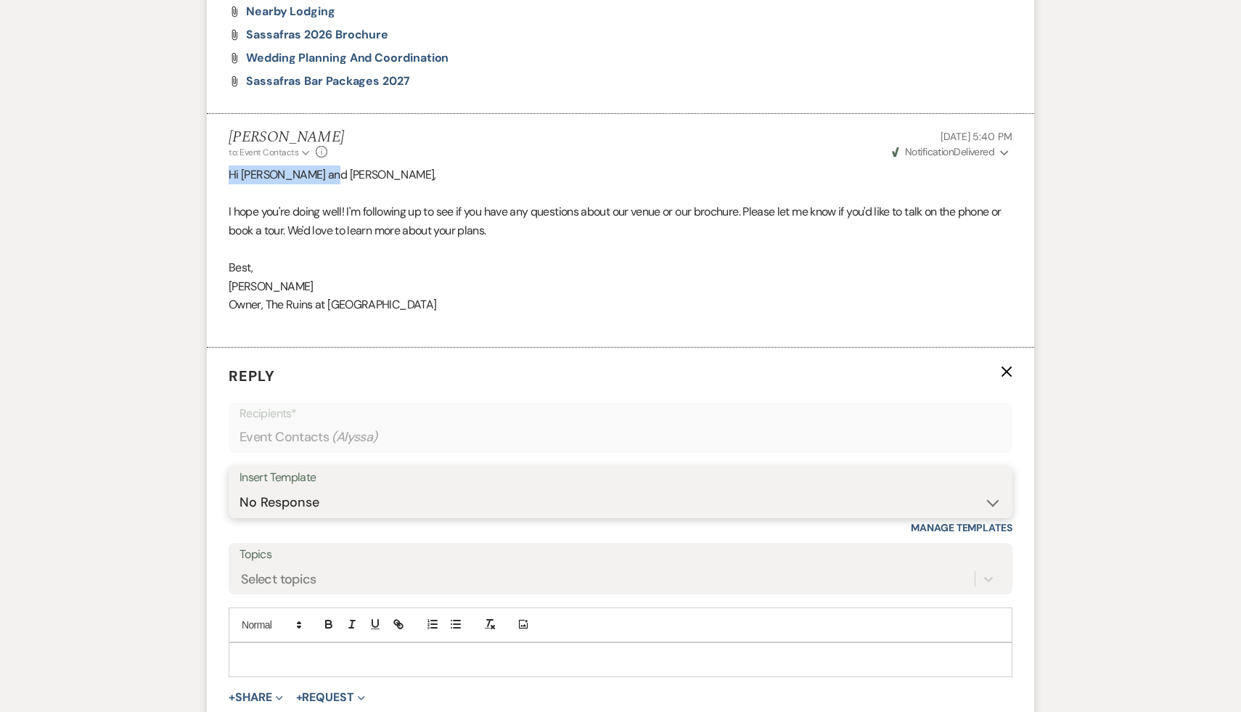
click at [239, 488] on select "-- Weven Planning Portal Introduction (Booked Events) Initial Inquiry Response …" at bounding box center [620, 502] width 762 height 28
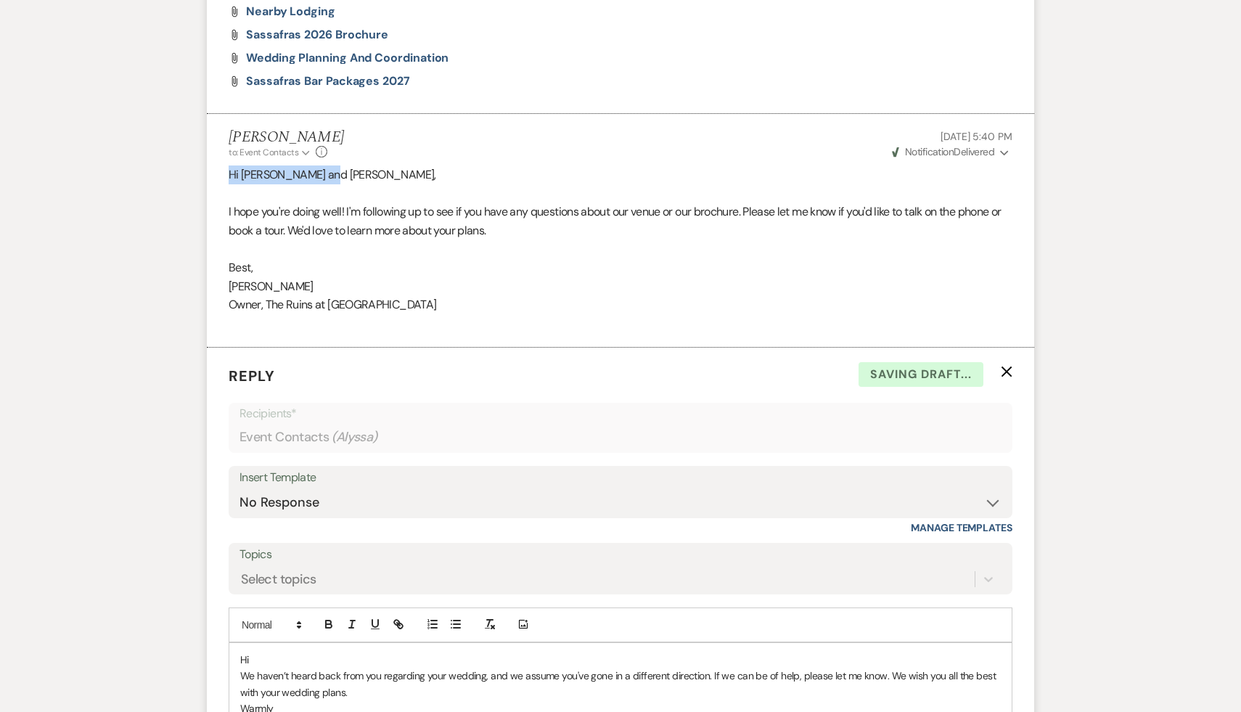
drag, startPoint x: 311, startPoint y: 663, endPoint x: 177, endPoint y: 660, distance: 133.5
click at [177, 660] on div "Messages Tasks Payments Rental Overview Documents Contacts Notes Event Messages…" at bounding box center [620, 93] width 1241 height 1609
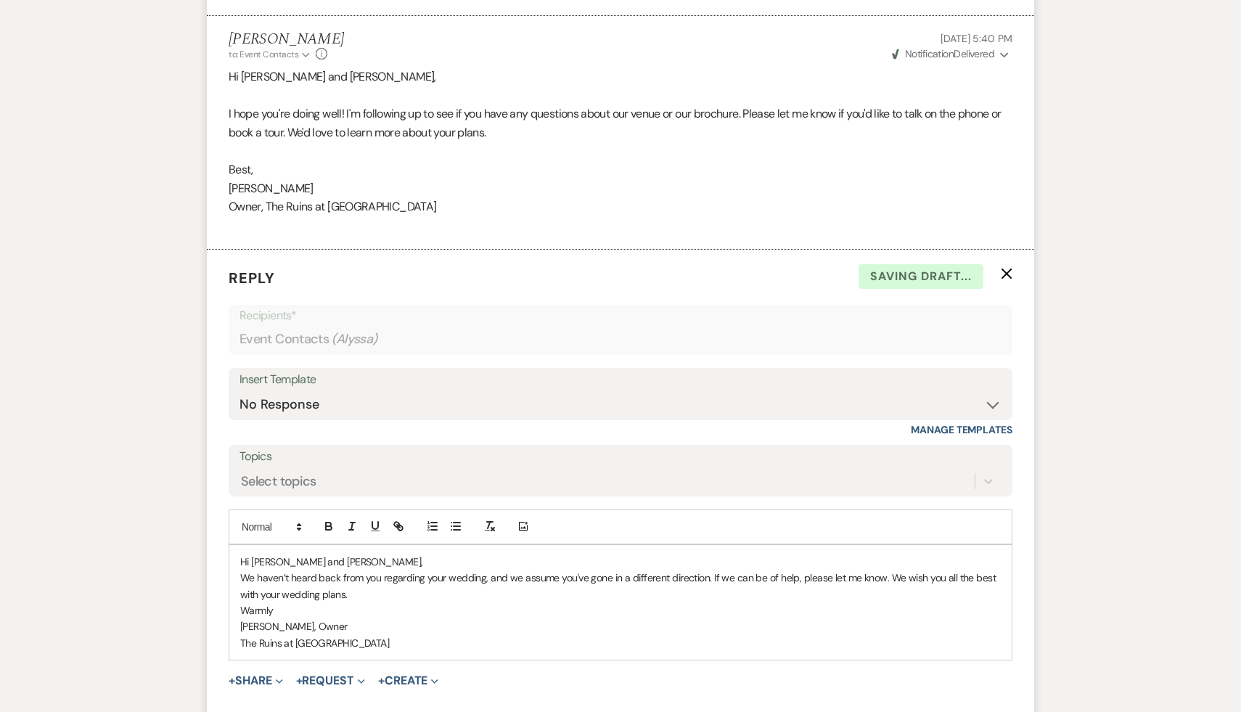
scroll to position [1242, 0]
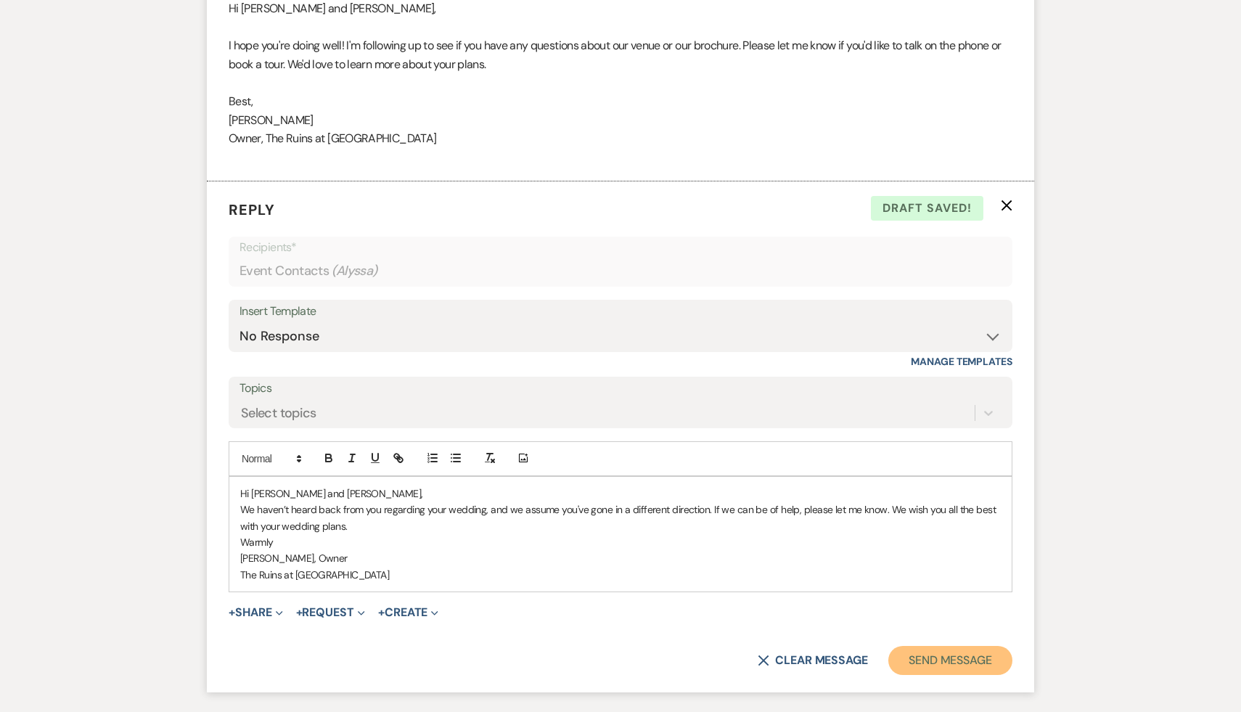
click at [935, 657] on button "Send Message" at bounding box center [950, 660] width 124 height 29
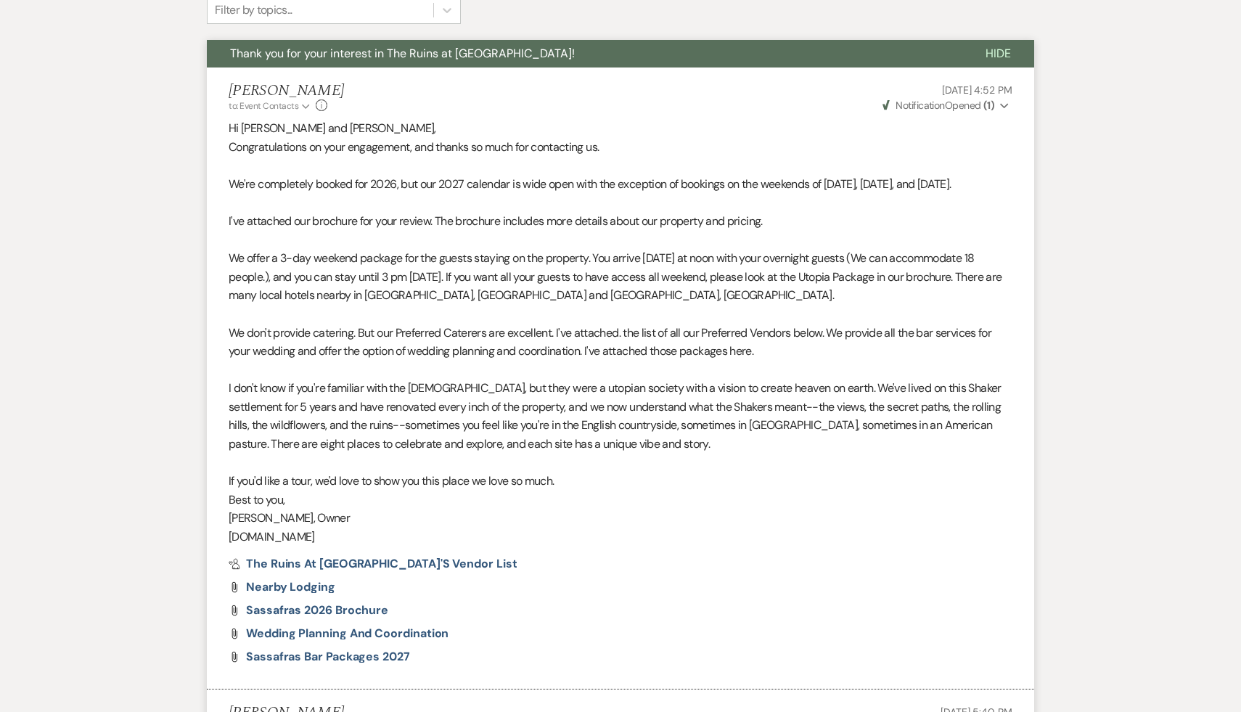
scroll to position [0, 0]
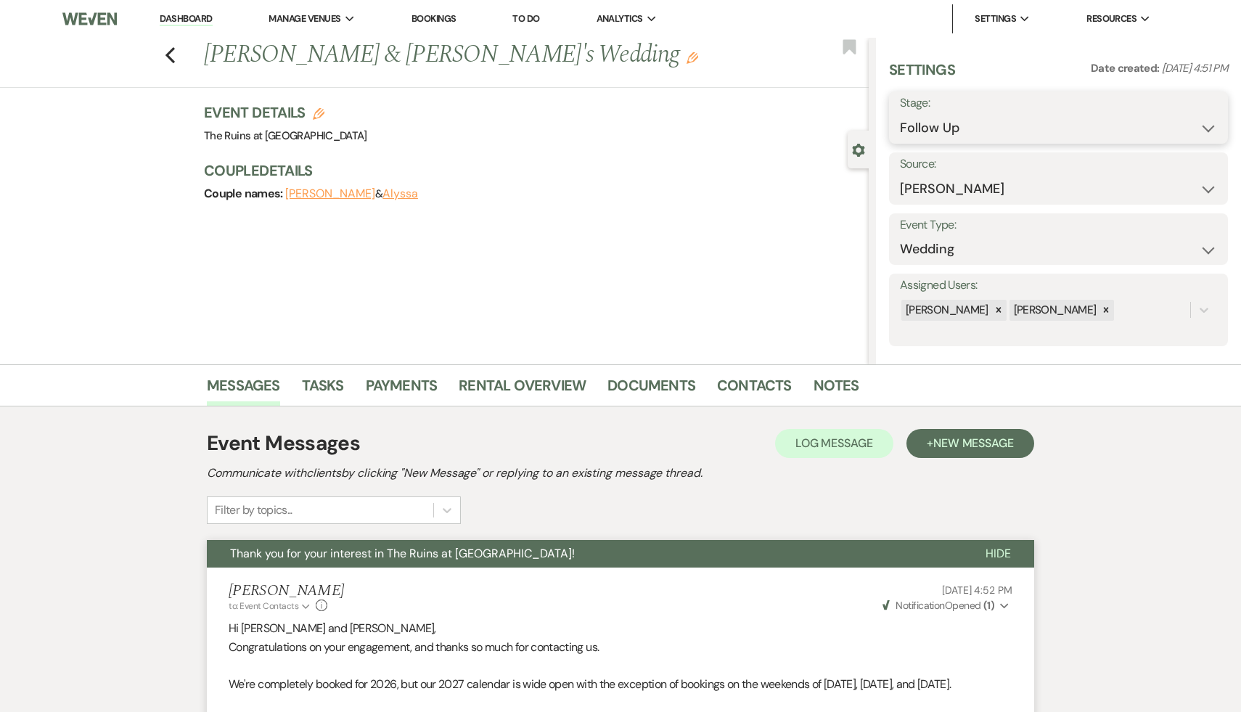
click at [1208, 123] on select "Inquiry Follow Up Tour Requested Tour Confirmed Toured Proposal Sent Booked Lost" at bounding box center [1058, 128] width 317 height 28
select select "8"
click at [900, 114] on select "Inquiry Follow Up Tour Requested Tour Confirmed Toured Proposal Sent Booked Lost" at bounding box center [1058, 128] width 317 height 28
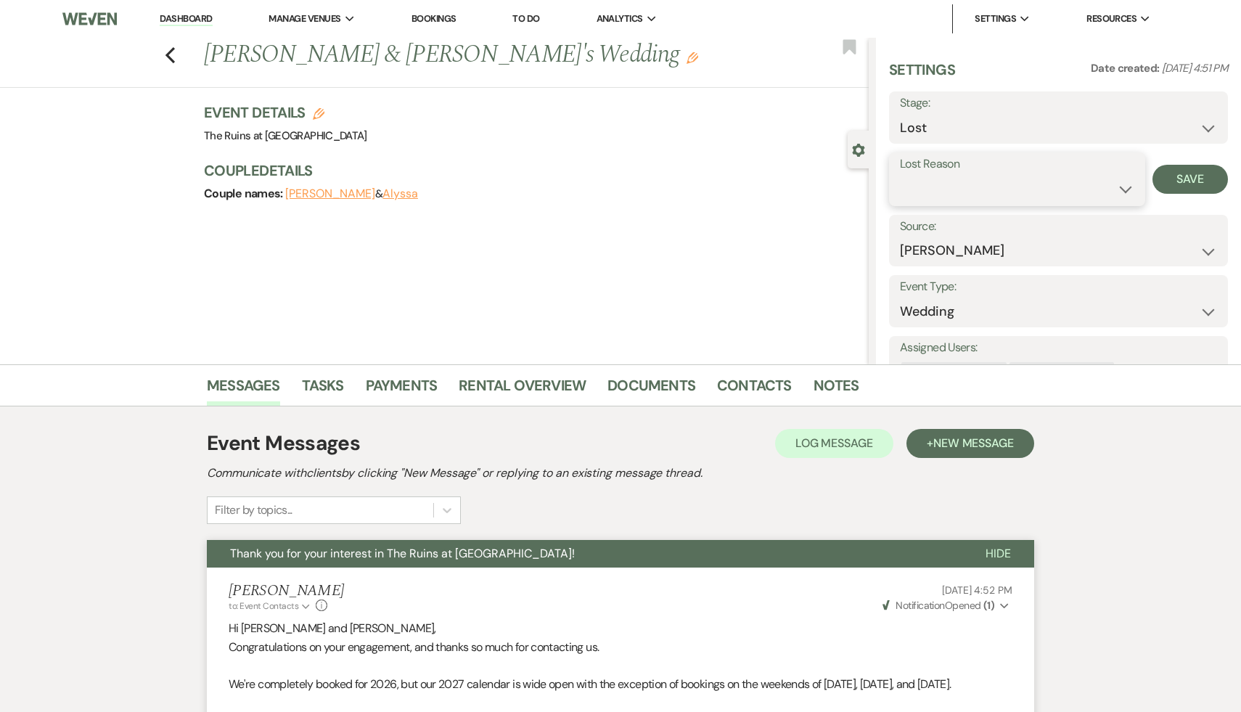
click at [1124, 186] on select "Booked Elsewhere Budget Date Unavailable No Response Not a Good Match Capacity …" at bounding box center [1017, 189] width 234 height 28
select select "5"
click at [900, 175] on select "Booked Elsewhere Budget Date Unavailable No Response Not a Good Match Capacity …" at bounding box center [1017, 189] width 234 height 28
click at [1191, 179] on button "Save" at bounding box center [1189, 179] width 75 height 29
click at [169, 46] on icon "Previous" at bounding box center [170, 54] width 11 height 17
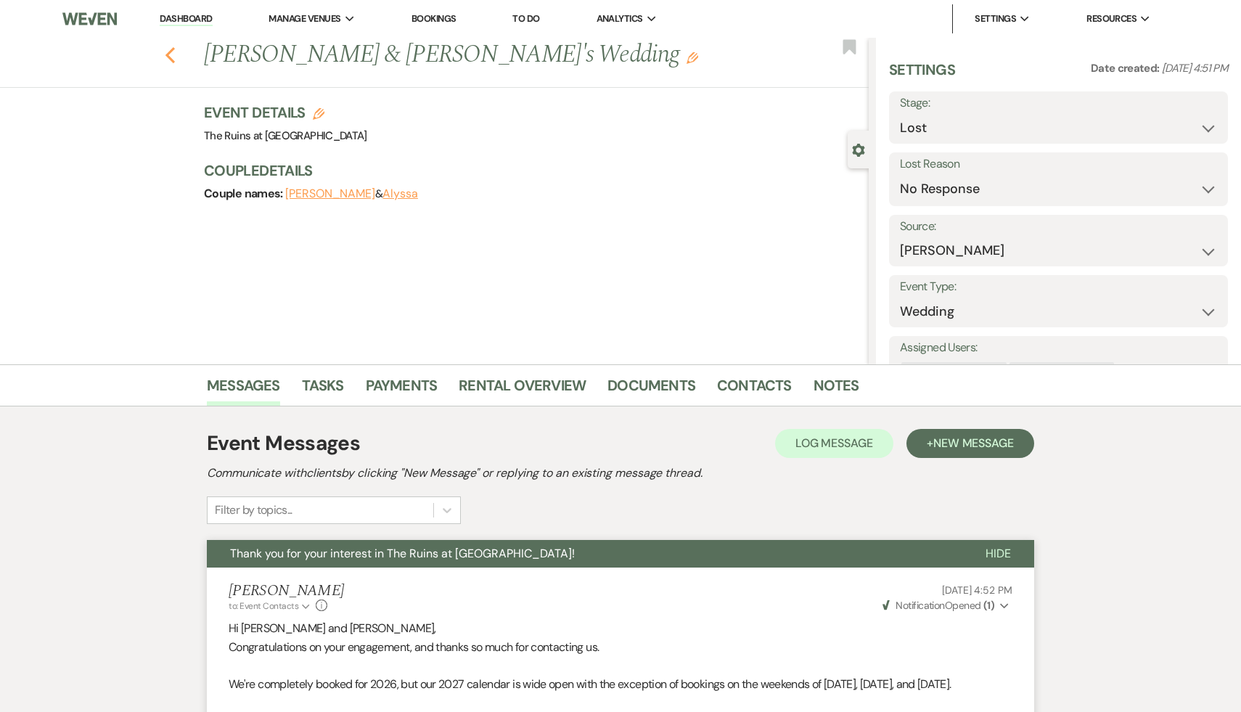
scroll to position [1275, 0]
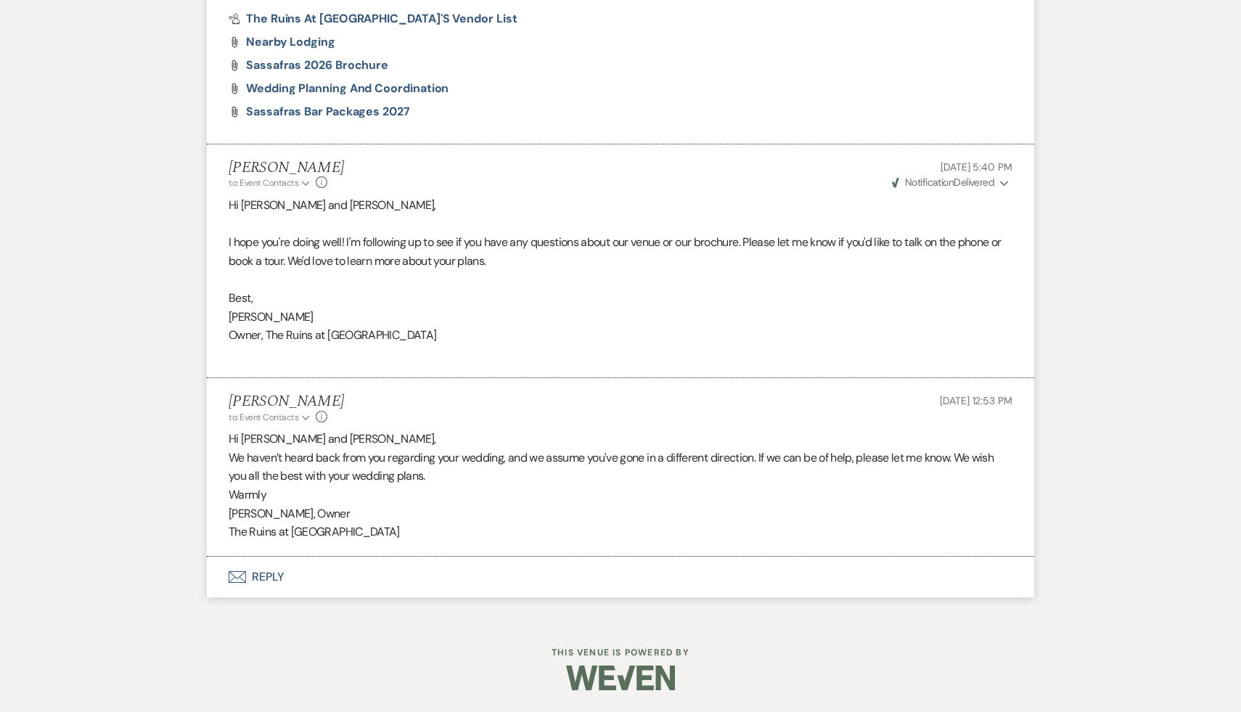
select select "9"
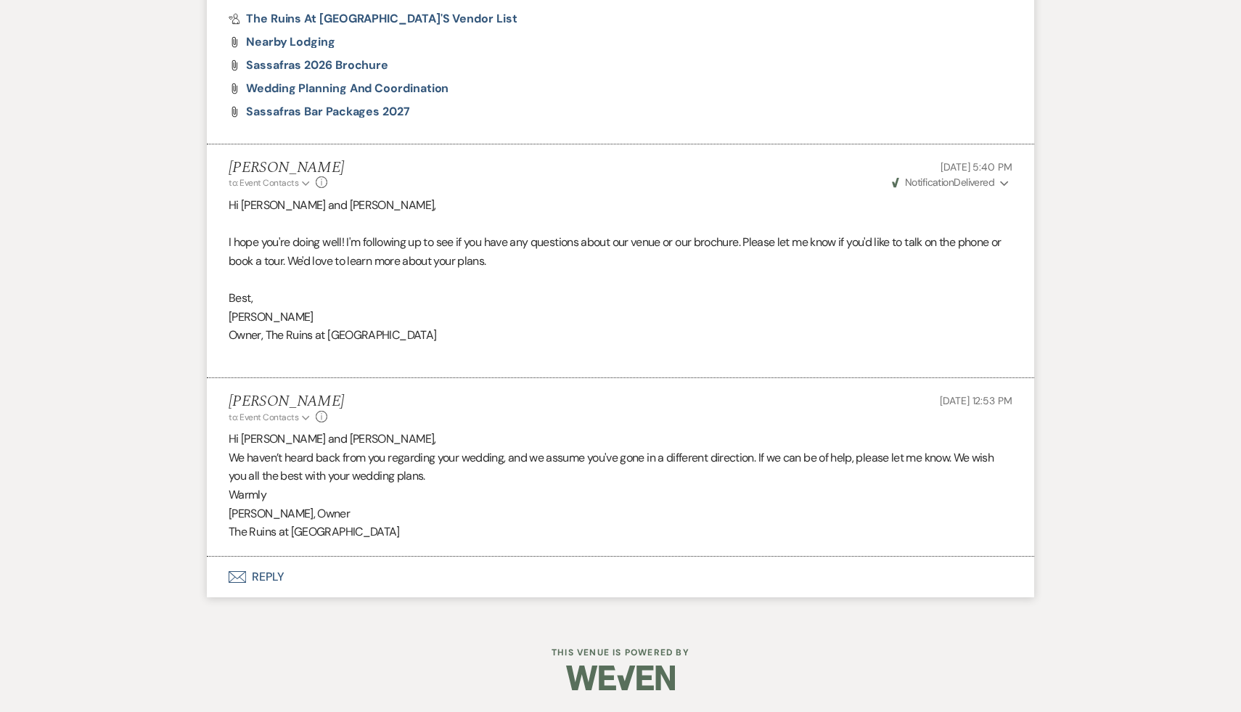
select select "9"
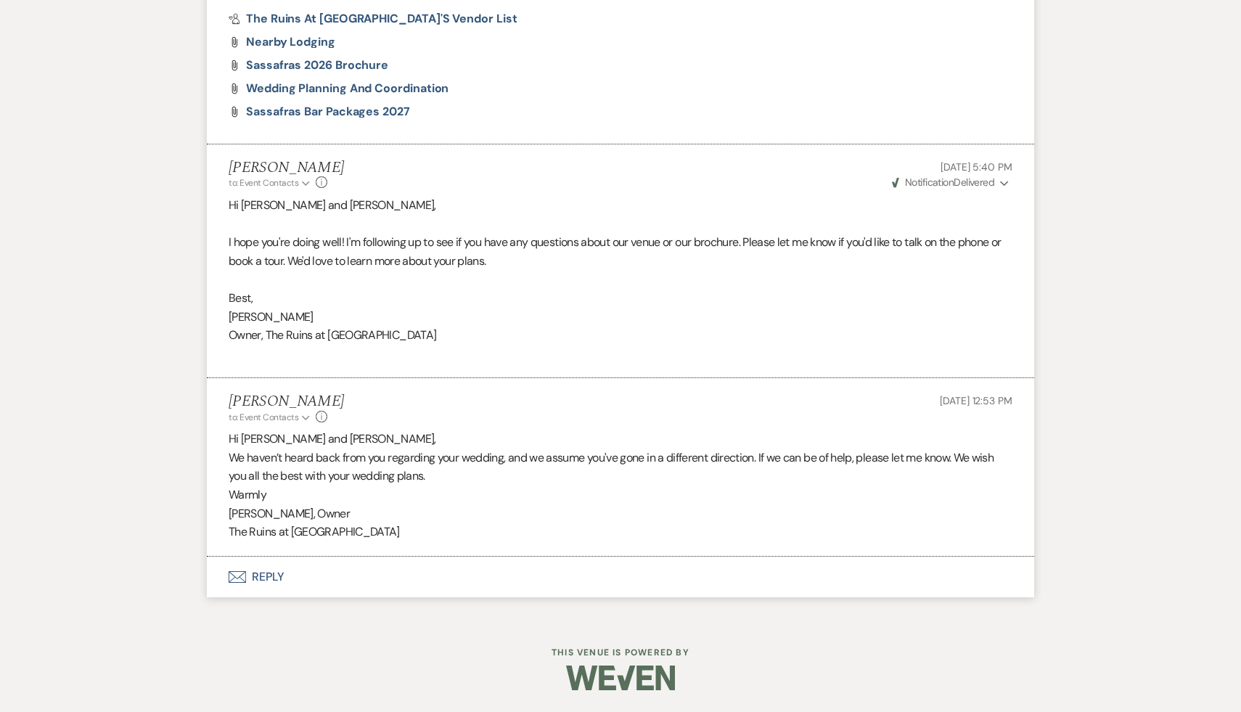
select select "9"
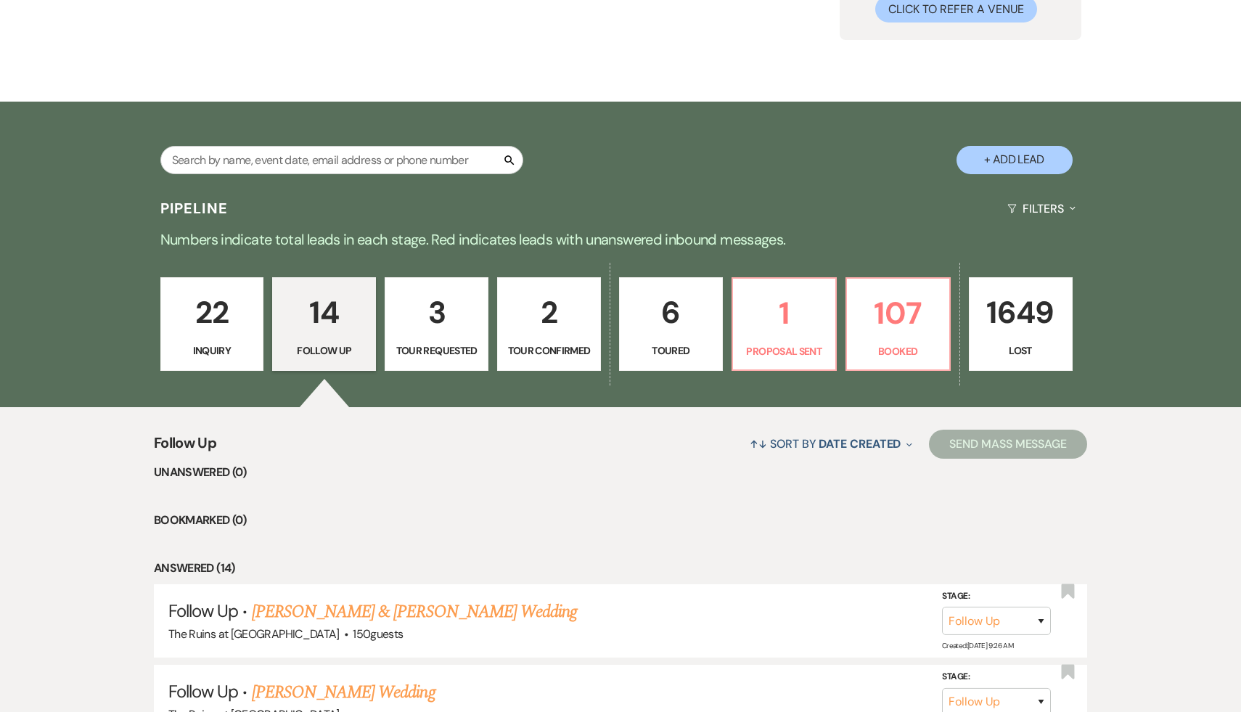
scroll to position [0, 0]
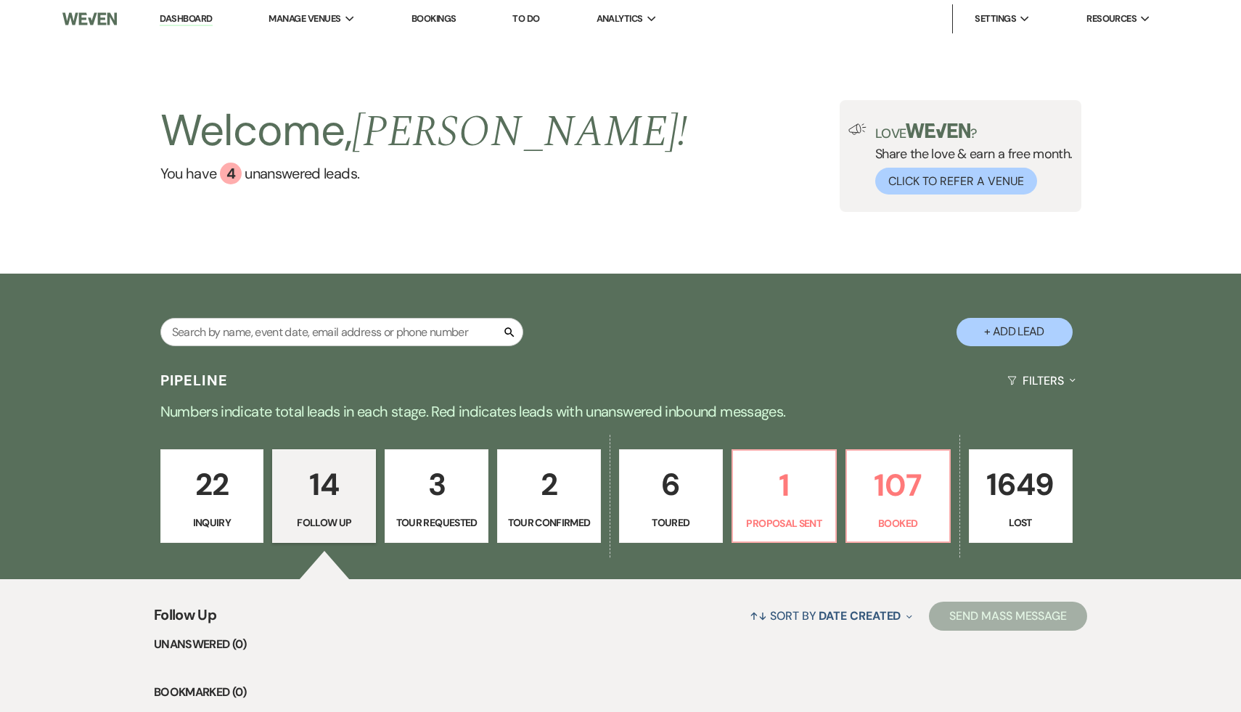
click at [204, 483] on p "22" at bounding box center [212, 484] width 85 height 49
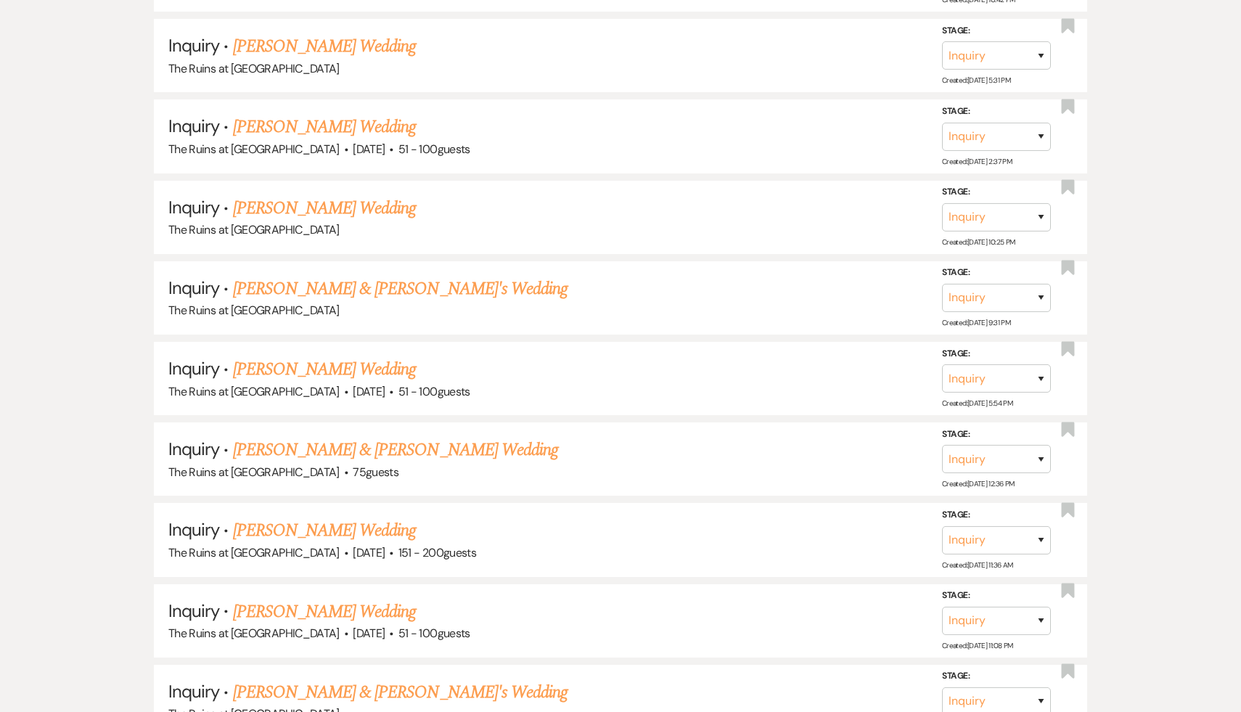
scroll to position [1914, 0]
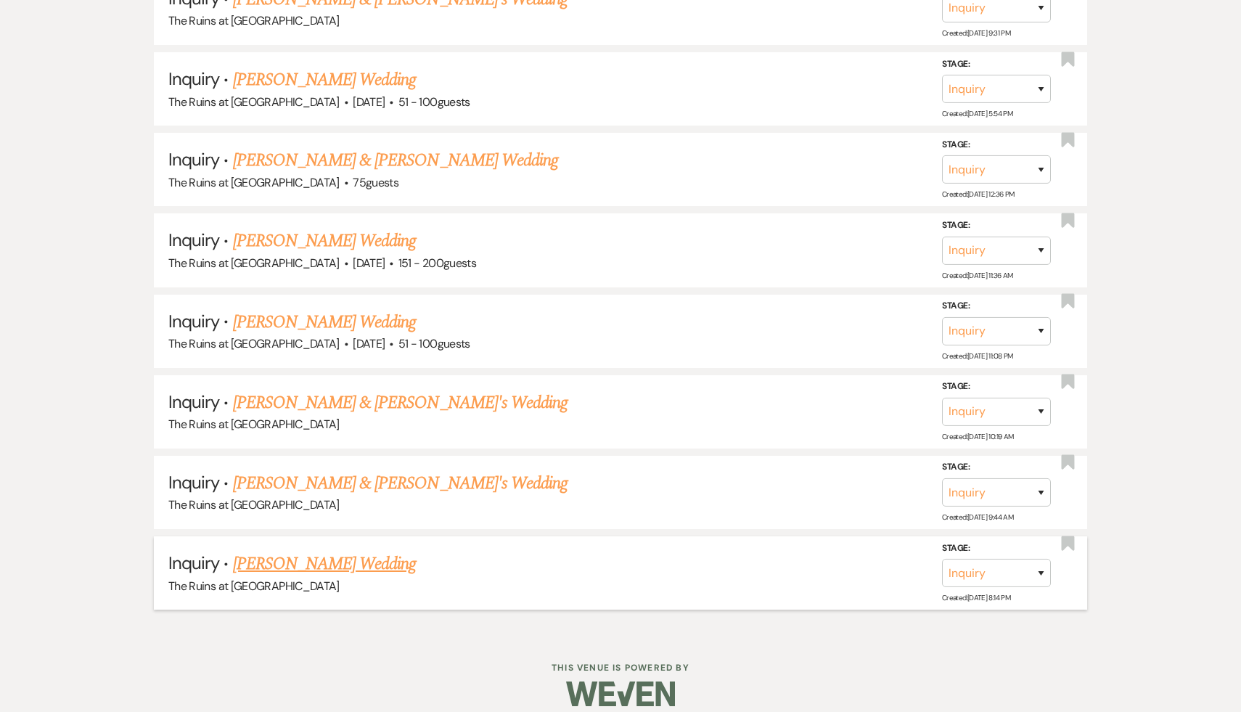
click at [332, 551] on link "[PERSON_NAME] Wedding" at bounding box center [325, 564] width 184 height 26
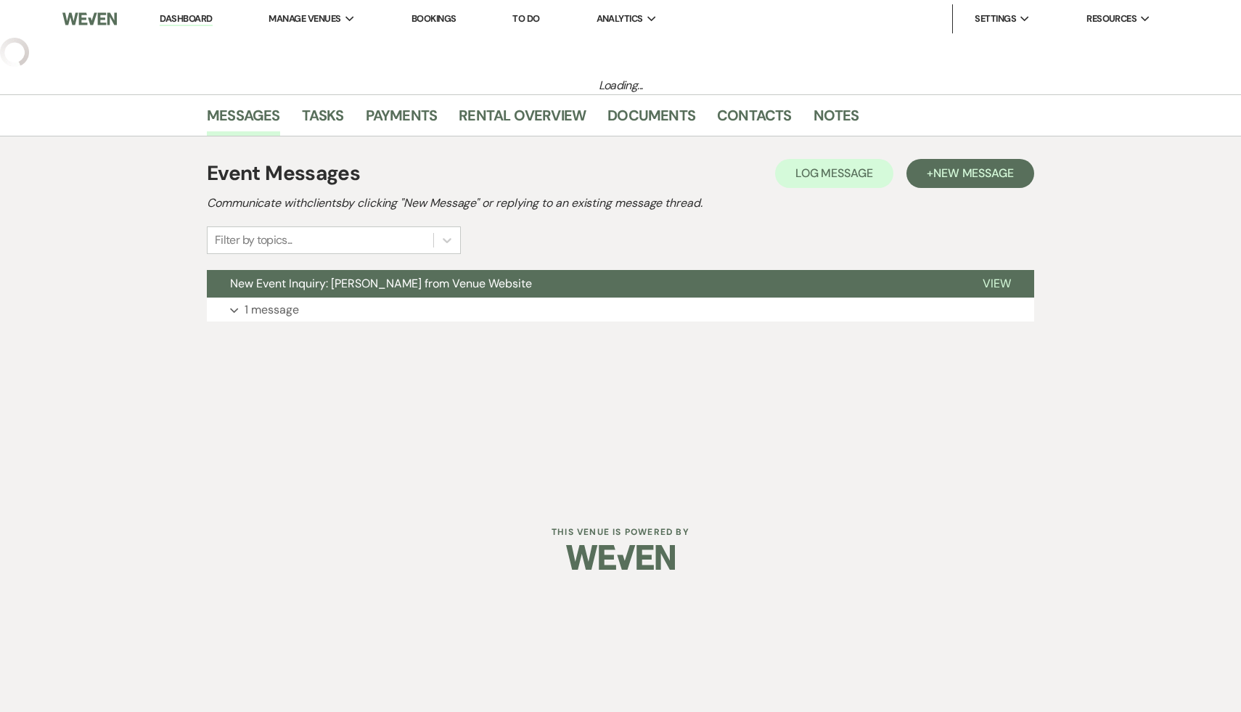
select select "5"
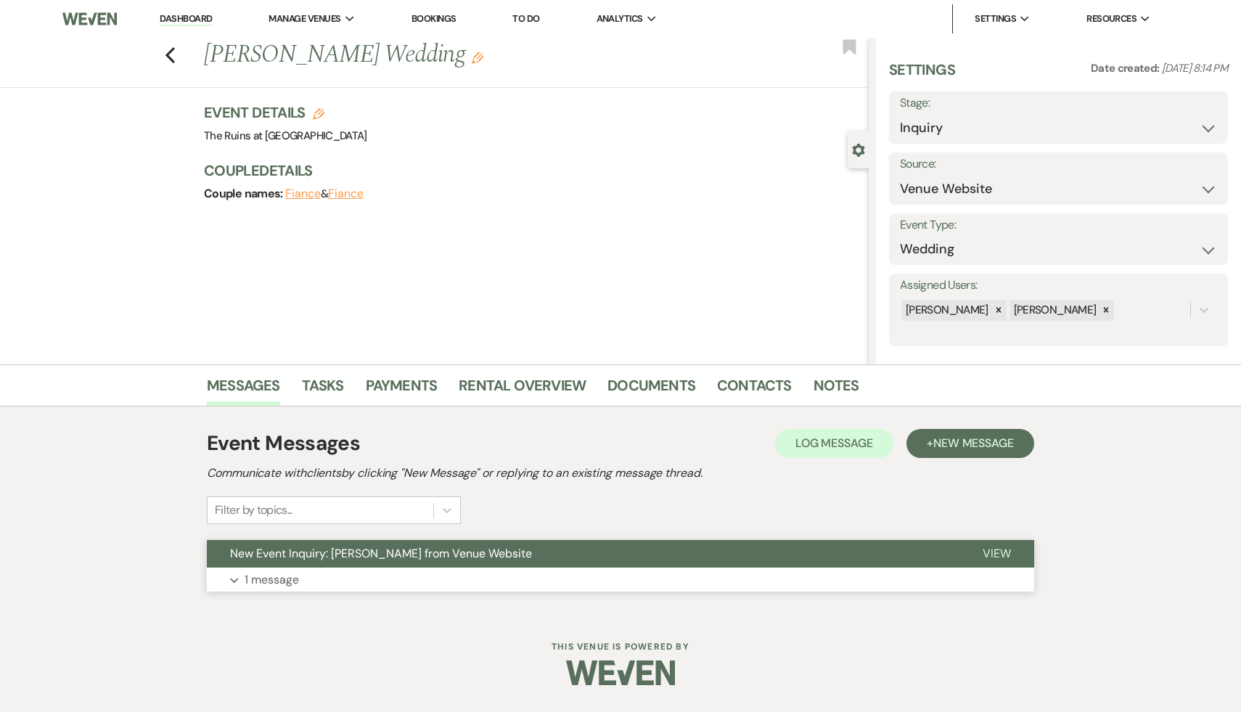
click at [340, 554] on span "New Event Inquiry: [PERSON_NAME] from Venue Website" at bounding box center [381, 553] width 302 height 15
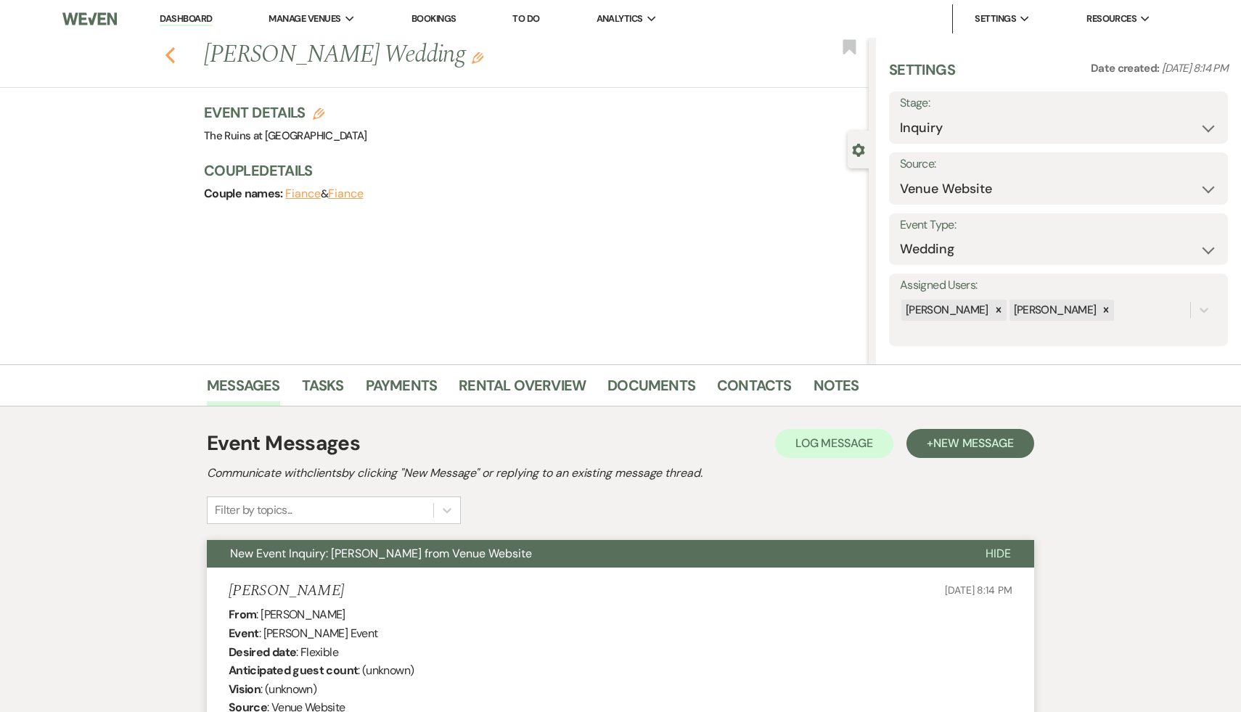
click at [165, 57] on icon "Previous" at bounding box center [170, 54] width 11 height 17
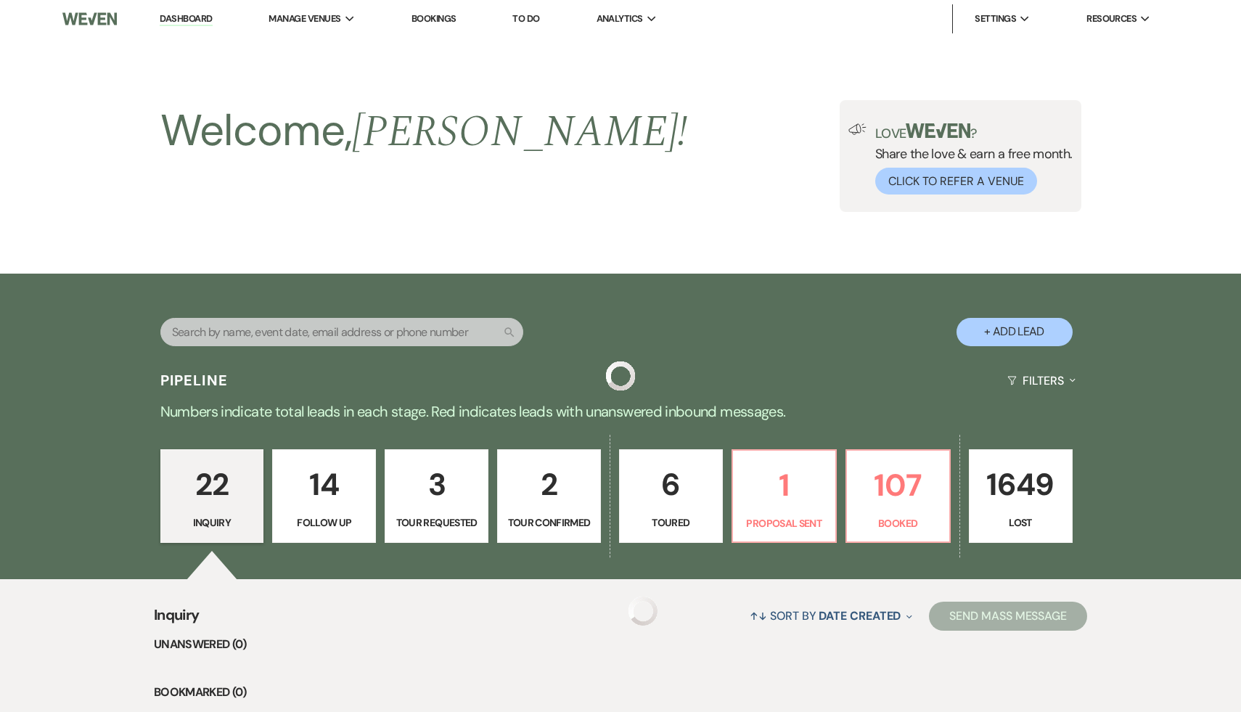
scroll to position [1914, 0]
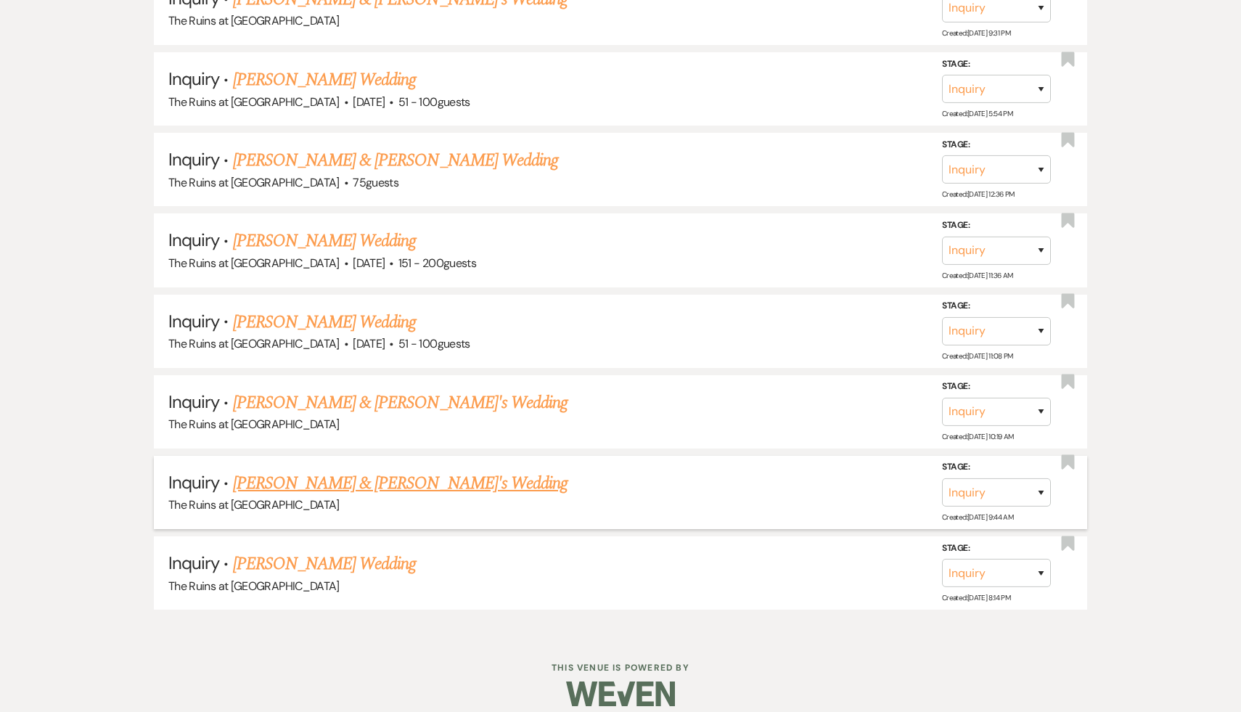
click at [364, 477] on link "[PERSON_NAME] & [PERSON_NAME]'s Wedding" at bounding box center [400, 483] width 335 height 26
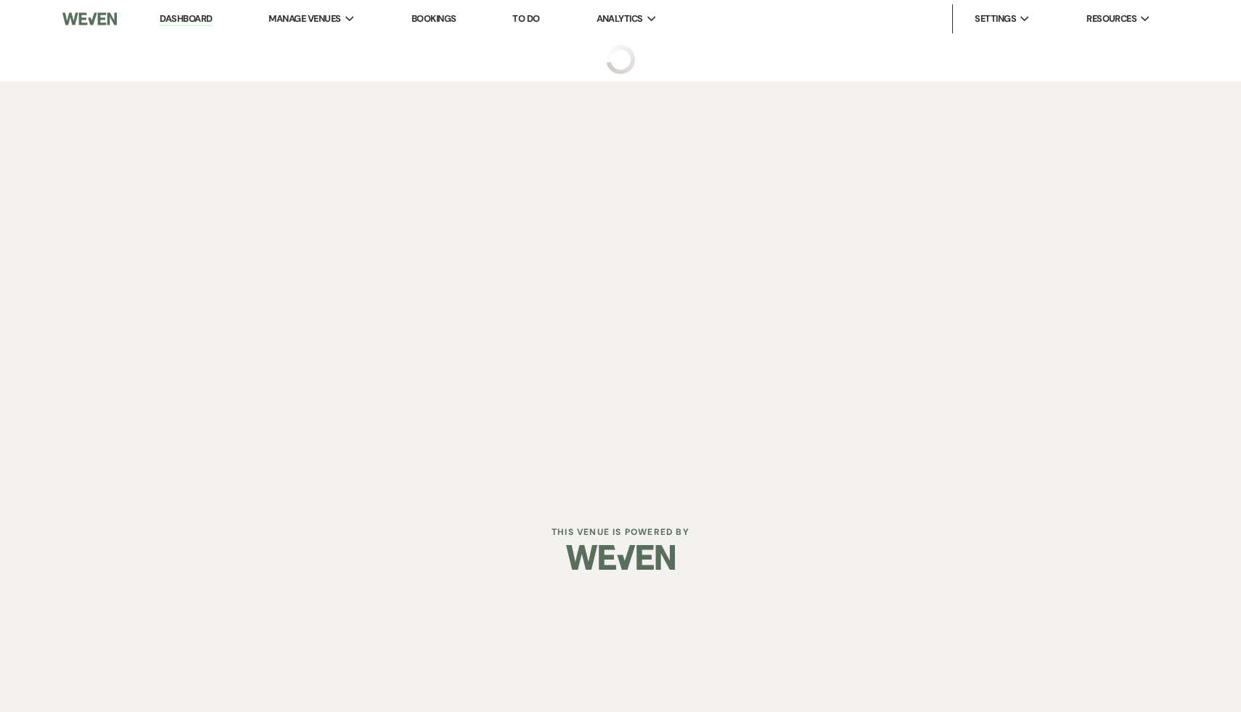
select select "6"
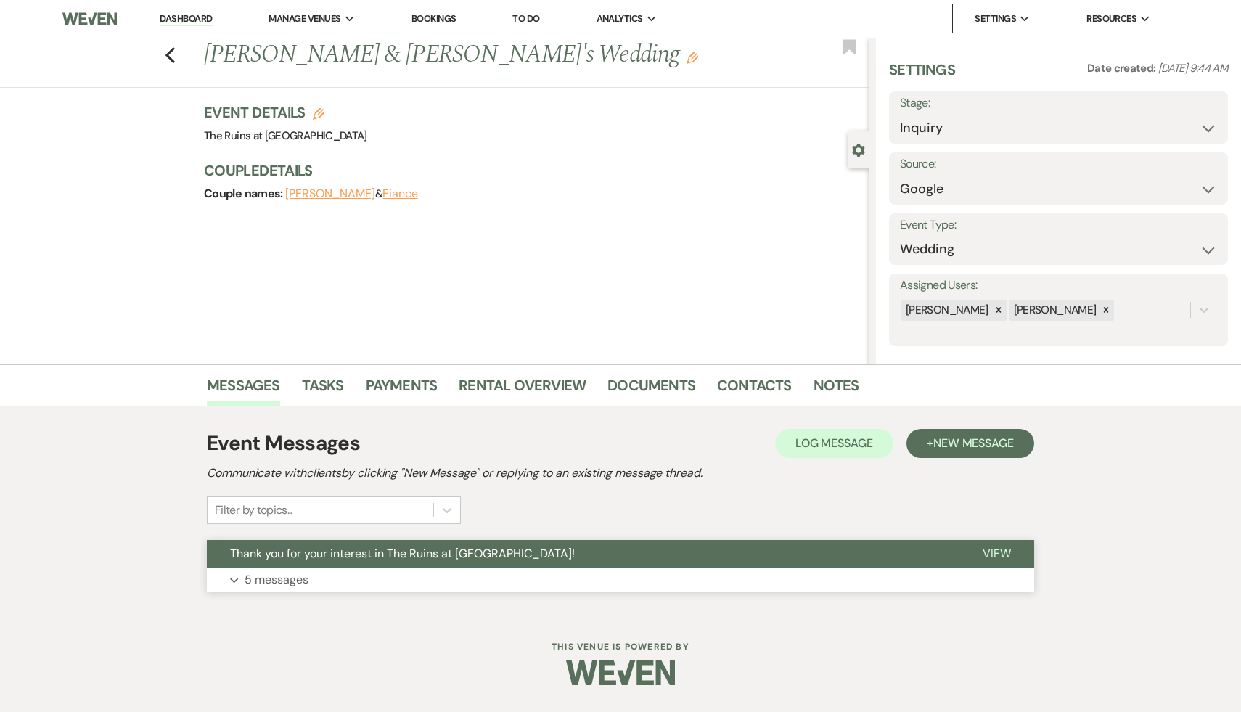
click at [370, 554] on span "Thank you for your interest in The Ruins at [GEOGRAPHIC_DATA]!" at bounding box center [402, 553] width 345 height 15
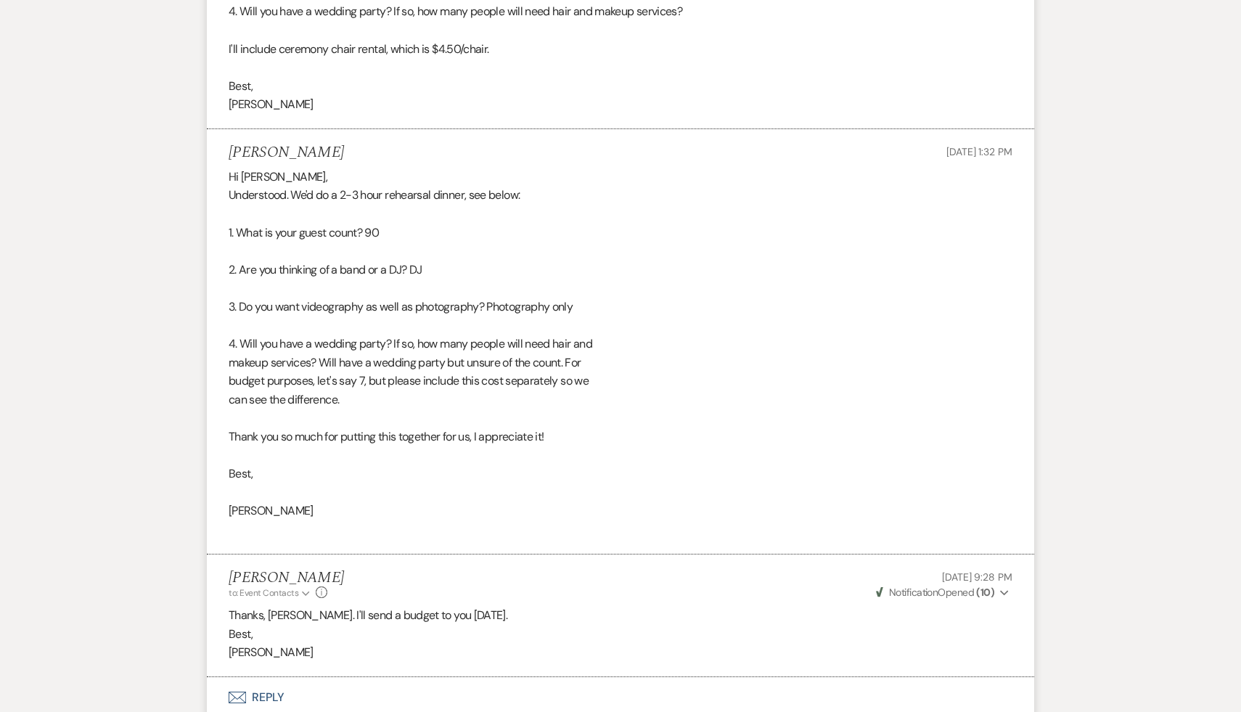
scroll to position [1932, 0]
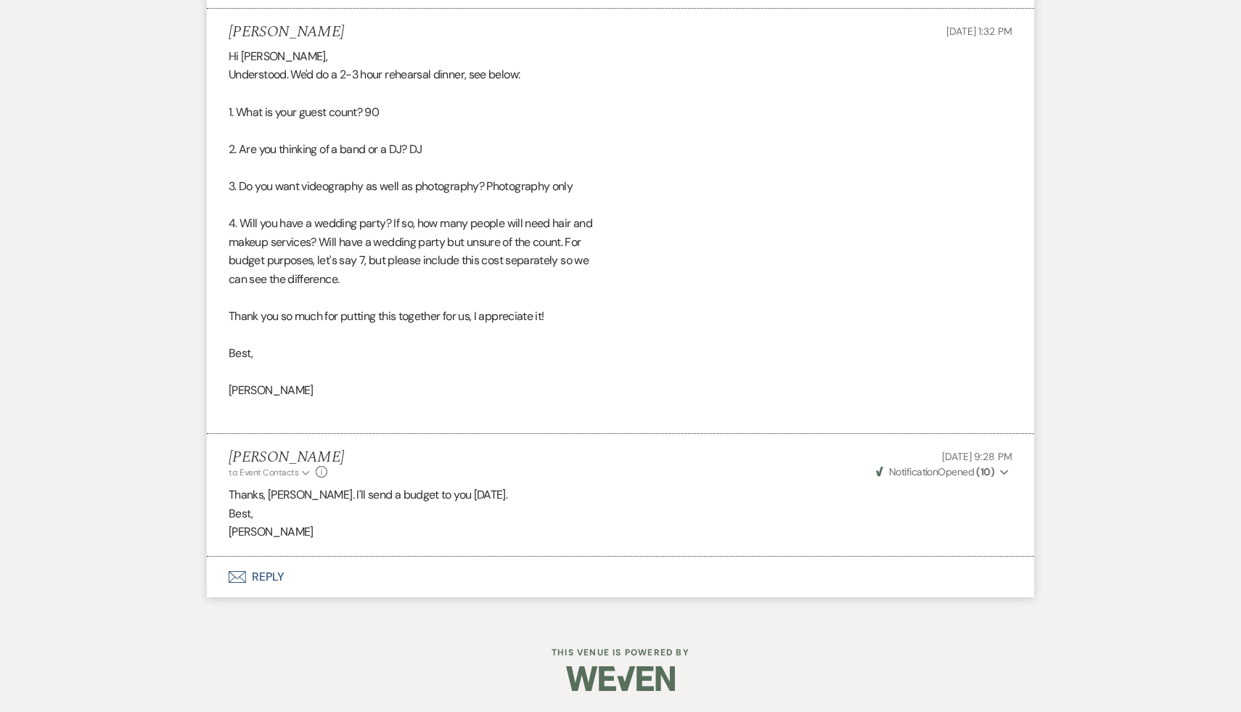
click at [275, 575] on button "Envelope Reply" at bounding box center [620, 577] width 827 height 41
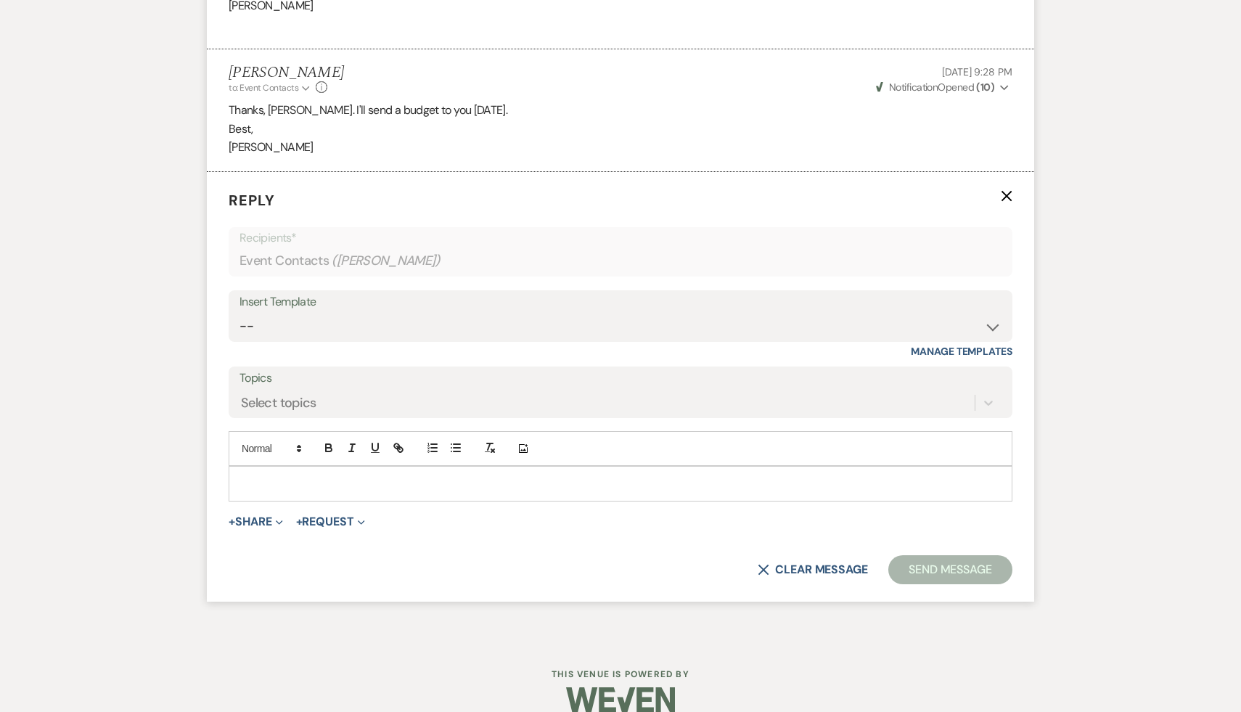
scroll to position [2339, 0]
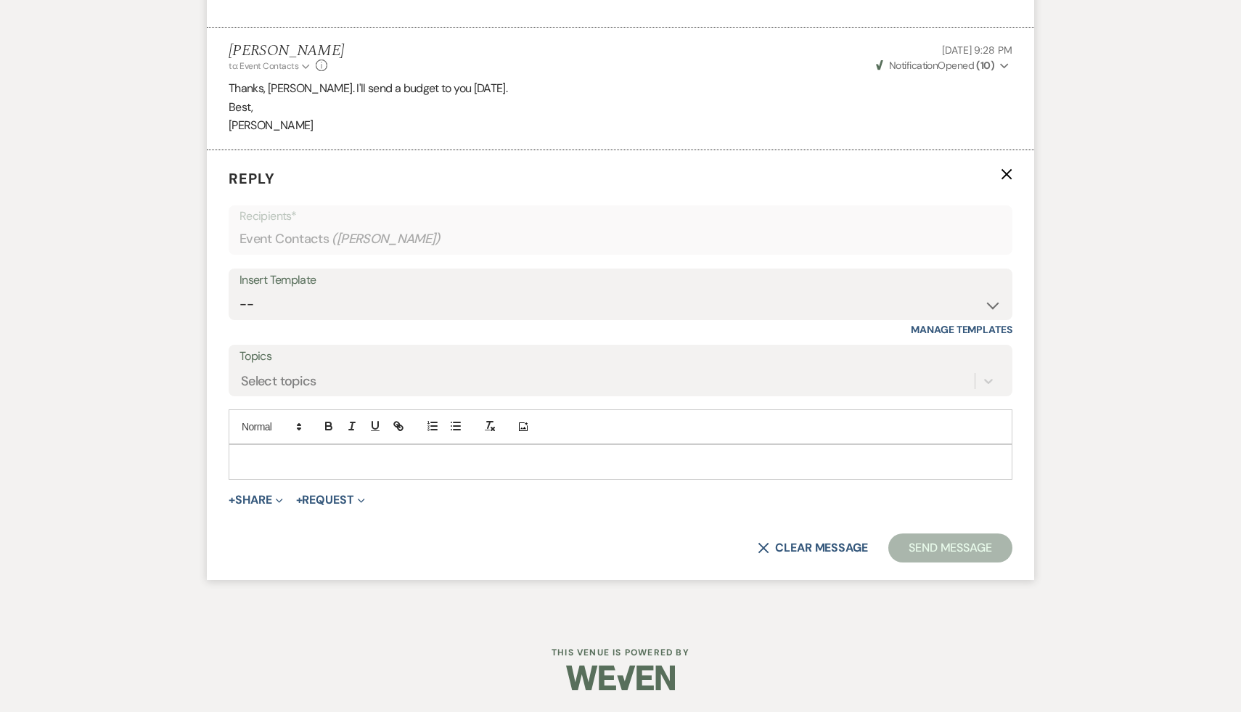
click at [436, 454] on p at bounding box center [620, 462] width 760 height 16
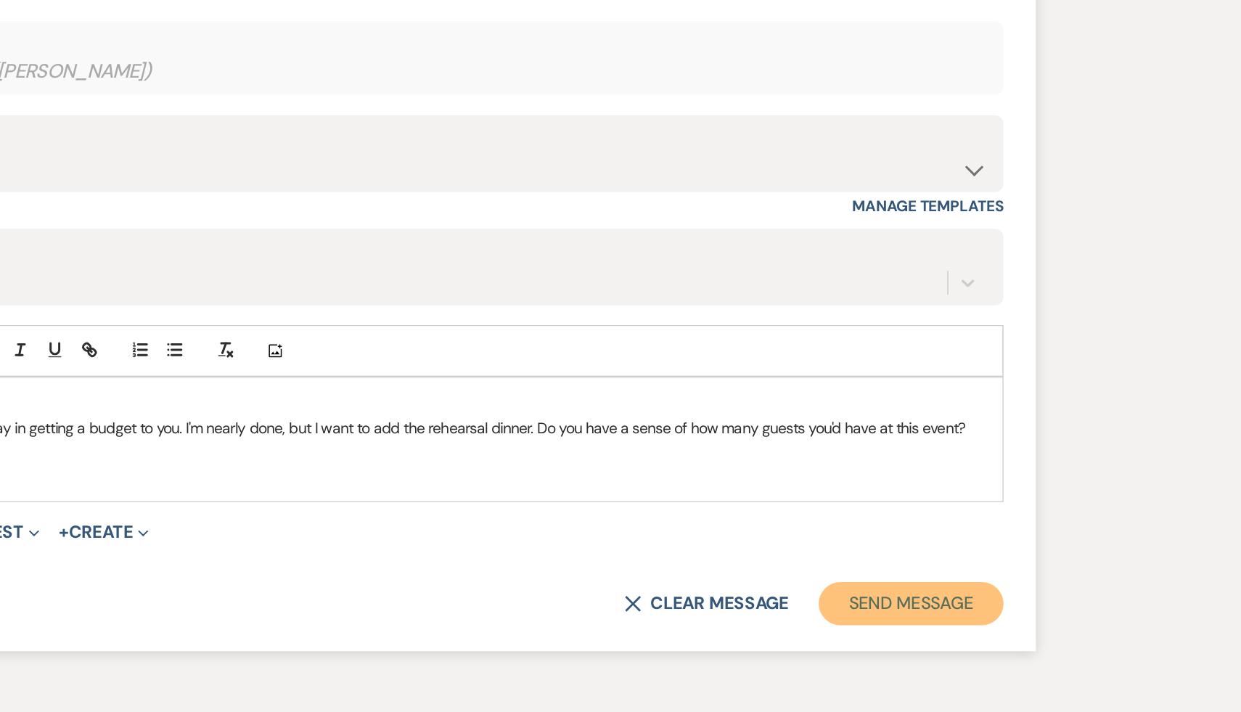
click at [957, 599] on button "Send Message" at bounding box center [950, 596] width 124 height 29
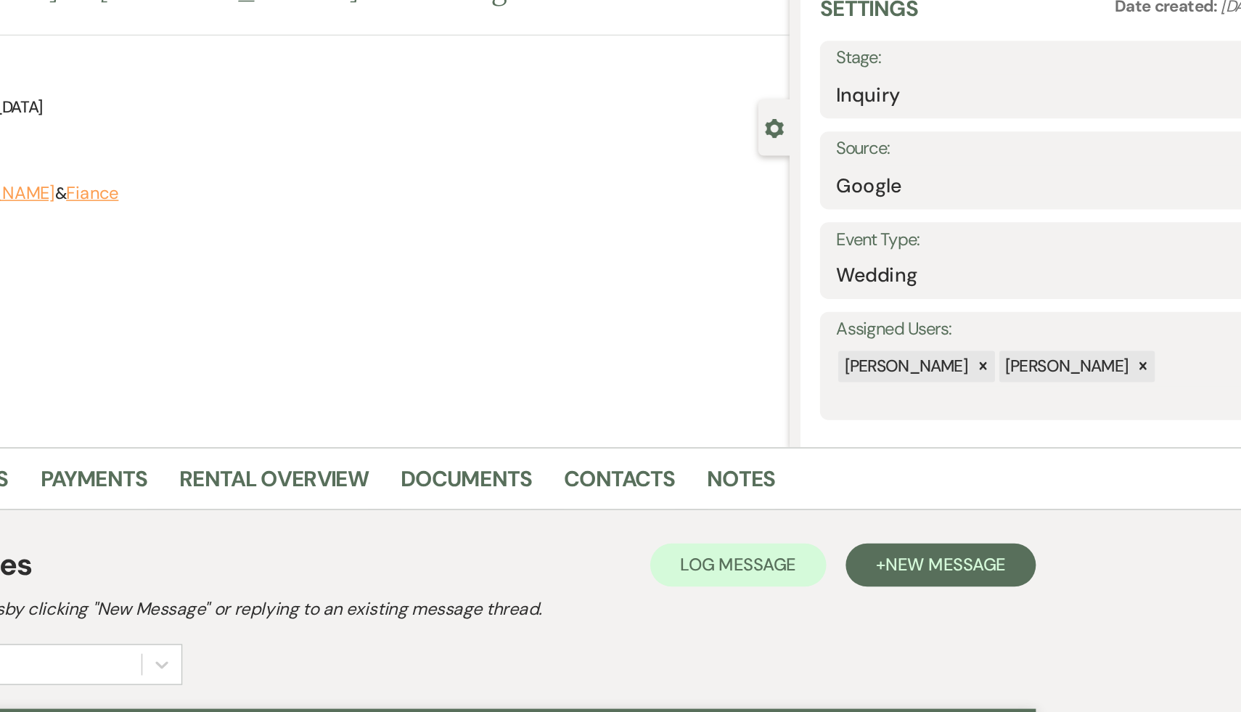
scroll to position [0, 0]
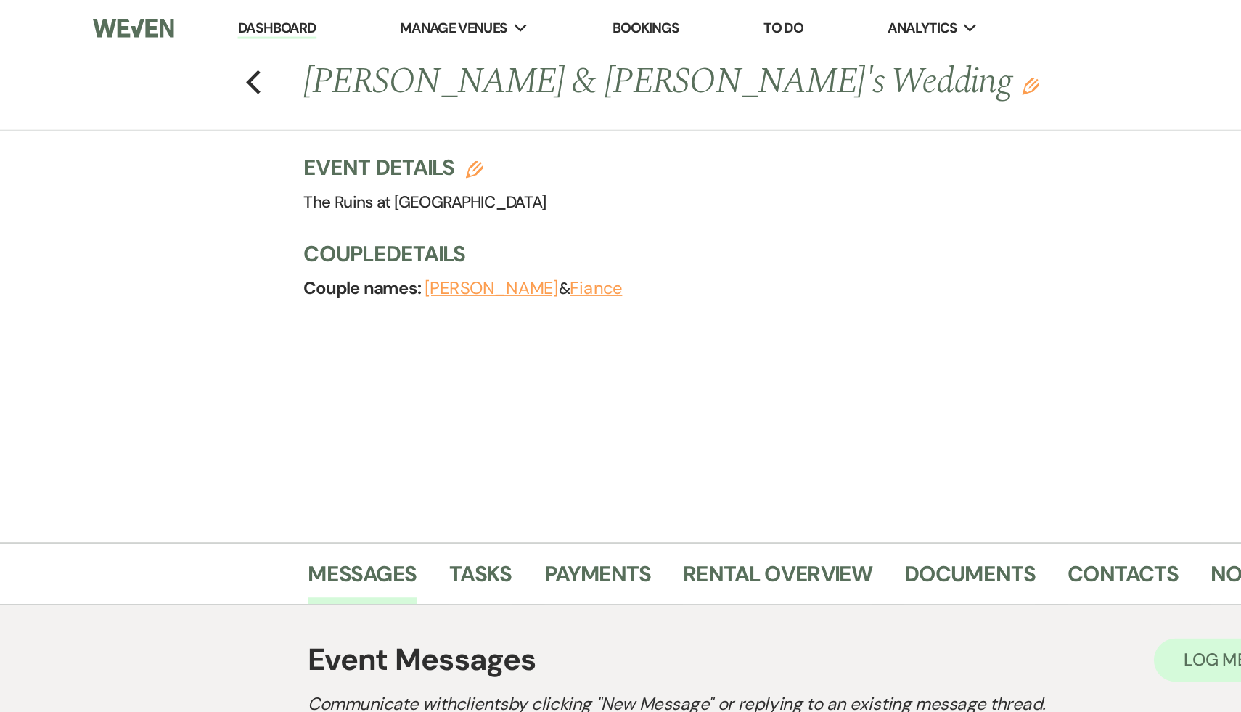
click at [179, 19] on link "Dashboard" at bounding box center [186, 19] width 52 height 14
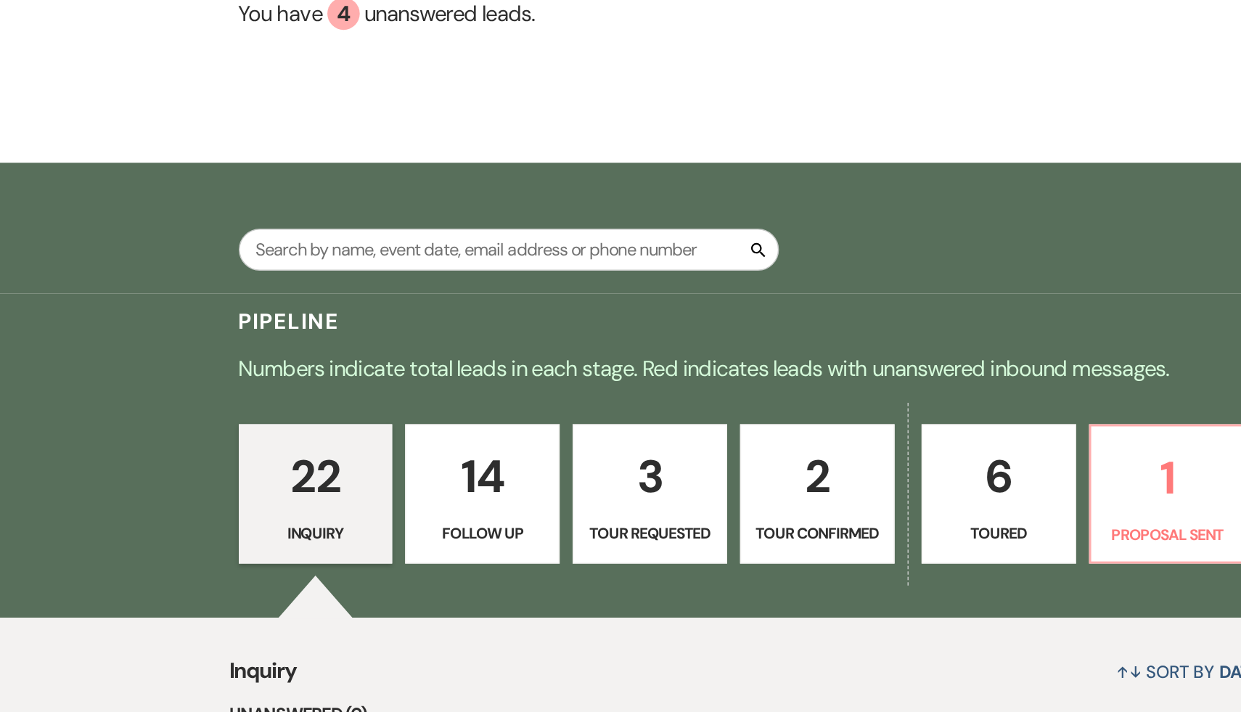
scroll to position [48, 0]
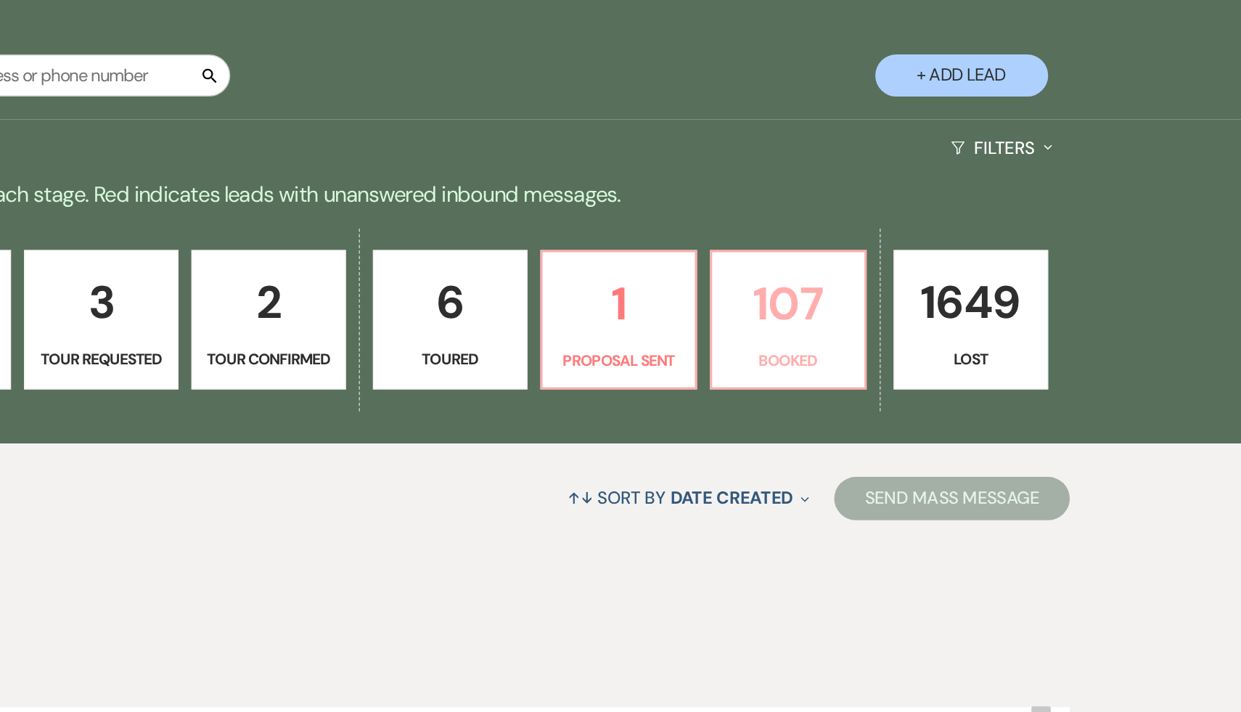
click at [889, 442] on p "107" at bounding box center [897, 437] width 85 height 49
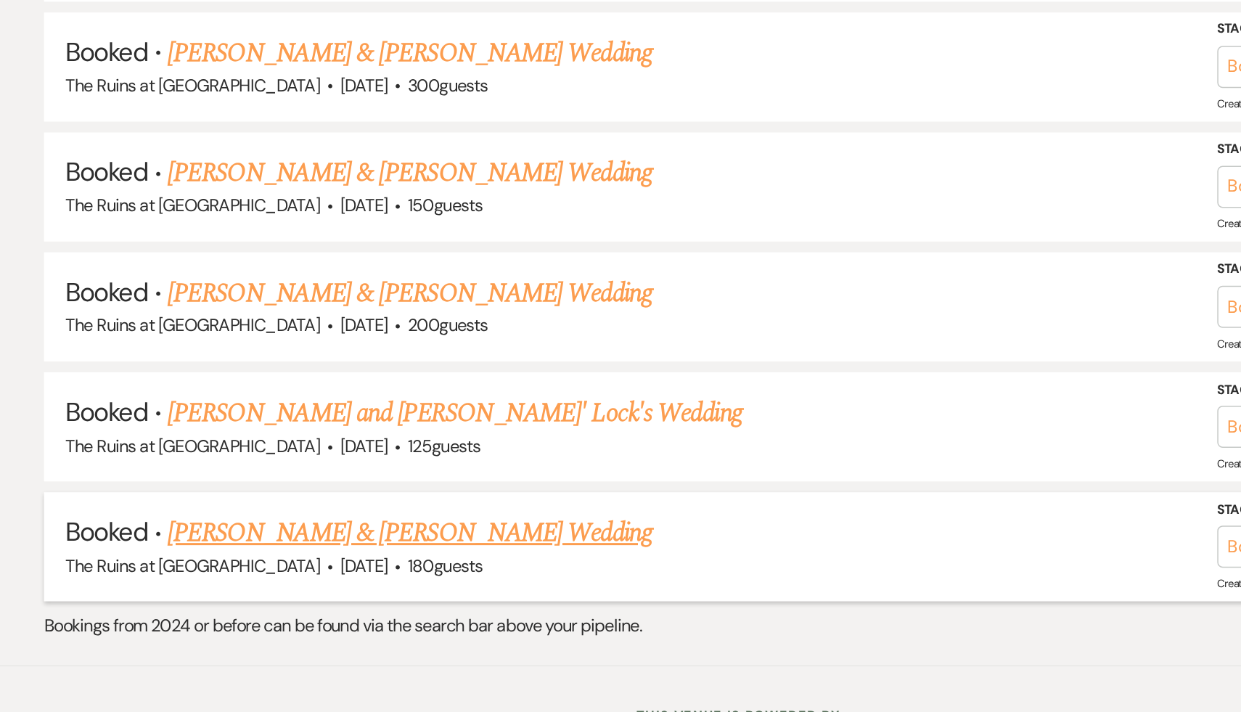
scroll to position [7123, 0]
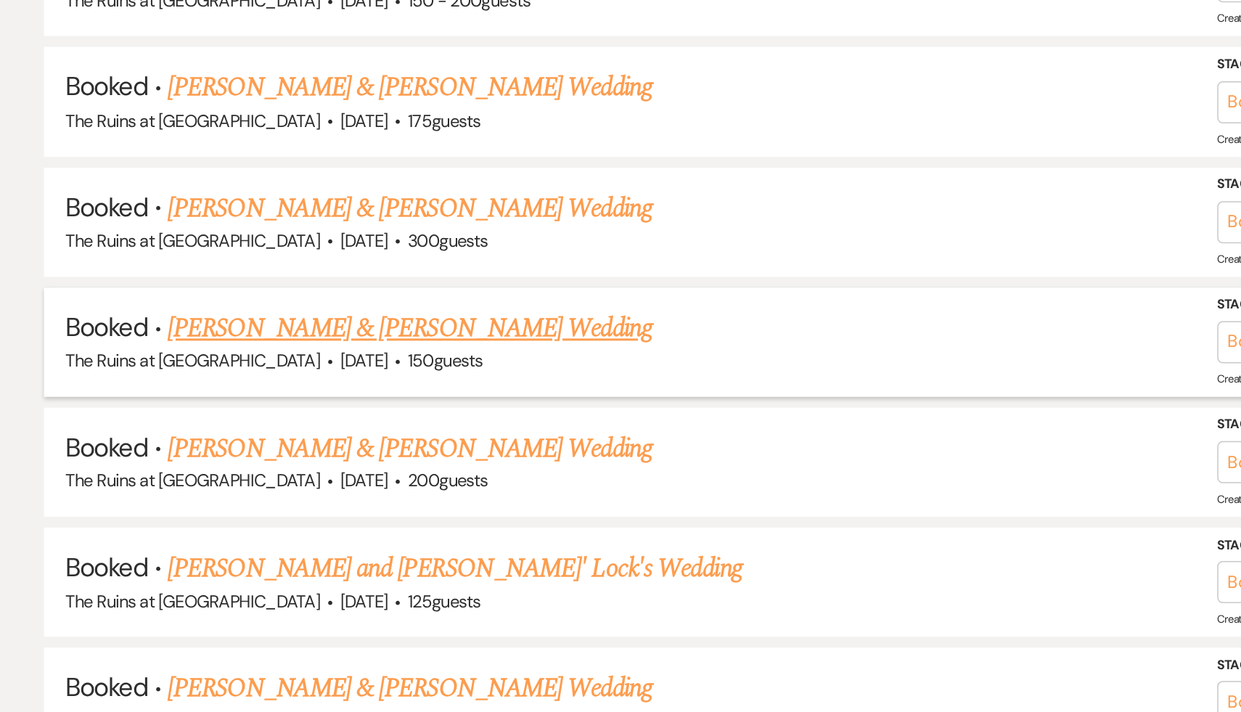
click at [411, 337] on link "[PERSON_NAME] & [PERSON_NAME] Wedding" at bounding box center [399, 350] width 325 height 26
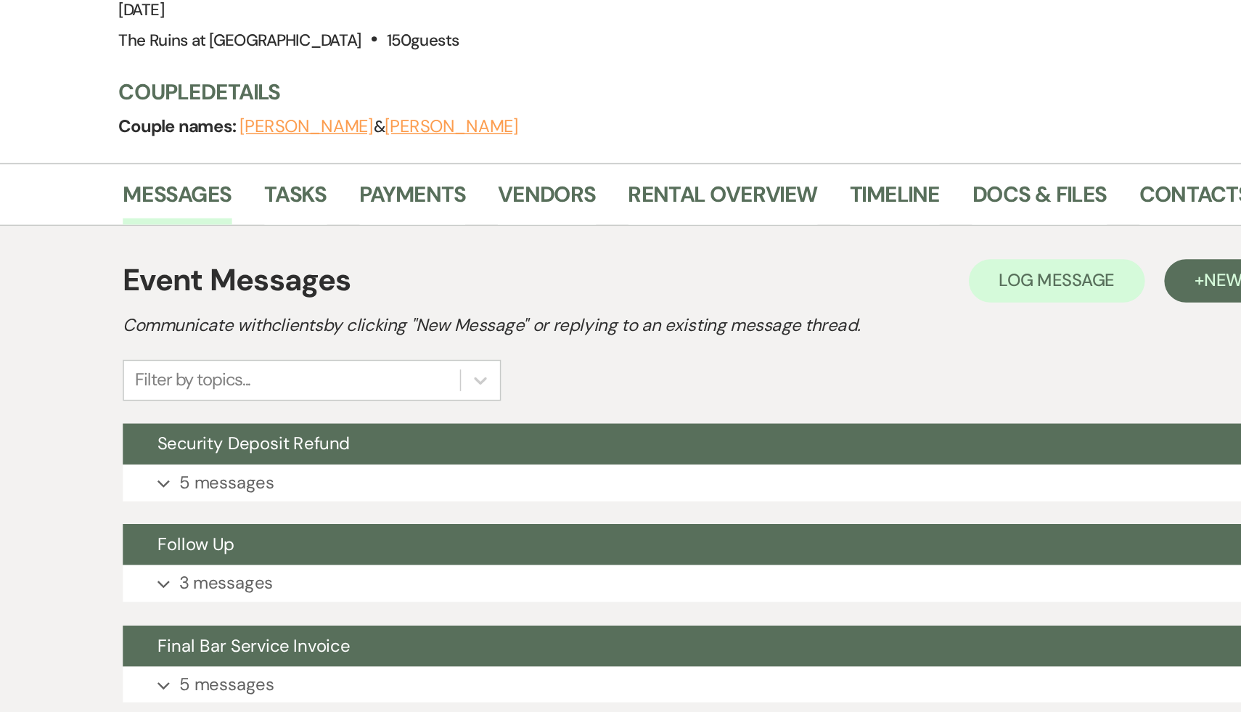
scroll to position [120, 0]
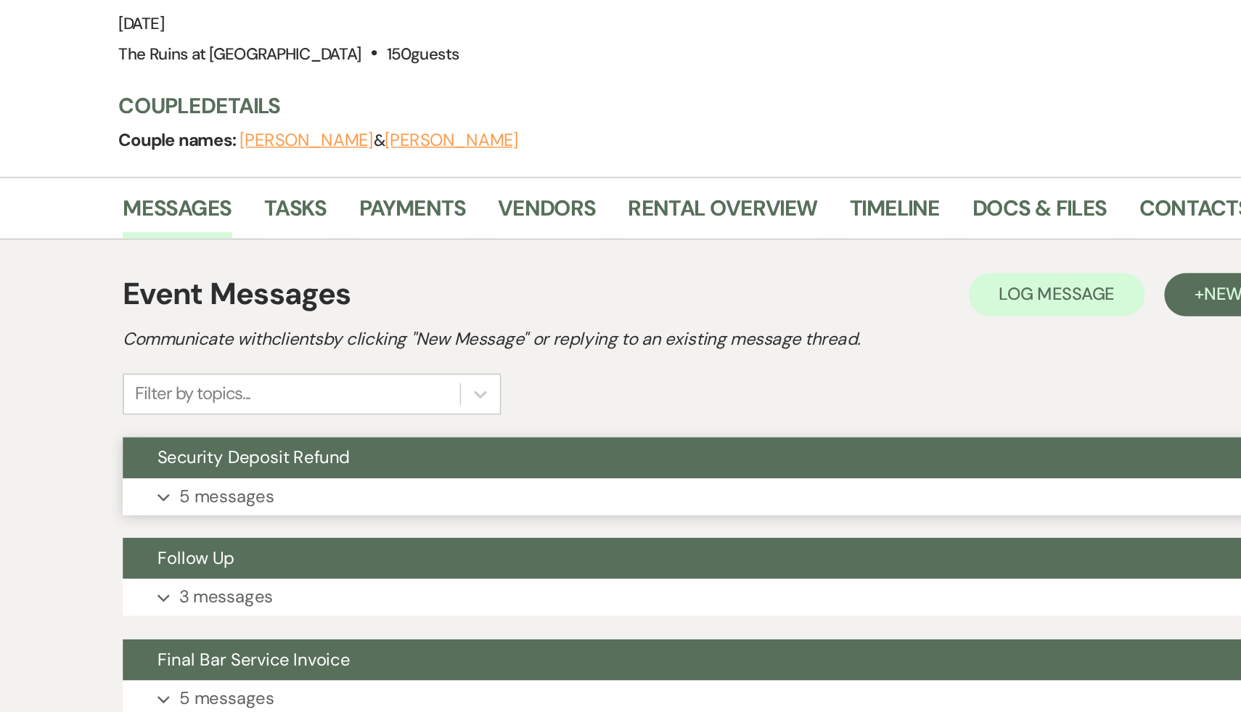
click at [324, 310] on span "Security Deposit Refund" at bounding box center [294, 307] width 129 height 15
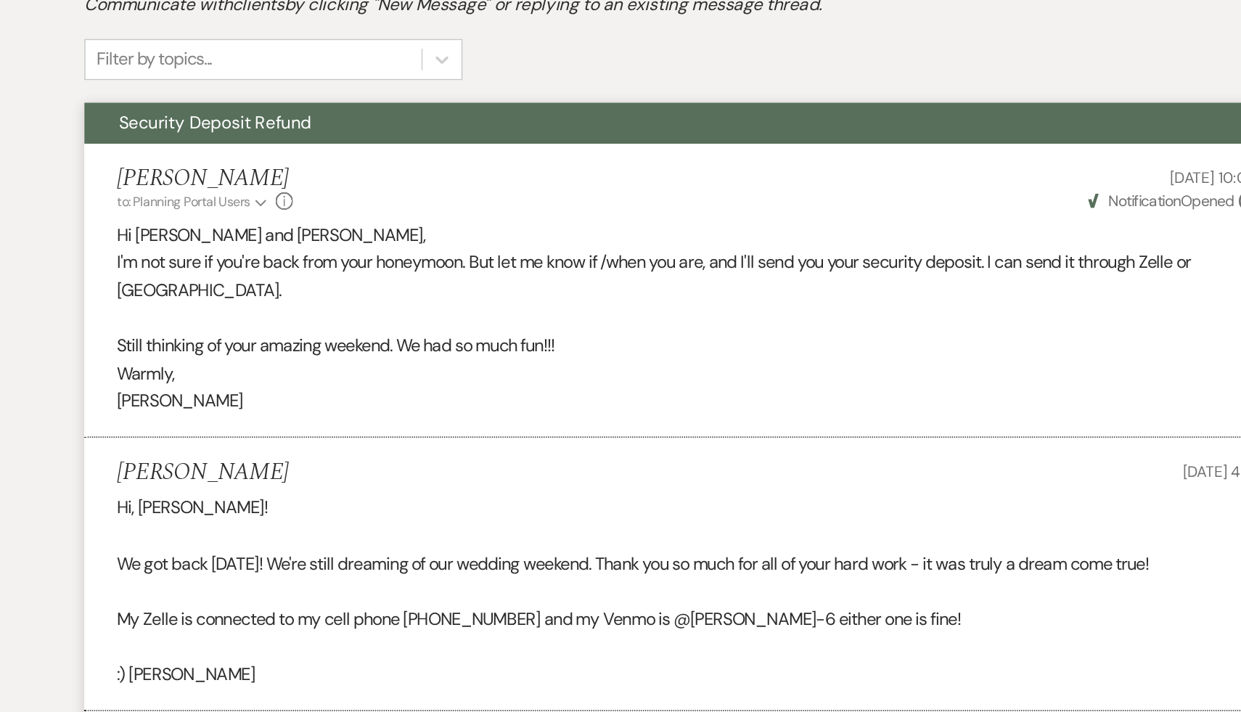
scroll to position [337, 0]
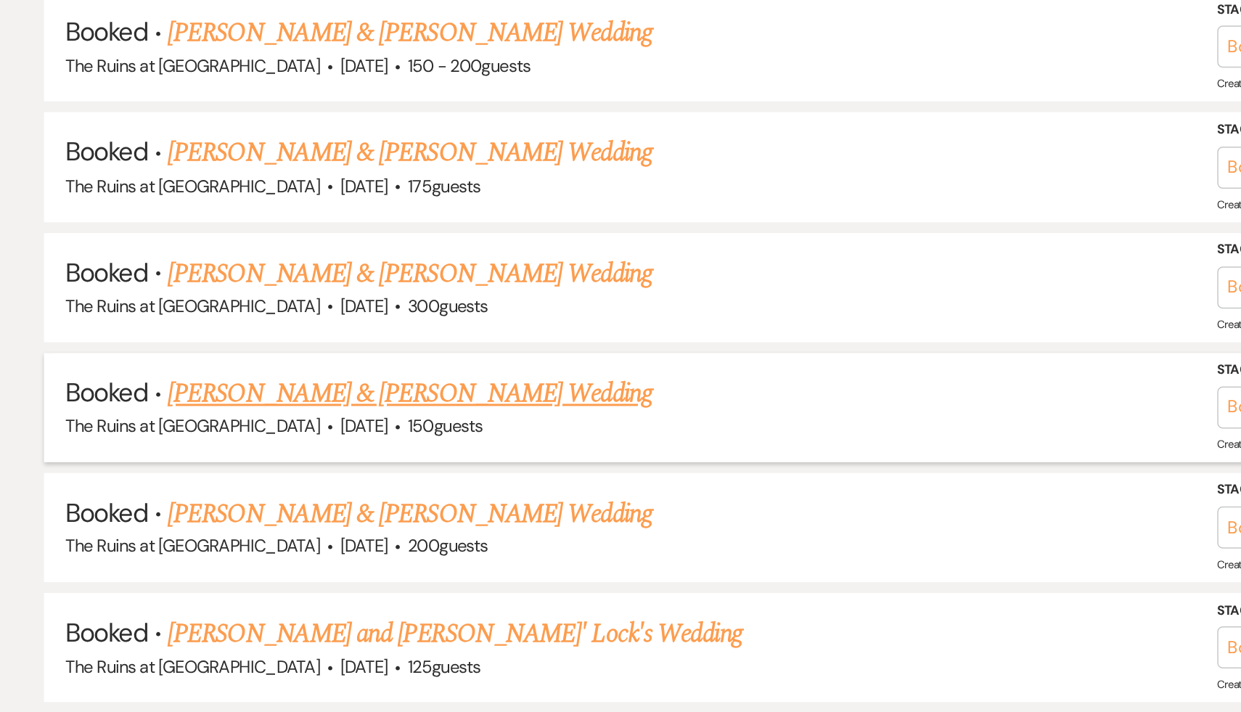
scroll to position [7105, 0]
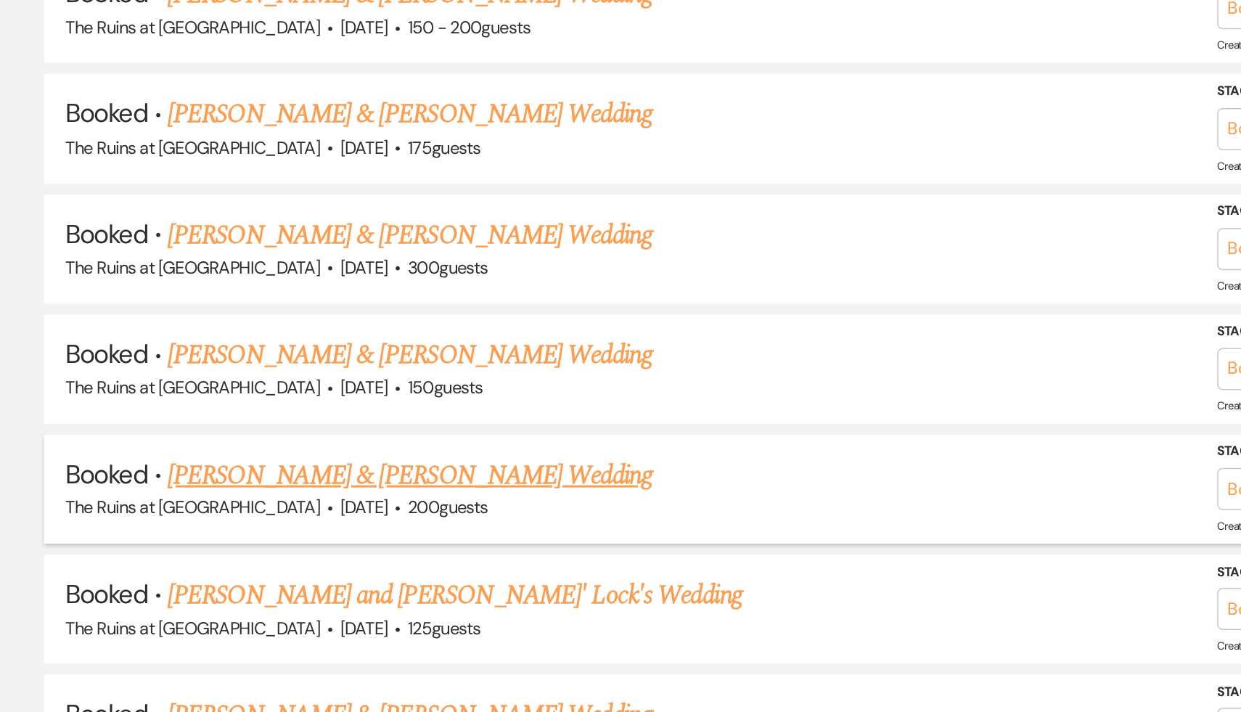
click at [353, 435] on link "[PERSON_NAME] & [PERSON_NAME] Wedding" at bounding box center [399, 448] width 325 height 26
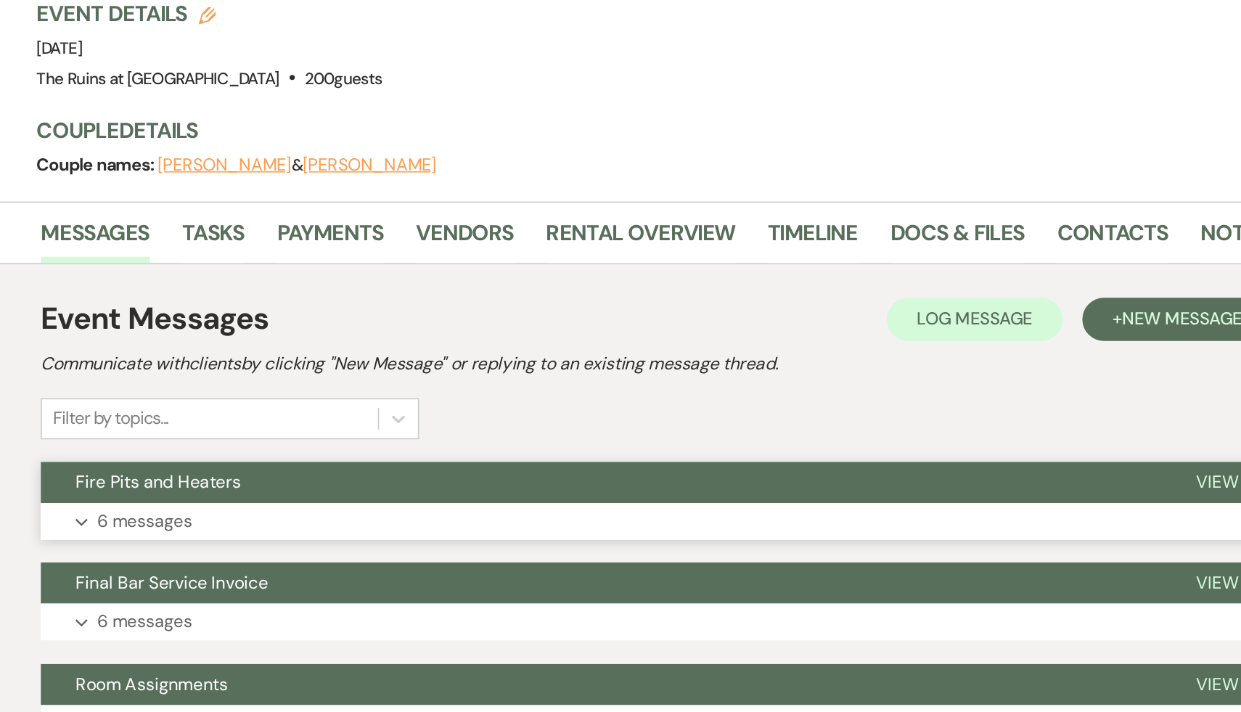
click at [329, 427] on span "Fire Pits and Heaters" at bounding box center [285, 426] width 111 height 15
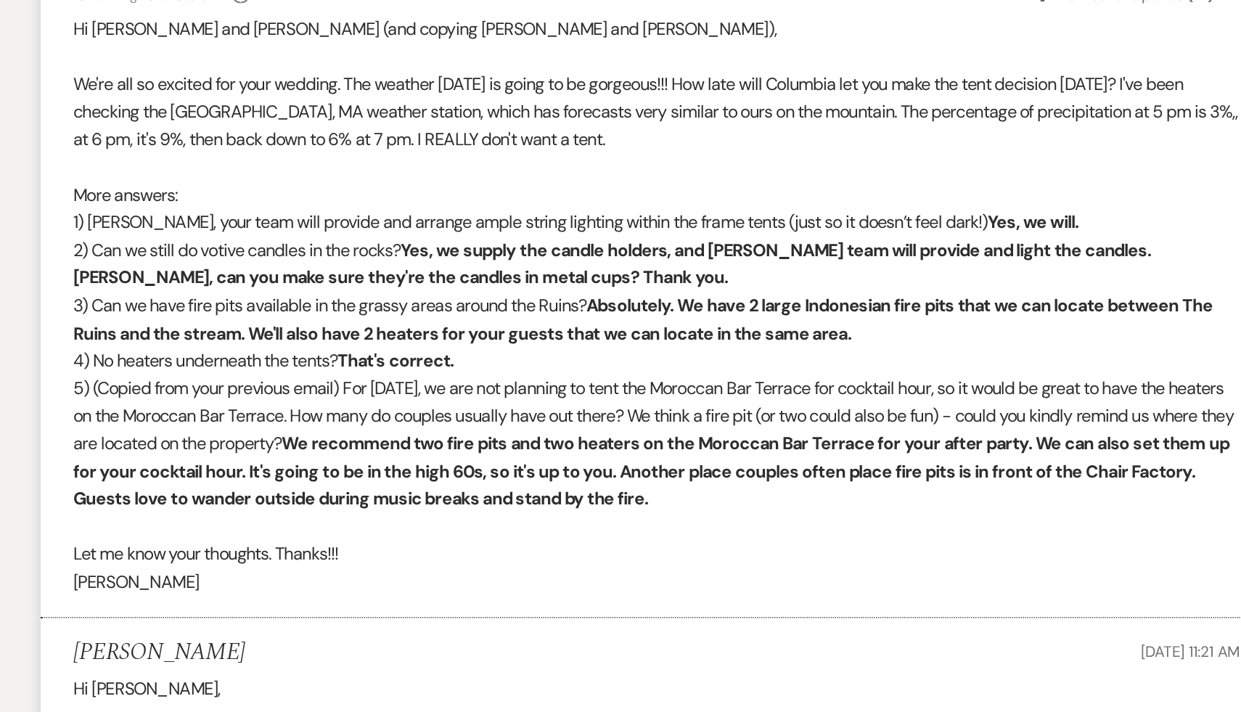
scroll to position [937, 0]
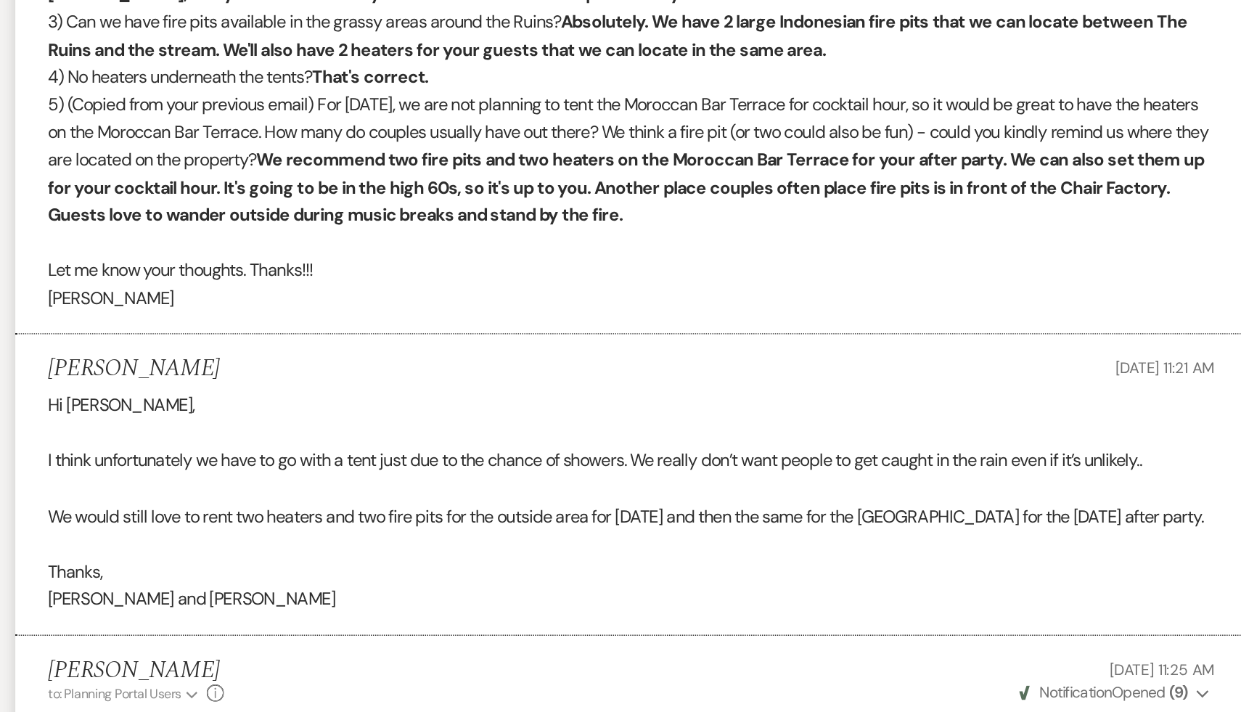
click at [423, 585] on p at bounding box center [621, 575] width 784 height 19
click at [408, 585] on p at bounding box center [621, 575] width 784 height 19
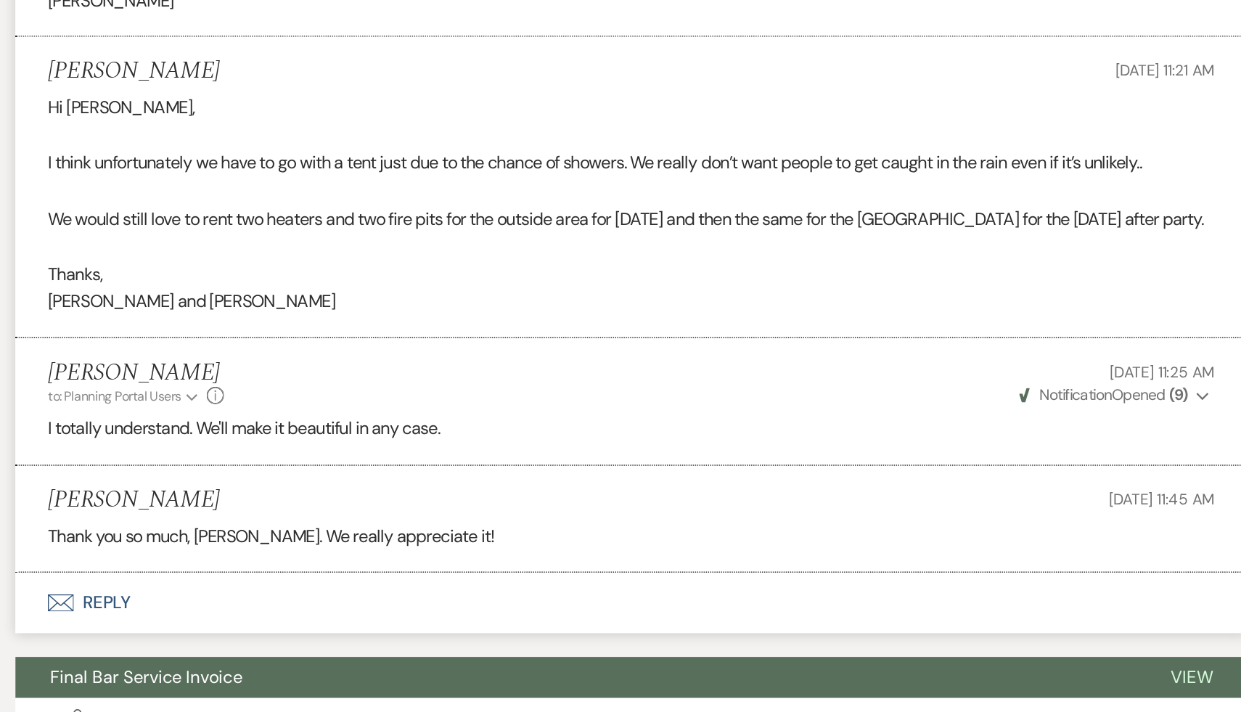
scroll to position [1115, 0]
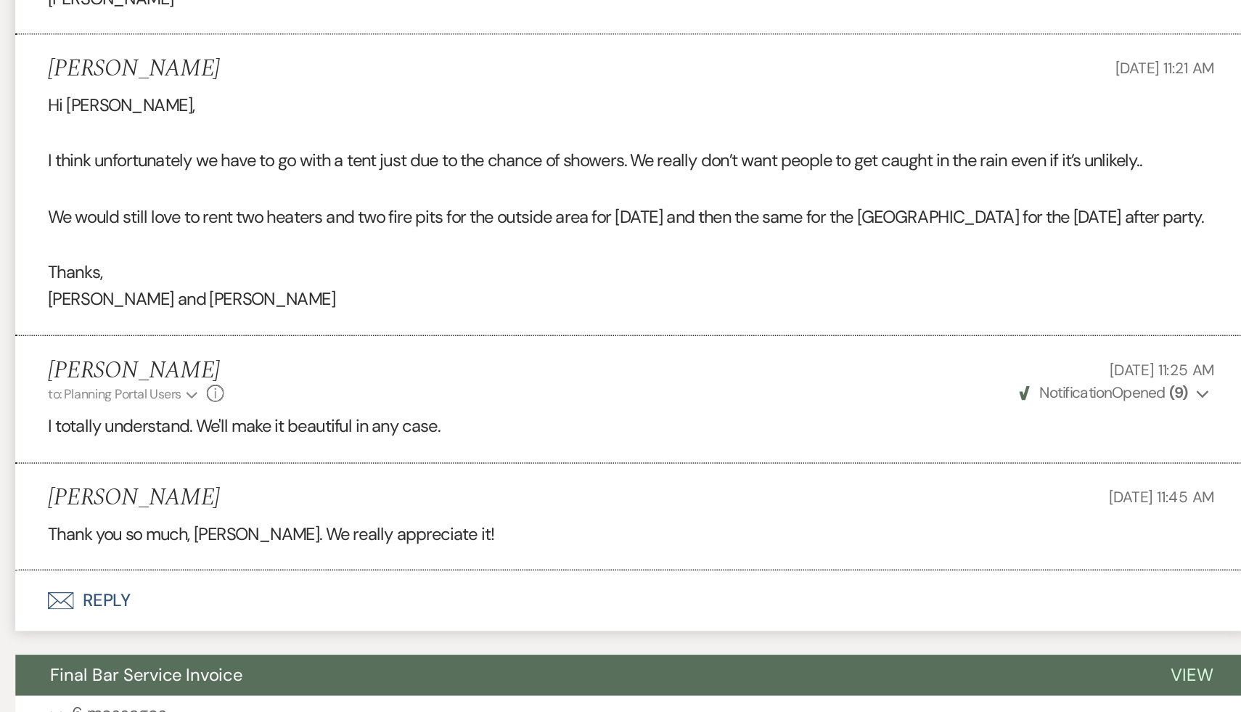
click at [430, 407] on p at bounding box center [621, 397] width 784 height 19
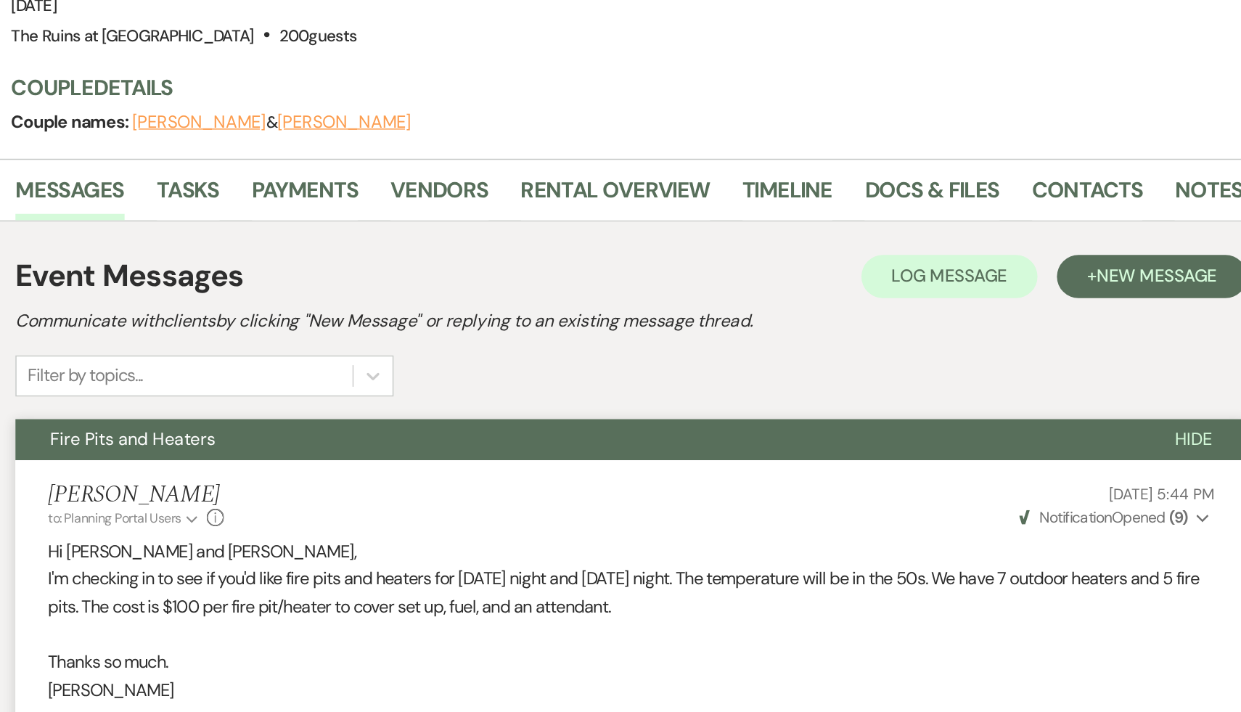
scroll to position [0, 0]
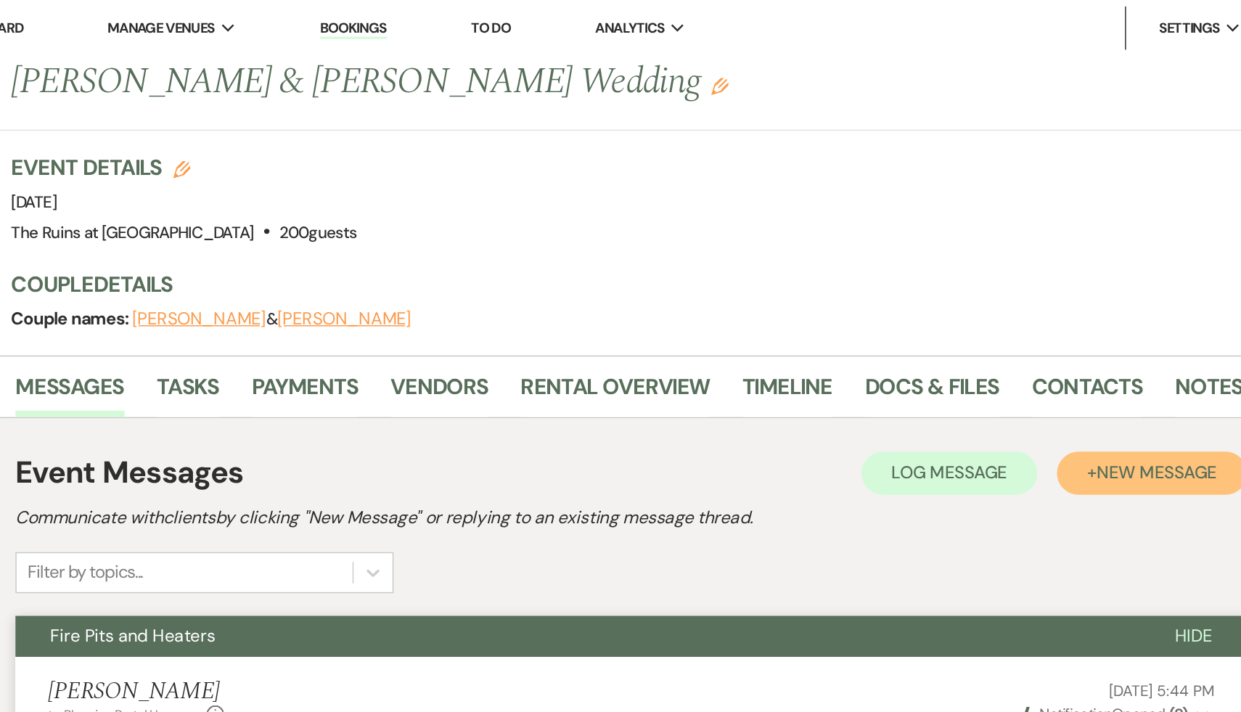
click at [968, 316] on span "New Message" at bounding box center [973, 317] width 81 height 15
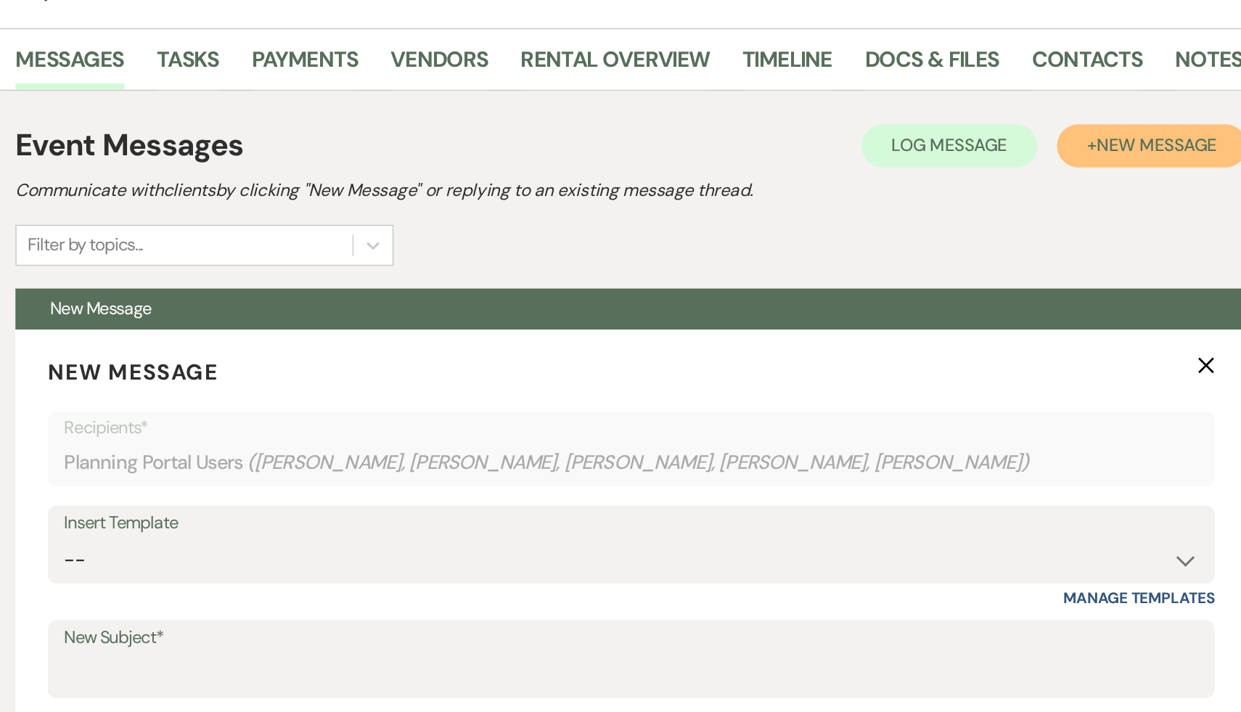
scroll to position [51, 0]
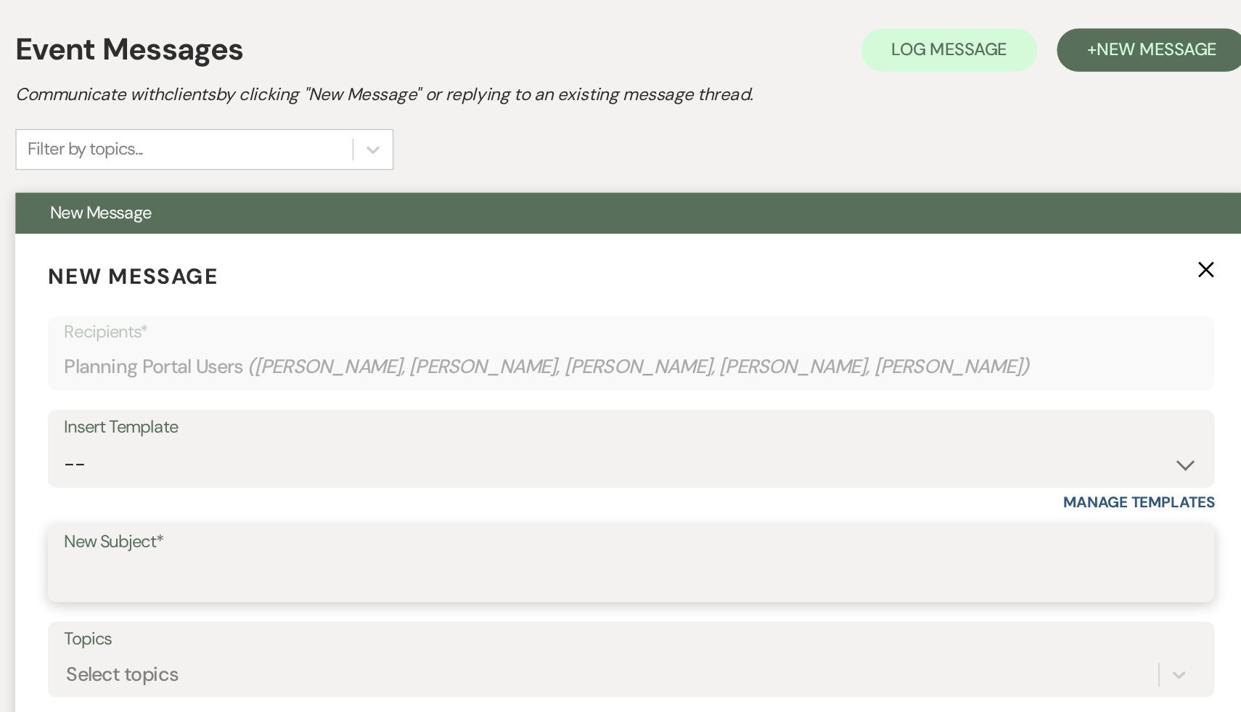
click at [396, 626] on input "New Subject*" at bounding box center [620, 622] width 762 height 28
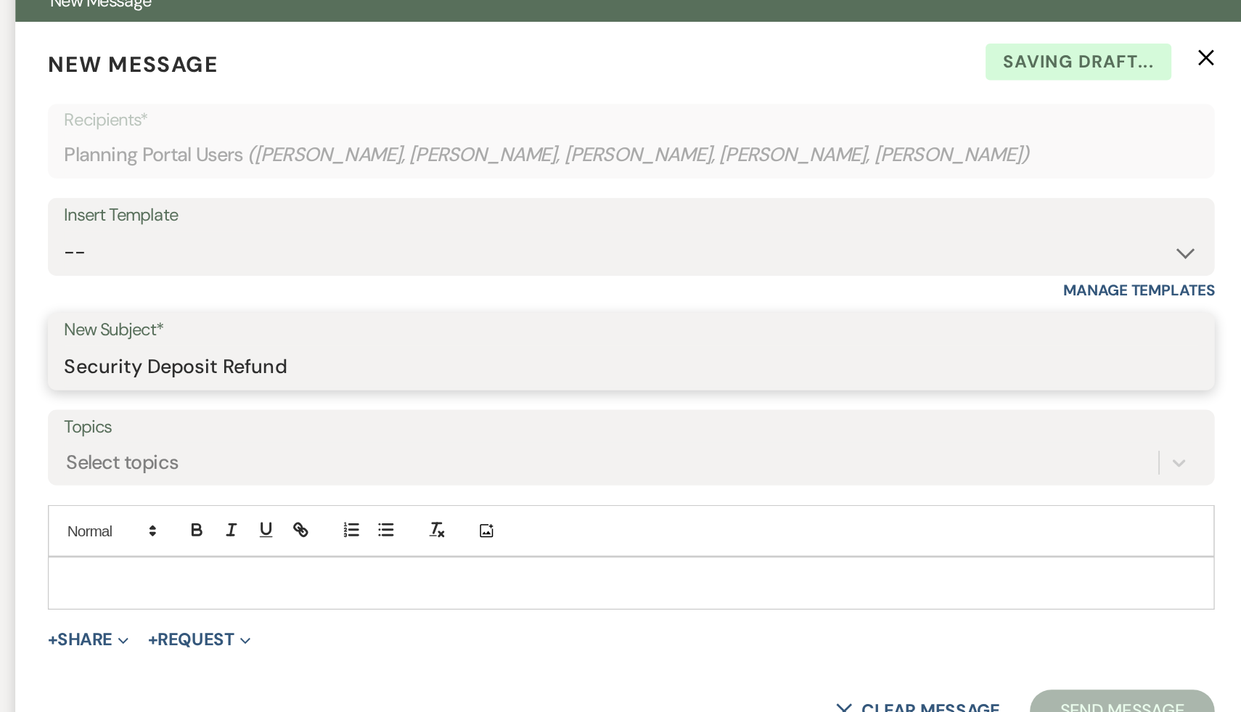
scroll to position [345, 0]
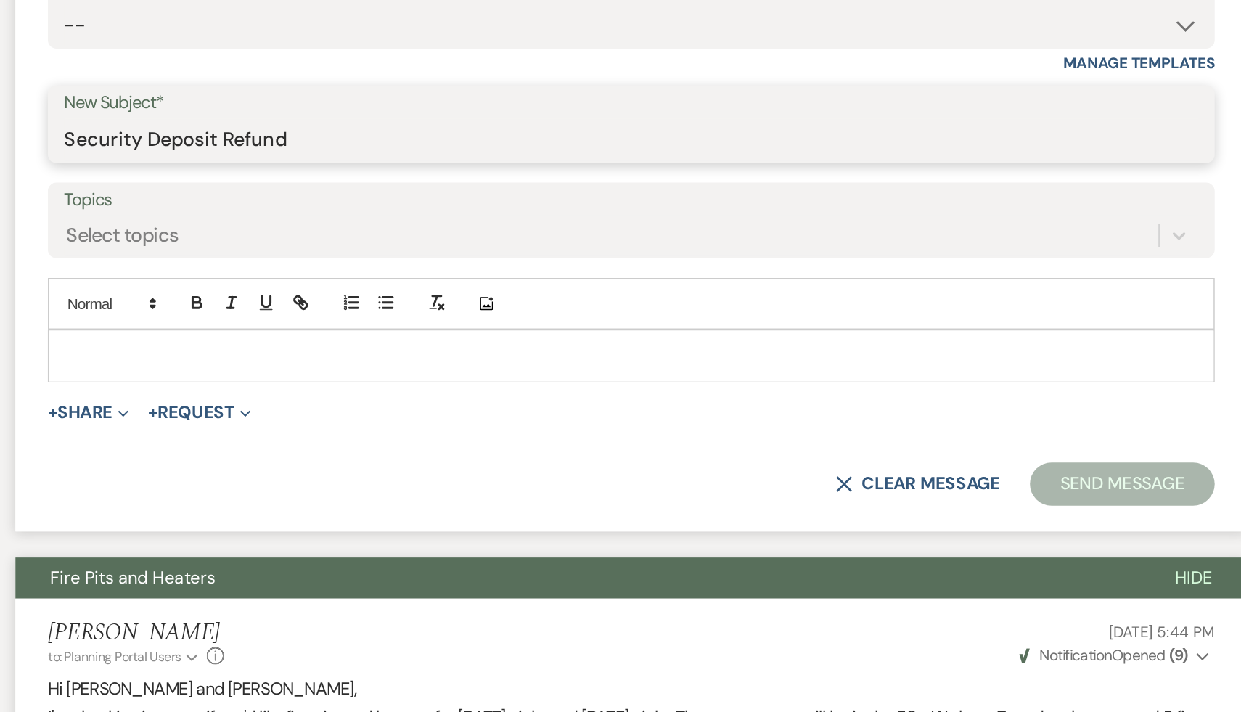
type input "Security Deposit Refund"
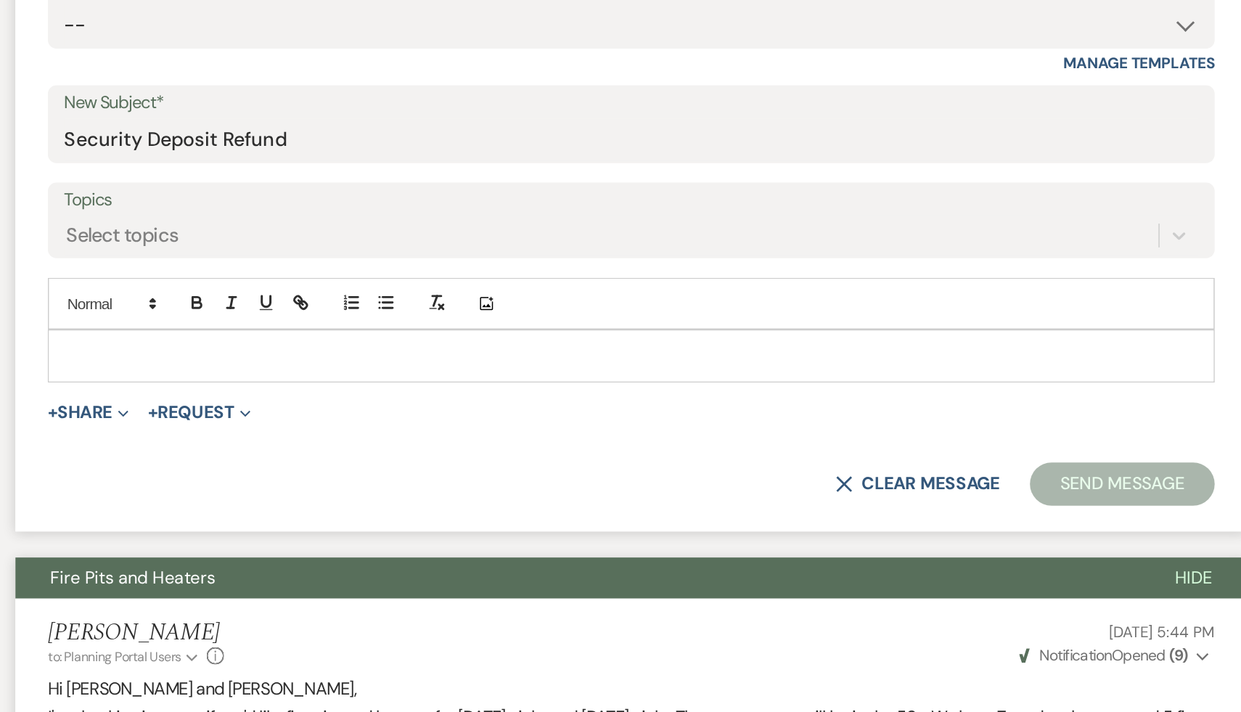
click at [353, 459] on div at bounding box center [620, 472] width 782 height 33
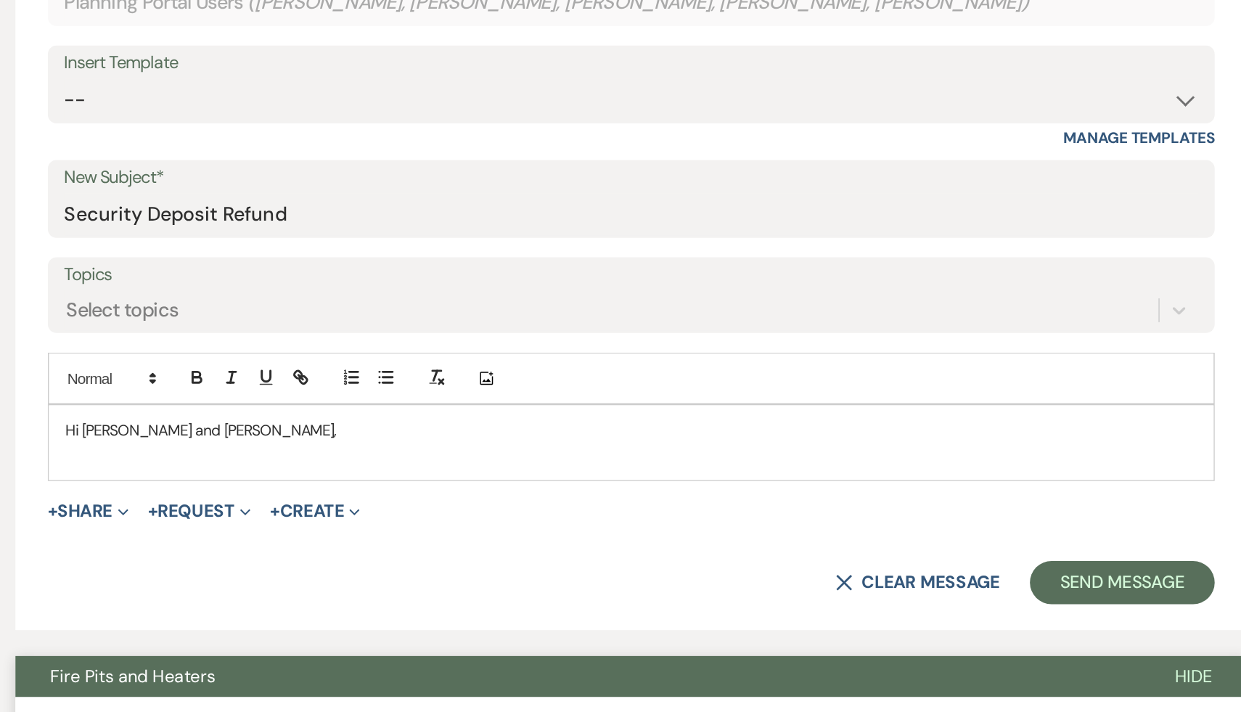
scroll to position [328, 0]
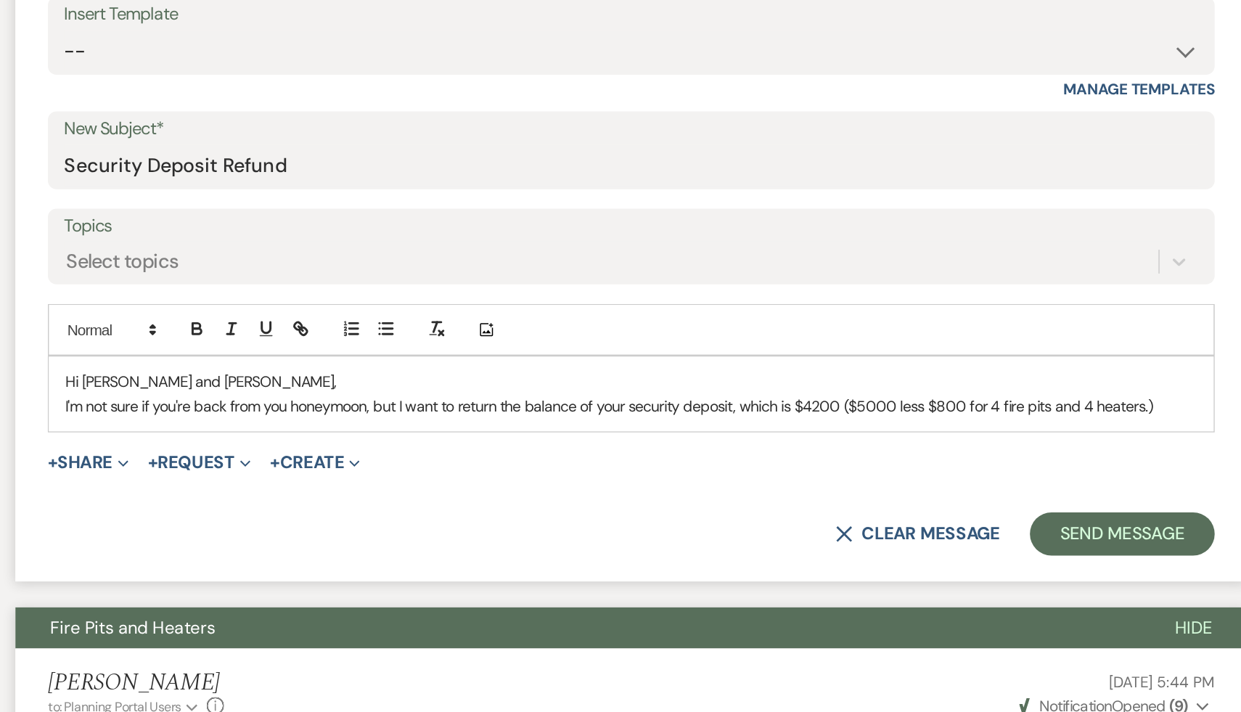
click at [389, 505] on p "I'm not sure if you're back from you honeymoon, but I want to return the balanc…" at bounding box center [620, 506] width 760 height 16
click at [980, 507] on p "I'm not sure if you're back from your honeymoon, but I want to return the balan…" at bounding box center [620, 506] width 760 height 16
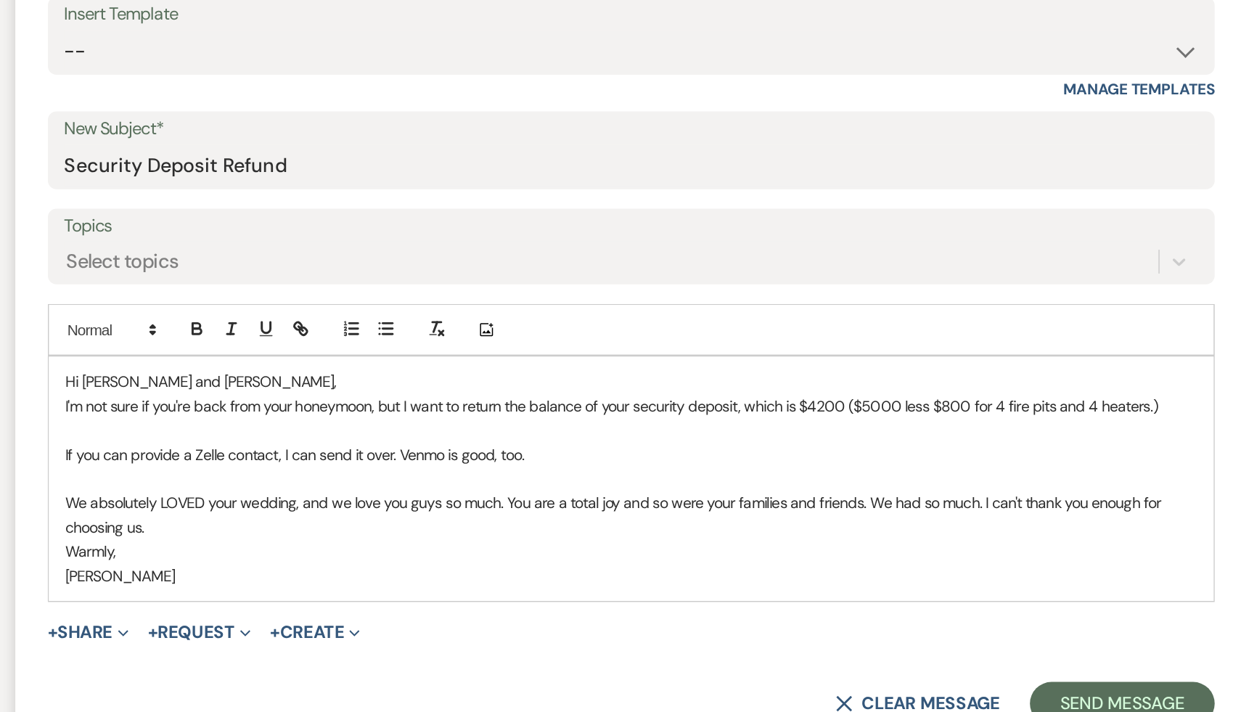
click at [722, 546] on p "If you can provide a Zelle contact, I can send it over. Venmo is good, too." at bounding box center [620, 539] width 760 height 16
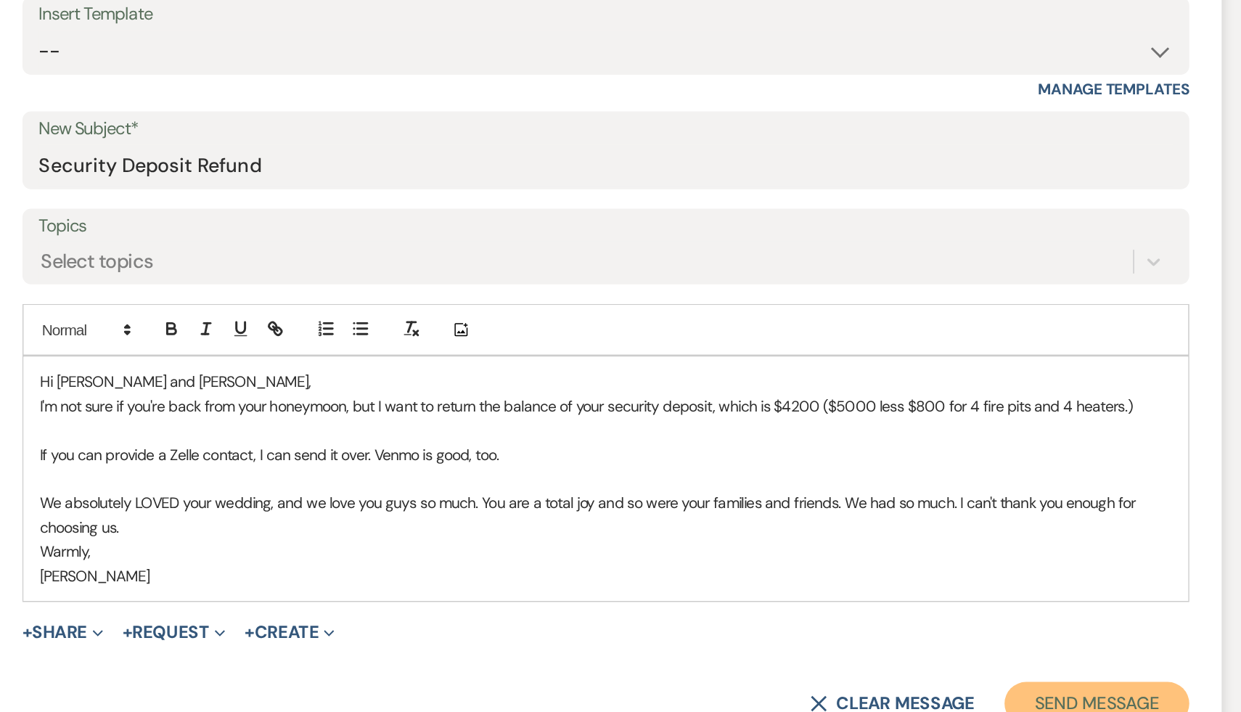
click at [936, 703] on button "Send Message" at bounding box center [950, 706] width 124 height 29
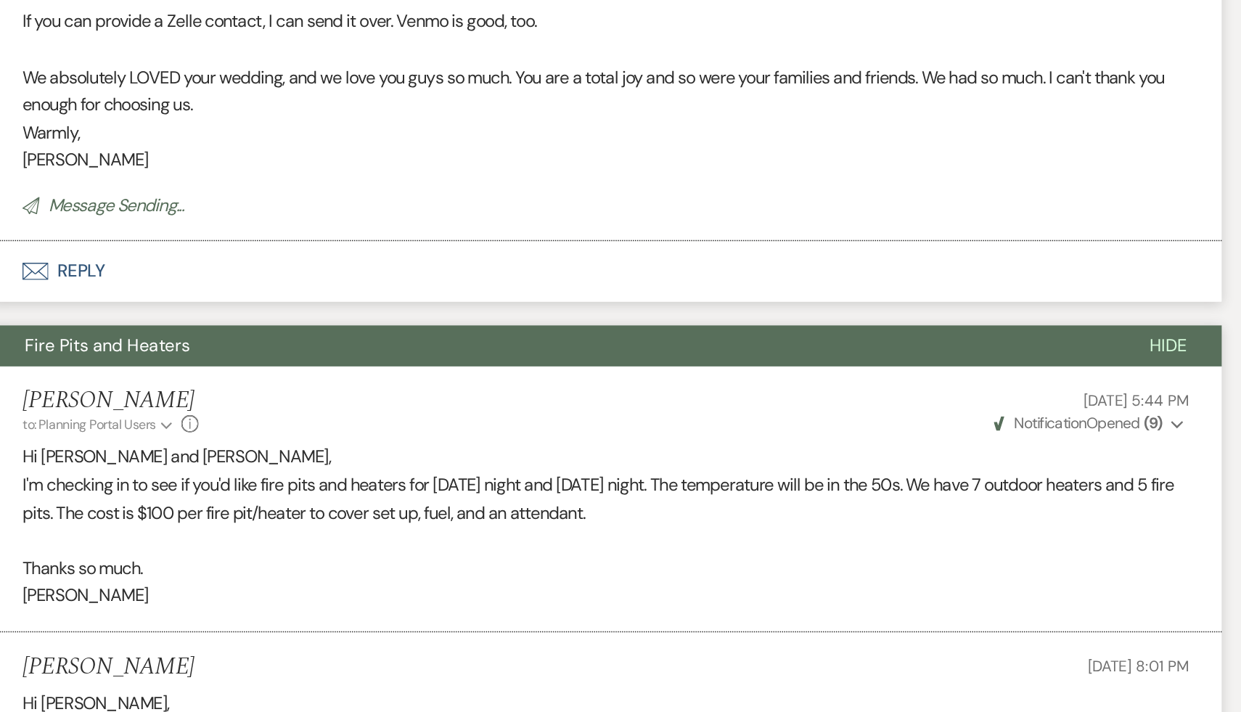
scroll to position [0, 0]
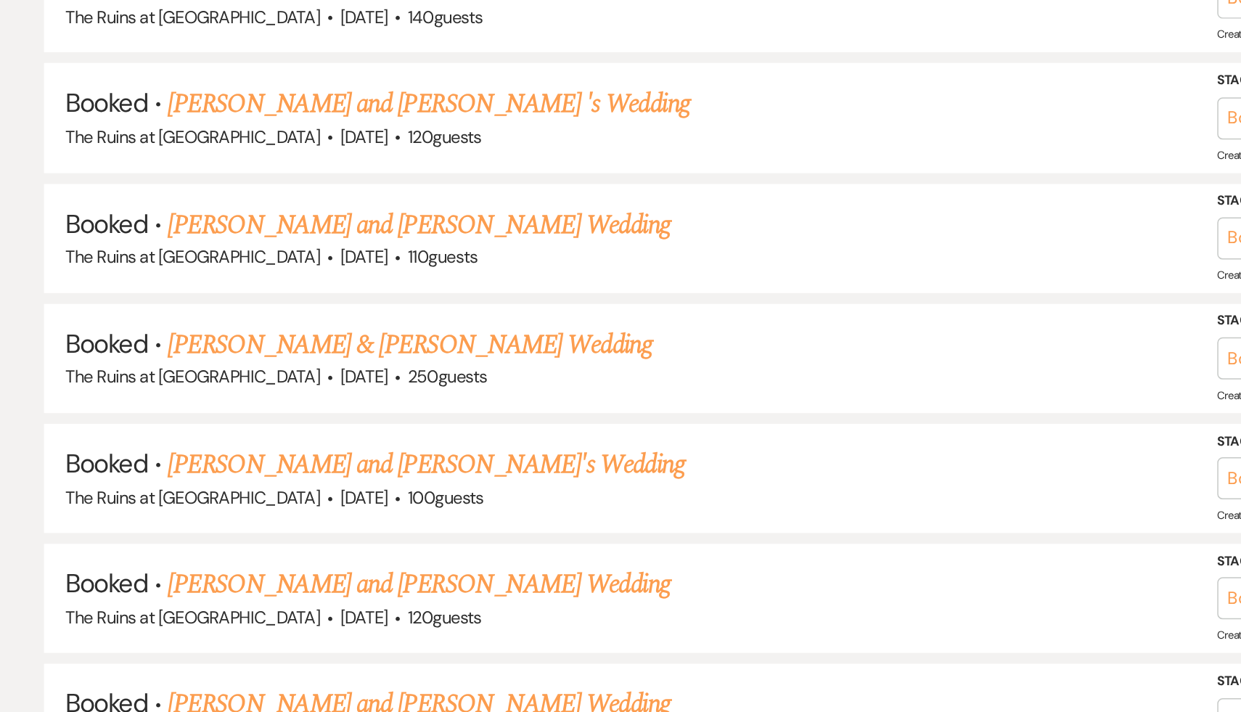
scroll to position [2532, 0]
